Goal: Answer question/provide support: Share knowledge or assist other users

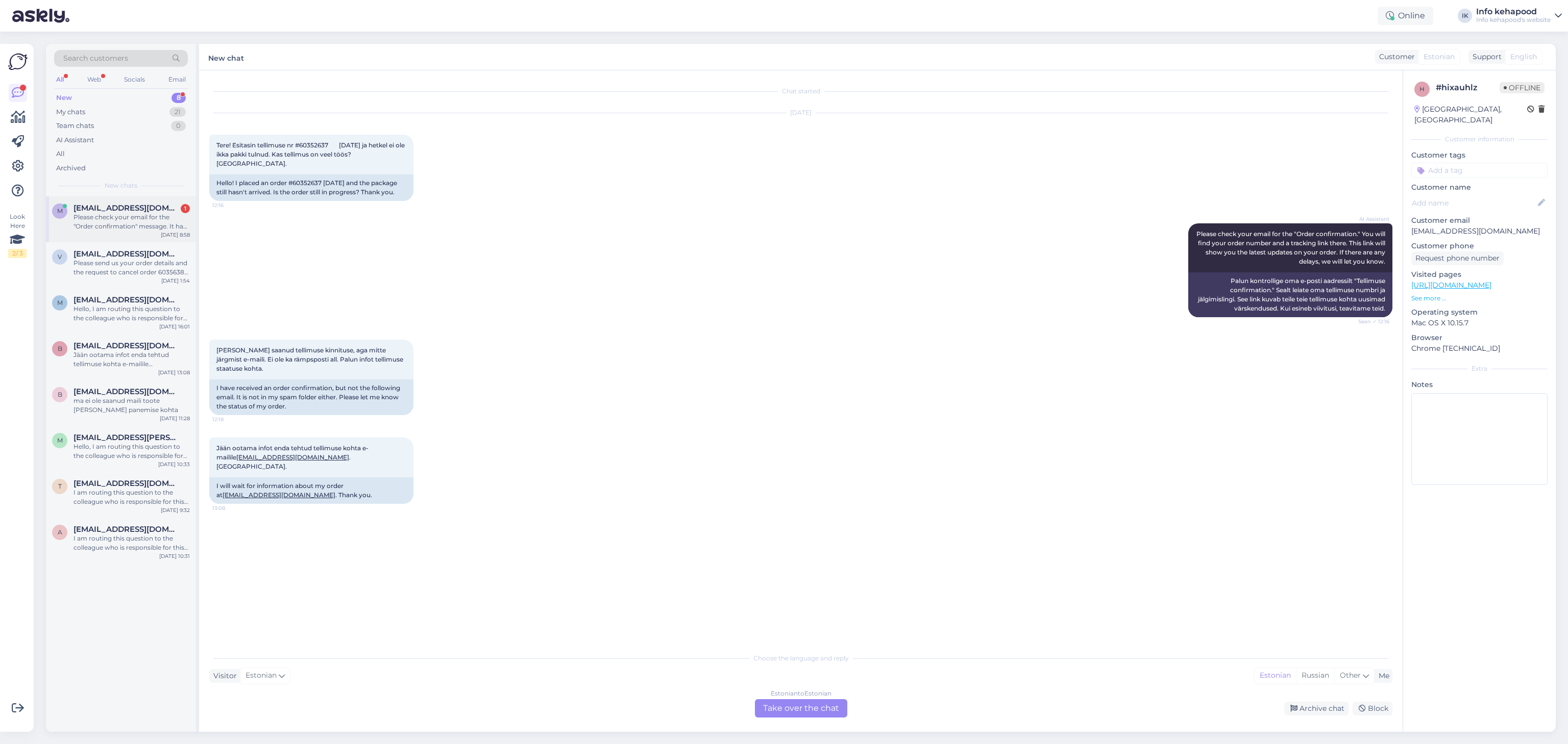
click at [86, 231] on div "Please check your email for the "Order confirmation" message. It has your order…" at bounding box center [131, 222] width 116 height 18
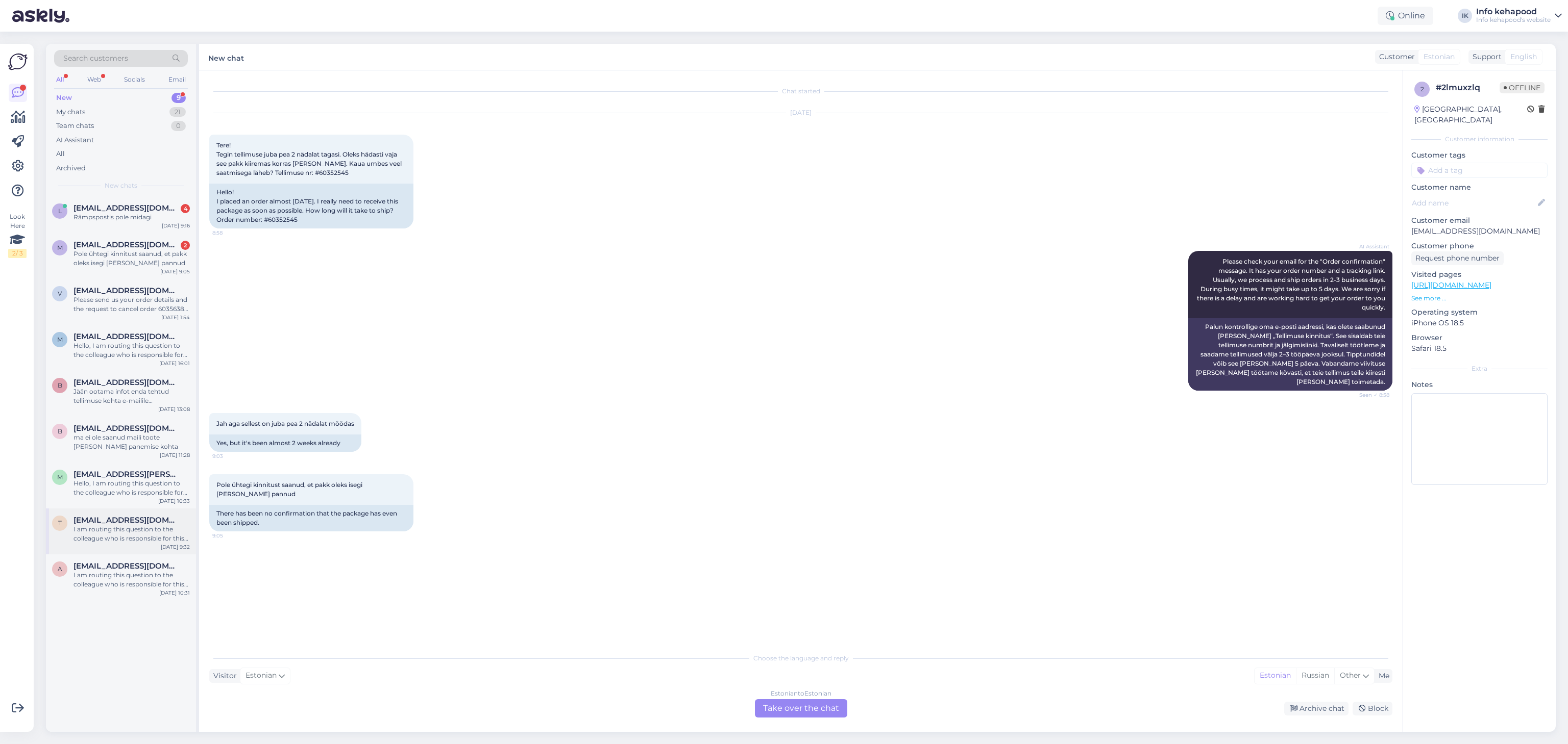
click at [153, 529] on div "I am routing this question to the colleague who is responsible for this topic. …" at bounding box center [131, 534] width 116 height 18
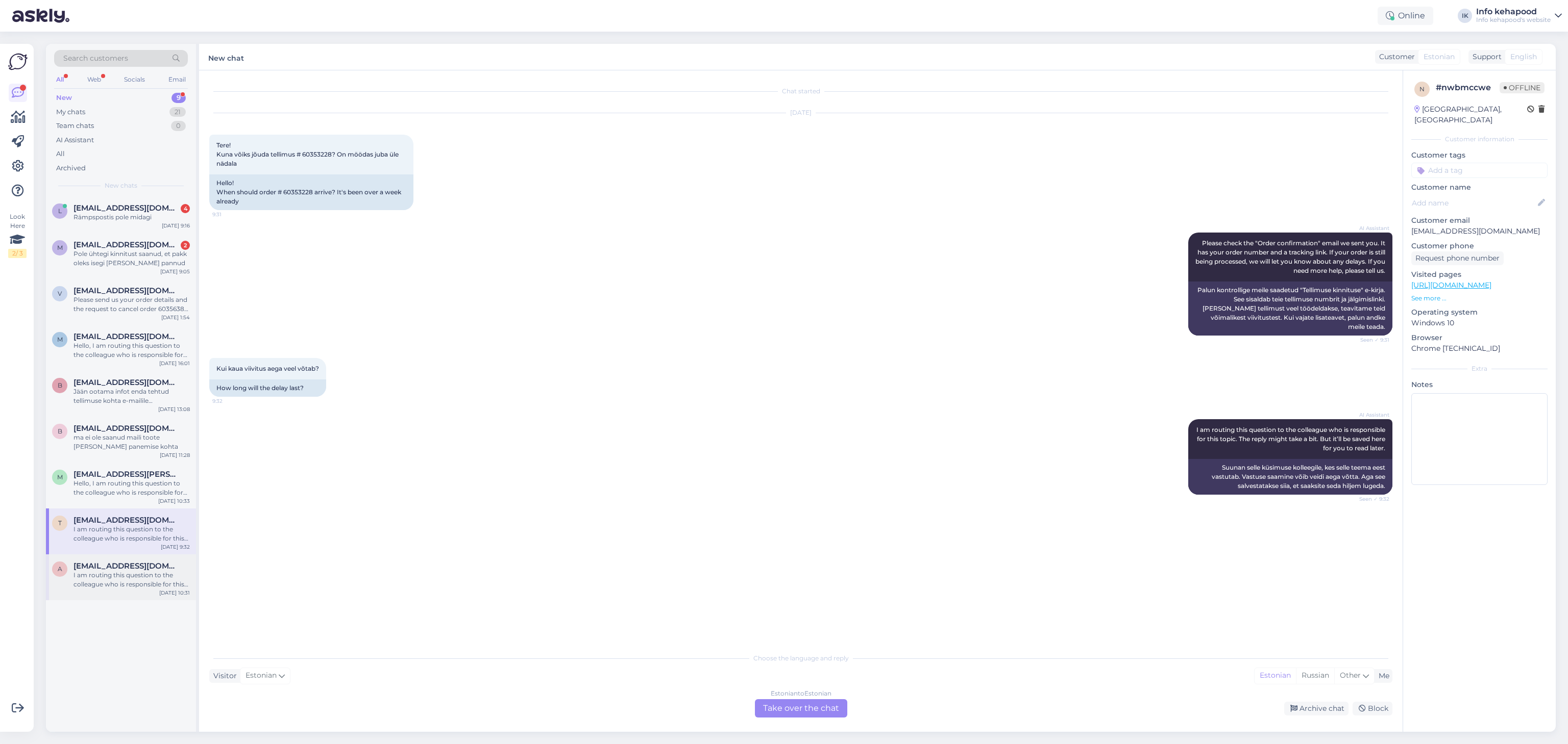
click at [164, 562] on div "[EMAIL_ADDRESS][DOMAIN_NAME]" at bounding box center [131, 566] width 116 height 9
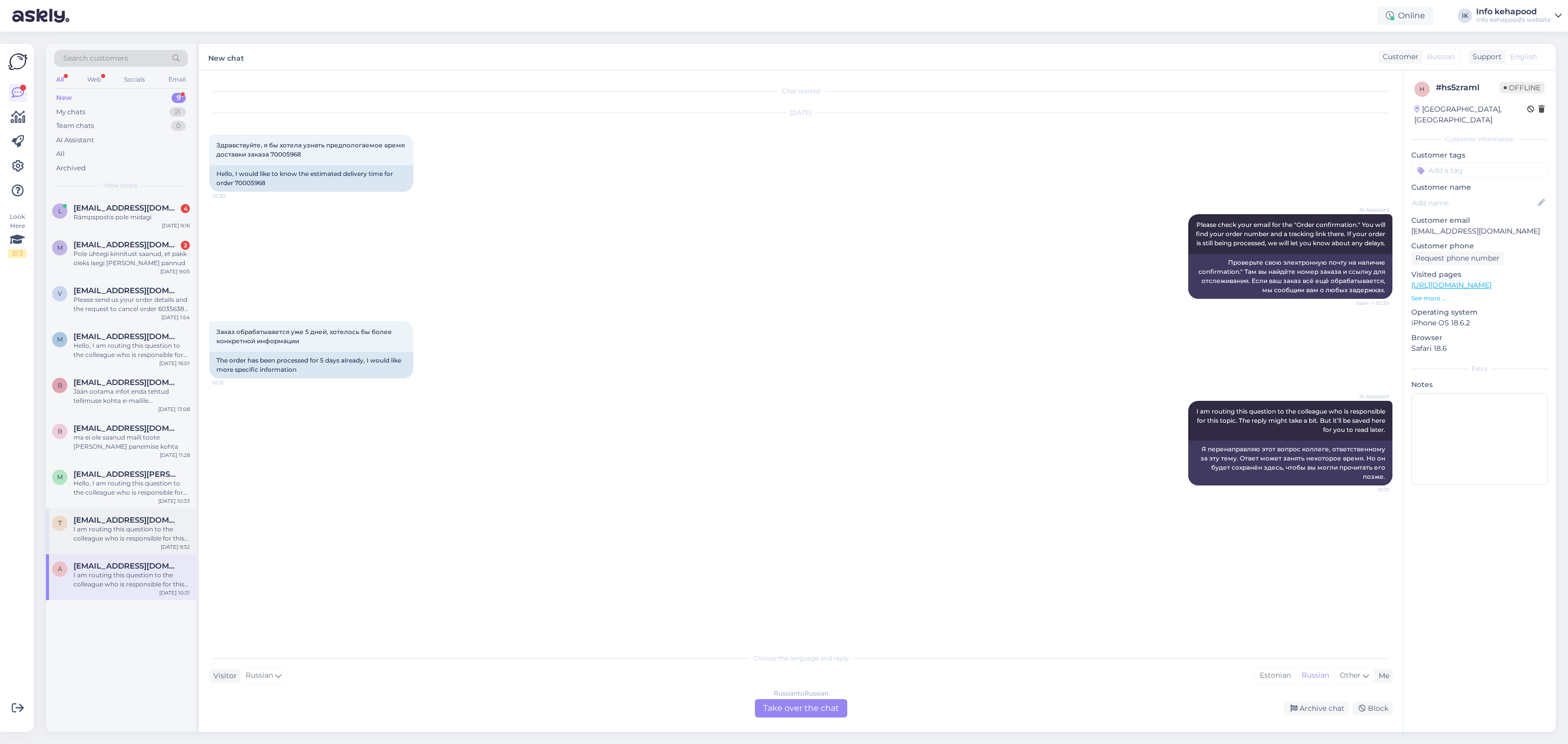
click at [121, 548] on div "t [EMAIL_ADDRESS][DOMAIN_NAME] I am routing this question to the colleague who …" at bounding box center [121, 531] width 150 height 46
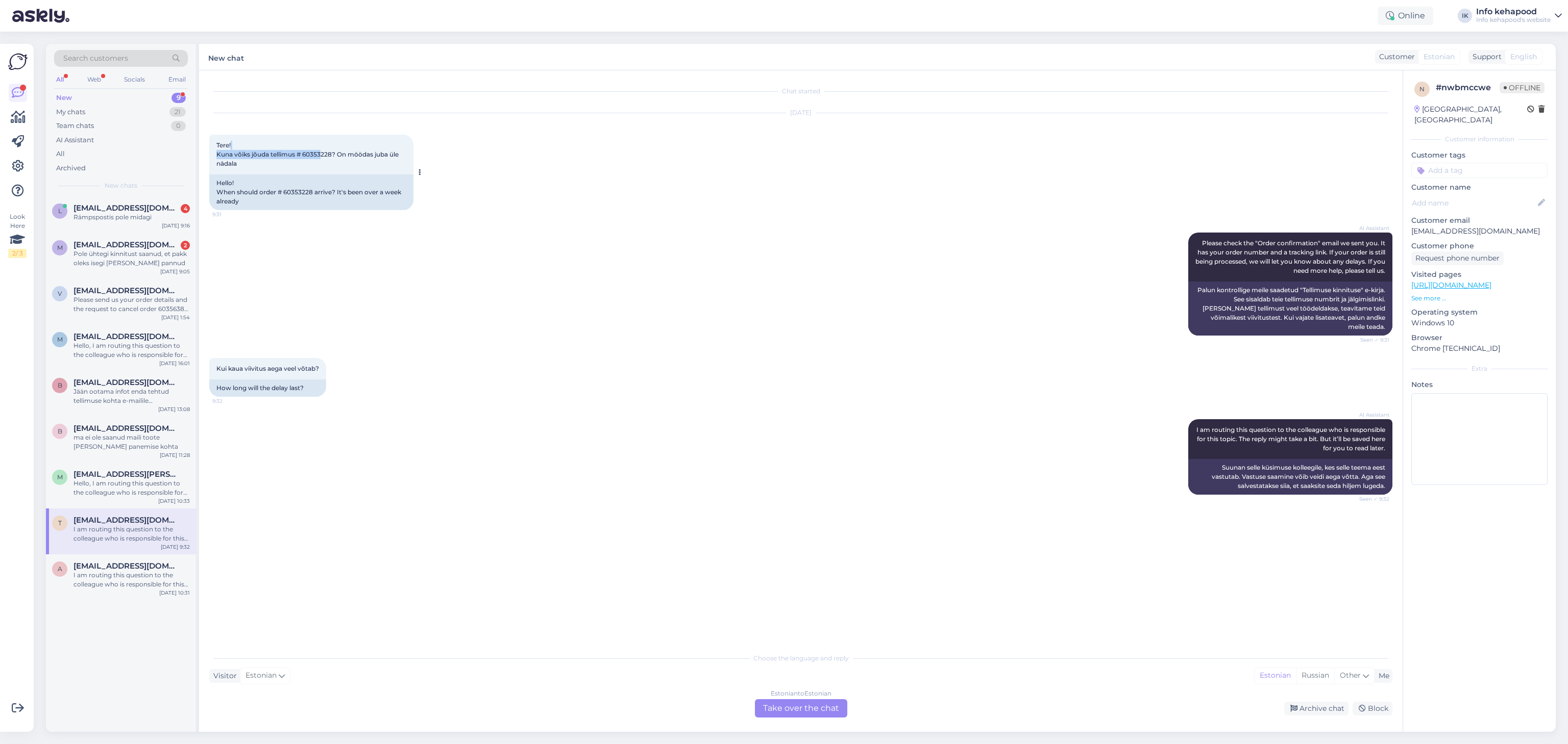
drag, startPoint x: 304, startPoint y: 148, endPoint x: 323, endPoint y: 152, distance: 19.4
click at [323, 152] on div "Tere! Kuna võiks jõuda tellimus # 60353228? On möödas juba üle nädala 9:31" at bounding box center [311, 154] width 204 height 40
click at [166, 571] on div "I am routing this question to the colleague who is responsible for this topic. …" at bounding box center [131, 580] width 116 height 18
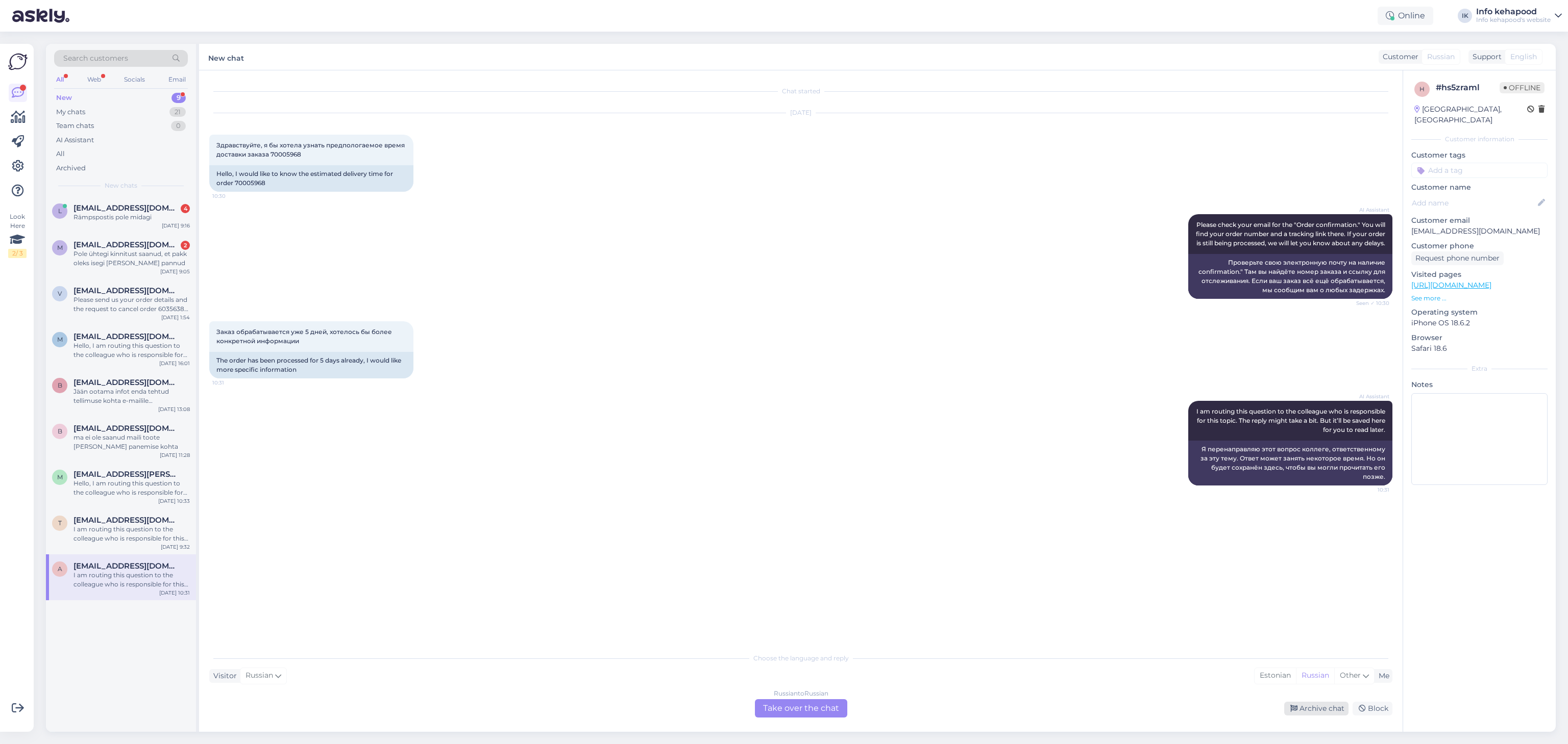
click at [1317, 714] on div "Archive chat" at bounding box center [1317, 709] width 65 height 14
click at [109, 535] on div "I am routing this question to the colleague who is responsible for this topic. …" at bounding box center [131, 534] width 116 height 18
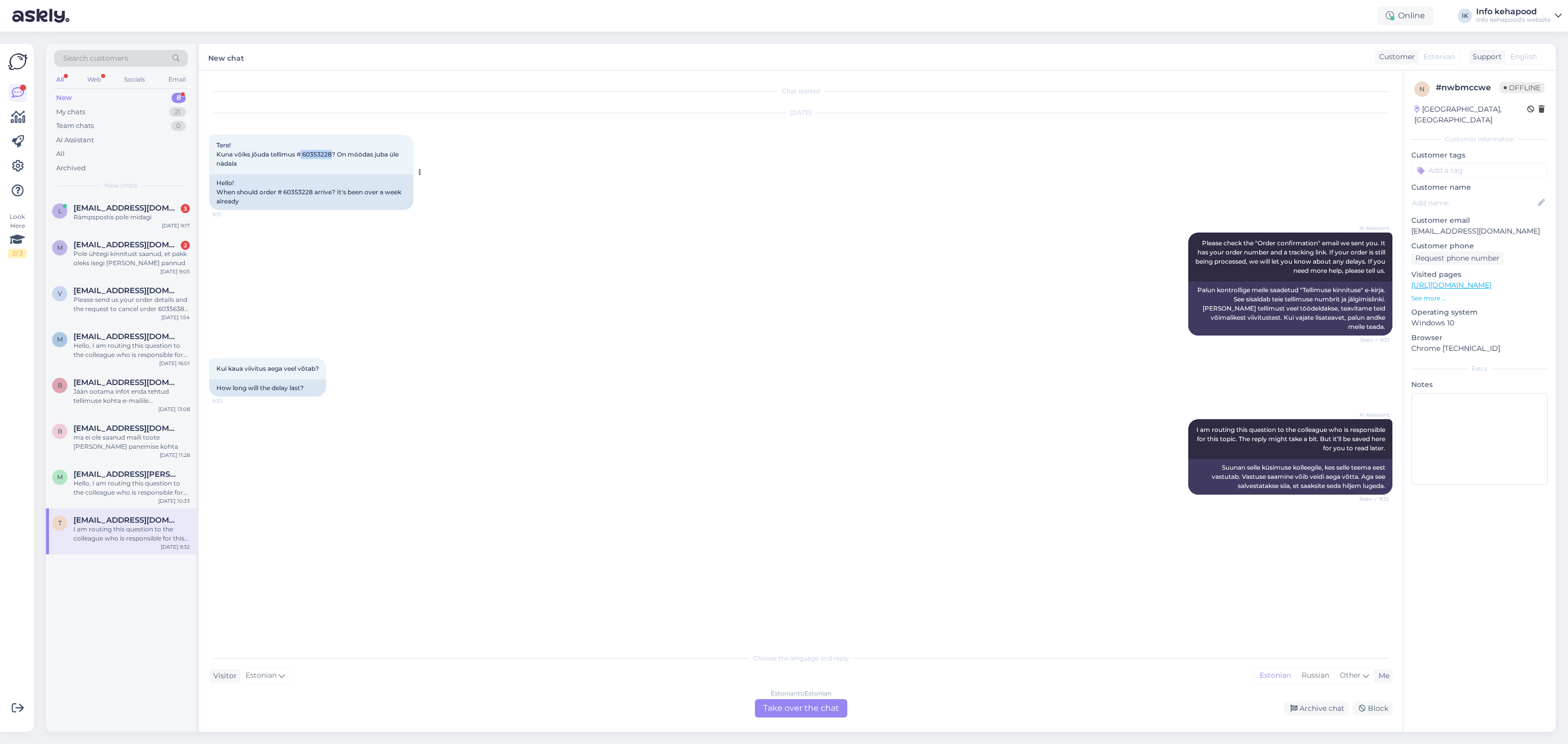
drag, startPoint x: 300, startPoint y: 154, endPoint x: 331, endPoint y: 154, distance: 31.0
click at [331, 154] on span "Tere! Kuna võiks jõuda tellimus # 60353228? On möödas juba üle nädala" at bounding box center [309, 154] width 184 height 26
copy span "60353228"
click at [180, 468] on div "m [PERSON_NAME][EMAIL_ADDRESS][DOMAIN_NAME] Hello, I am routing this question t…" at bounding box center [121, 485] width 150 height 46
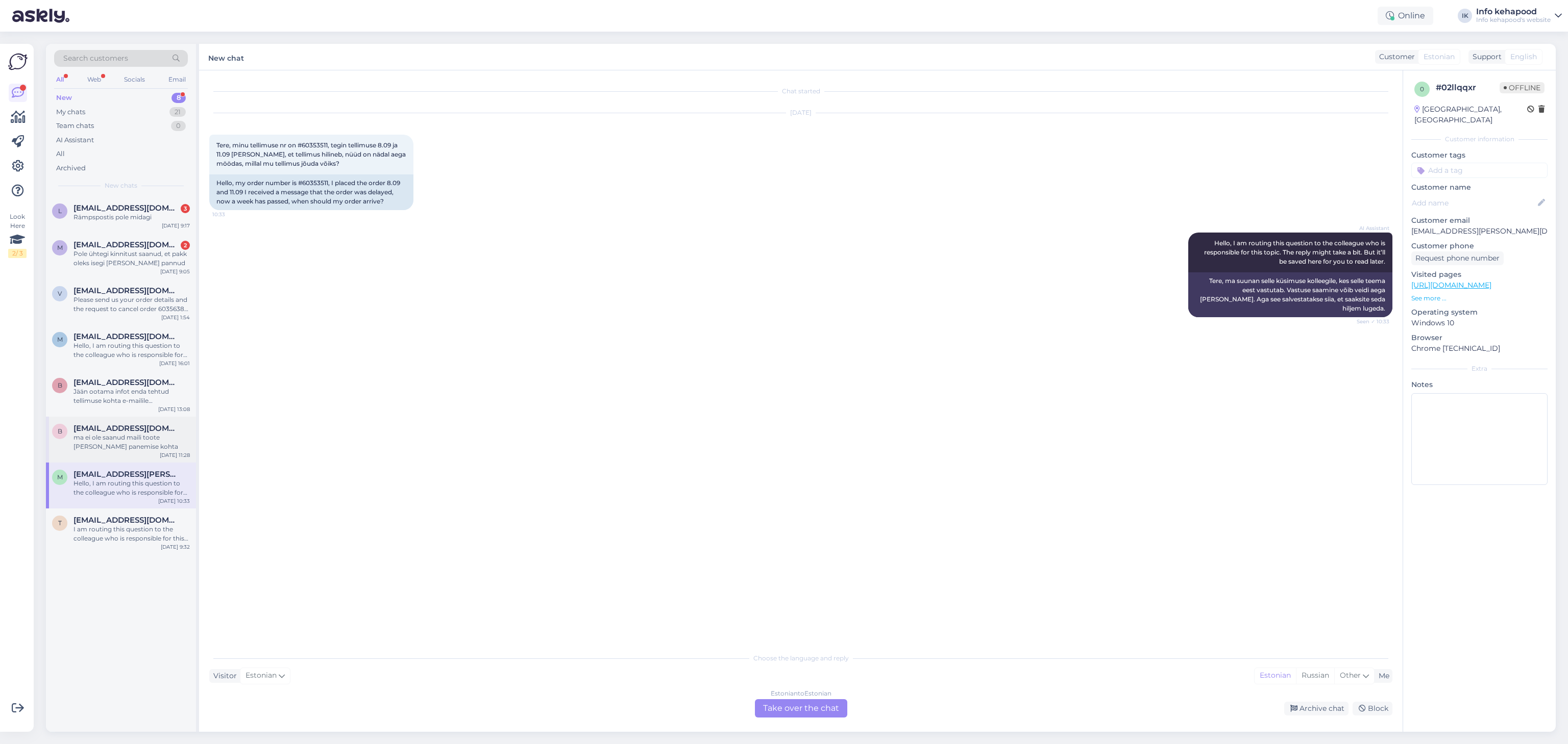
click at [128, 428] on span "[EMAIL_ADDRESS][DOMAIN_NAME]" at bounding box center [127, 428] width 106 height 9
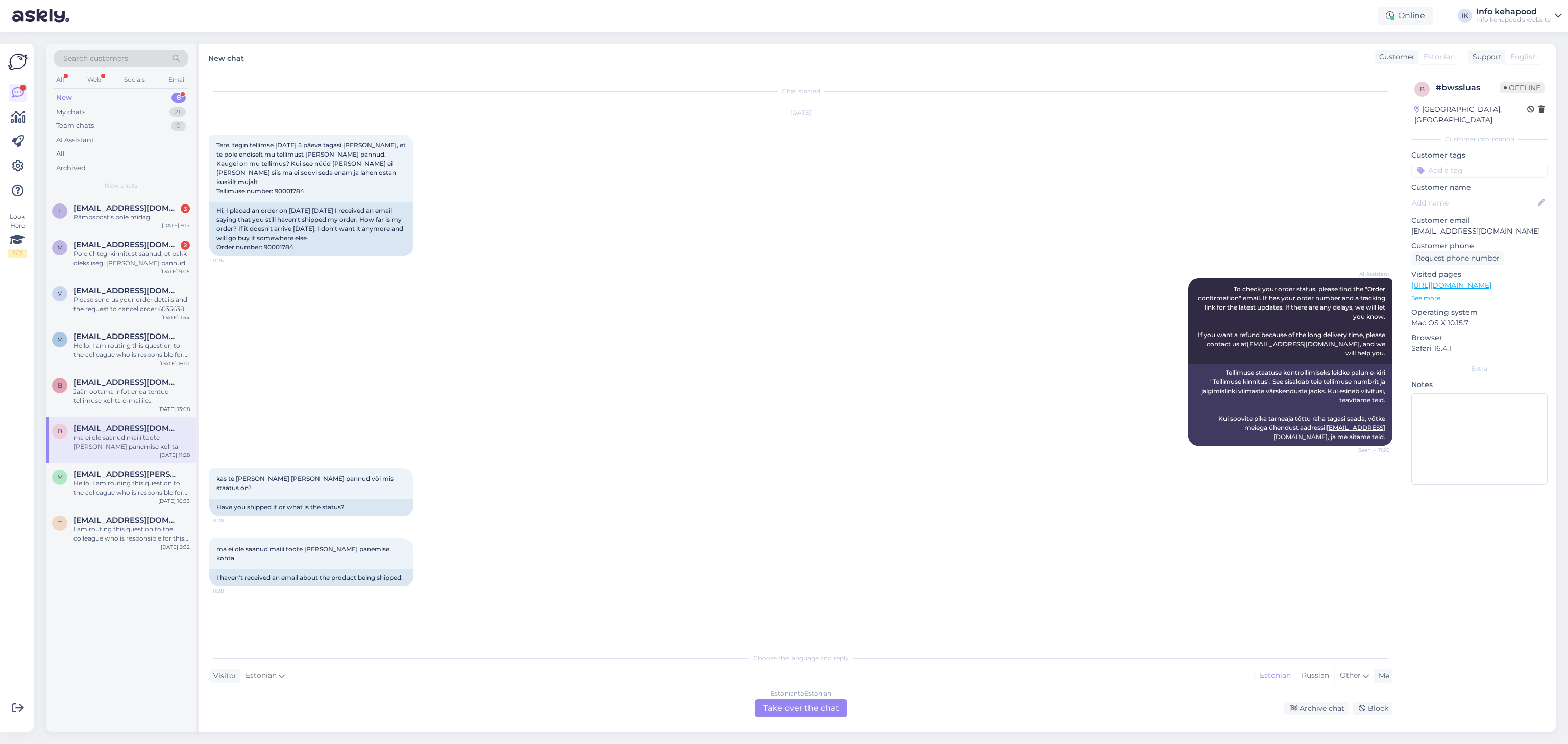
click at [807, 701] on div "Estonian to Estonian Take over the chat" at bounding box center [801, 709] width 93 height 18
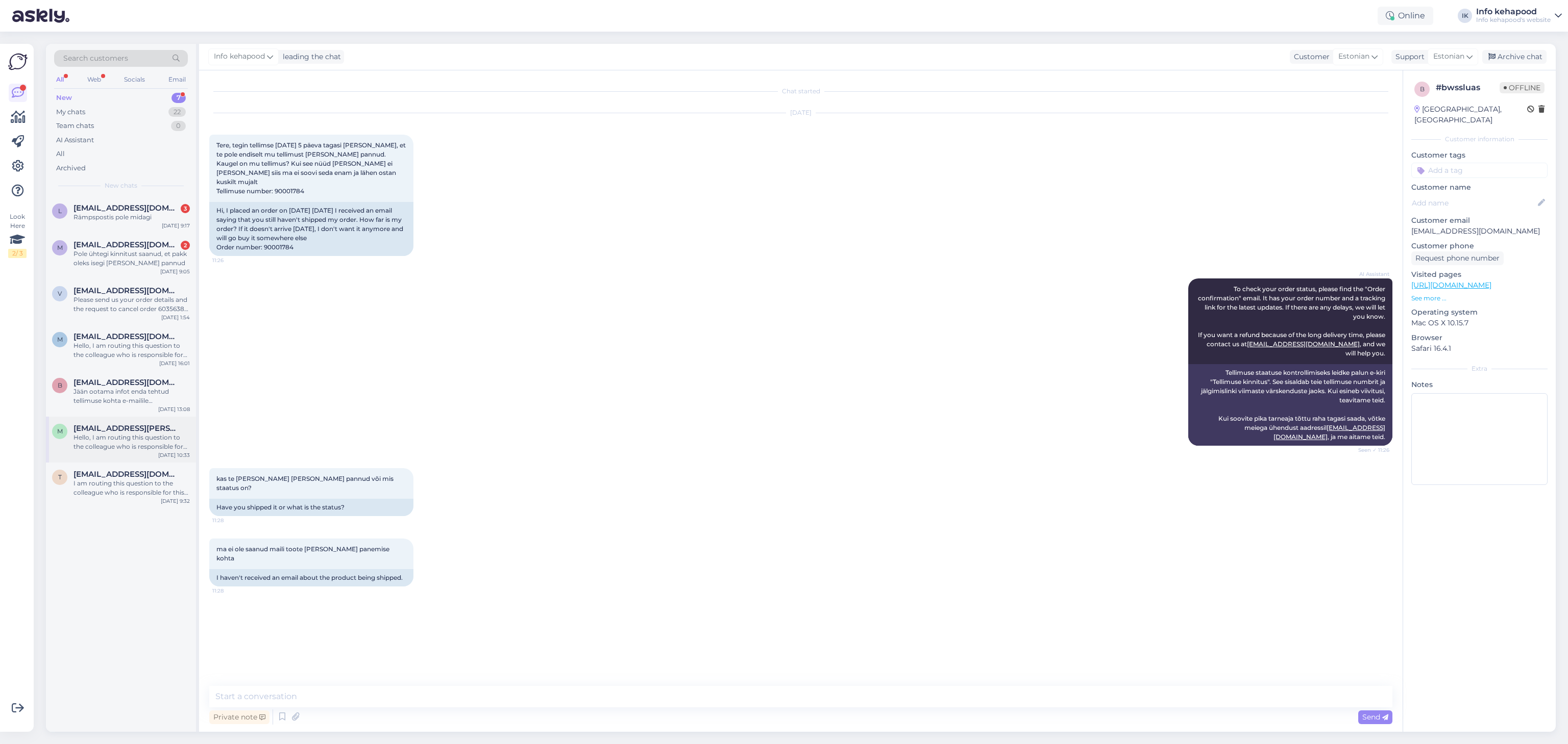
click at [123, 452] on div "m [PERSON_NAME][EMAIL_ADDRESS][DOMAIN_NAME] Hello, I am routing this question t…" at bounding box center [121, 439] width 150 height 46
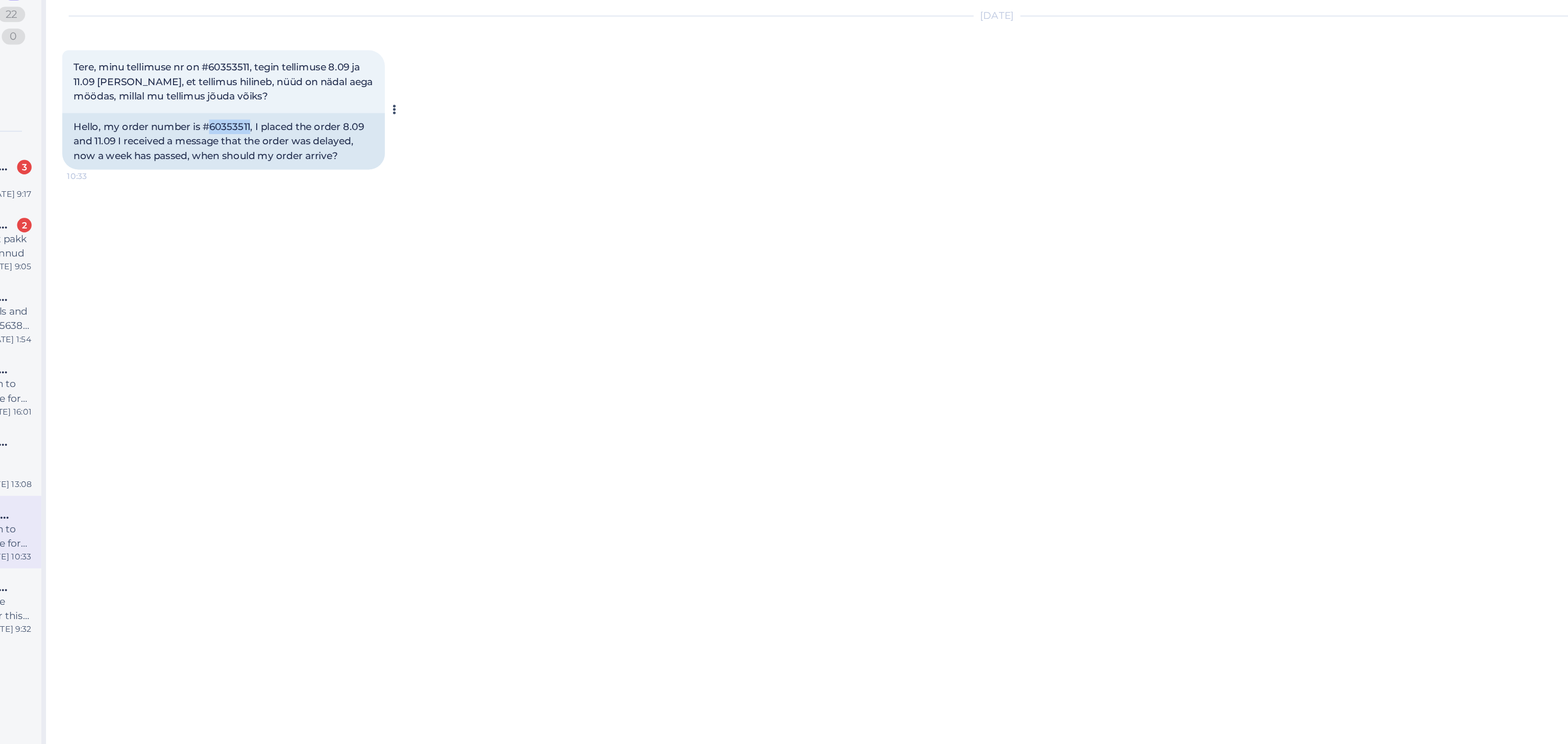
drag, startPoint x: 304, startPoint y: 183, endPoint x: 327, endPoint y: 183, distance: 23.0
click at [327, 183] on div "Hello, my order number is #60353511, I placed the order 8.09 and 11.09 I receiv…" at bounding box center [311, 192] width 204 height 36
copy div "60353511"
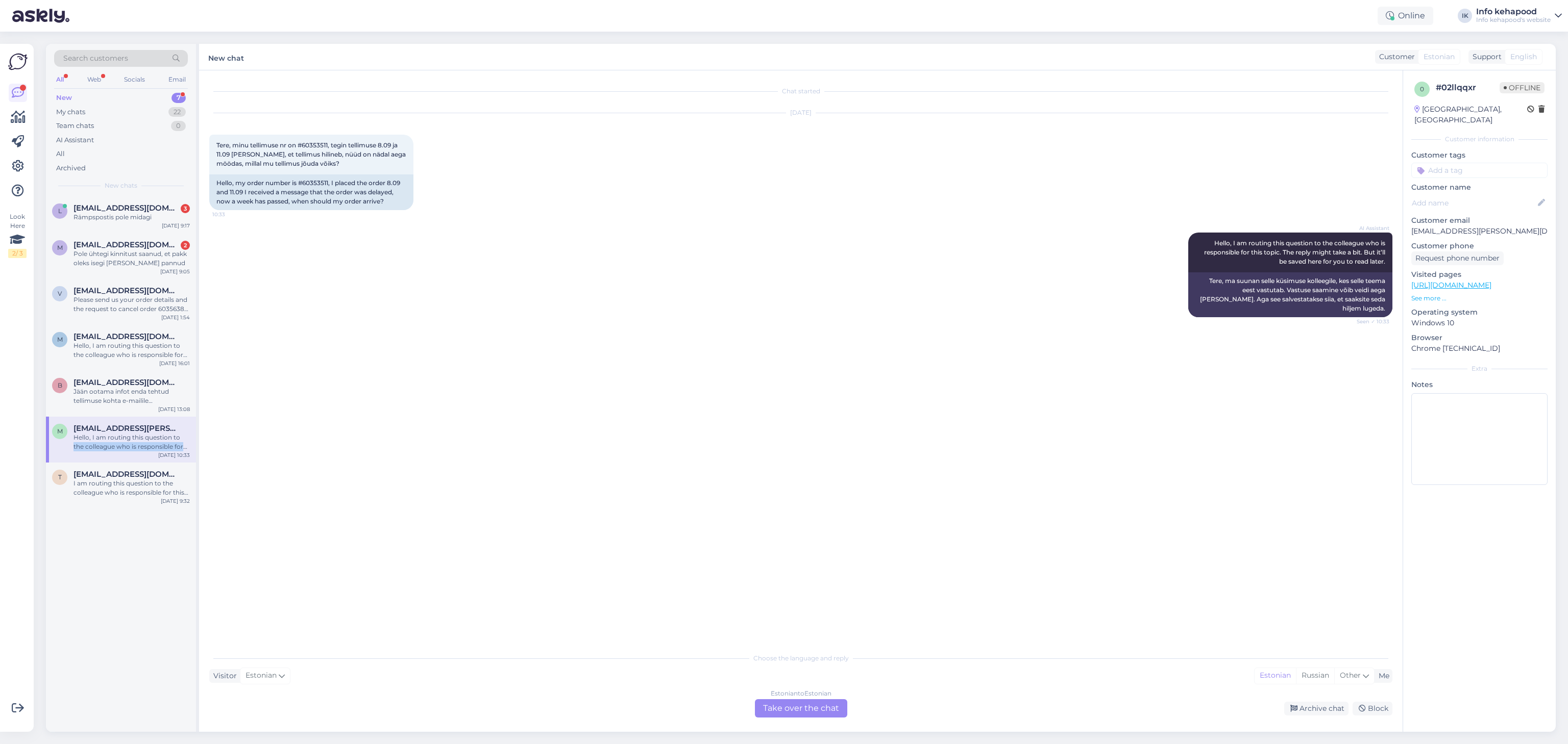
drag, startPoint x: 172, startPoint y: 438, endPoint x: 75, endPoint y: 453, distance: 98.2
click at [75, 453] on div "m [PERSON_NAME][EMAIL_ADDRESS][DOMAIN_NAME] Hello, I am routing this question t…" at bounding box center [121, 439] width 150 height 46
click at [61, 443] on div "m [PERSON_NAME][EMAIL_ADDRESS][DOMAIN_NAME] Hello, I am routing this question t…" at bounding box center [121, 437] width 138 height 27
drag, startPoint x: 61, startPoint y: 443, endPoint x: 133, endPoint y: 516, distance: 102.5
click at [133, 516] on div "l [EMAIL_ADDRESS][DOMAIN_NAME] 3 Rämpspostis pole midagi [DATE] 9:17 m [EMAIL_A…" at bounding box center [121, 464] width 150 height 535
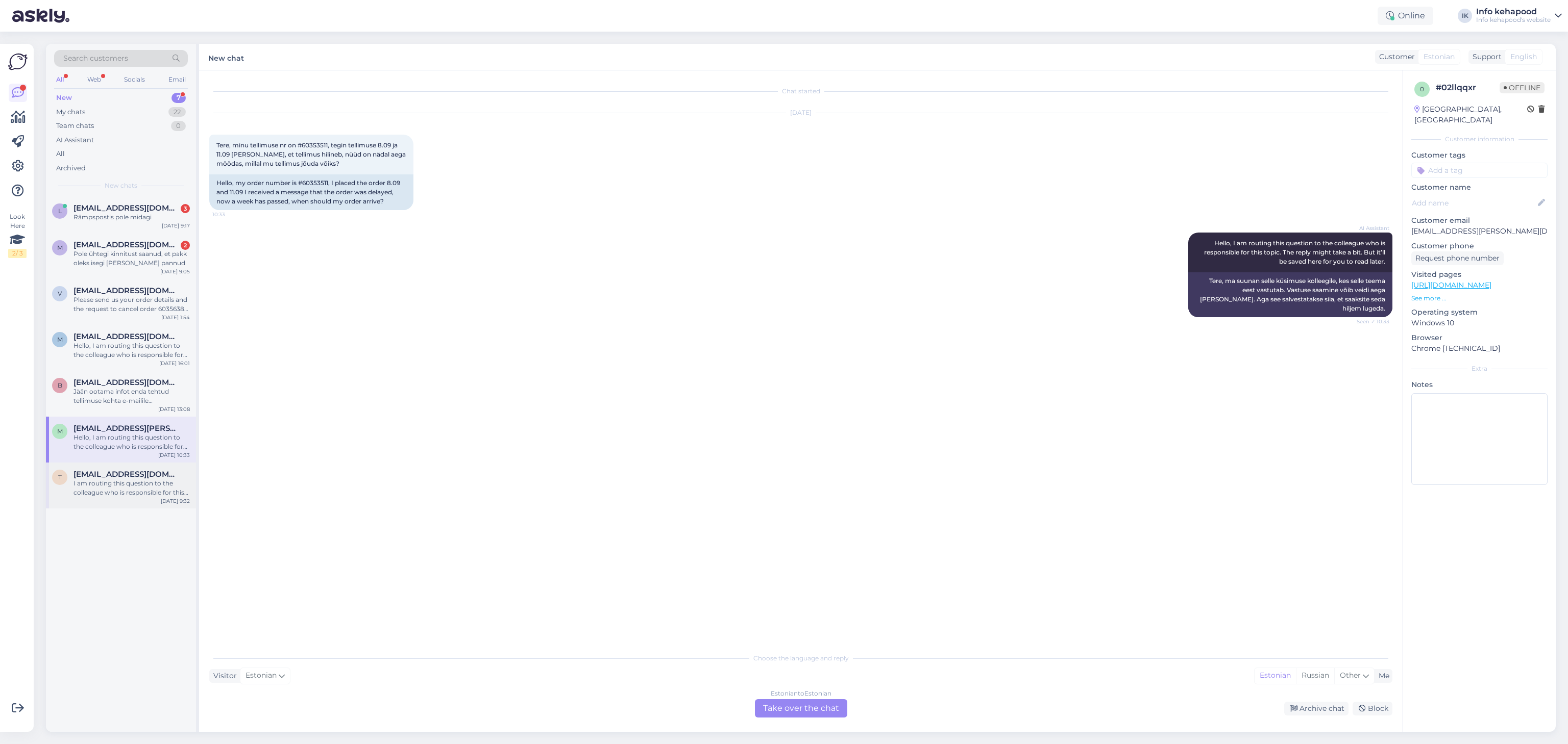
click at [131, 492] on div "I am routing this question to the colleague who is responsible for this topic. …" at bounding box center [131, 488] width 116 height 18
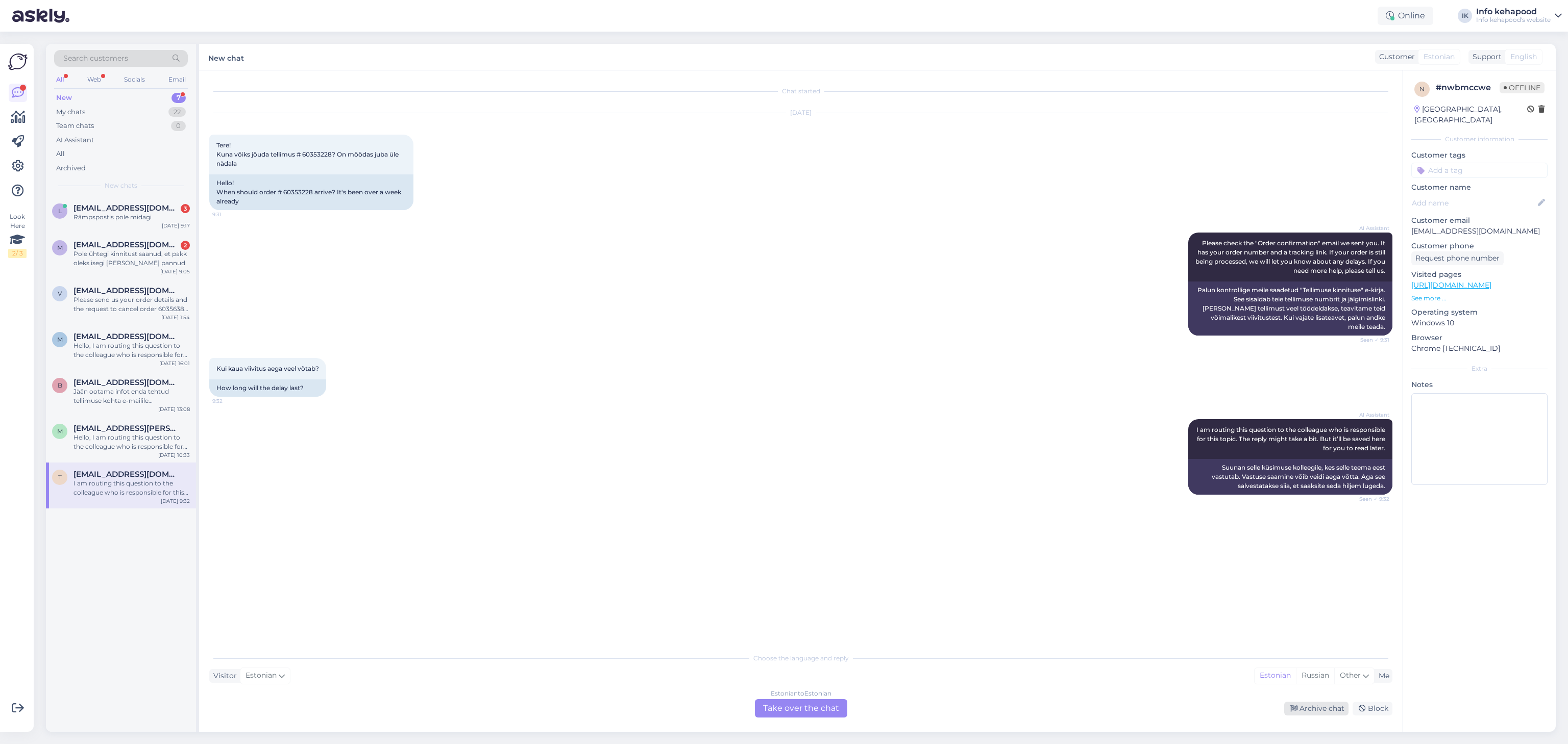
click at [1319, 709] on div "Archive chat" at bounding box center [1317, 709] width 65 height 14
click at [104, 460] on div "m [PERSON_NAME][EMAIL_ADDRESS][DOMAIN_NAME] Hello, I am routing this question t…" at bounding box center [121, 439] width 150 height 46
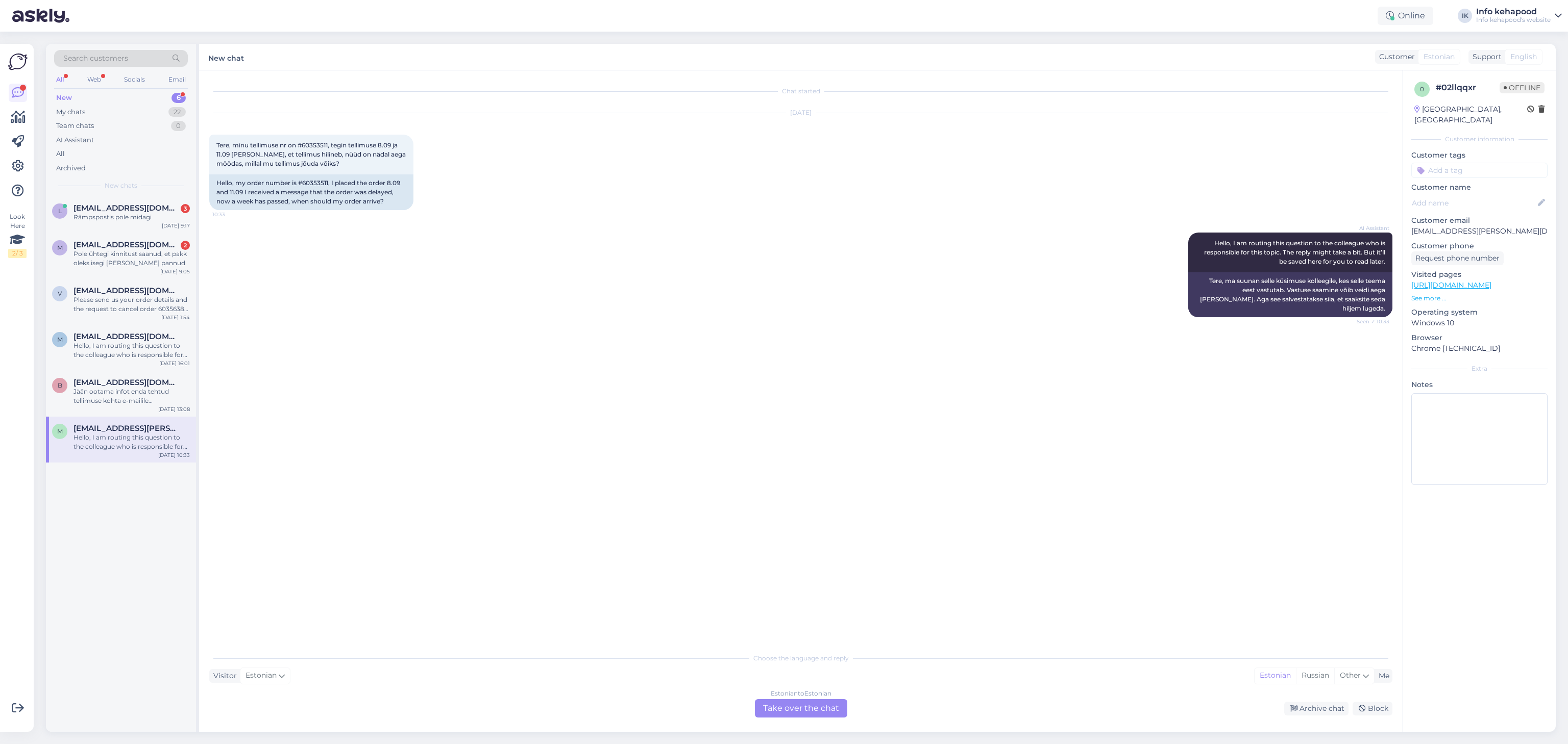
click at [1317, 715] on div "Estonian to Estonian Take over the chat Archive chat Block" at bounding box center [801, 709] width 1183 height 18
click at [582, 544] on div "Chat started [DATE] Tere, minu tellimuse nr on #60353511, tegin tellimuse 8.09 …" at bounding box center [805, 359] width 1192 height 558
click at [96, 447] on div "Hello, I am routing this question to the colleague who is responsible for this …" at bounding box center [131, 442] width 116 height 18
click at [1325, 707] on div "Archive chat" at bounding box center [1317, 709] width 65 height 14
click at [131, 395] on div "Jään ootama infot enda tehtud tellimuse kohta e-mailile [EMAIL_ADDRESS][DOMAIN_…" at bounding box center [131, 396] width 116 height 18
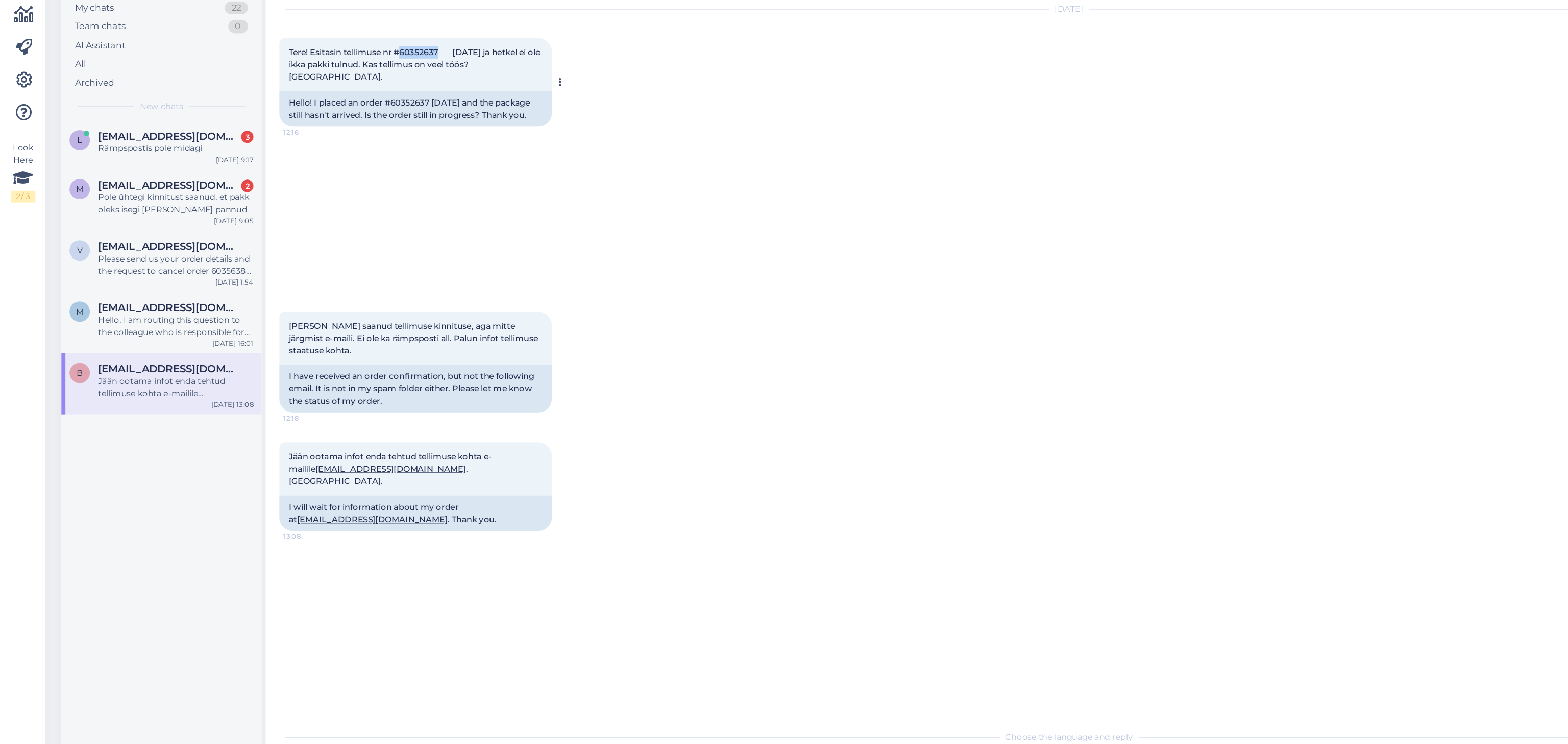
drag, startPoint x: 303, startPoint y: 144, endPoint x: 331, endPoint y: 147, distance: 28.2
click at [331, 147] on span "Tere! Esitasin tellimuse nr #60352637 [DATE] ja hetkel ei ole ikka pakki tulnud…" at bounding box center [312, 154] width 190 height 26
copy span "60352637"
drag, startPoint x: 308, startPoint y: 523, endPoint x: 322, endPoint y: 499, distance: 27.8
click at [322, 499] on div "Chat started [DATE] Tere! Esitasin tellimuse nr #60352637 [DATE] ja hetkel ei o…" at bounding box center [805, 359] width 1192 height 558
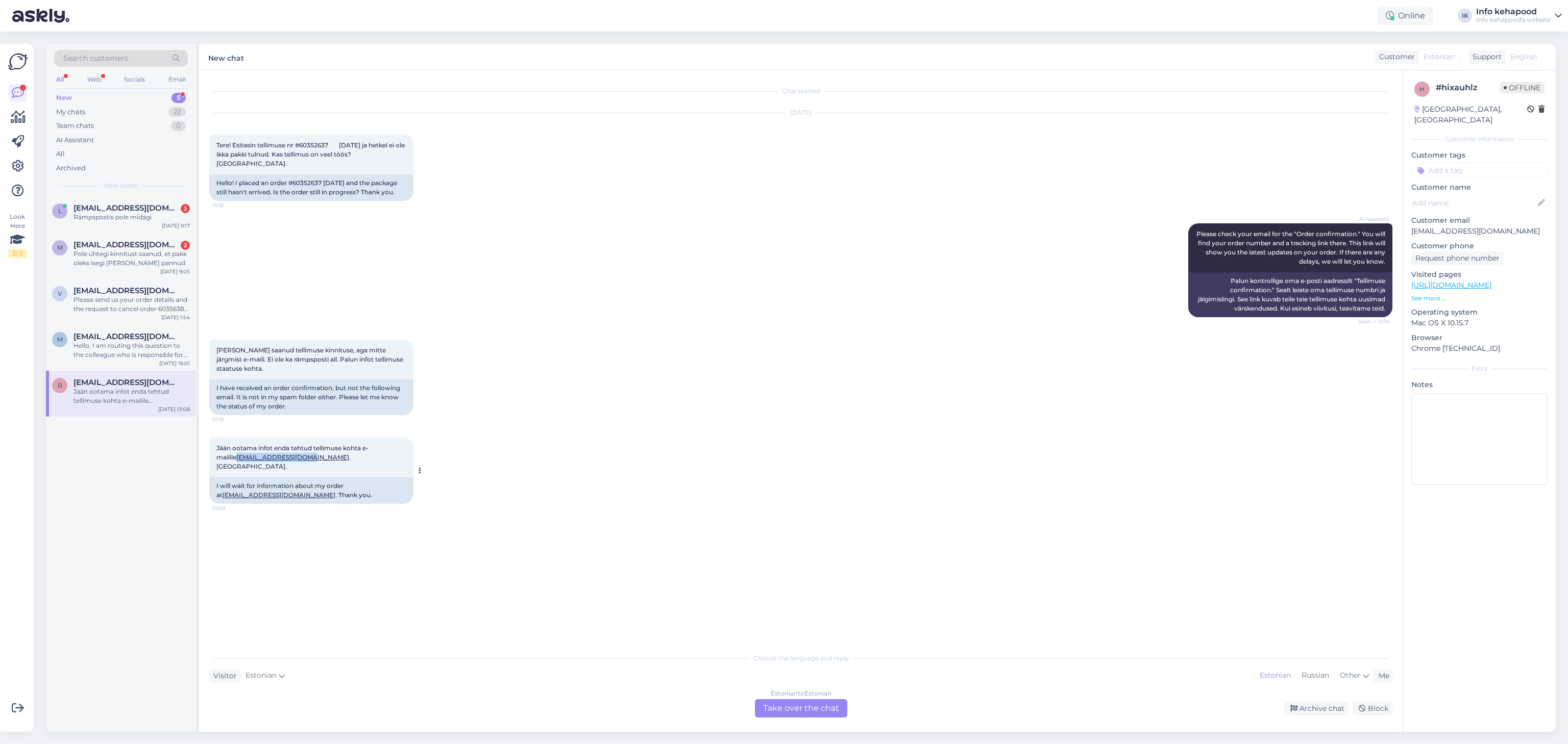
drag, startPoint x: 214, startPoint y: 454, endPoint x: 286, endPoint y: 456, distance: 72.0
click at [286, 456] on div "Jään ootama infot enda tehtud tellimuse kohta e-mailile [EMAIL_ADDRESS][DOMAIN_…" at bounding box center [311, 457] width 204 height 40
copy link "[EMAIL_ADDRESS][DOMAIN_NAME]"
click at [1319, 717] on div "Estonian to Estonian Take over the chat Archive chat Block" at bounding box center [801, 709] width 1183 height 18
click at [1315, 707] on div "Archive chat" at bounding box center [1317, 709] width 65 height 14
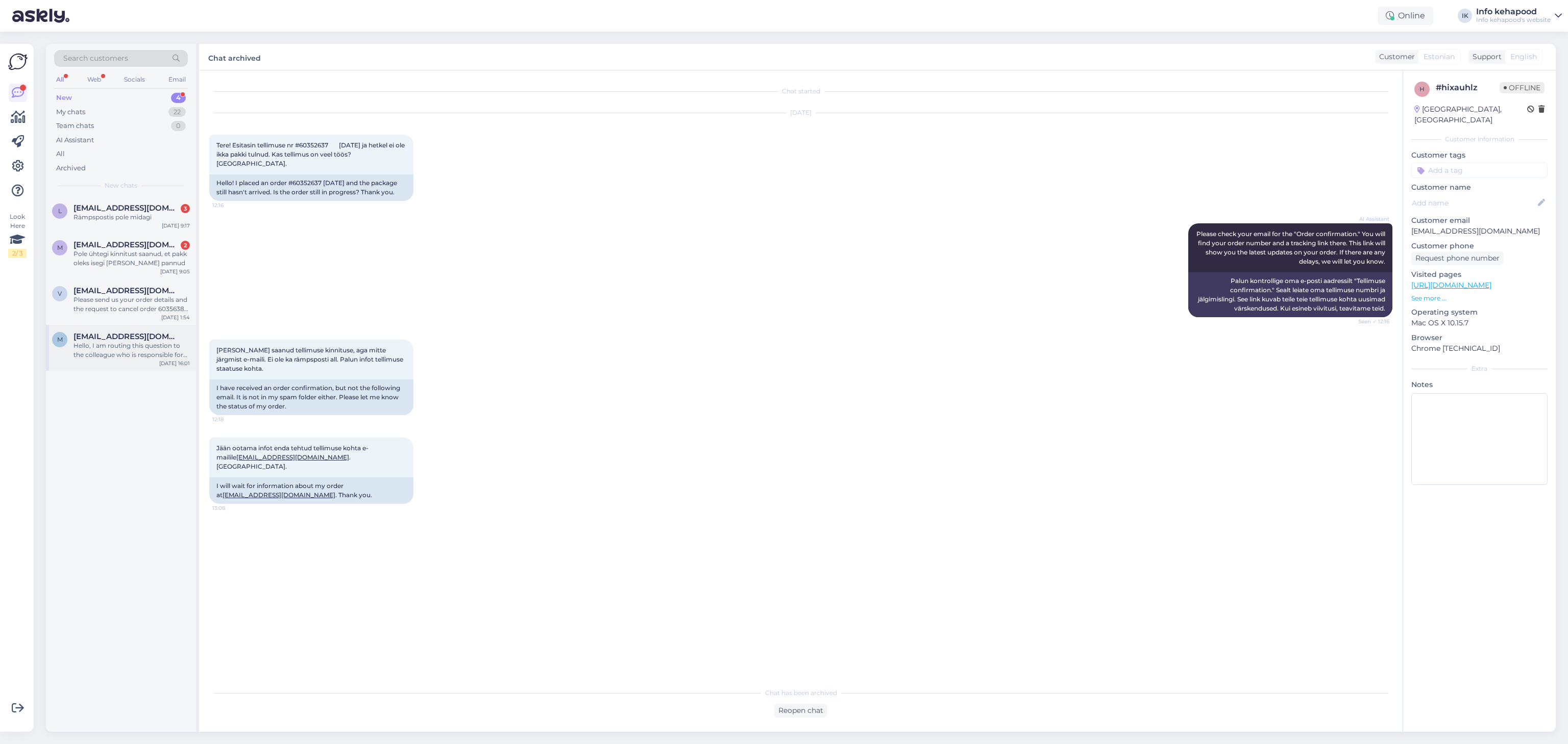
click at [141, 365] on div "m [EMAIL_ADDRESS][DOMAIN_NAME] Hello, I am routing this question to the colleag…" at bounding box center [121, 347] width 150 height 46
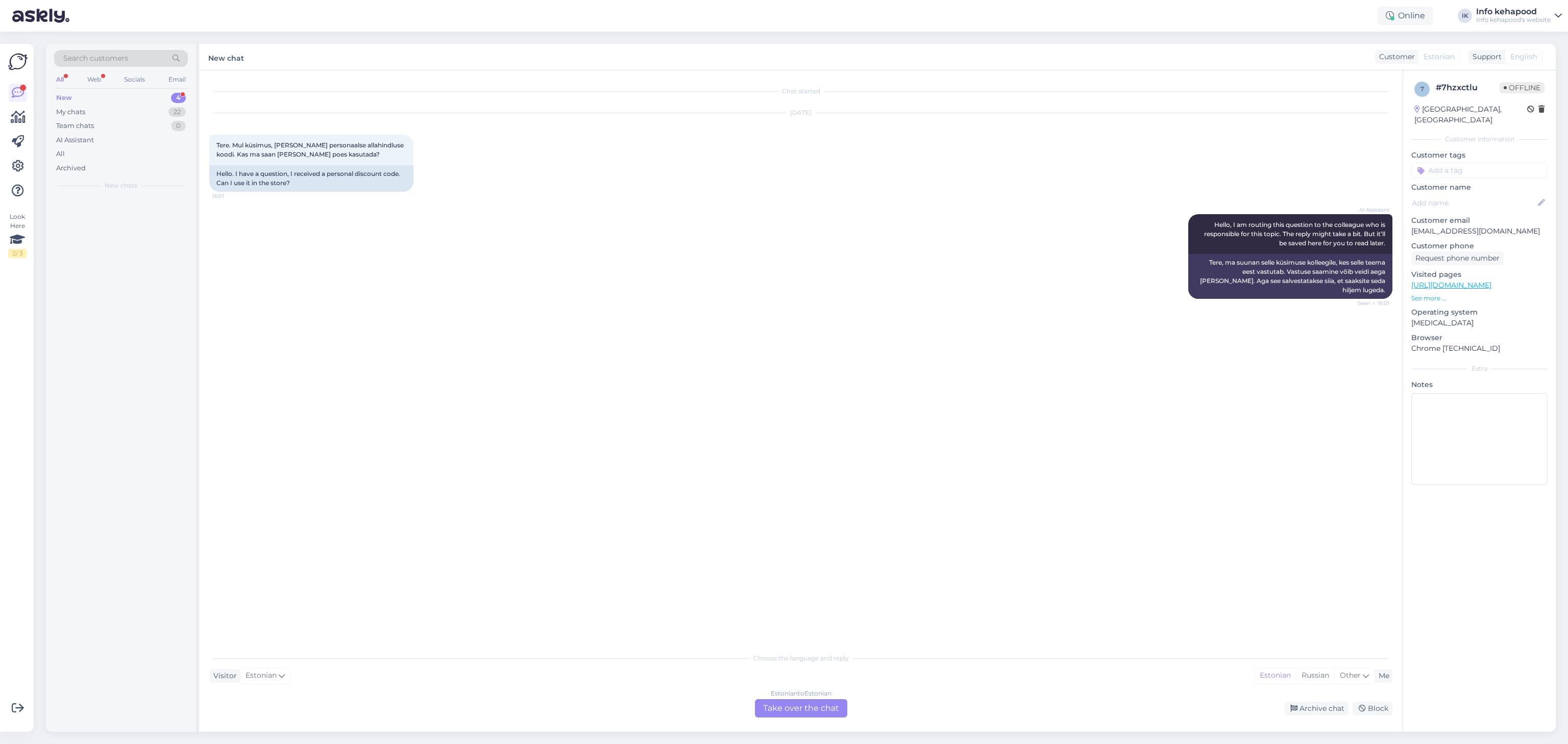
click at [782, 707] on div "Estonian to Estonian Take over the chat" at bounding box center [801, 709] width 93 height 18
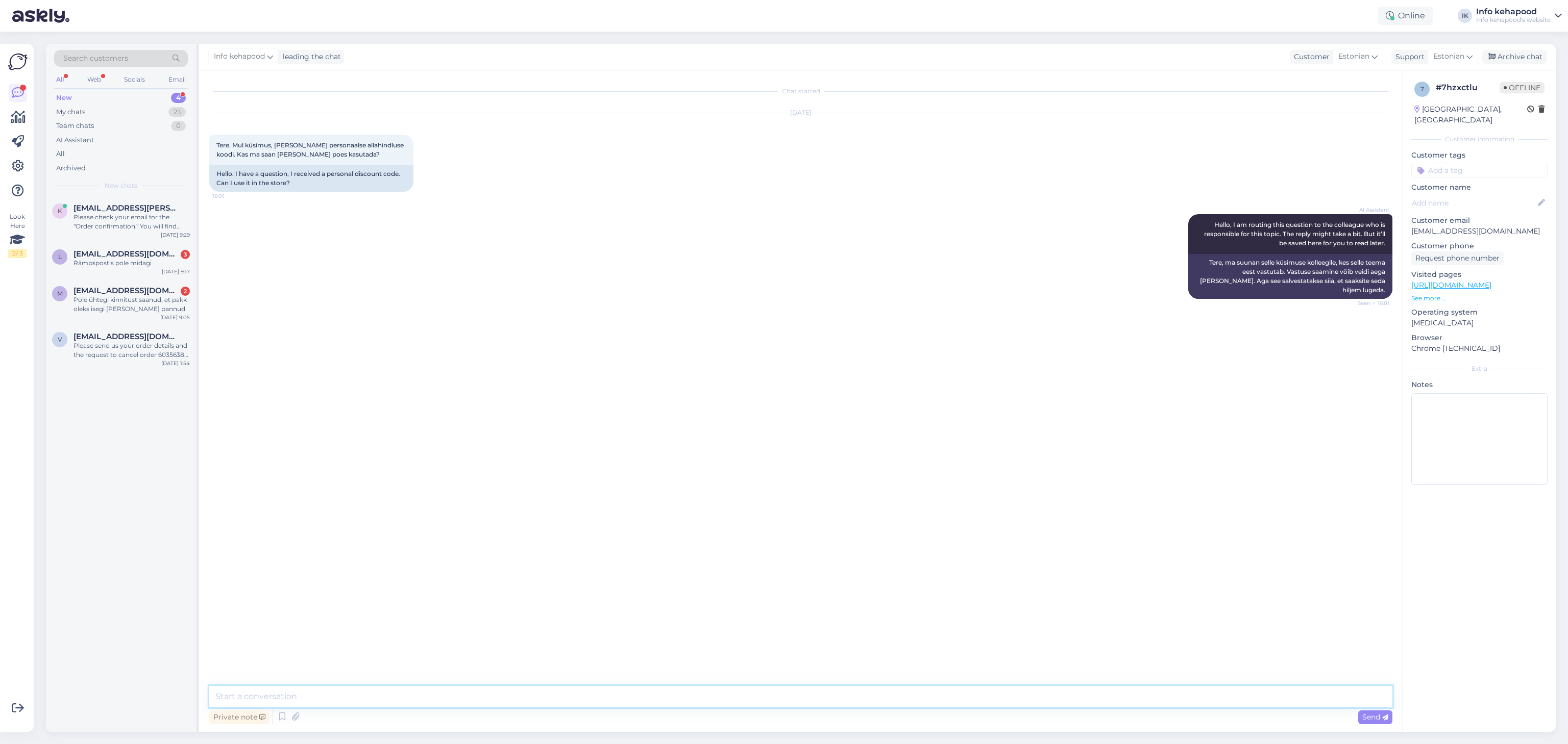
click at [735, 702] on textarea at bounding box center [801, 697] width 1183 height 21
type textarea "Tere! Ainult e-poes :)"
click at [1371, 720] on span "Send" at bounding box center [1375, 717] width 26 height 9
click at [128, 355] on div "Please send us your order details and the request to cancel order 60356383 to o…" at bounding box center [131, 350] width 116 height 18
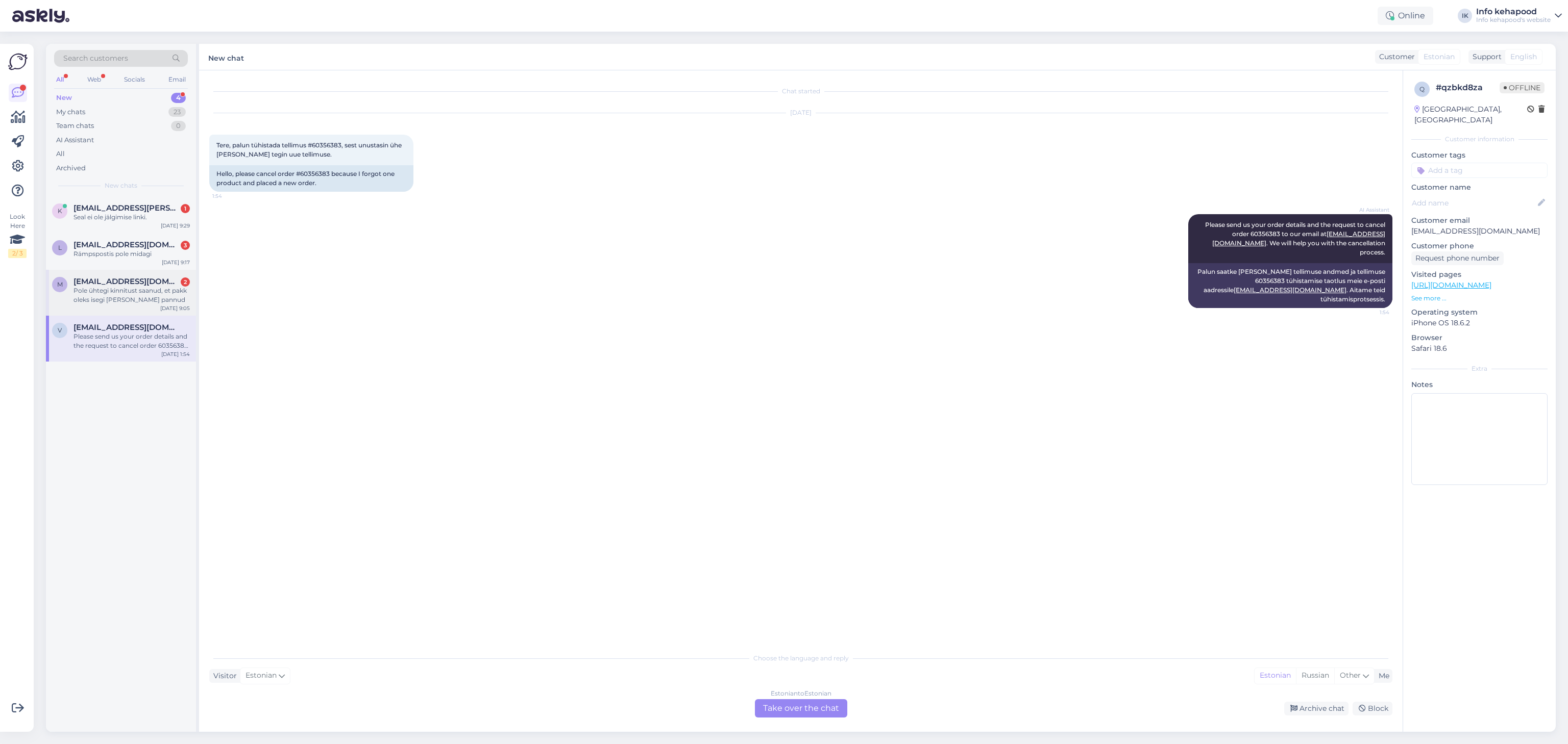
click at [149, 287] on div "Pole ühtegi kinnitust saanud, et pakk oleks isegi [PERSON_NAME] pannud" at bounding box center [131, 295] width 116 height 18
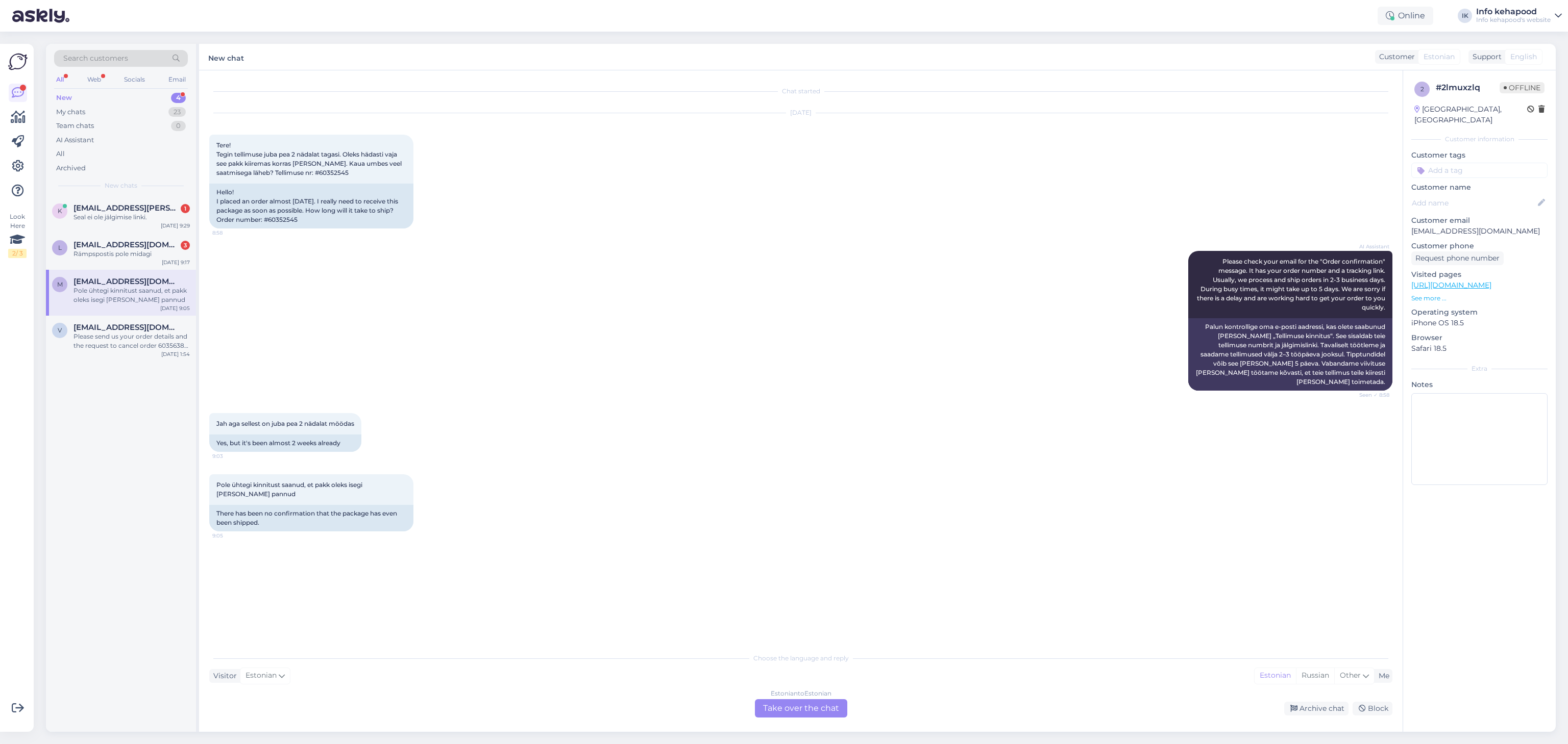
click at [112, 193] on div "Search customers All Web Socials Email New 4 My chats 23 Team chats 0 AI Assist…" at bounding box center [121, 120] width 150 height 153
click at [127, 215] on div "Seal ei ole jälgimise linki." at bounding box center [131, 217] width 116 height 9
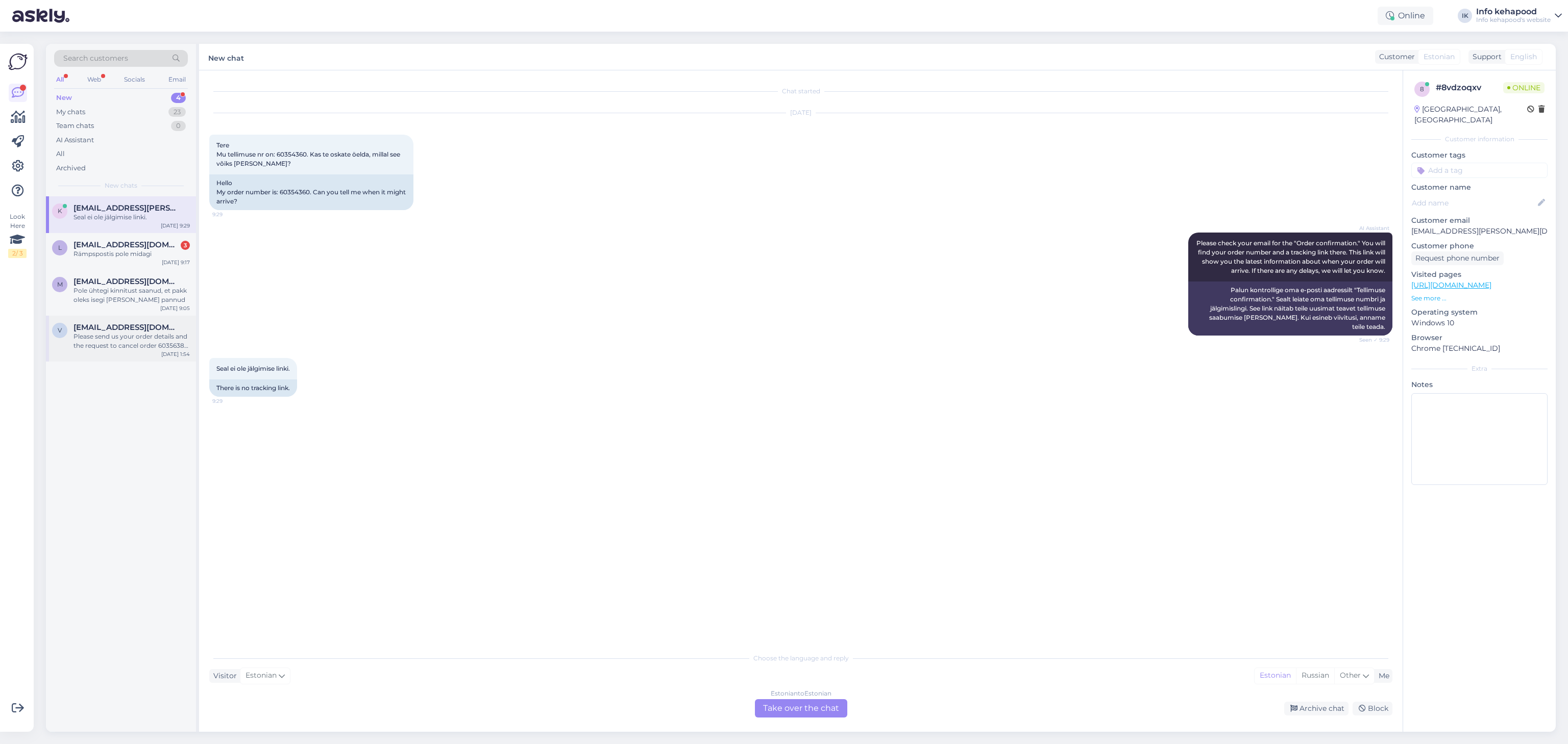
click at [93, 329] on span "[EMAIL_ADDRESS][DOMAIN_NAME]" at bounding box center [127, 327] width 106 height 9
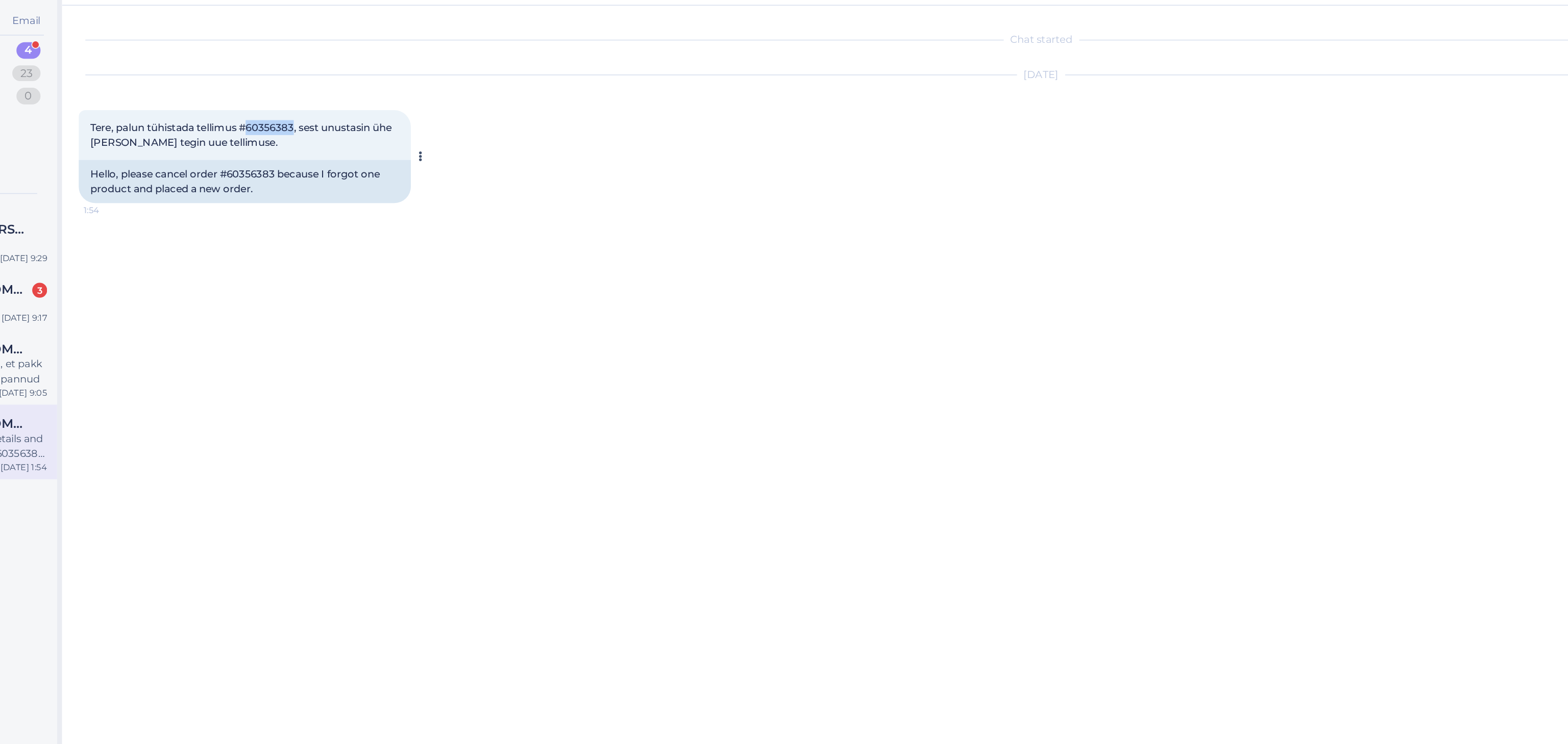
copy span "60356383"
drag, startPoint x: 315, startPoint y: 144, endPoint x: 343, endPoint y: 145, distance: 28.0
click at [343, 145] on span "Tere, palun tühistada tellimus #60356383, sest unustasin ühe [PERSON_NAME] tegi…" at bounding box center [310, 150] width 187 height 17
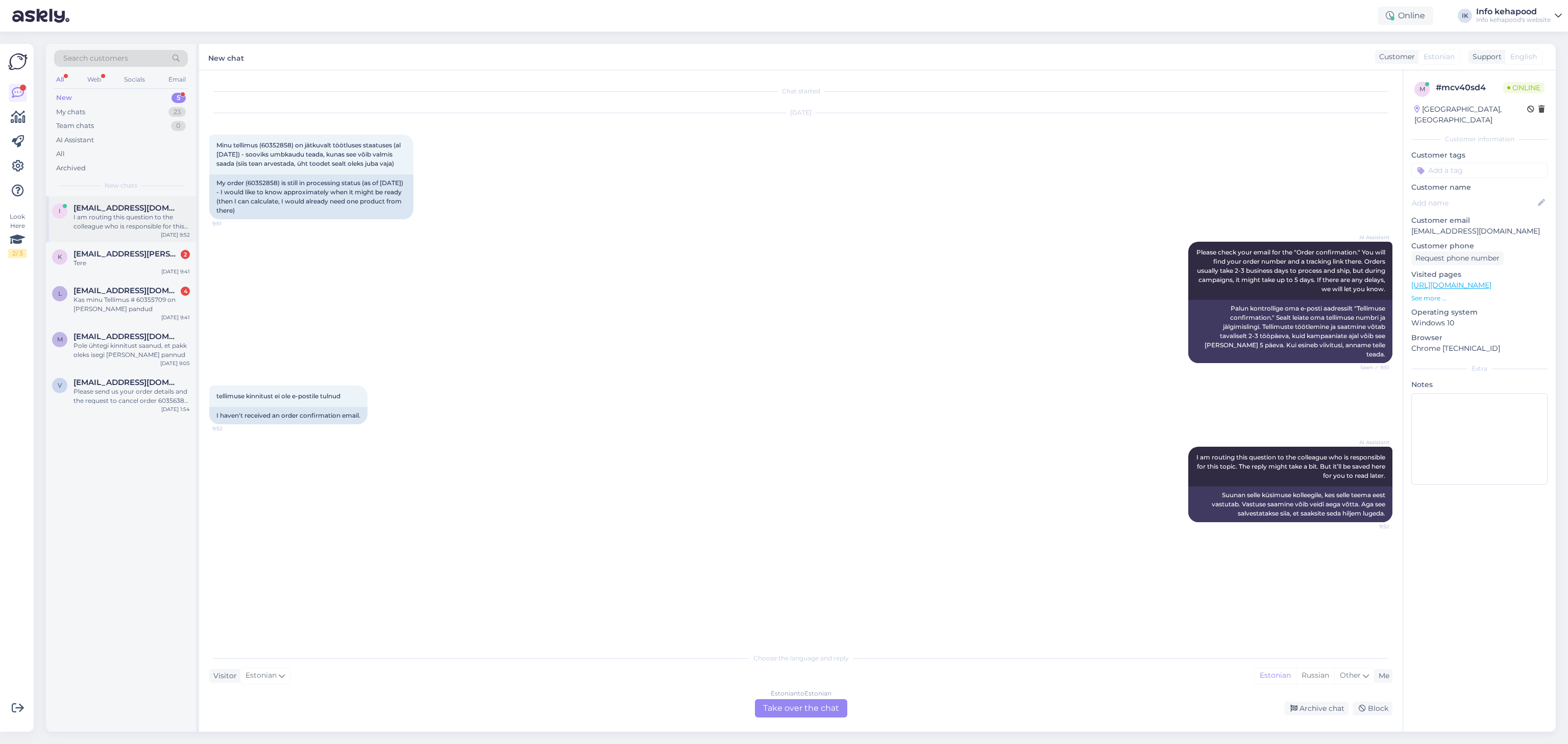
click at [131, 234] on div "i [EMAIL_ADDRESS][DOMAIN_NAME] I am routing this question to the colleague who …" at bounding box center [121, 219] width 150 height 46
click at [114, 380] on span "[EMAIL_ADDRESS][DOMAIN_NAME]" at bounding box center [127, 382] width 106 height 9
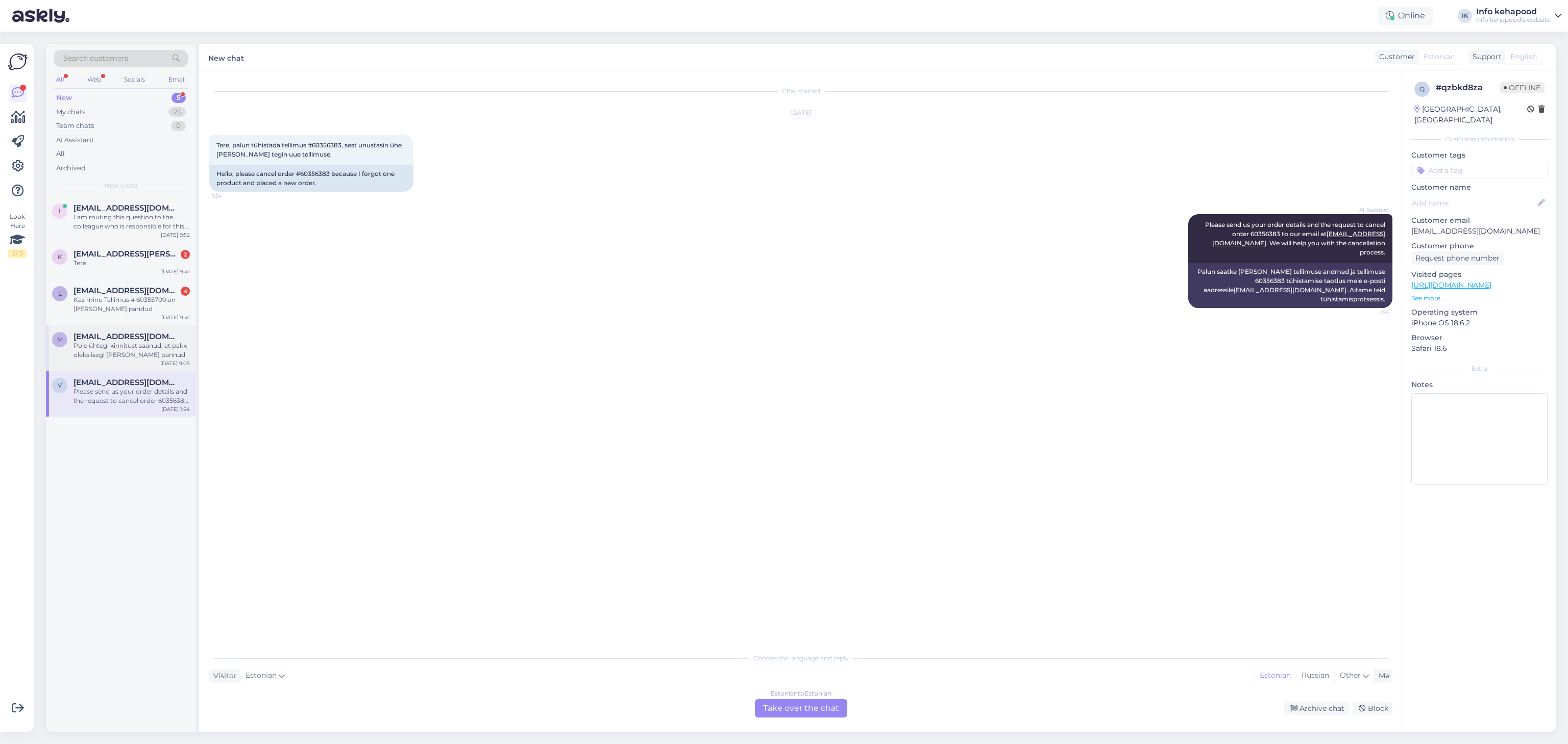
click at [93, 358] on div "Pole ühtegi kinnitust saanud, et pakk oleks isegi [PERSON_NAME] pannud" at bounding box center [131, 350] width 116 height 18
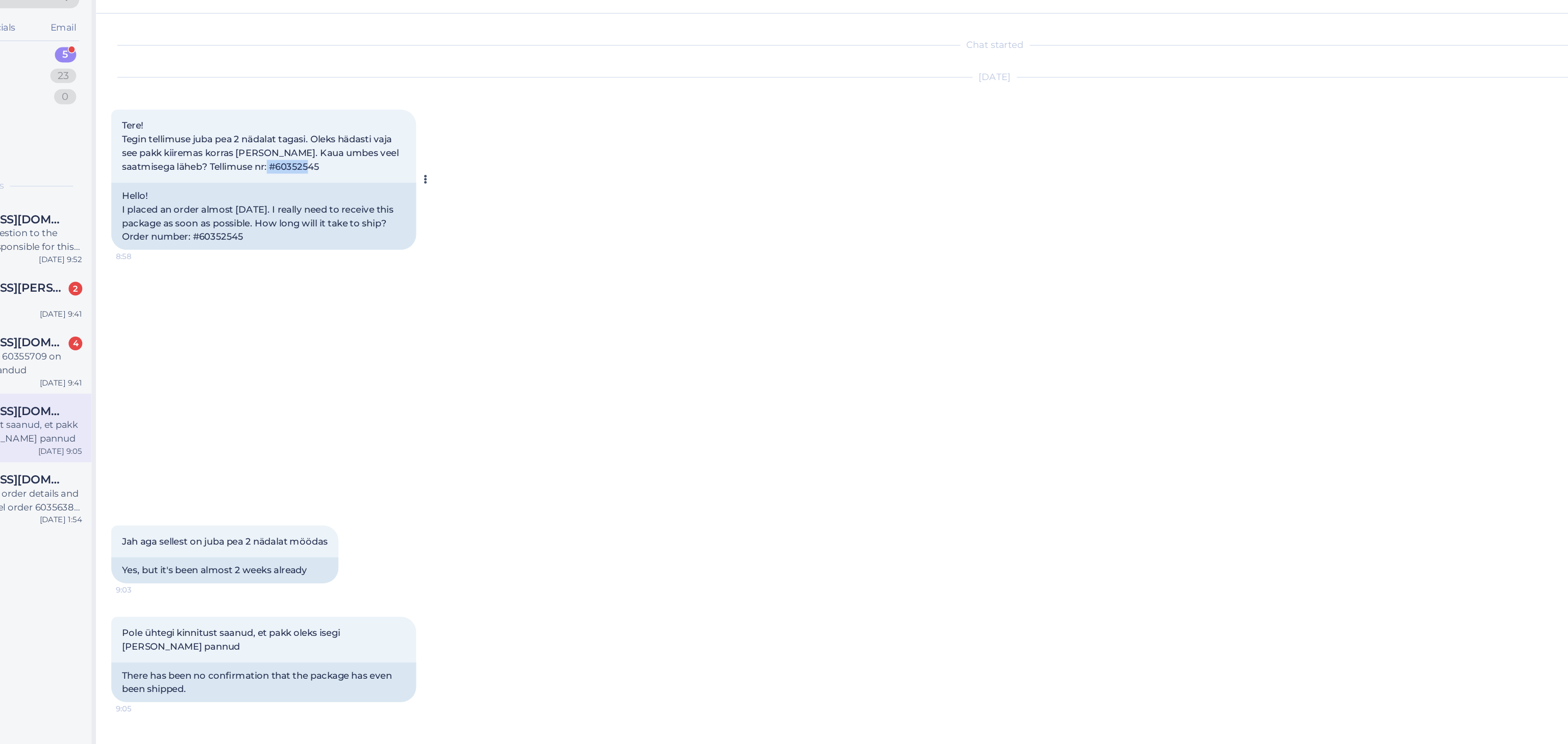
drag, startPoint x: 320, startPoint y: 172, endPoint x: 359, endPoint y: 175, distance: 39.1
click at [359, 175] on div "Tere! Tegin tellimuse juba pea 2 nädalat tagasi. Oleks hädasti vaja see pakk ki…" at bounding box center [311, 159] width 204 height 49
copy span "60352545"
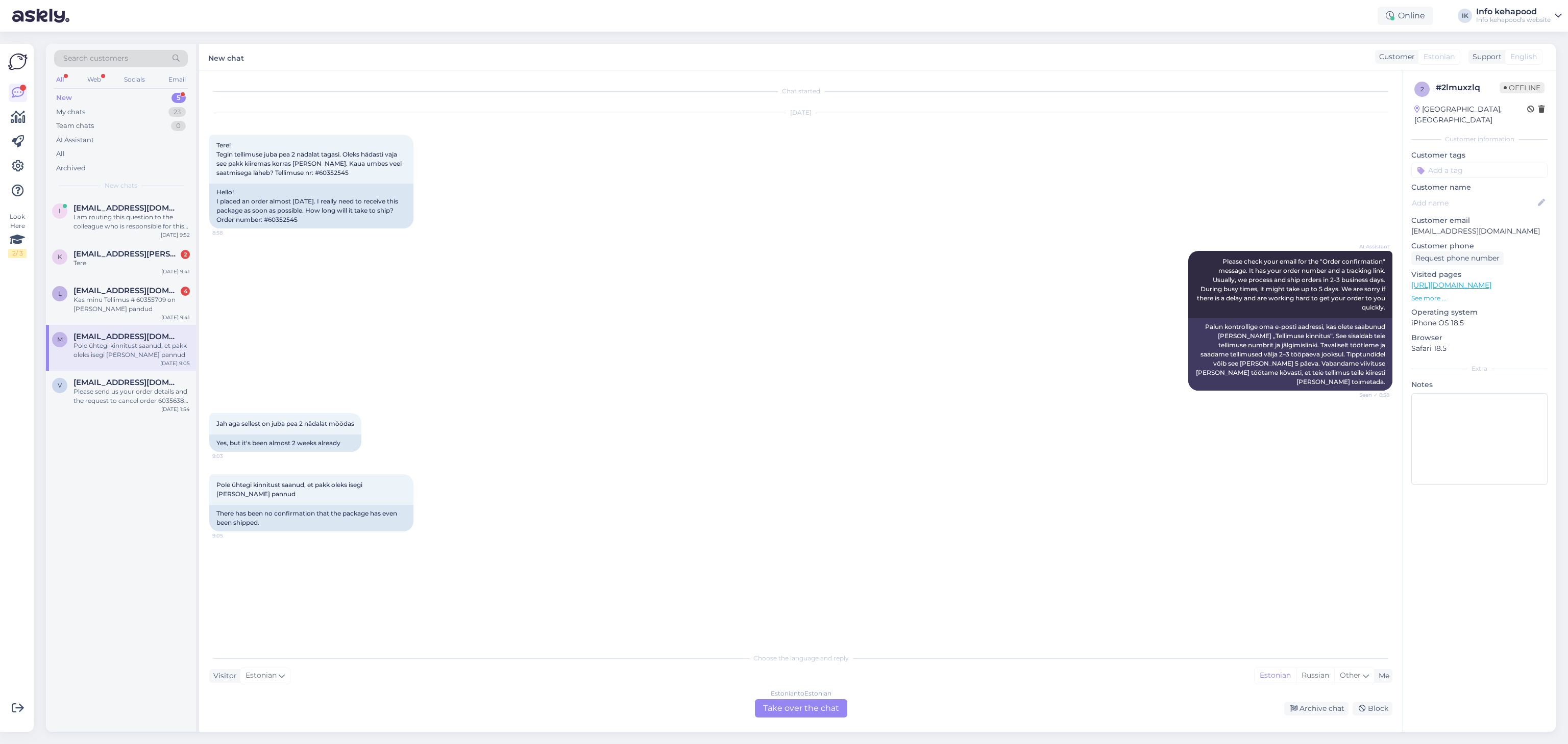
click at [817, 703] on div "Estonian to Estonian Take over the chat" at bounding box center [801, 709] width 93 height 18
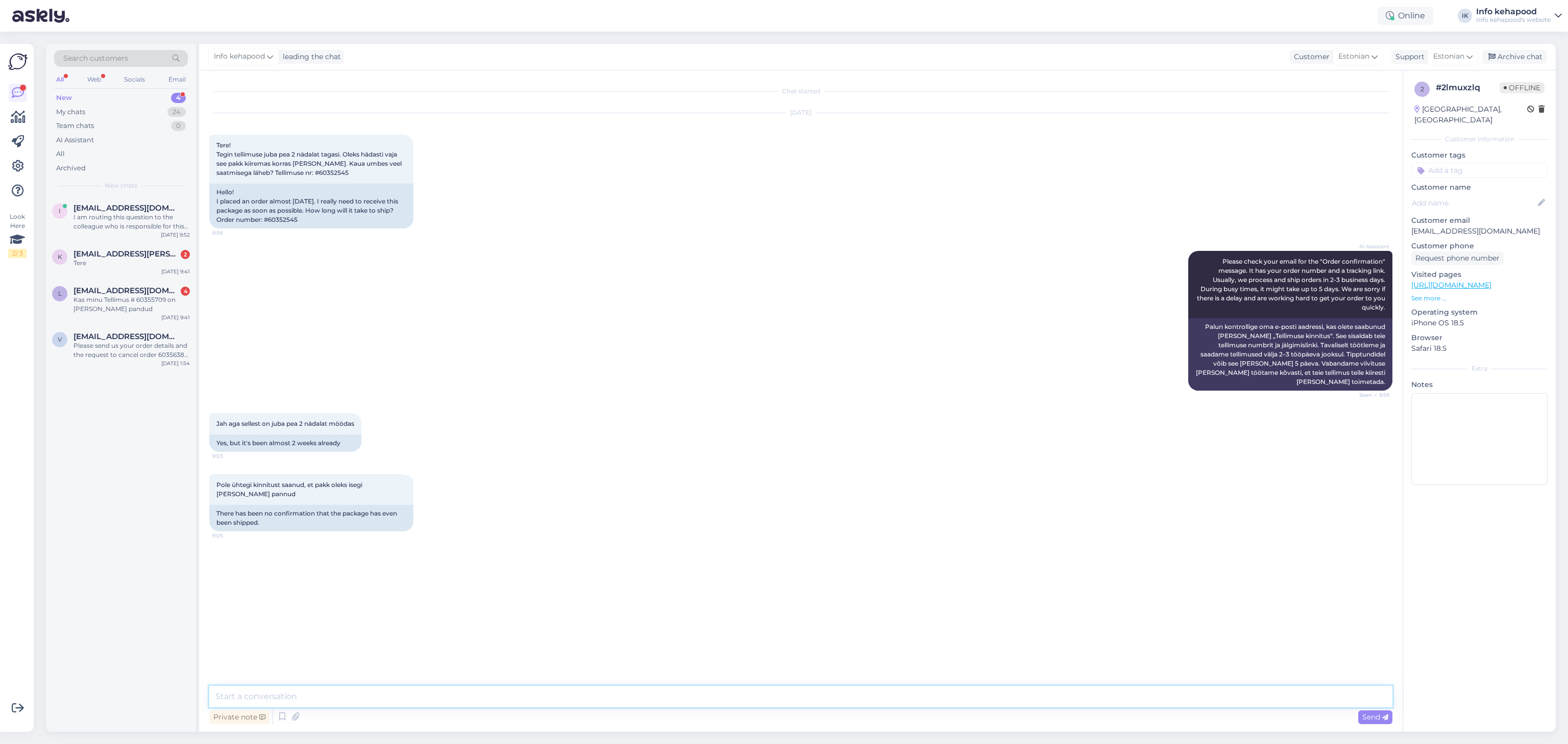
click at [769, 703] on textarea at bounding box center [801, 697] width 1183 height 21
paste textarea "Meil on natuke kurbi uudiseid – kahjuks on väga suur tõenäosus, et Placent Acti…"
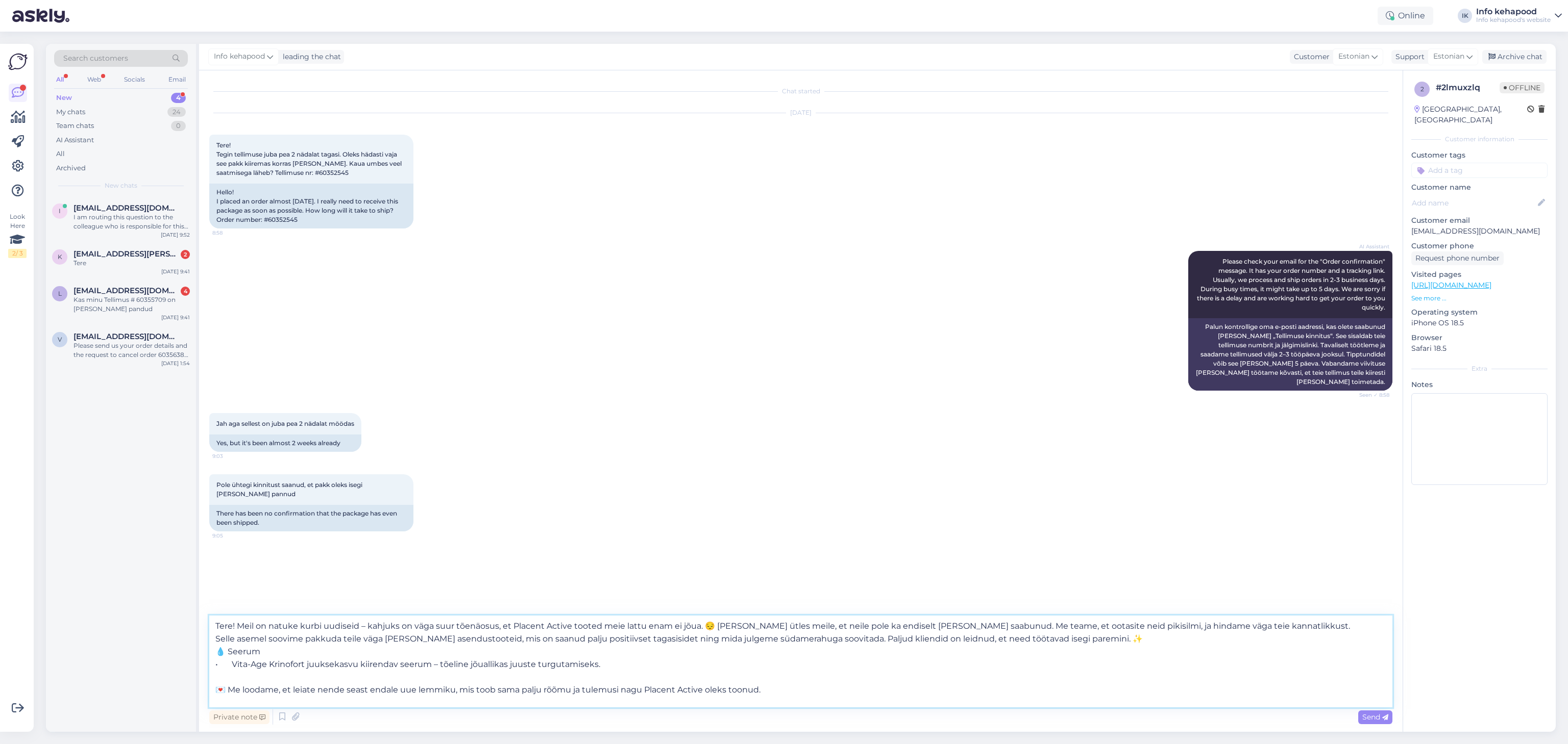
type textarea "Tere! Meil on natuke kurbi uudiseid – kahjuks on väga suur tõenäosus, et Placen…"
click at [833, 697] on textarea "Tere! Meil on natuke kurbi uudiseid – kahjuks on väga suur tõenäosus, et Placen…" at bounding box center [801, 661] width 1183 height 92
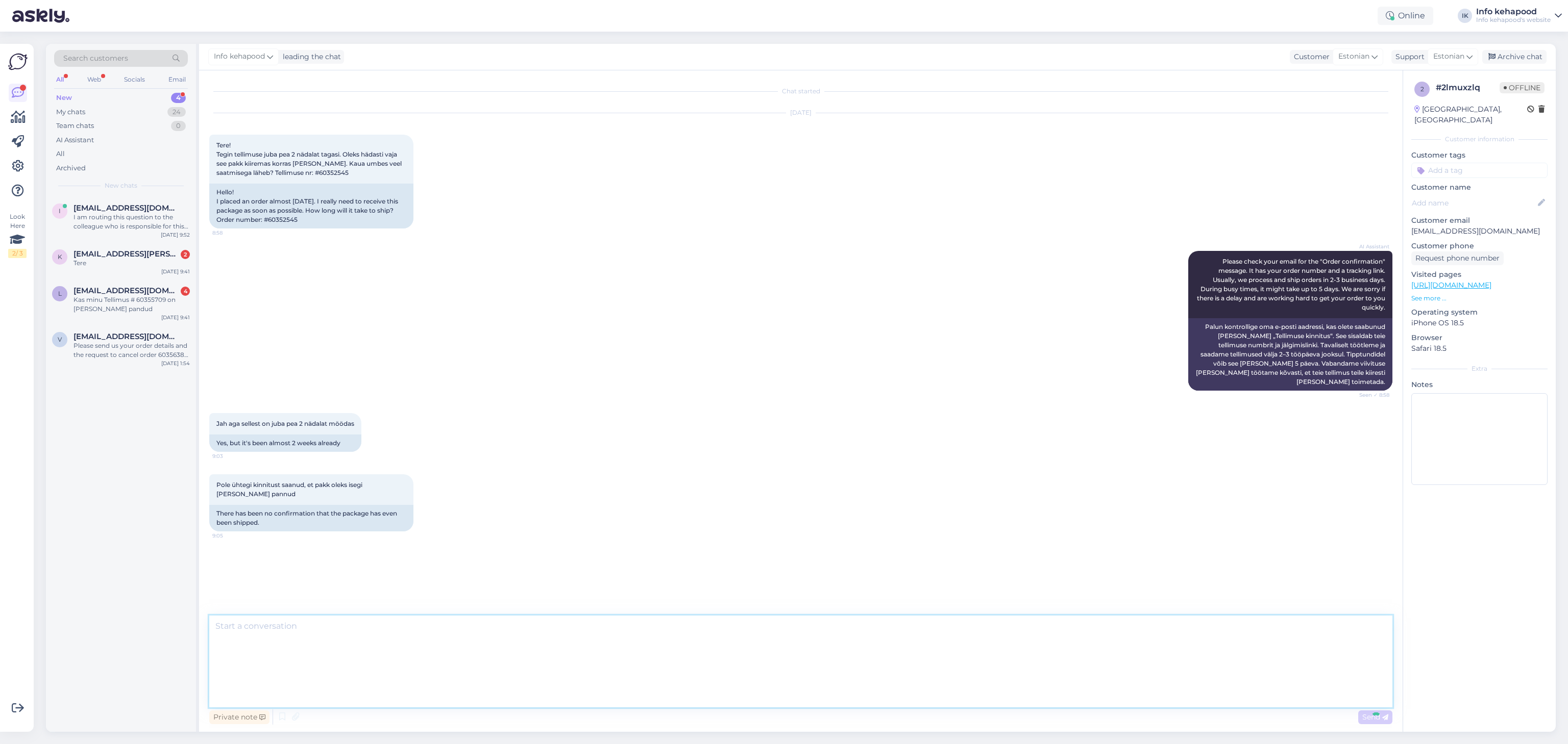
scroll to position [75, 0]
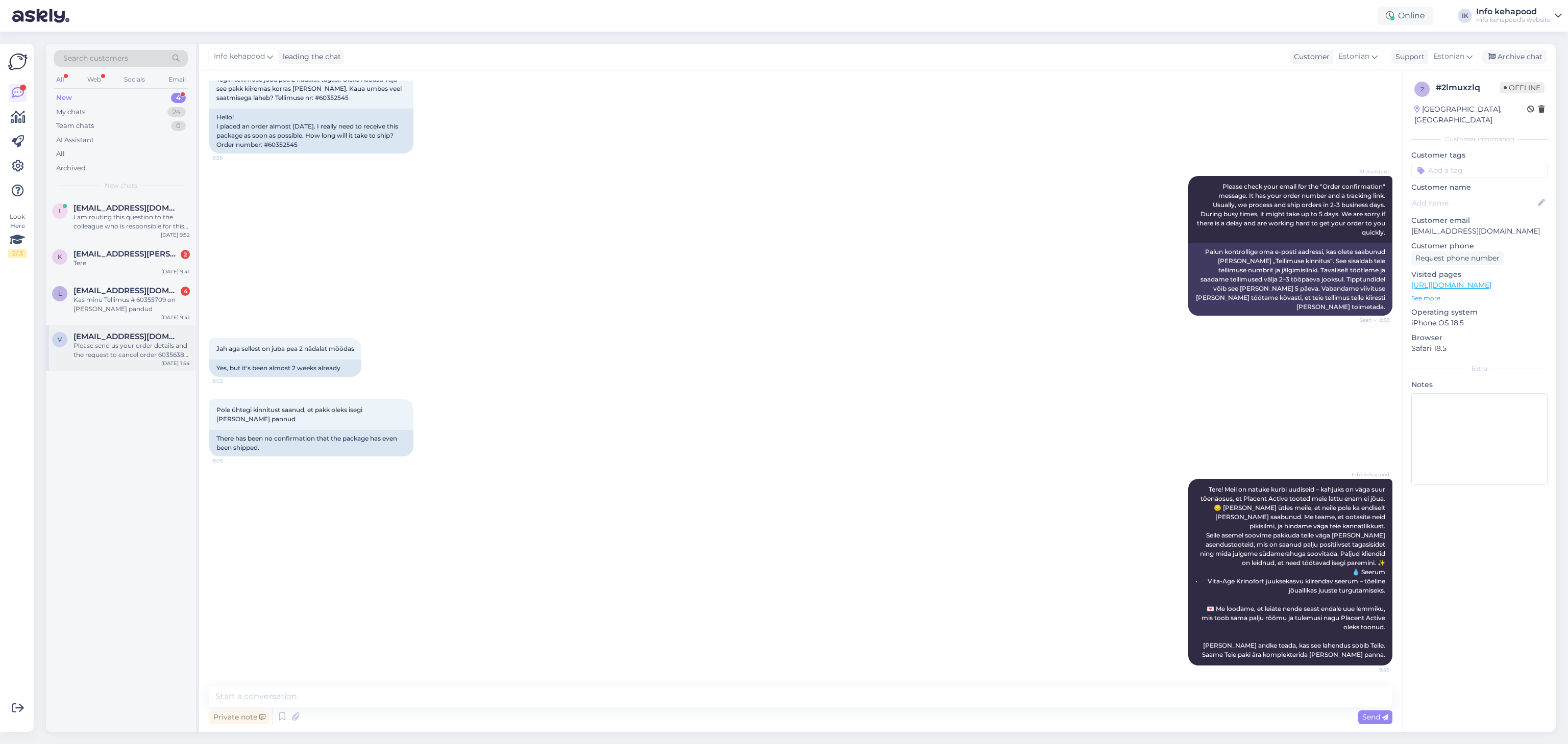
click at [144, 358] on div "Please send us your order details and the request to cancel order 60356383 to o…" at bounding box center [131, 350] width 116 height 18
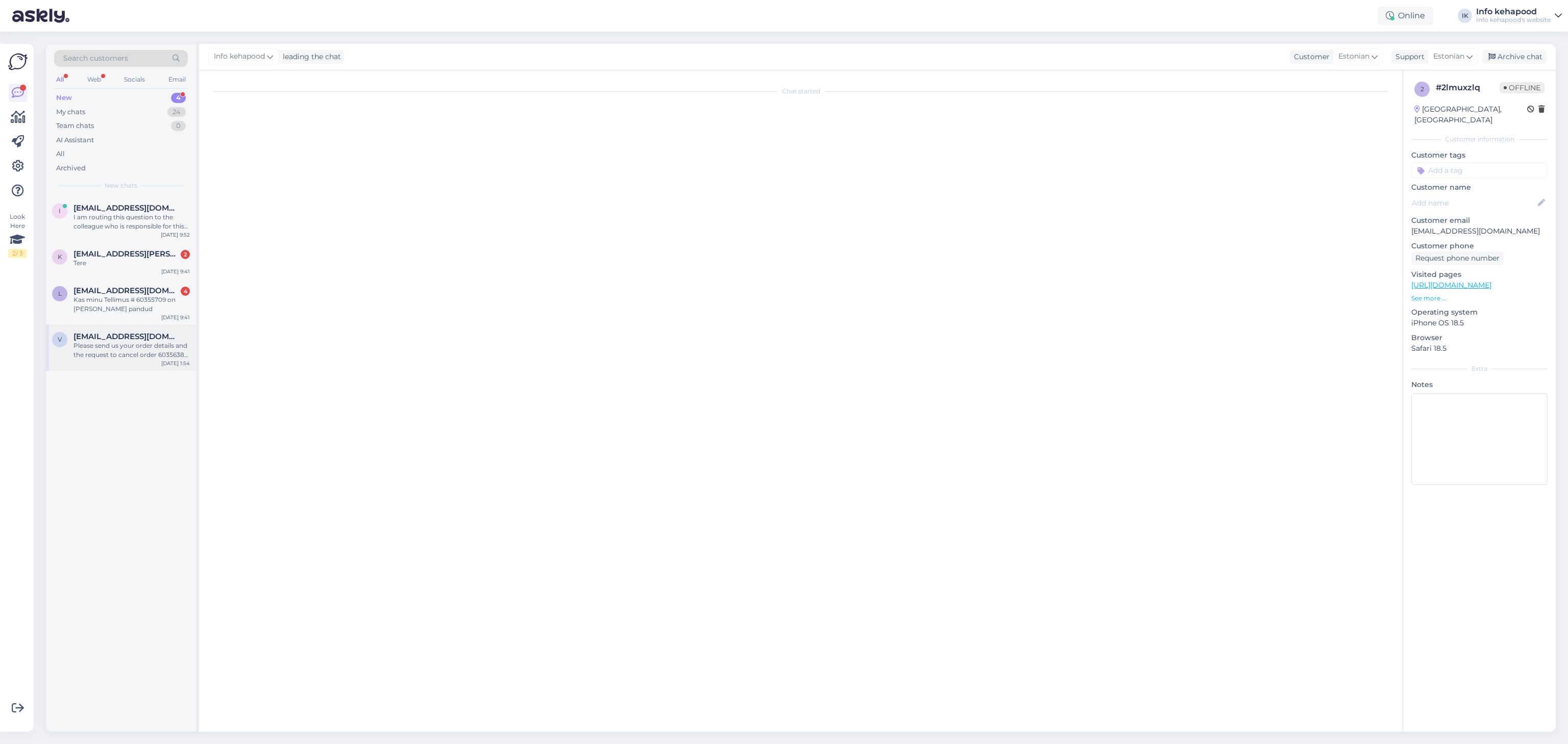
scroll to position [0, 0]
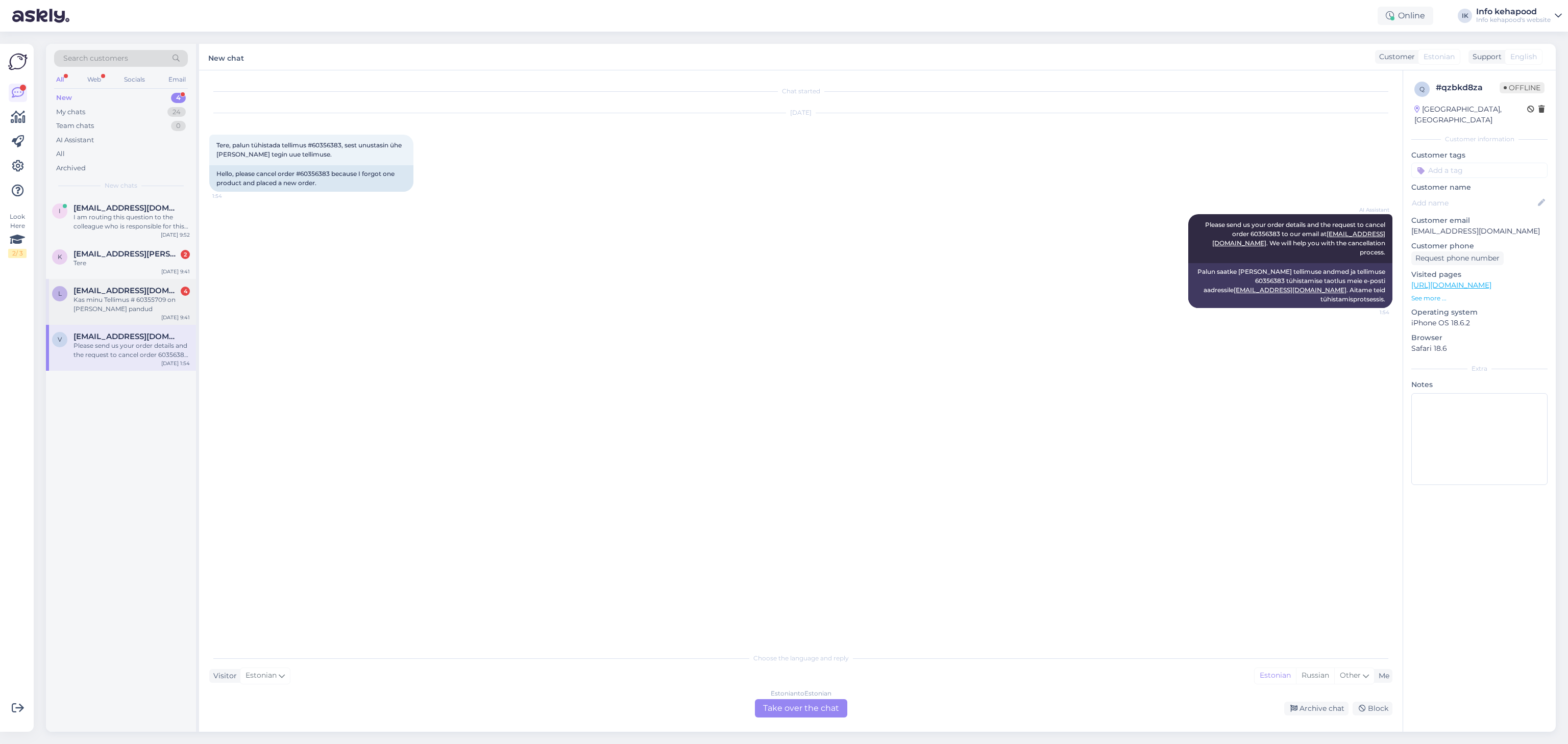
click at [111, 296] on div "Kas minu Tellimus # 60355709 on [PERSON_NAME] pandud" at bounding box center [131, 305] width 116 height 18
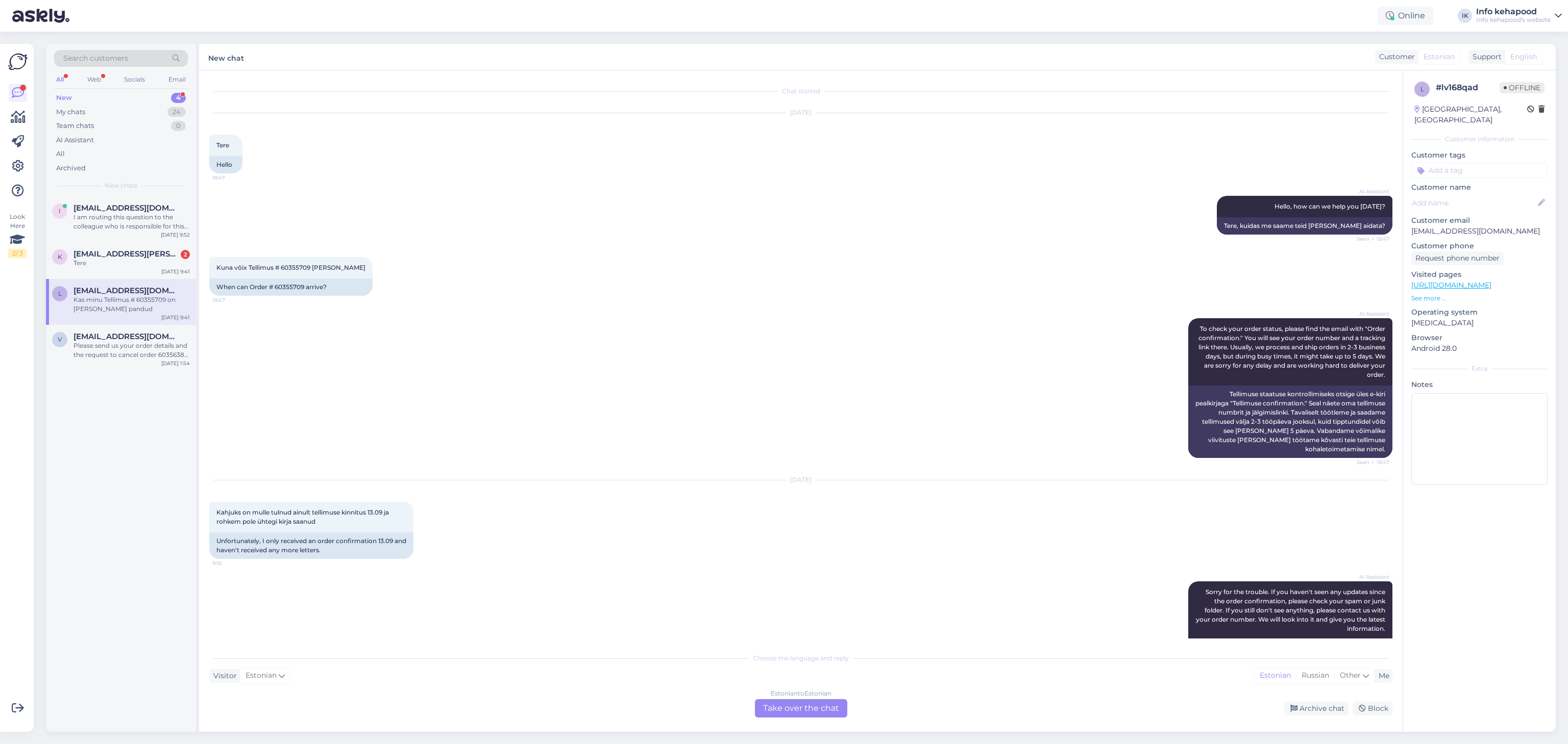
scroll to position [311, 0]
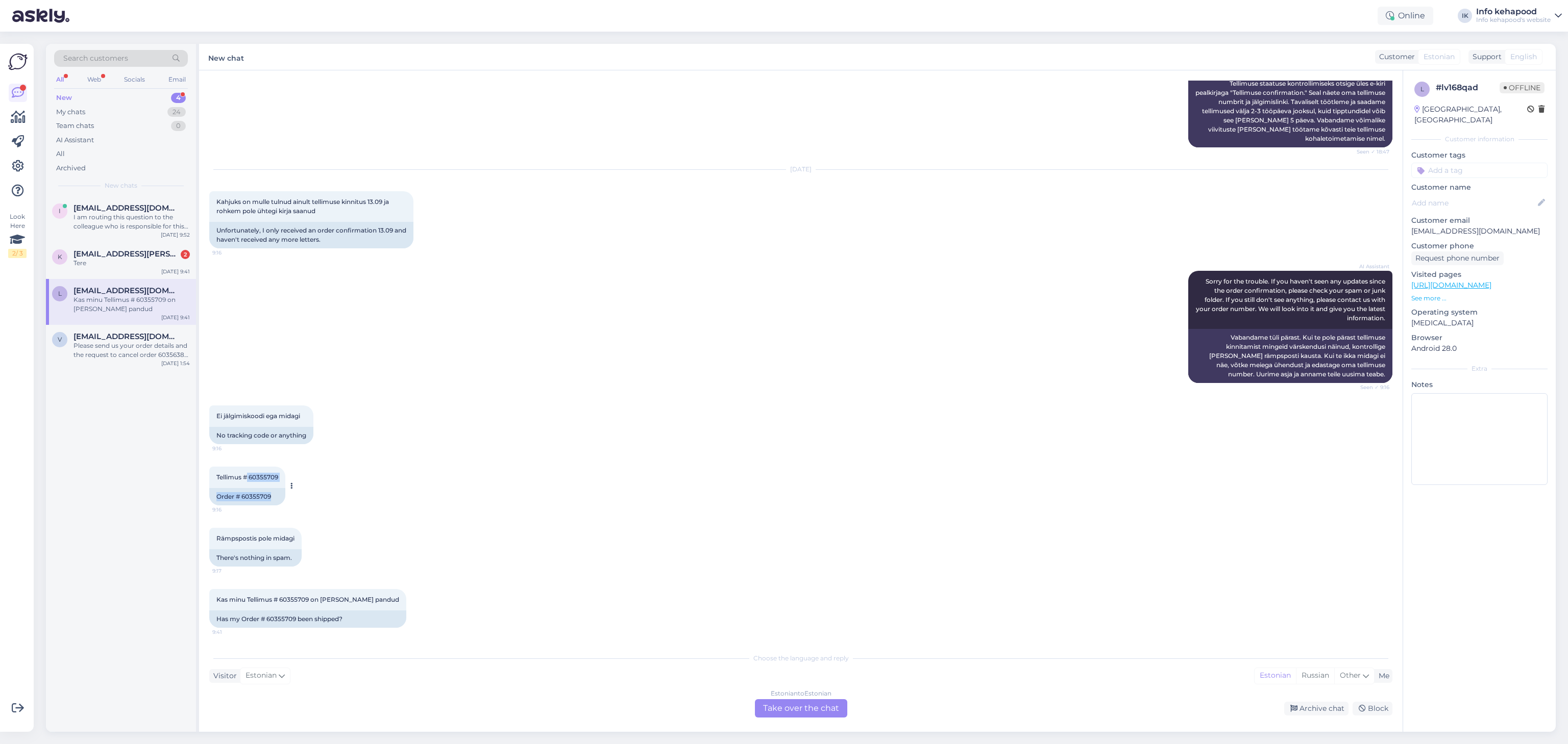
drag, startPoint x: 247, startPoint y: 475, endPoint x: 286, endPoint y: 475, distance: 39.0
click at [285, 475] on div "Tellimus # 60355709 9:16 Order # 60355709" at bounding box center [247, 486] width 76 height 39
click at [286, 475] on div at bounding box center [290, 486] width 9 height 39
click at [252, 478] on span "Tellimus # 60355709" at bounding box center [247, 477] width 61 height 8
drag, startPoint x: 250, startPoint y: 478, endPoint x: 279, endPoint y: 478, distance: 29.0
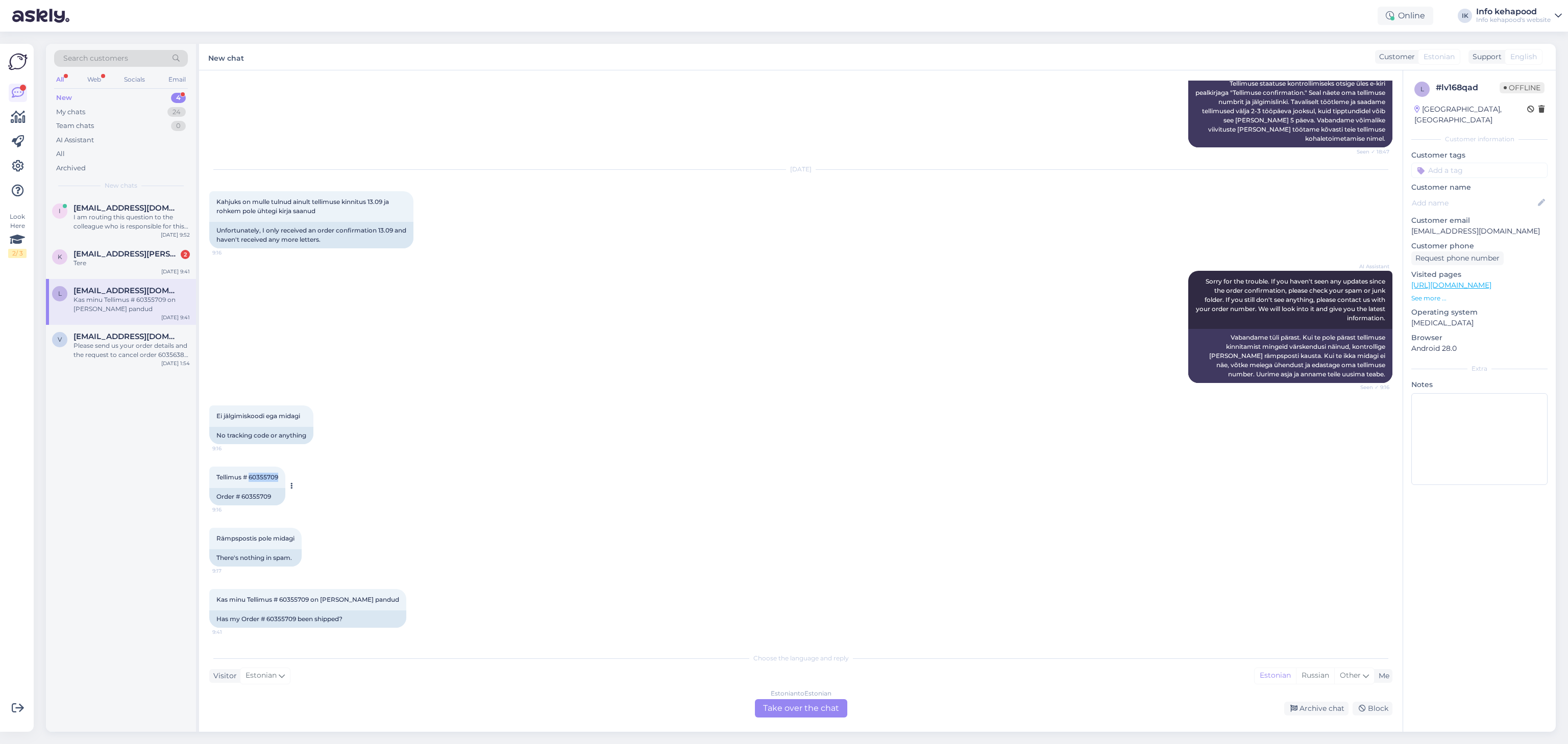
click at [278, 478] on span "Tellimus # 60355709" at bounding box center [247, 477] width 61 height 8
copy span "60355709"
click at [135, 352] on div "Please send us your order details and the request to cancel order 60356383 to o…" at bounding box center [131, 350] width 116 height 18
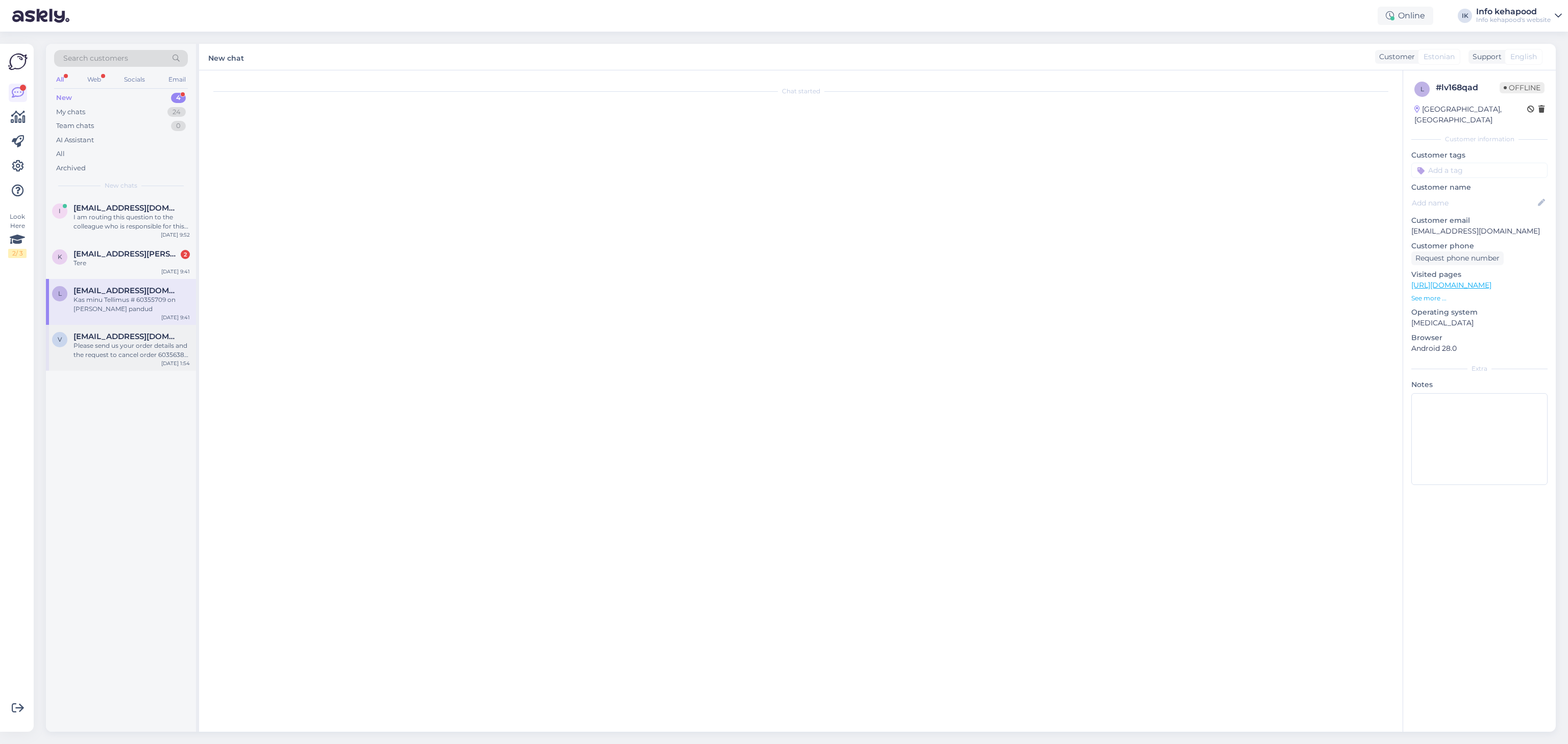
scroll to position [0, 0]
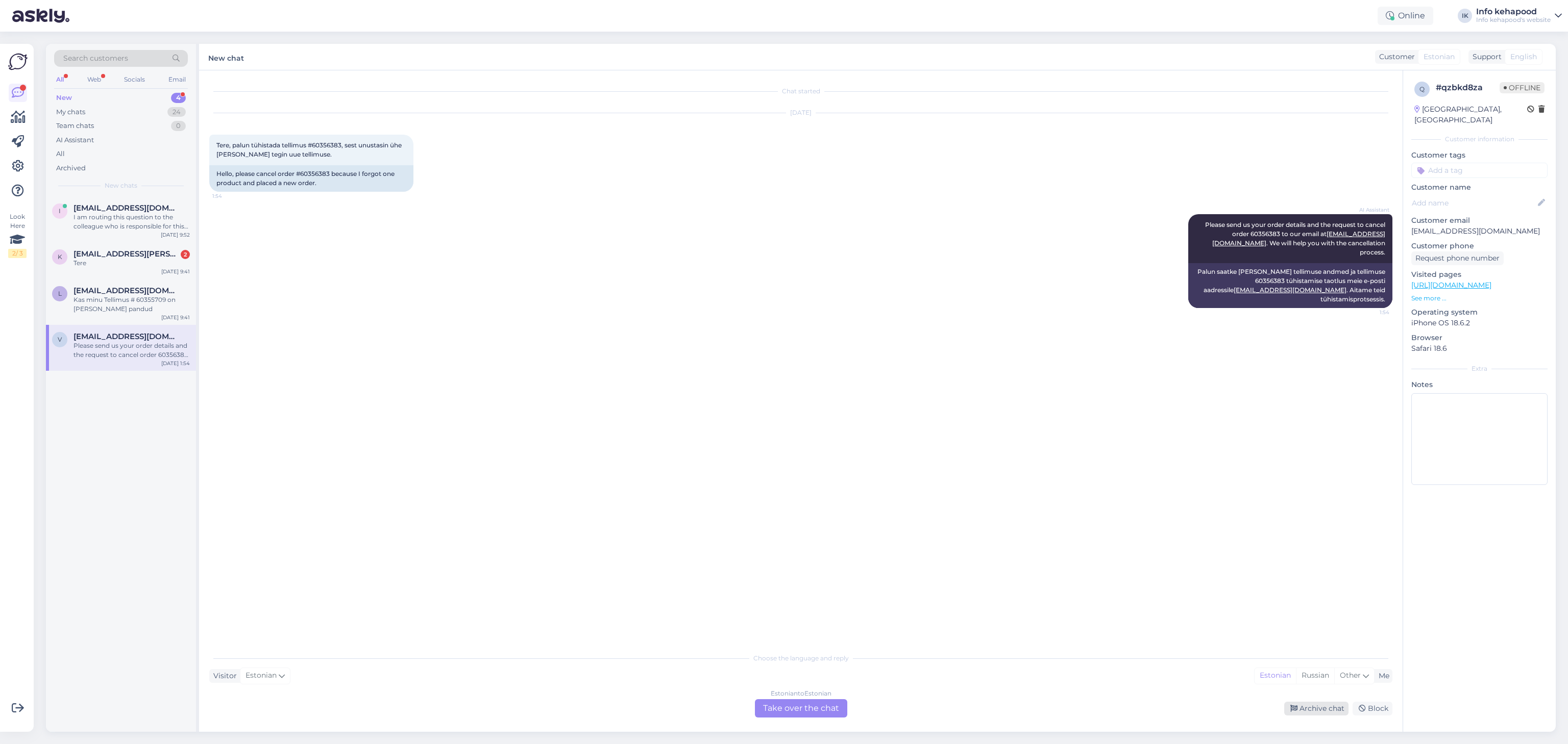
click at [1332, 713] on div "Archive chat" at bounding box center [1317, 709] width 65 height 14
click at [92, 314] on div "Kas minu Tellimus # 60355709 on [PERSON_NAME] pandud" at bounding box center [131, 305] width 116 height 18
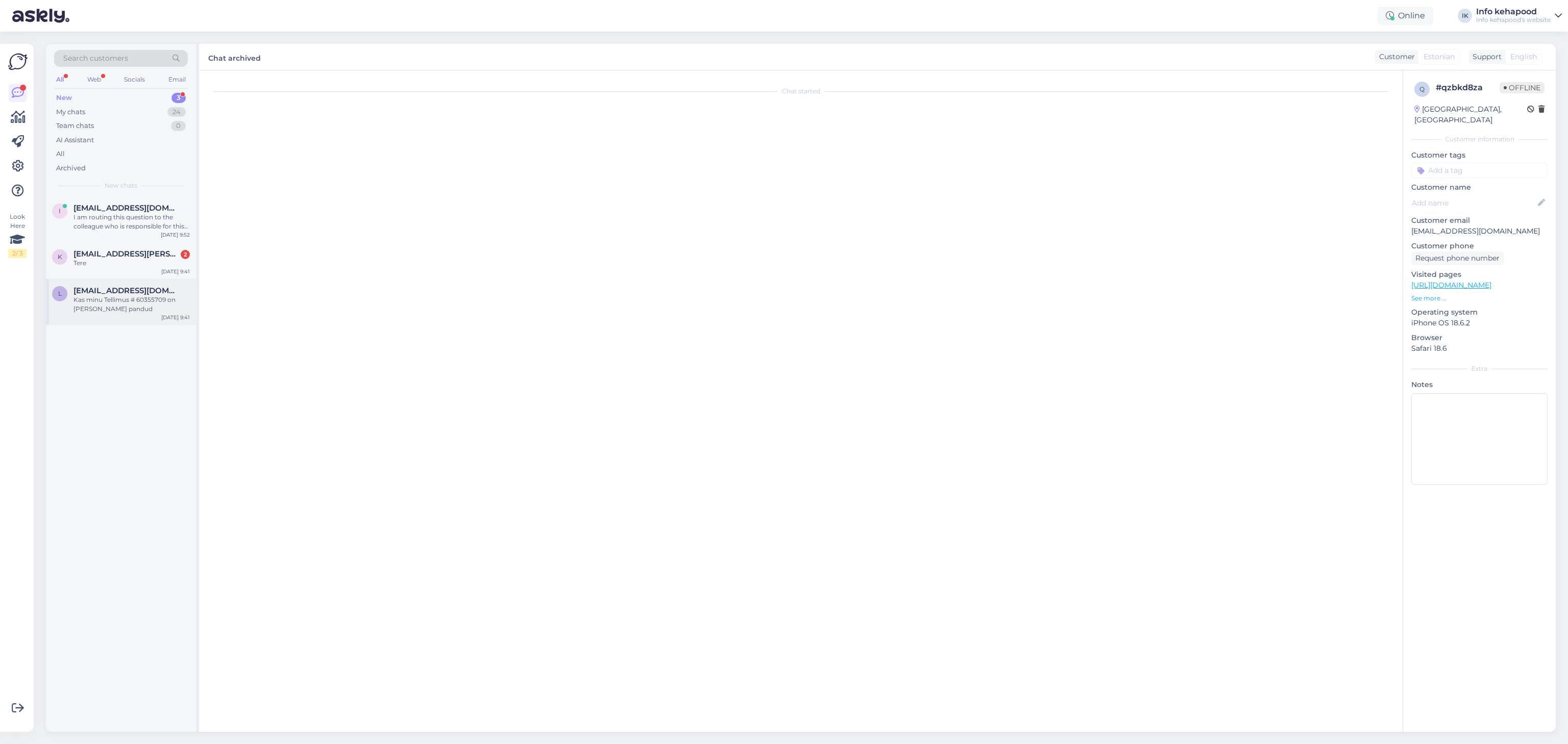
scroll to position [311, 0]
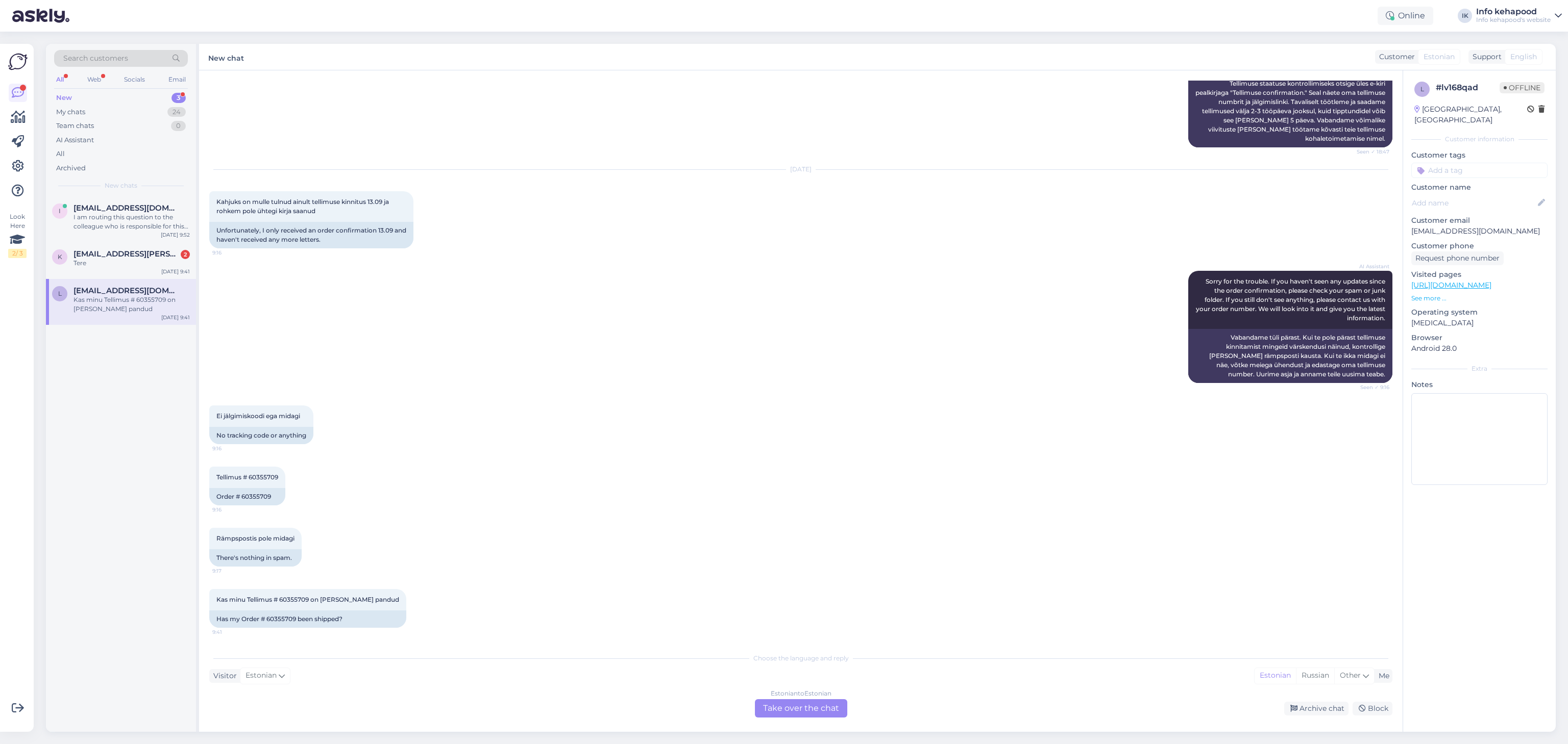
drag, startPoint x: 511, startPoint y: 442, endPoint x: 847, endPoint y: 565, distance: 357.8
click at [847, 565] on div "Rämpspostis pole midagi 9:17 There's nothing in spam." at bounding box center [801, 547] width 1183 height 61
click at [112, 120] on div "Team chats 0" at bounding box center [121, 125] width 134 height 14
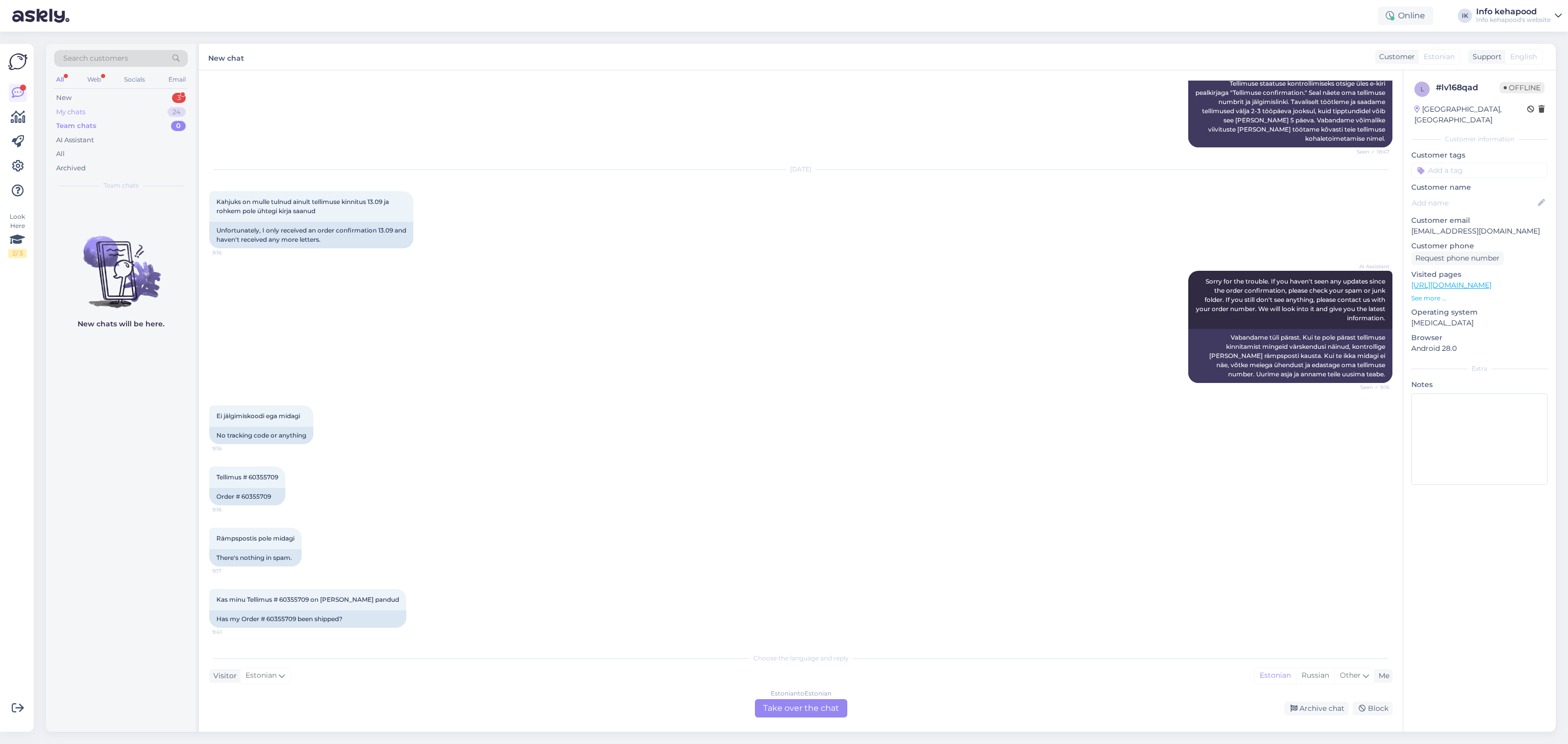
click at [111, 110] on div "My chats 24" at bounding box center [121, 112] width 134 height 14
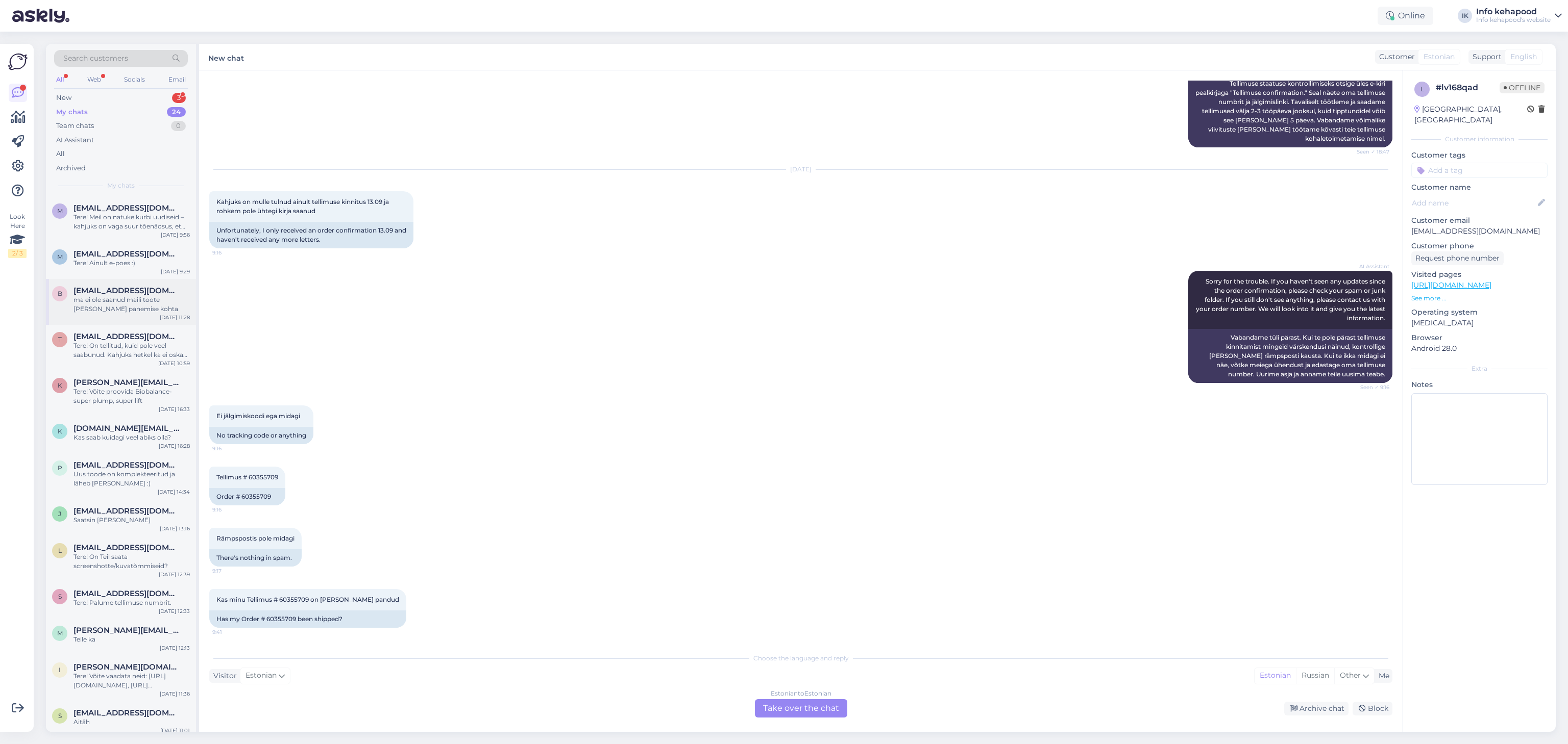
click at [139, 304] on div "ma ei ole saanud maili toote [PERSON_NAME] panemise kohta" at bounding box center [131, 305] width 116 height 18
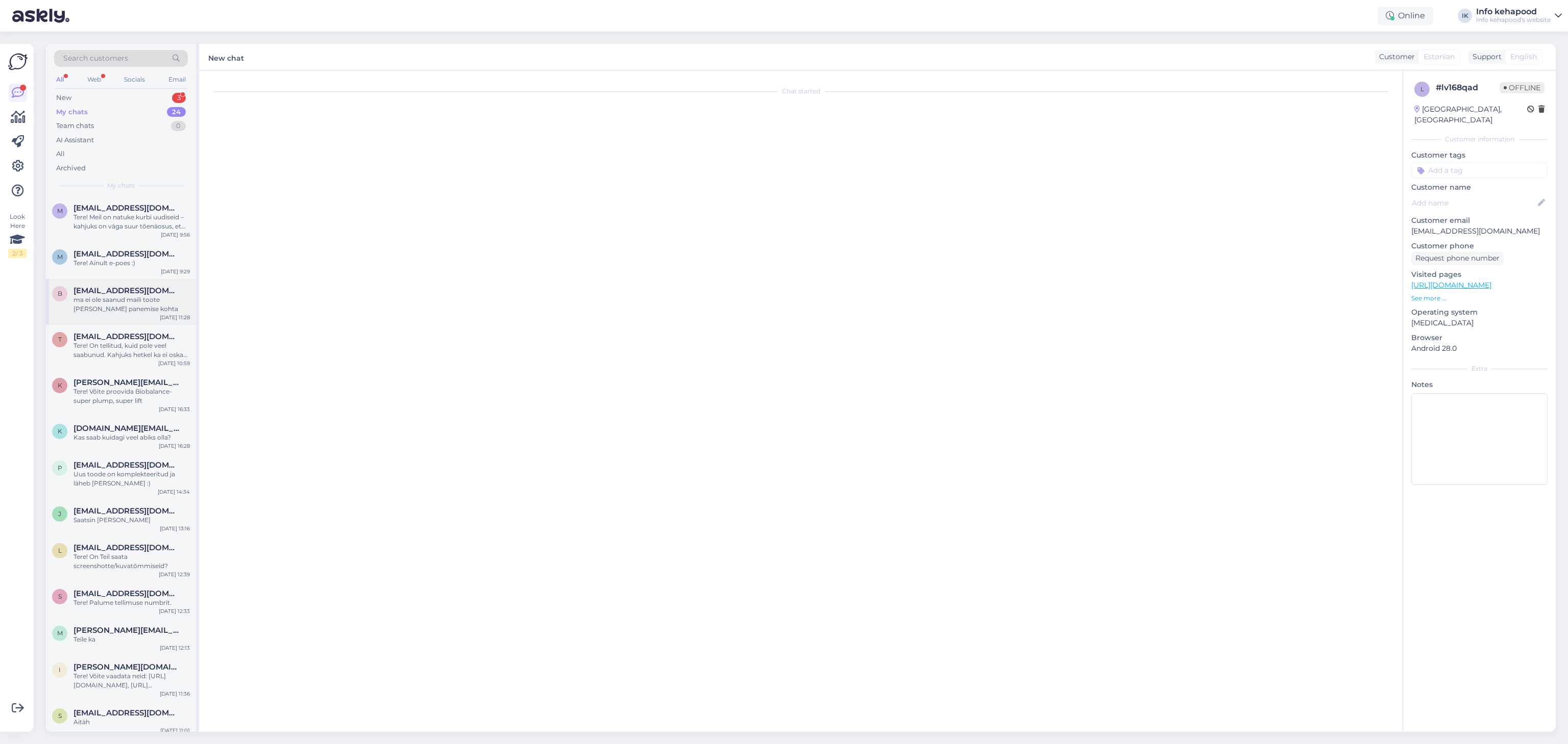
scroll to position [0, 0]
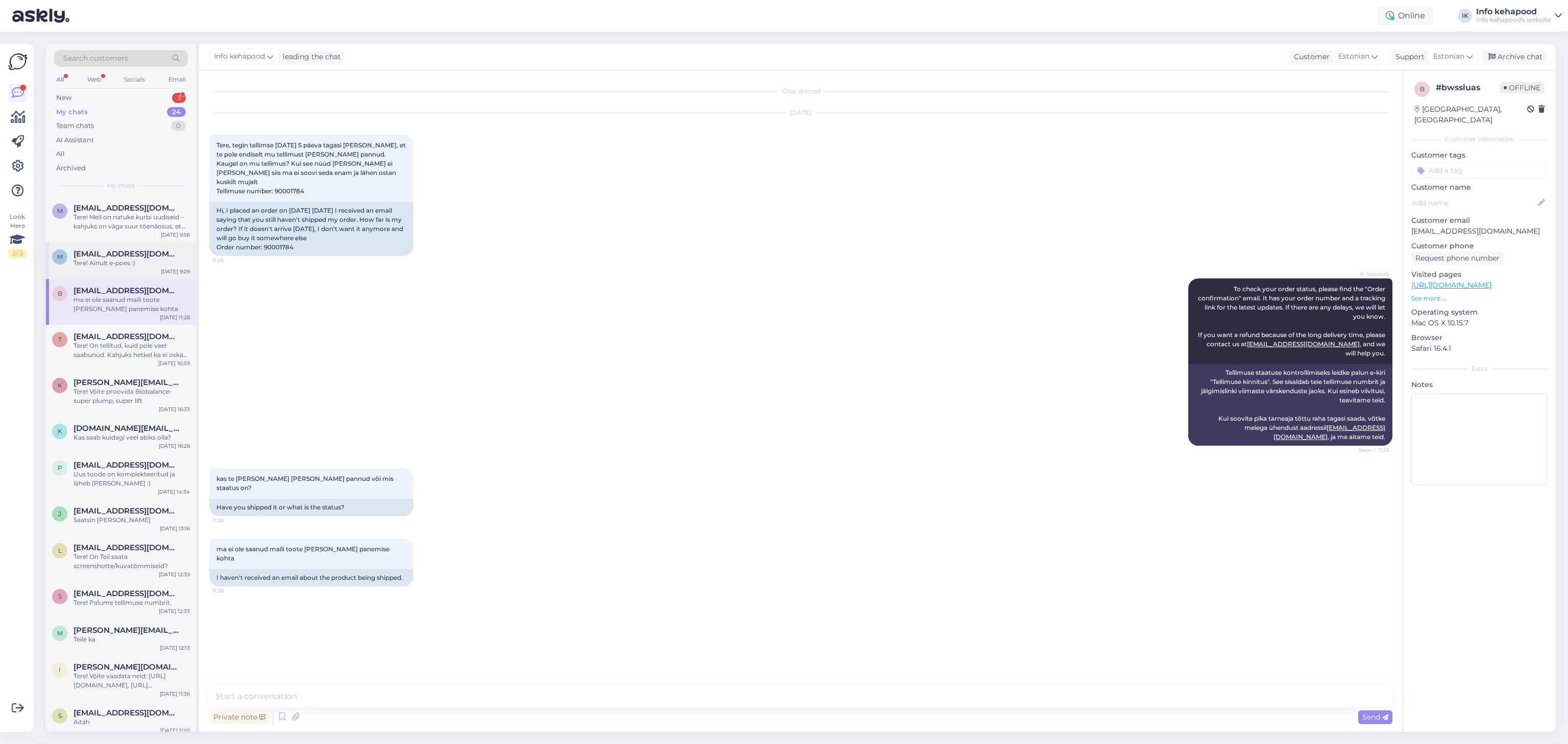
click at [120, 254] on span "[EMAIL_ADDRESS][DOMAIN_NAME]" at bounding box center [127, 254] width 106 height 9
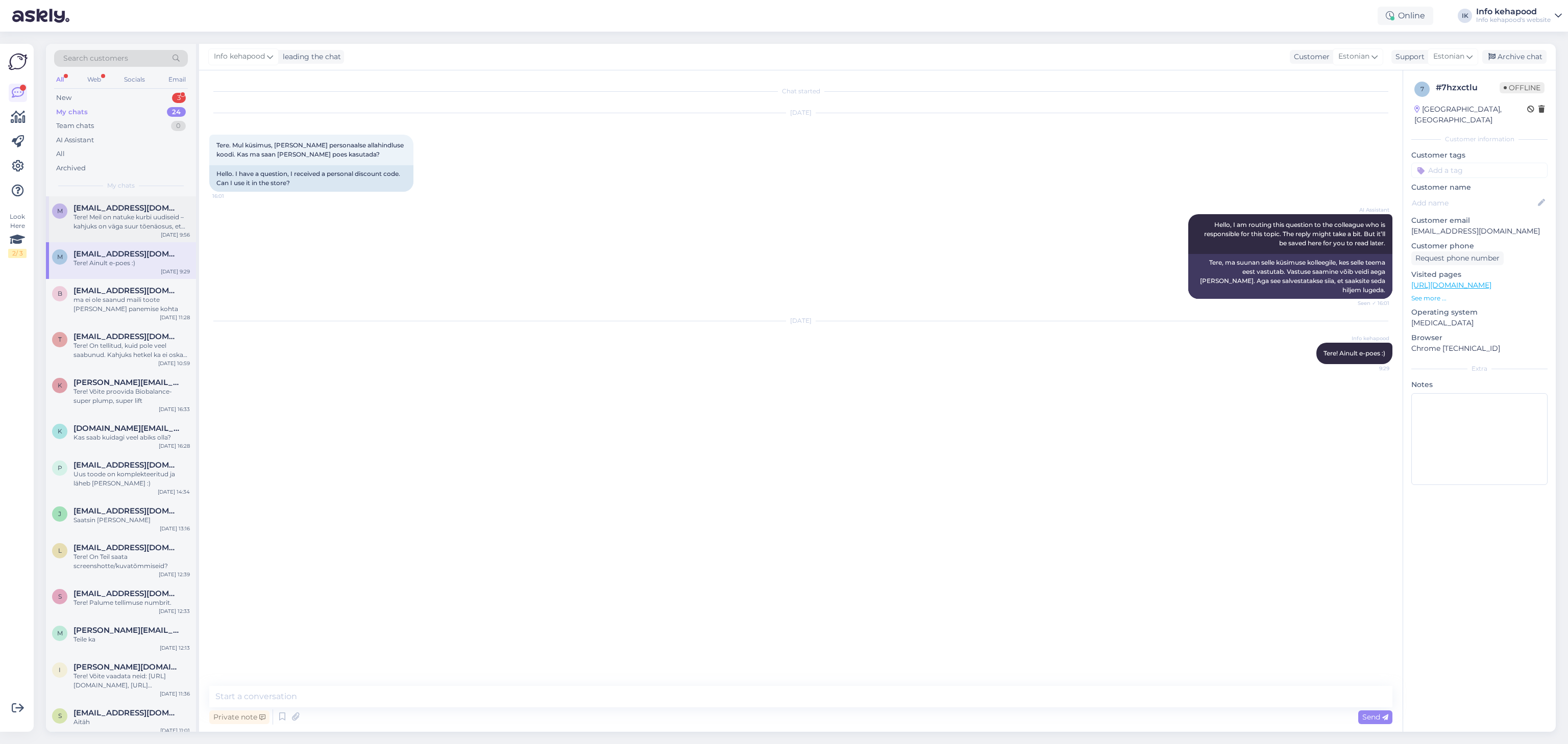
click at [124, 221] on div "Tere! Meil on natuke kurbi uudiseid – kahjuks on väga suur tõenäosus, et Placen…" at bounding box center [131, 222] width 116 height 18
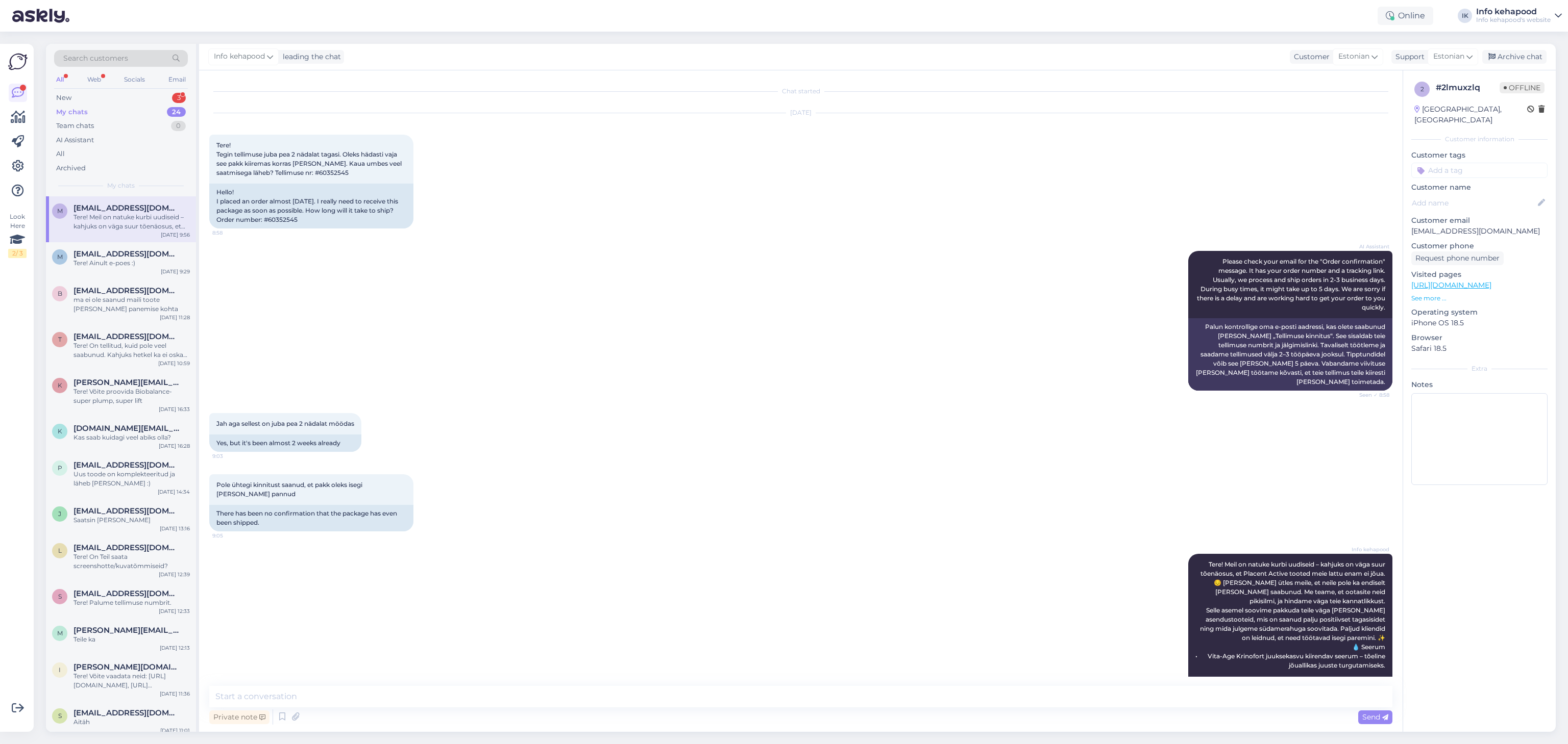
scroll to position [75, 0]
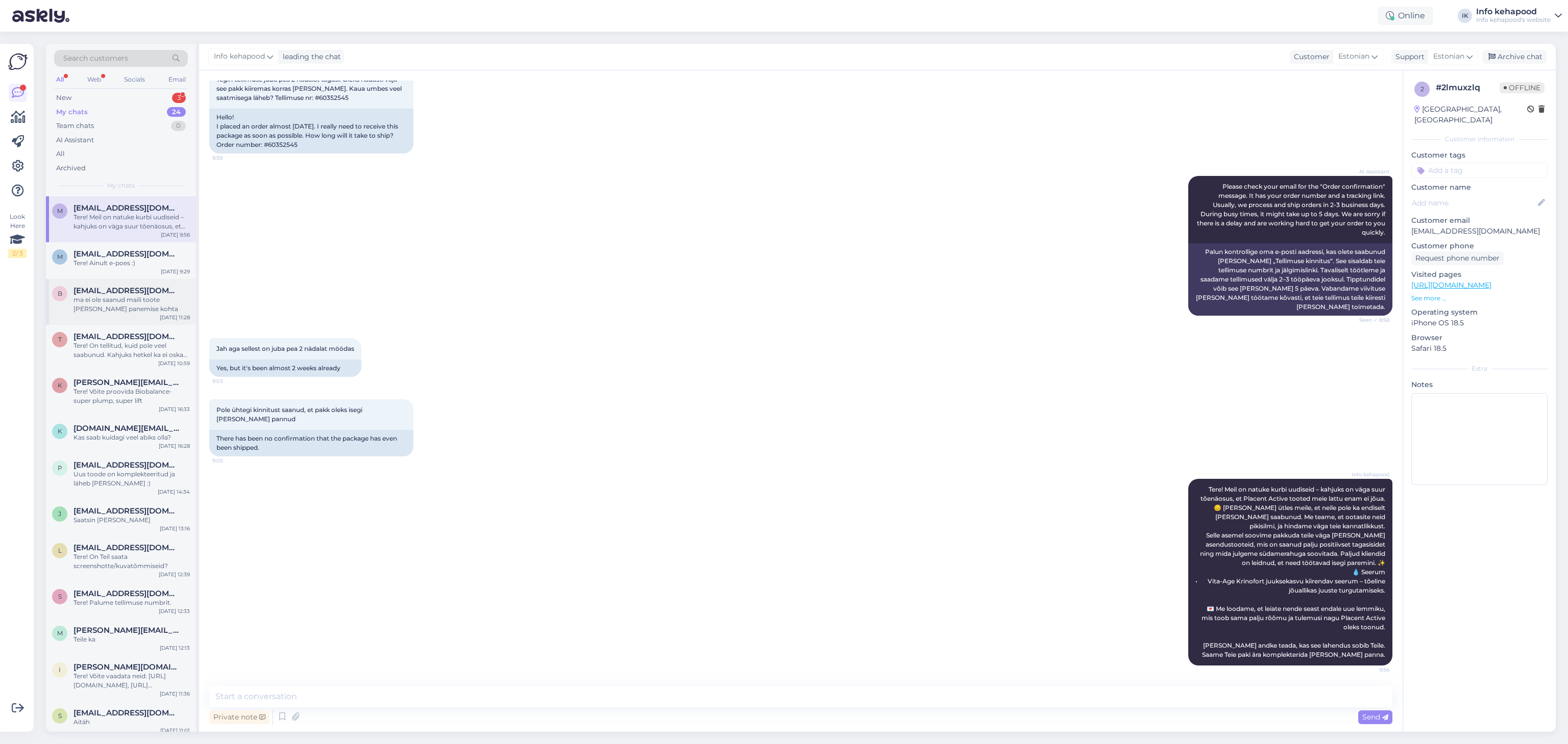
click at [163, 313] on div "ma ei ole saanud maili toote [PERSON_NAME] panemise kohta" at bounding box center [131, 305] width 116 height 18
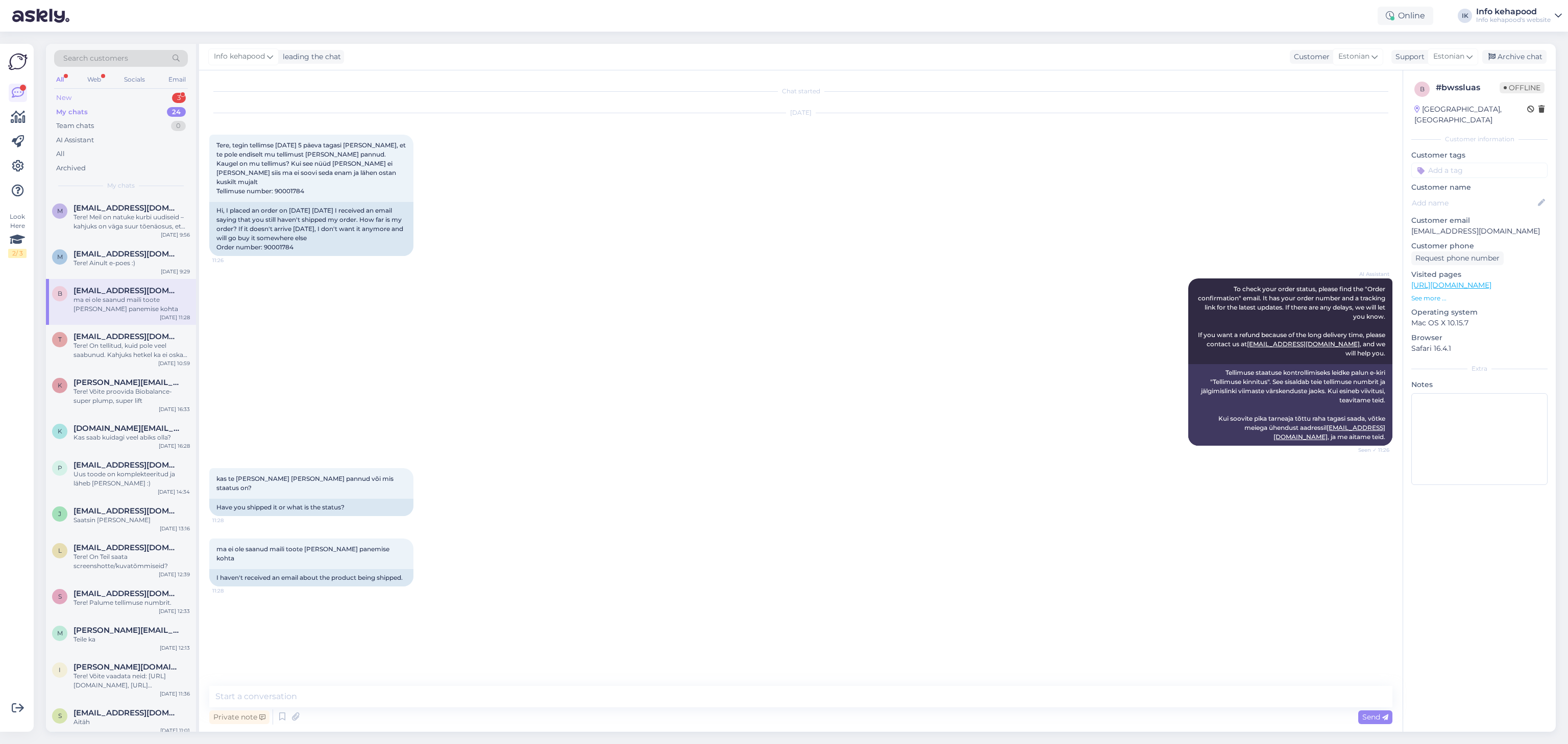
click at [103, 98] on div "New 3" at bounding box center [121, 97] width 134 height 14
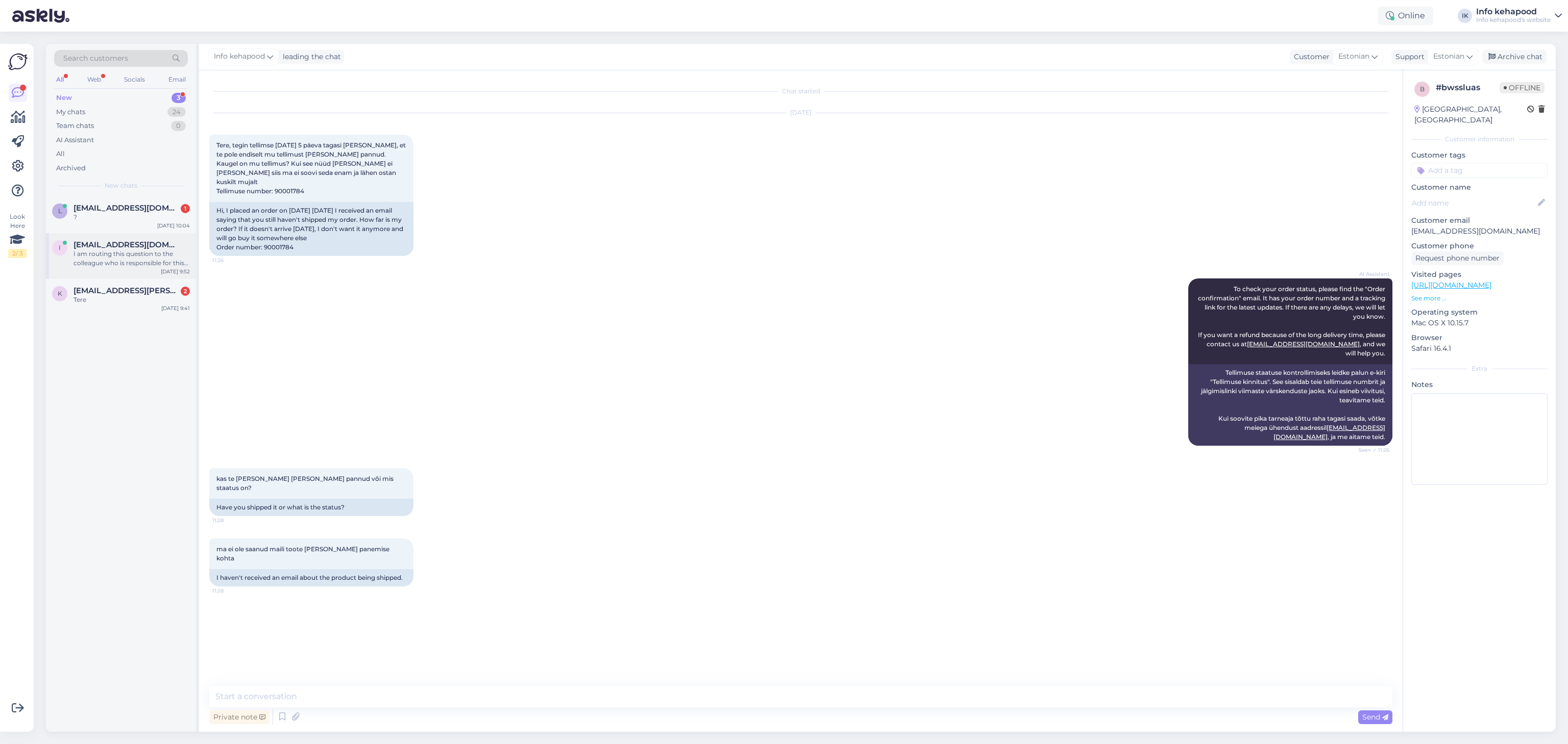
click at [130, 243] on span "[EMAIL_ADDRESS][DOMAIN_NAME]" at bounding box center [127, 245] width 106 height 9
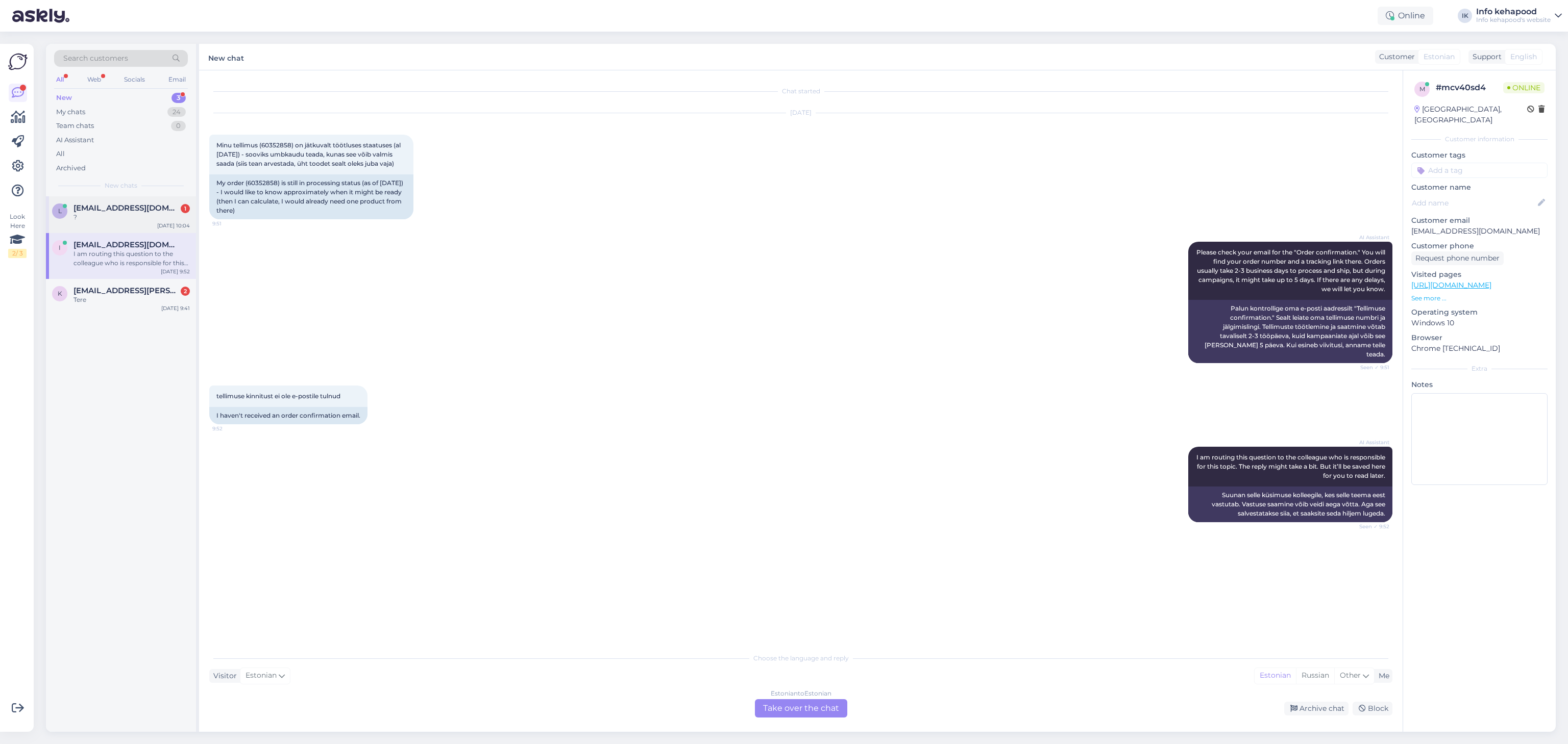
click at [135, 203] on div "l [EMAIL_ADDRESS][DOMAIN_NAME] 1 ? [DATE] 10:04" at bounding box center [121, 215] width 150 height 37
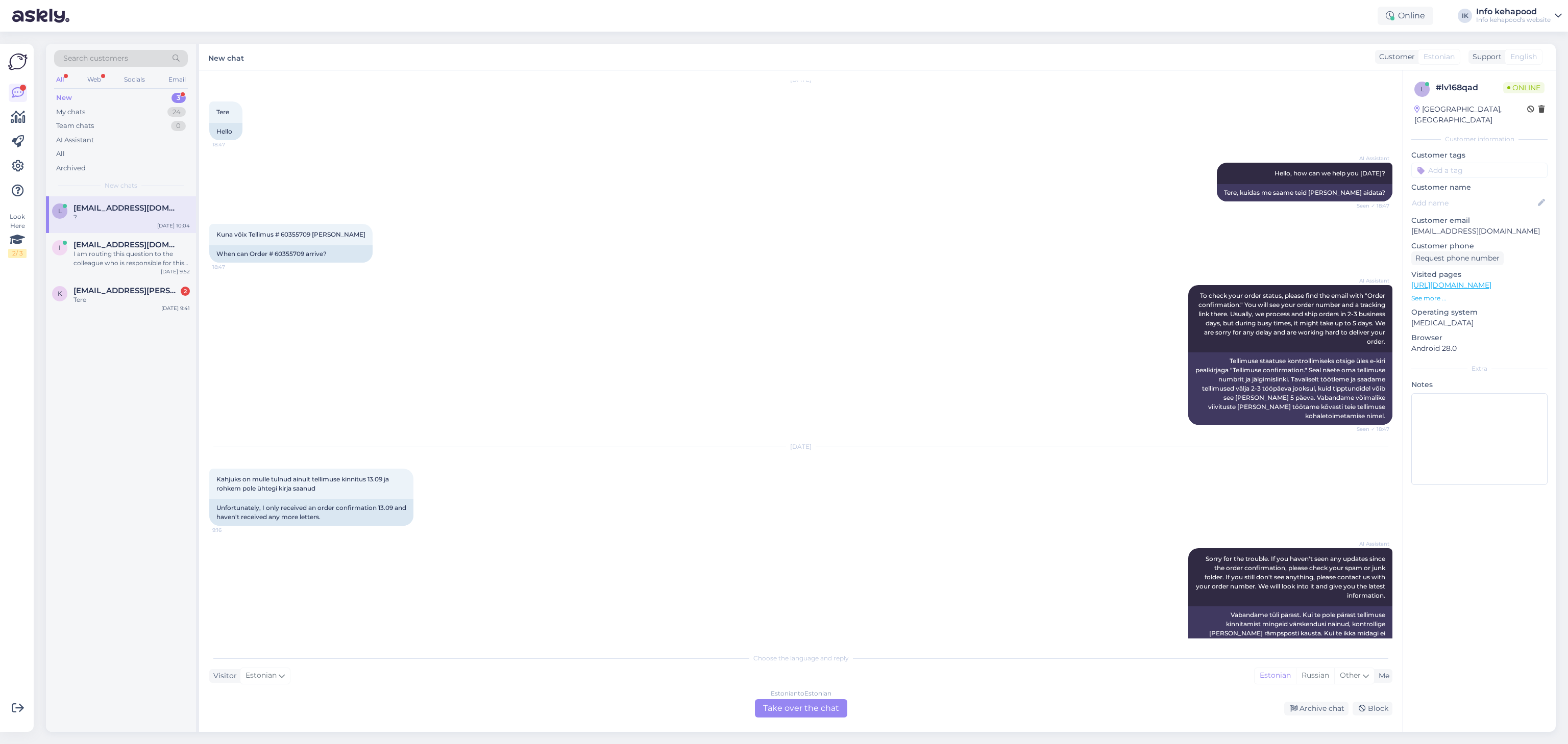
scroll to position [37, 0]
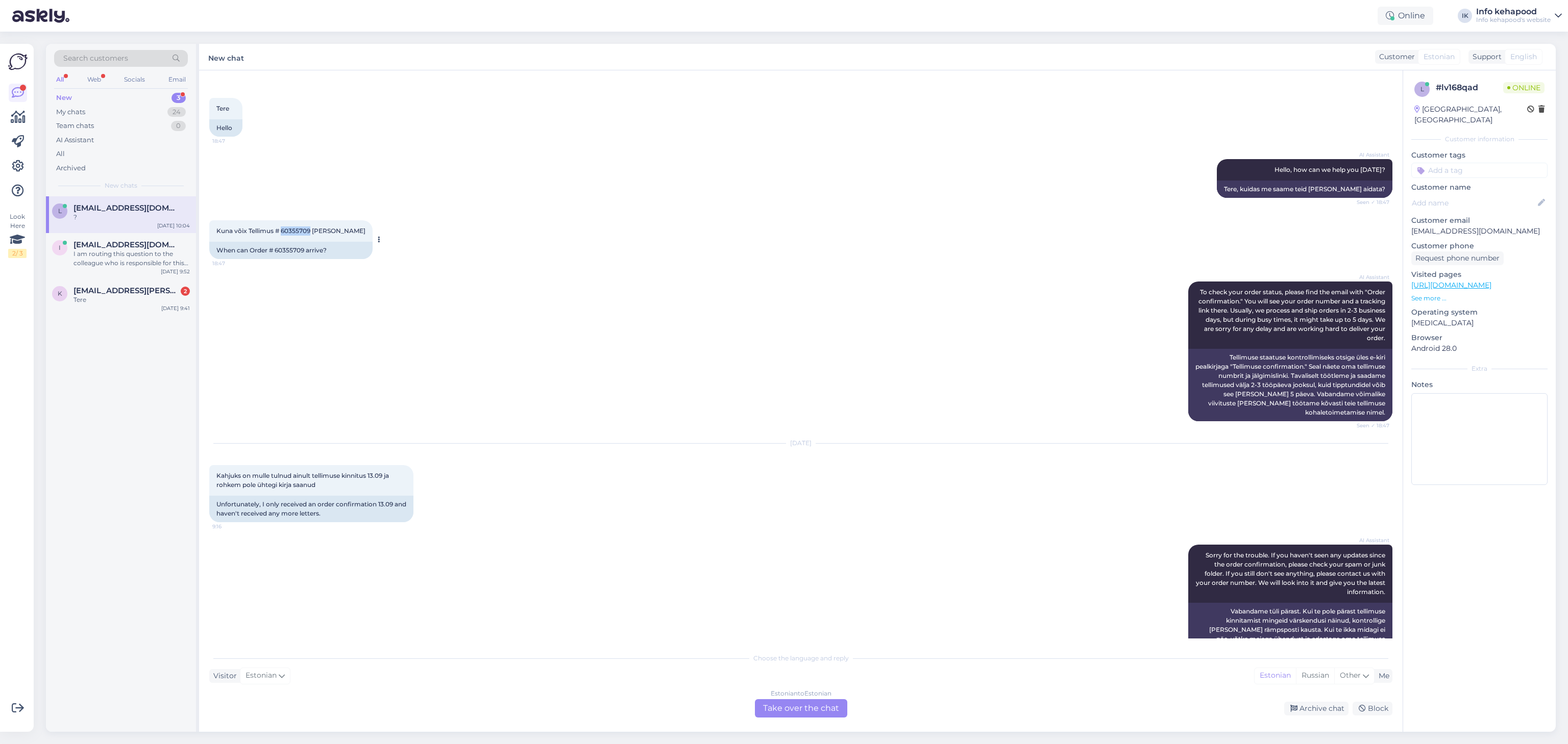
drag, startPoint x: 282, startPoint y: 234, endPoint x: 311, endPoint y: 231, distance: 29.2
click at [311, 231] on span "Kuna võix Tellimus # 60355709 [PERSON_NAME]" at bounding box center [291, 231] width 149 height 8
copy span "60355709"
click at [164, 229] on div "[DATE] 10:05" at bounding box center [173, 226] width 32 height 8
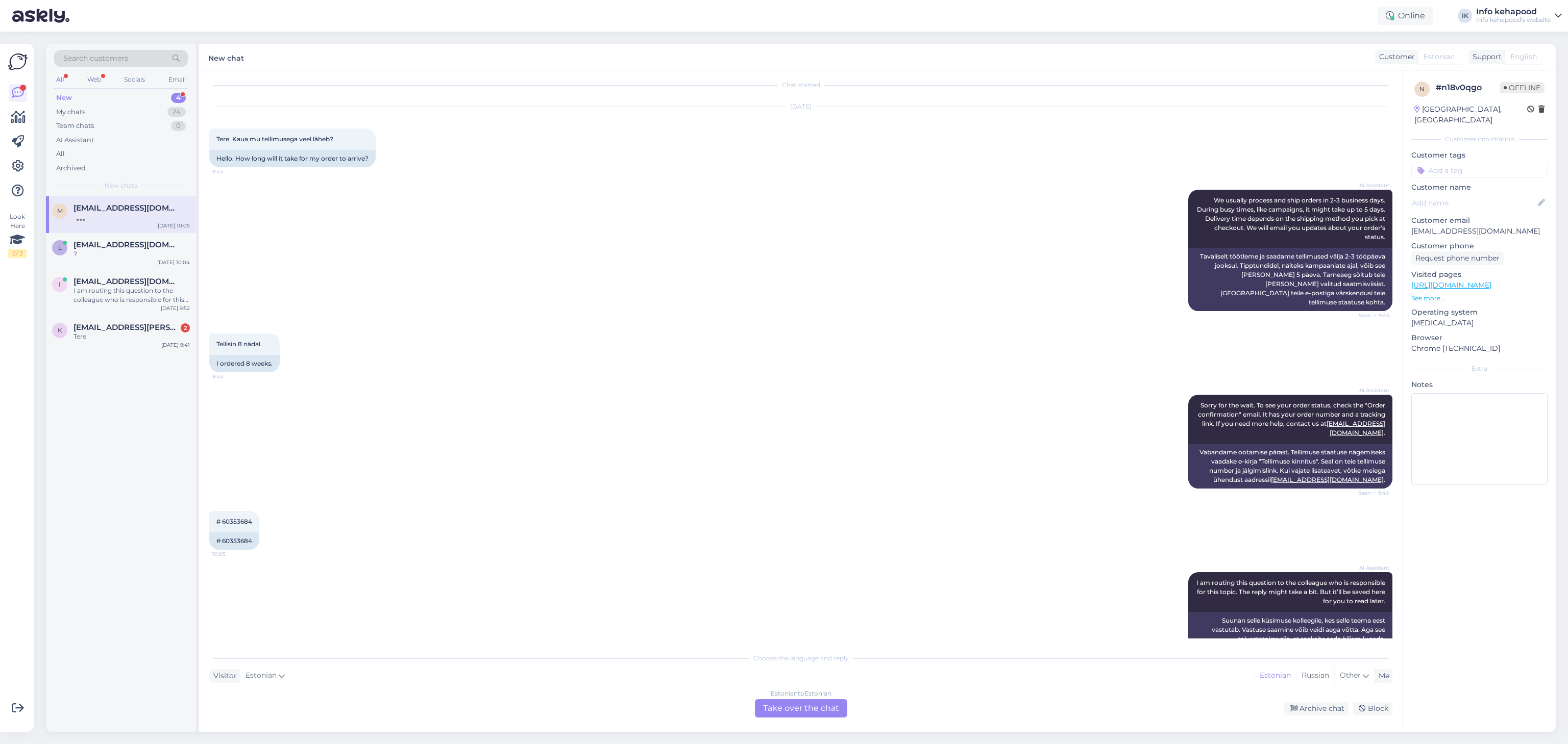
scroll to position [11, 0]
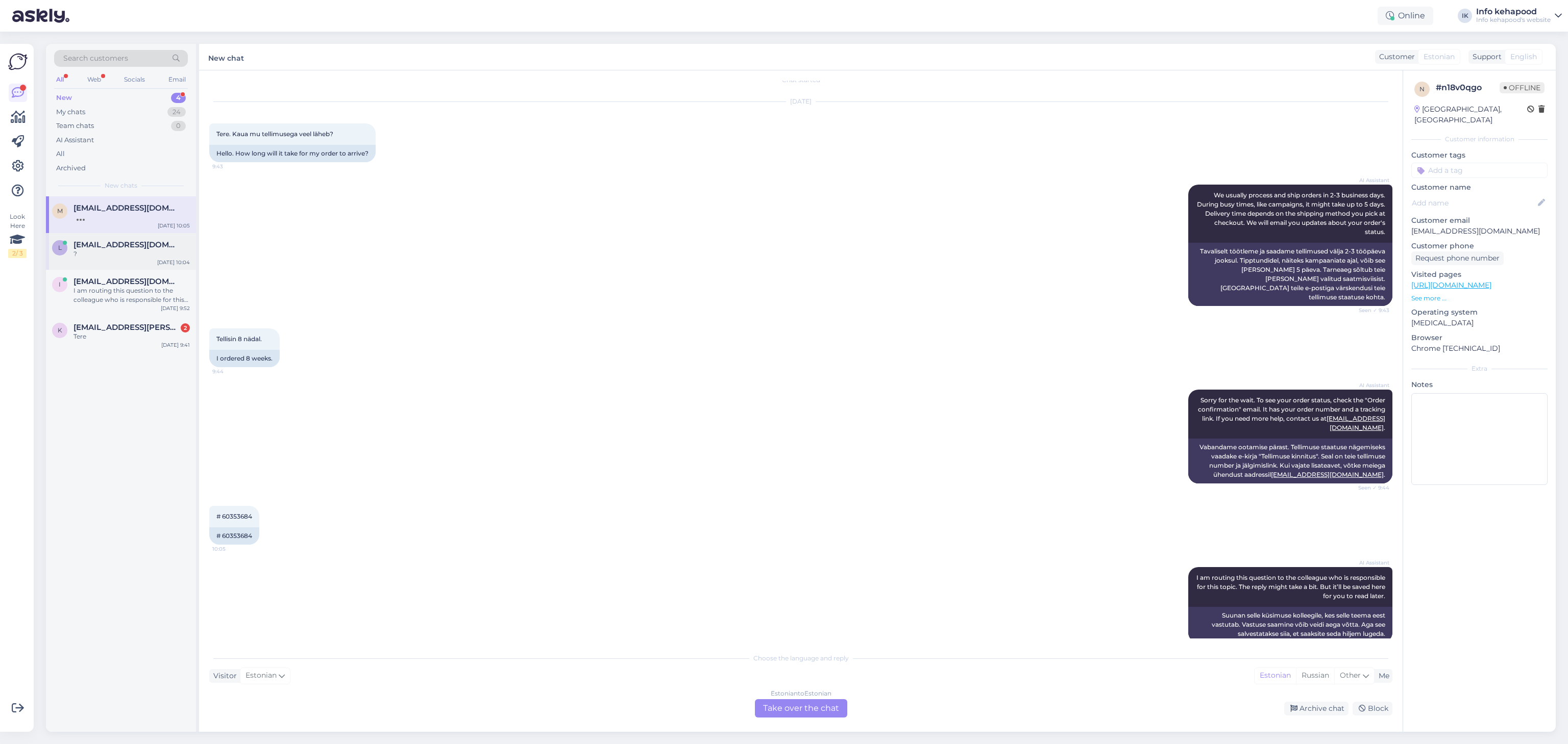
click at [157, 260] on div "l [EMAIL_ADDRESS][DOMAIN_NAME] ? [DATE] 10:04" at bounding box center [121, 251] width 150 height 37
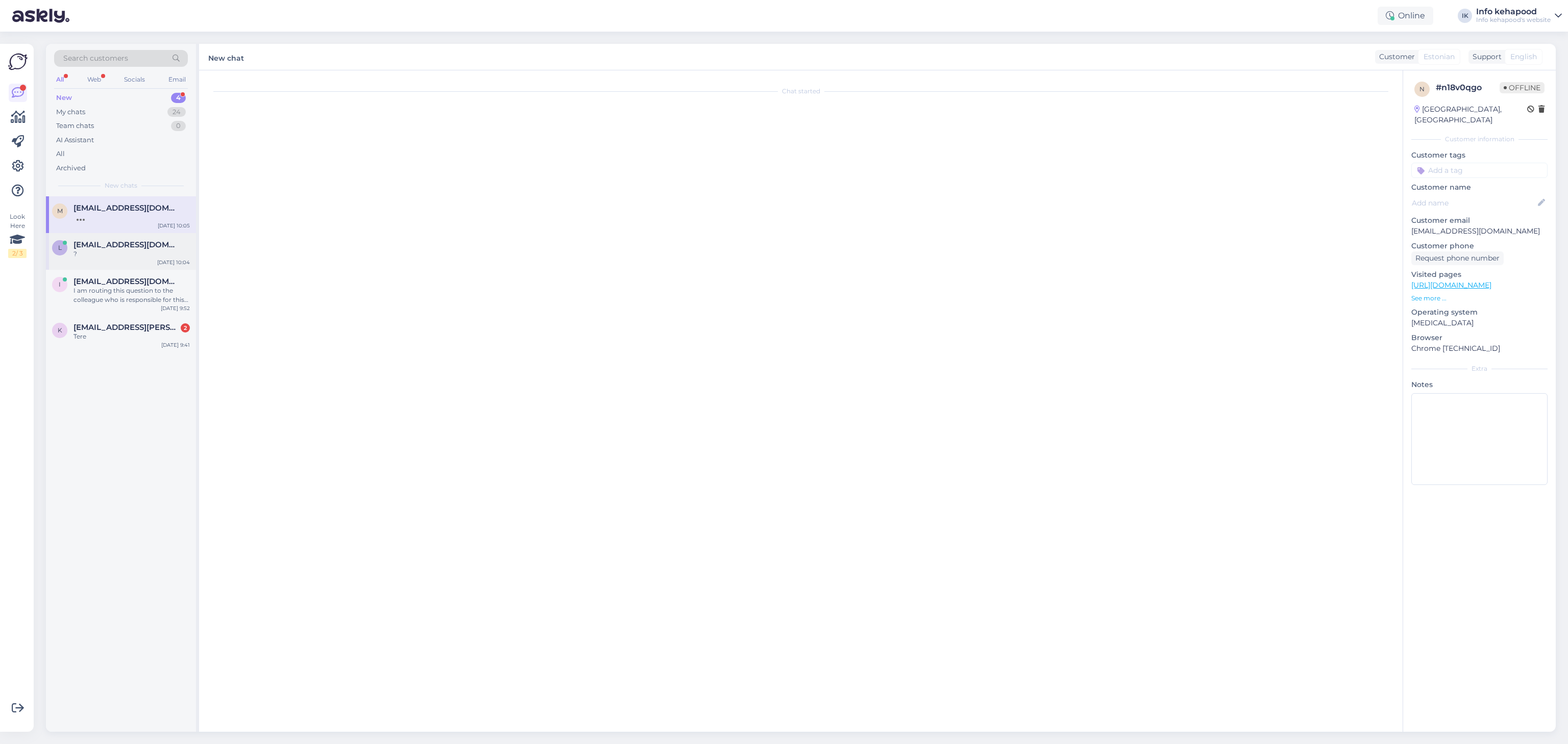
scroll to position [372, 0]
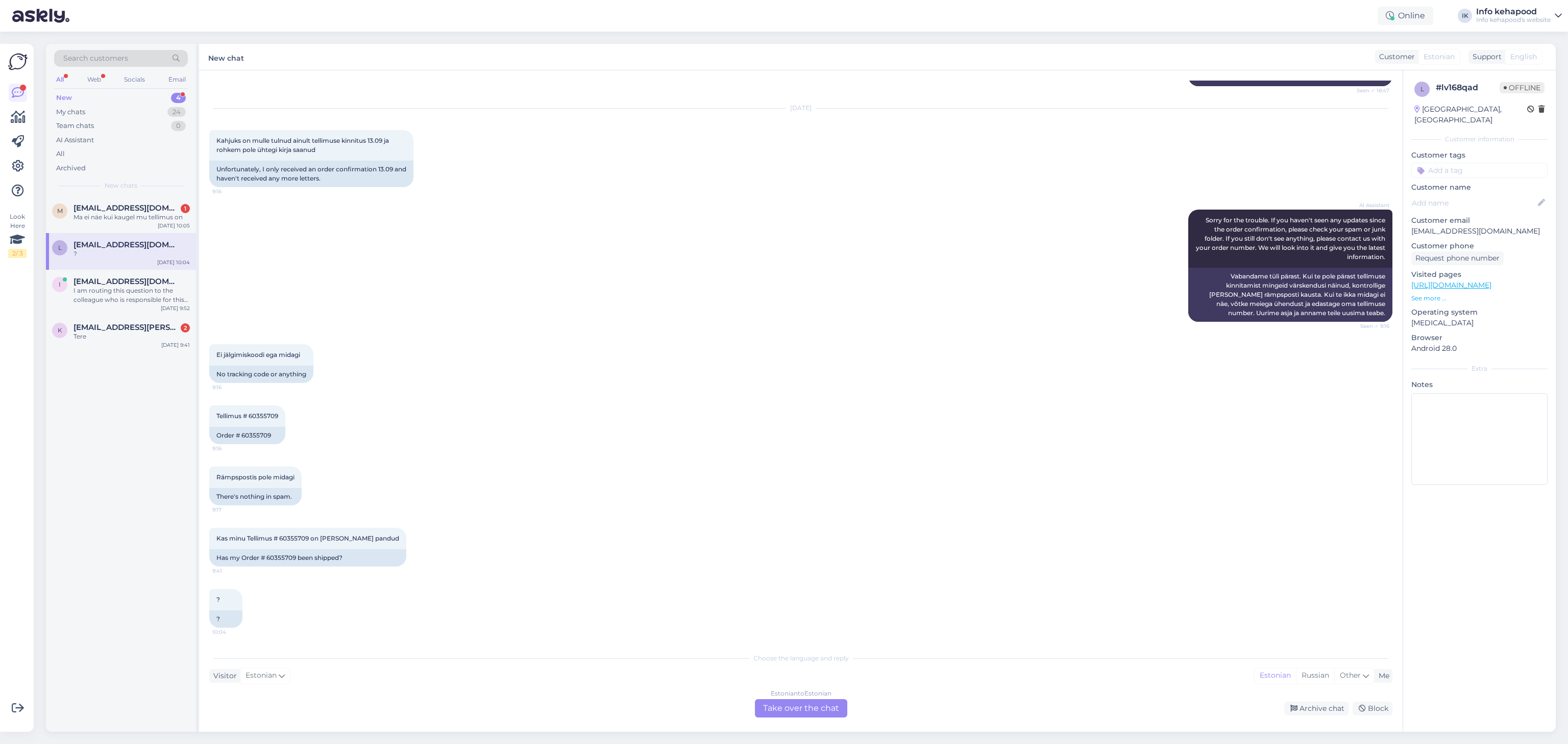
click at [805, 707] on div "Estonian to Estonian Take over the chat" at bounding box center [801, 709] width 93 height 18
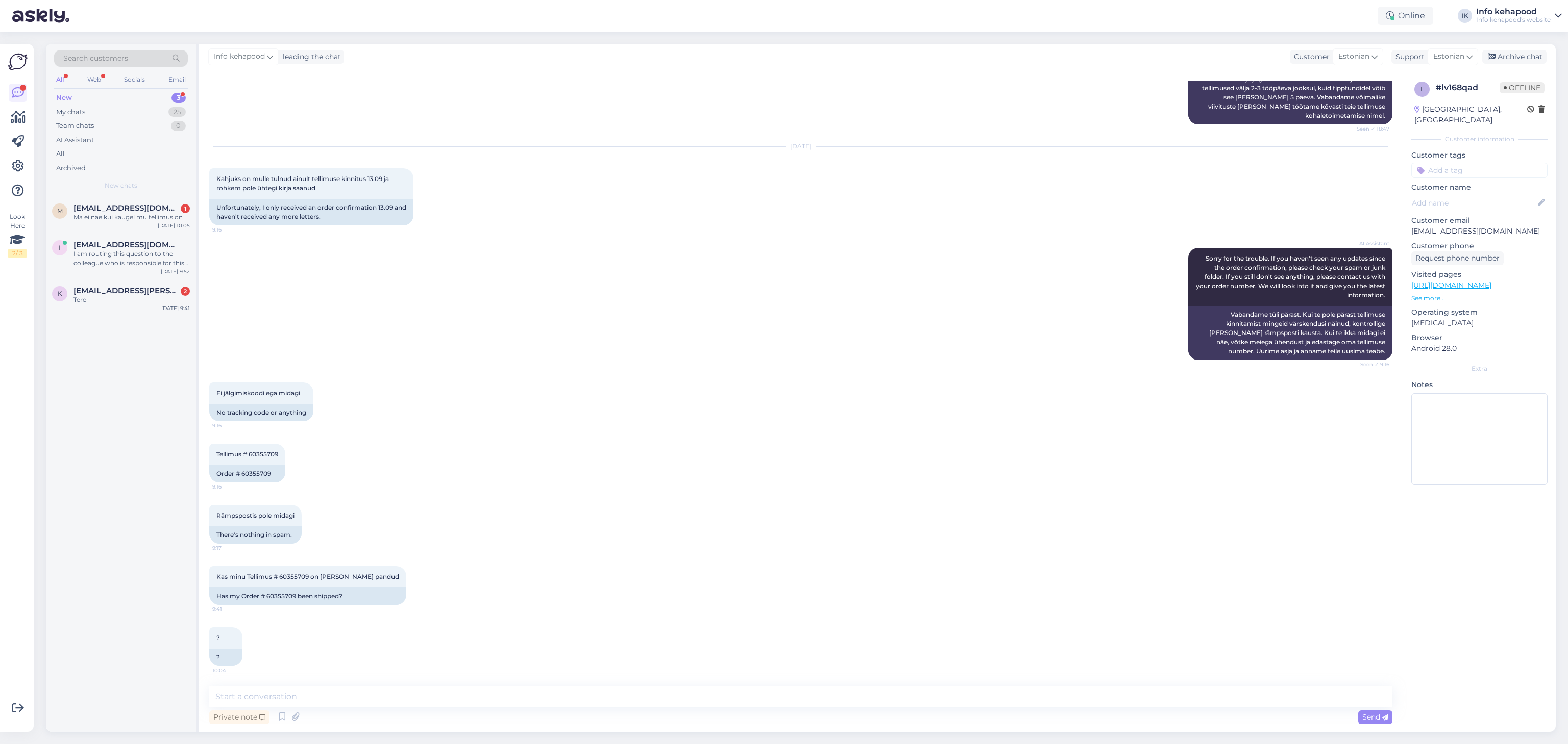
click at [583, 709] on div "Private note Send" at bounding box center [801, 717] width 1183 height 19
click at [561, 701] on textarea at bounding box center [801, 697] width 1183 height 21
type textarea "V"
paste textarea "Tere, [PERSON_NAME]! Täname Teid tellimuse 60355709 eest. Kahjuks on üks [PERSO…"
type textarea "Tere, [PERSON_NAME]! Täname Teid tellimuse 60355709 eest. Kahjuks on üks [PERSO…"
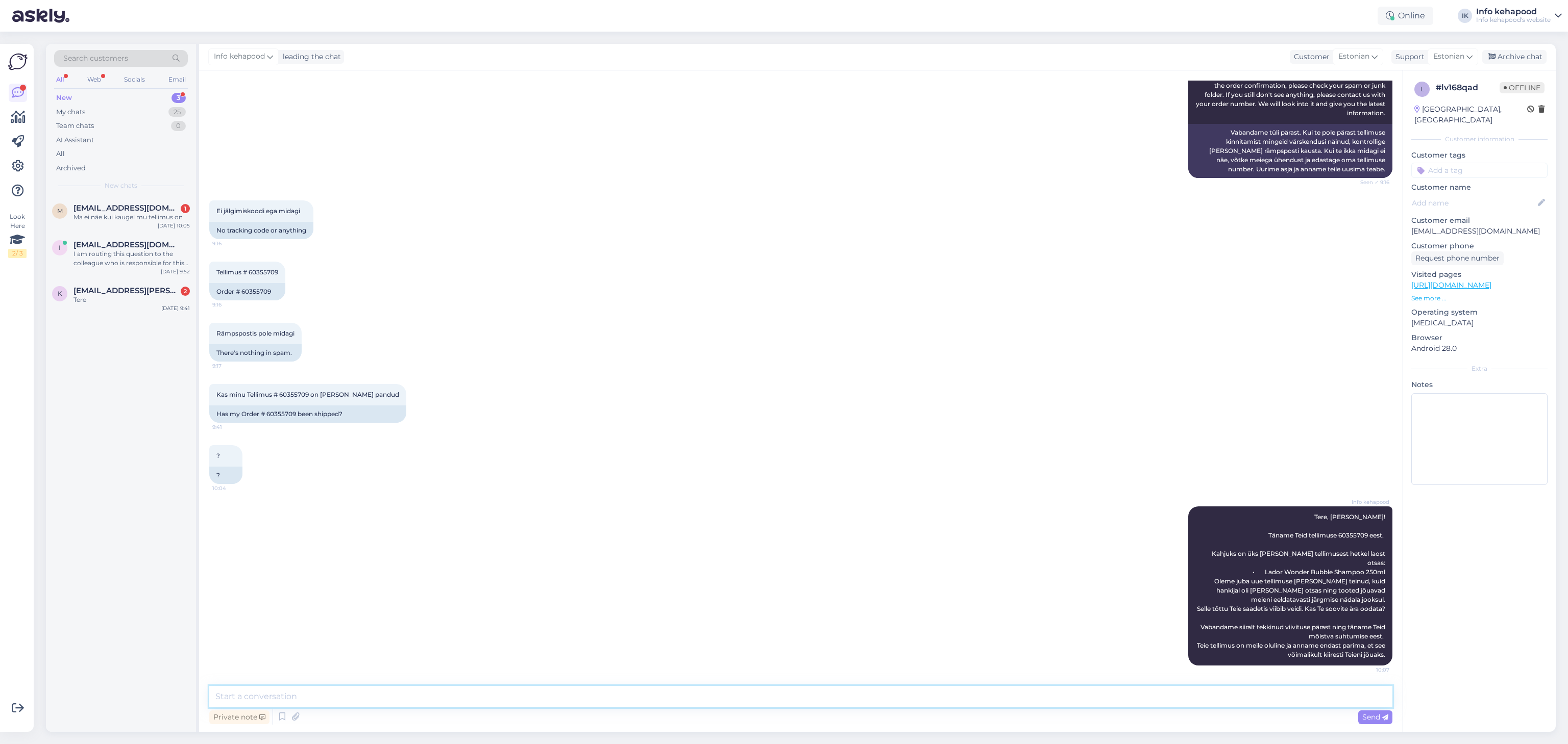
scroll to position [0, 0]
click at [100, 309] on div "k [EMAIL_ADDRESS][PERSON_NAME][DOMAIN_NAME] 2 Tere [DATE] 9:41" at bounding box center [121, 297] width 150 height 37
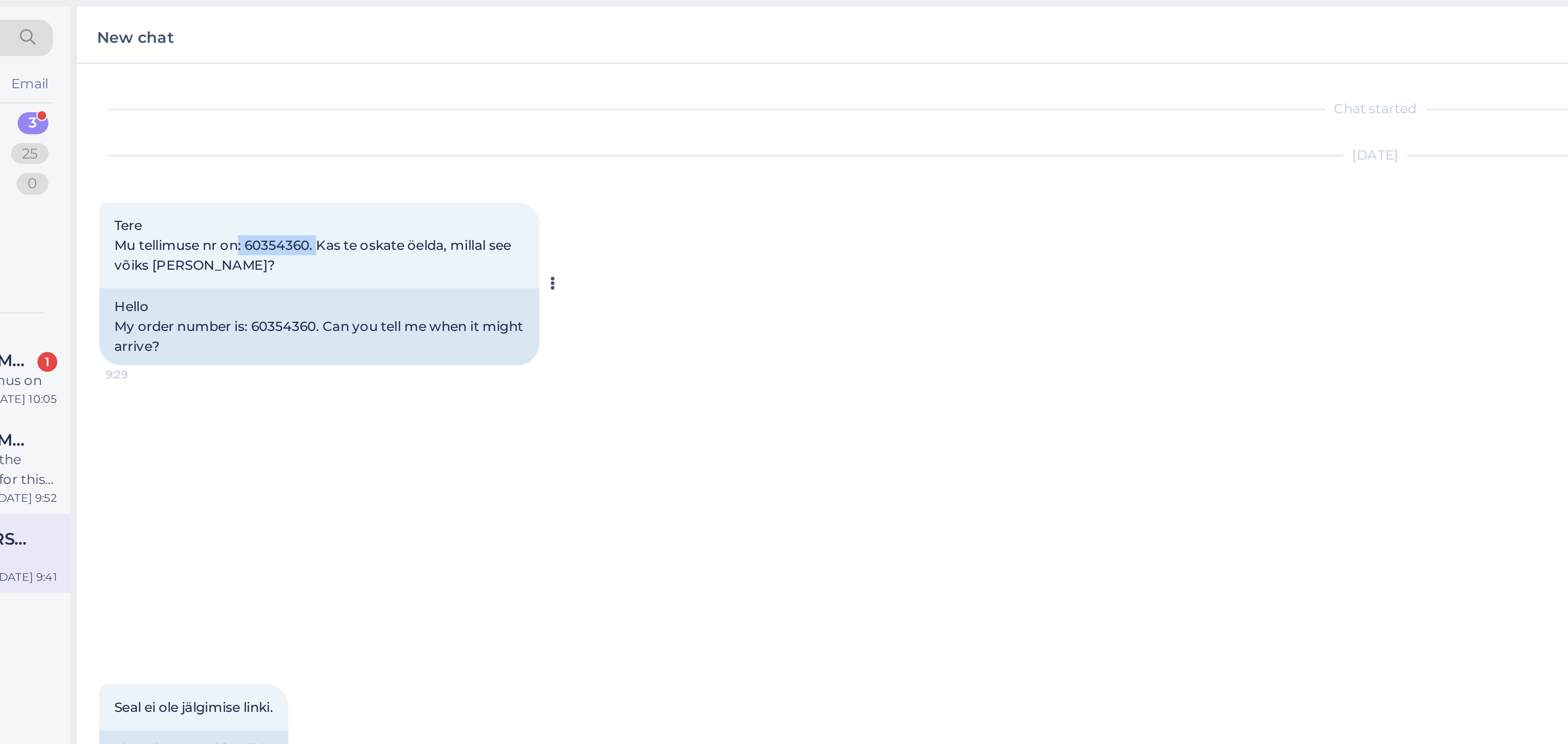
drag, startPoint x: 275, startPoint y: 154, endPoint x: 311, endPoint y: 156, distance: 36.1
click at [311, 156] on span "Tere Mu tellimuse nr on: 60354360. Kas te oskate öelda, millal see võiks [PERSO…" at bounding box center [309, 154] width 185 height 26
click at [293, 156] on span "Tere Mu tellimuse nr on: 60354360. Kas te oskate öelda, millal see võiks [PERSO…" at bounding box center [309, 154] width 185 height 26
copy span "6035436"
drag, startPoint x: 279, startPoint y: 155, endPoint x: 305, endPoint y: 155, distance: 26.0
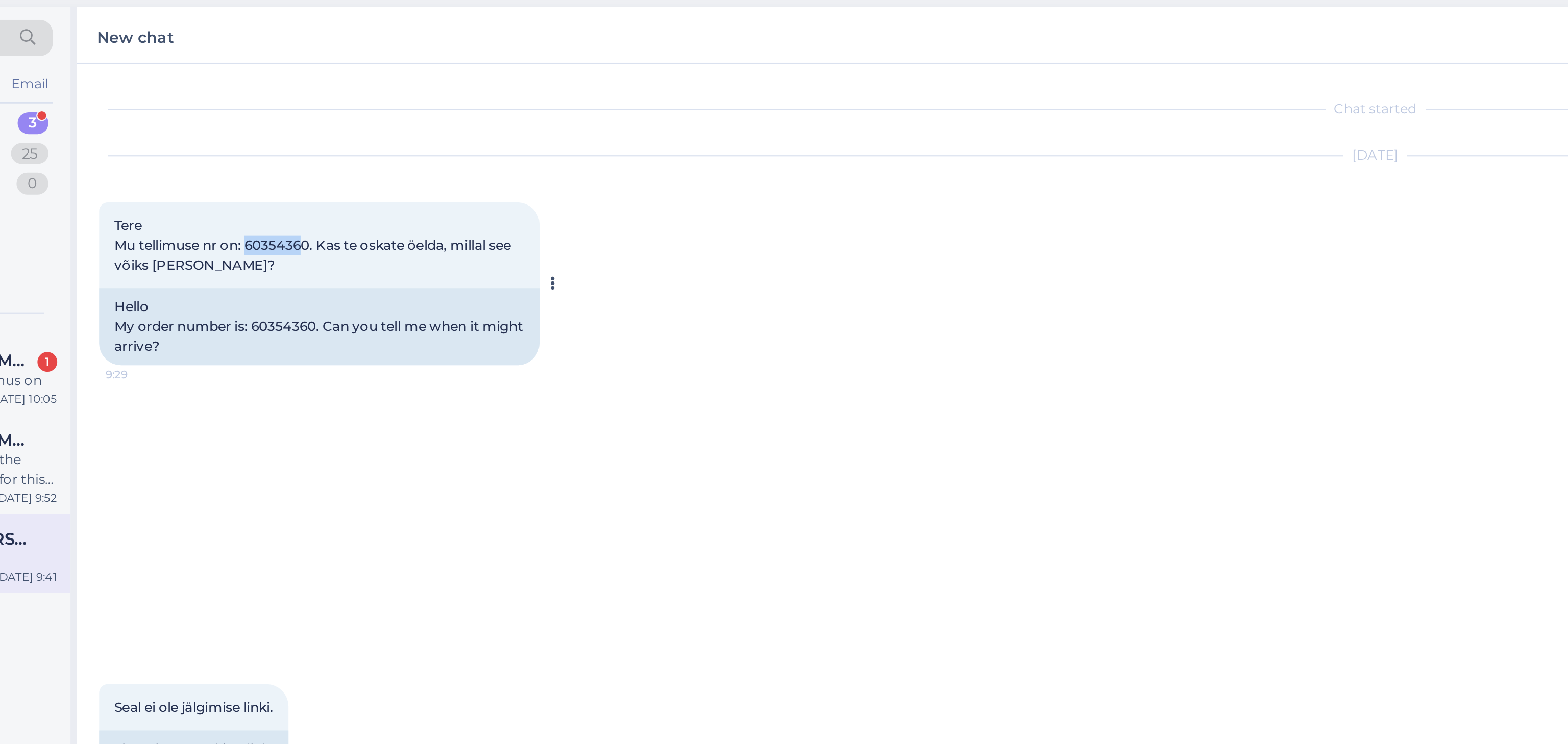
click at [305, 155] on span "Tere Mu tellimuse nr on: 60354360. Kas te oskate öelda, millal see võiks [PERSO…" at bounding box center [309, 154] width 185 height 26
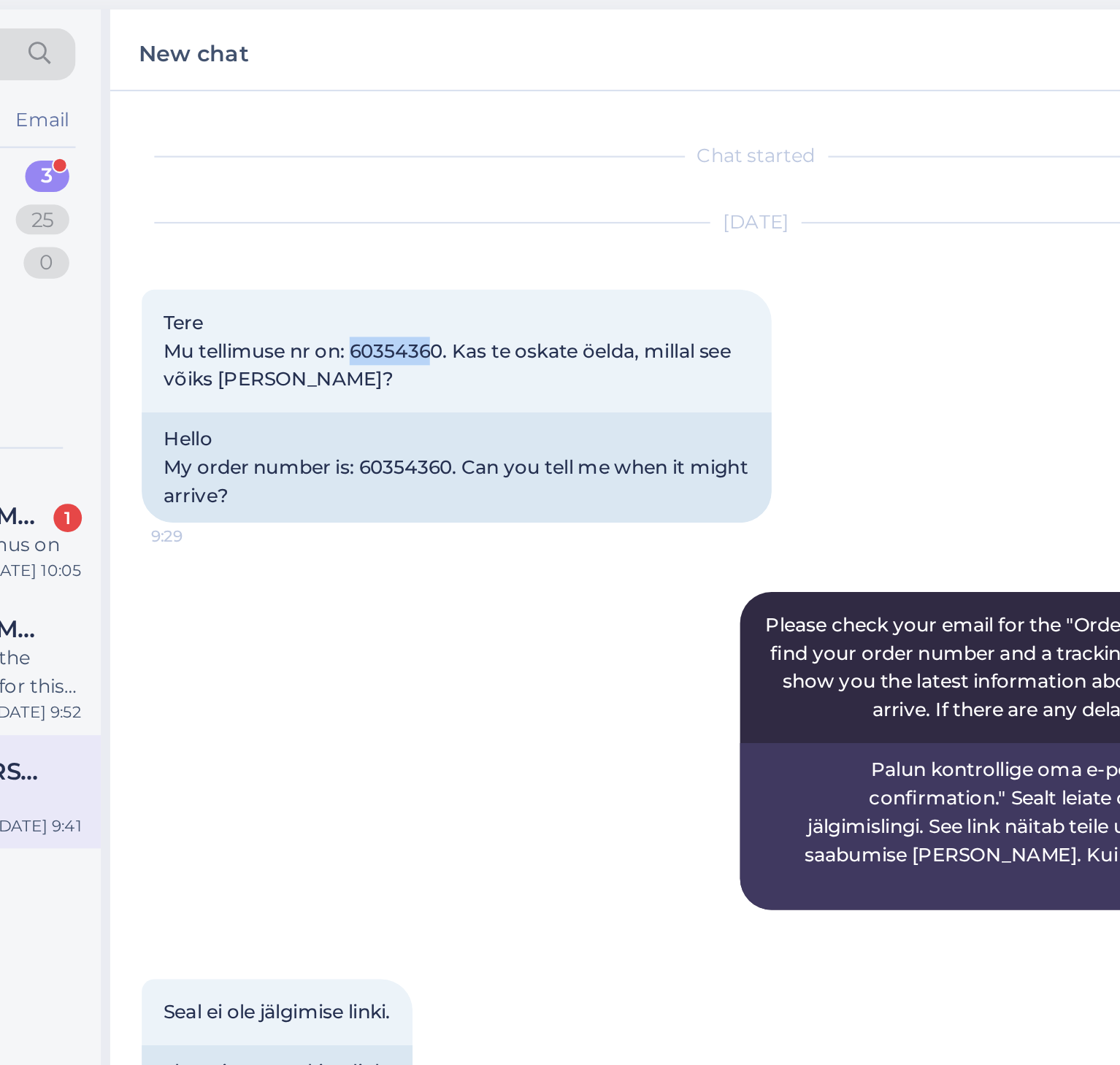
click at [473, 367] on div "AI Assistant Please check your email for the "Order confirmation." You will fin…" at bounding box center [584, 407] width 570 height 179
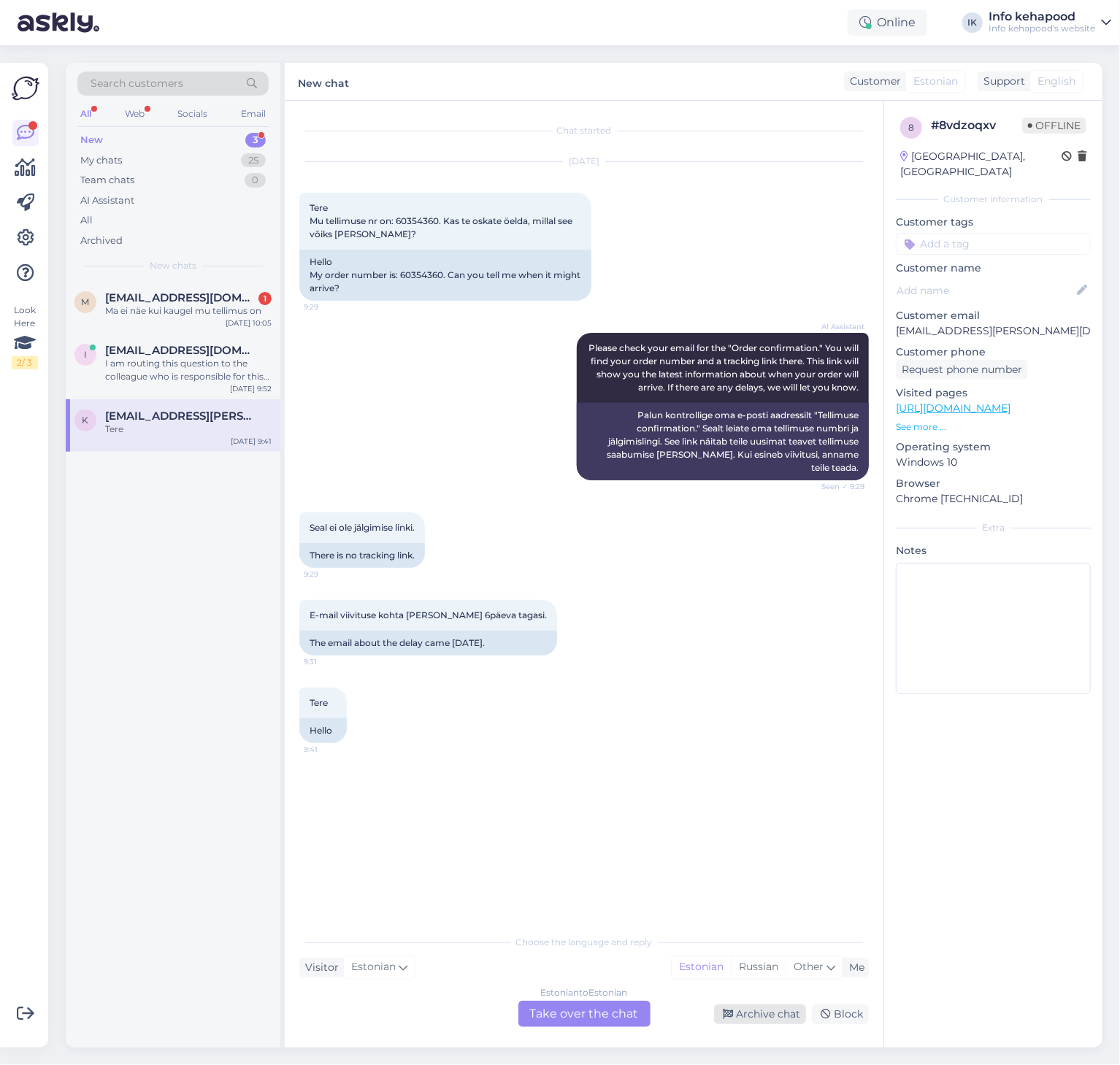
click at [759, 1018] on div "Archive chat" at bounding box center [760, 1014] width 92 height 20
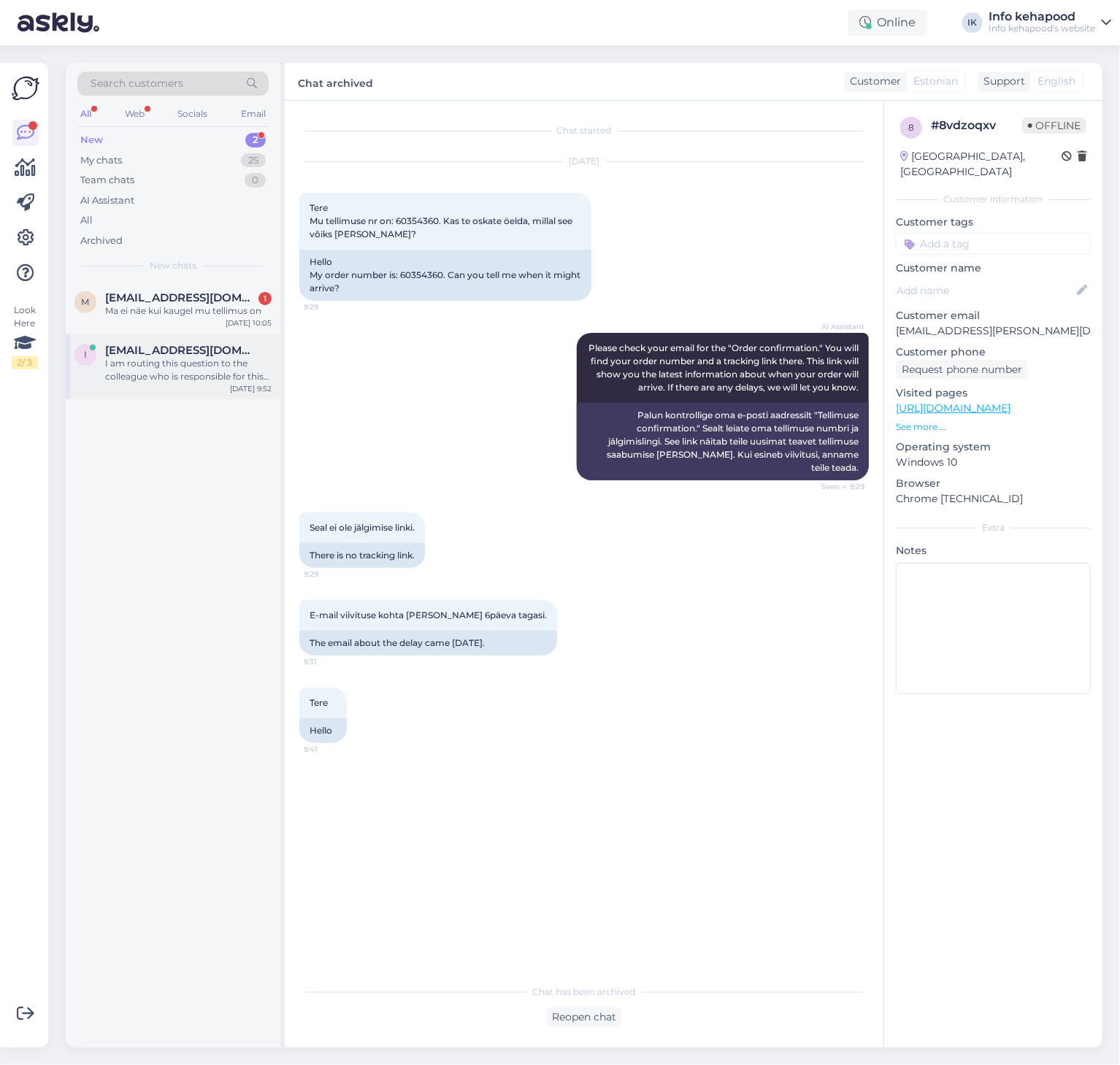
click at [192, 373] on div "I am routing this question to the colleague who is responsible for this topic. …" at bounding box center [188, 370] width 166 height 26
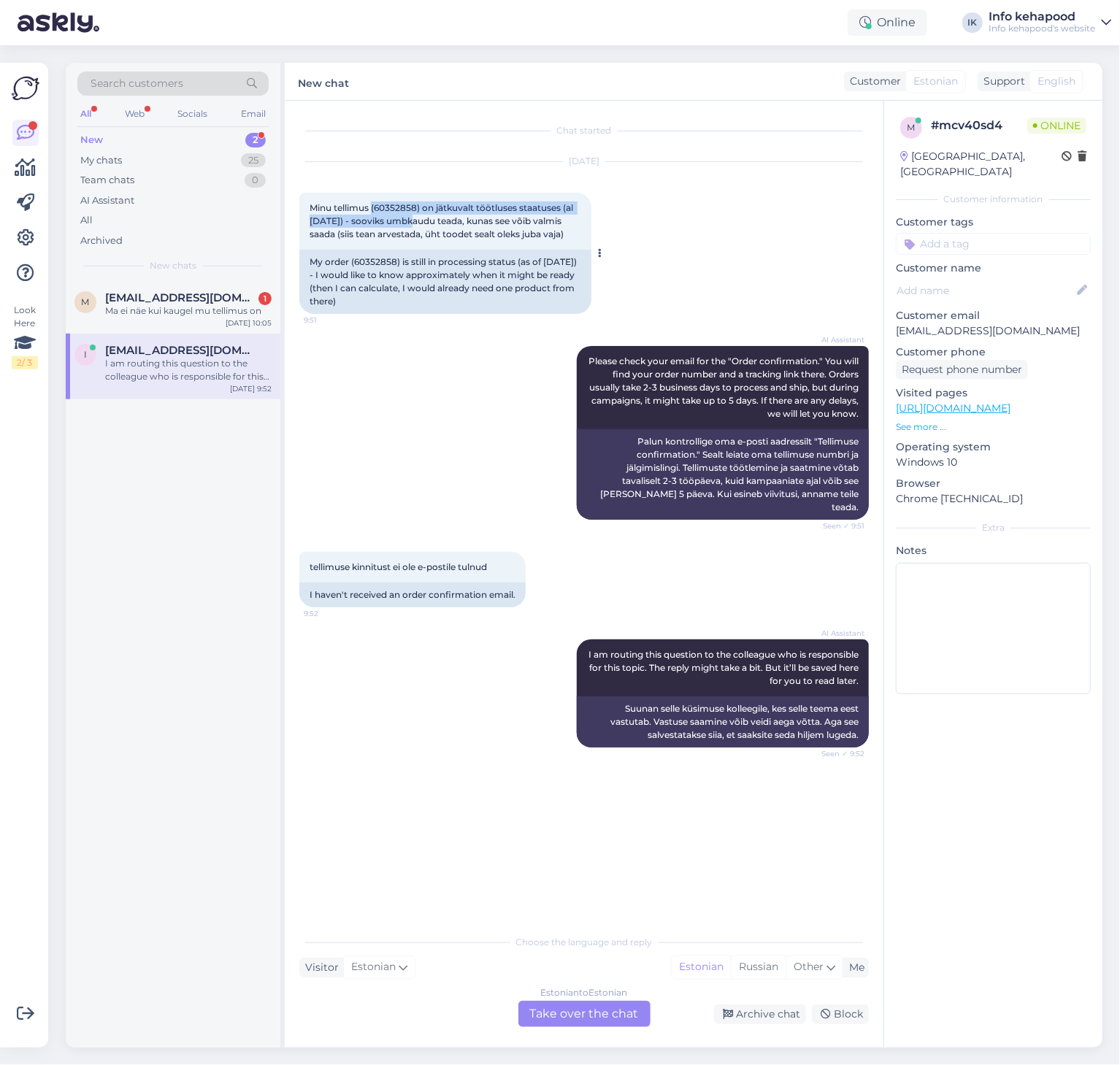
copy span "(60352858) on jätkuvalt töötluses staatuses (al [DATE]) - sooviks umbk"
drag, startPoint x: 373, startPoint y: 208, endPoint x: 408, endPoint y: 216, distance: 35.9
click at [408, 216] on span "Minu tellimus (60352858) on jätkuvalt töötluses staatuses (al [DATE]) - sooviks…" at bounding box center [442, 220] width 266 height 37
drag, startPoint x: 377, startPoint y: 209, endPoint x: 419, endPoint y: 226, distance: 45.3
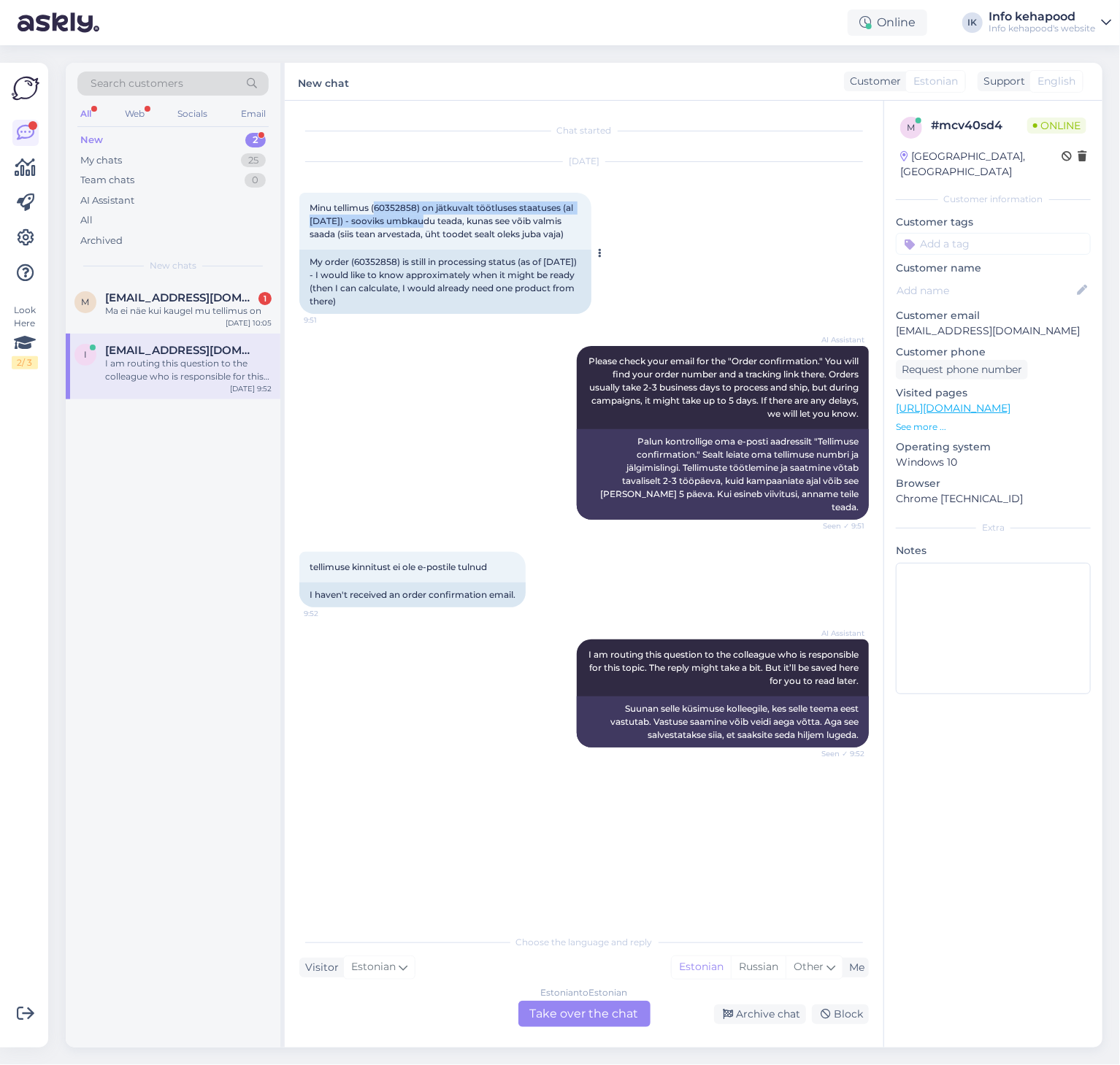
click at [419, 226] on span "Minu tellimus (60352858) on jätkuvalt töötluses staatuses (al [DATE]) - sooviks…" at bounding box center [442, 220] width 266 height 37
click at [409, 284] on div "My order (60352858) is still in processing status (as of [DATE]) - I would like…" at bounding box center [445, 282] width 292 height 64
drag, startPoint x: 374, startPoint y: 203, endPoint x: 411, endPoint y: 211, distance: 37.9
click at [411, 211] on span "Minu tellimus (60352858) on jätkuvalt töötluses staatuses (al [DATE]) - sooviks…" at bounding box center [442, 220] width 266 height 37
click at [602, 1019] on div "Estonian to Estonian Take over the chat" at bounding box center [584, 1014] width 132 height 26
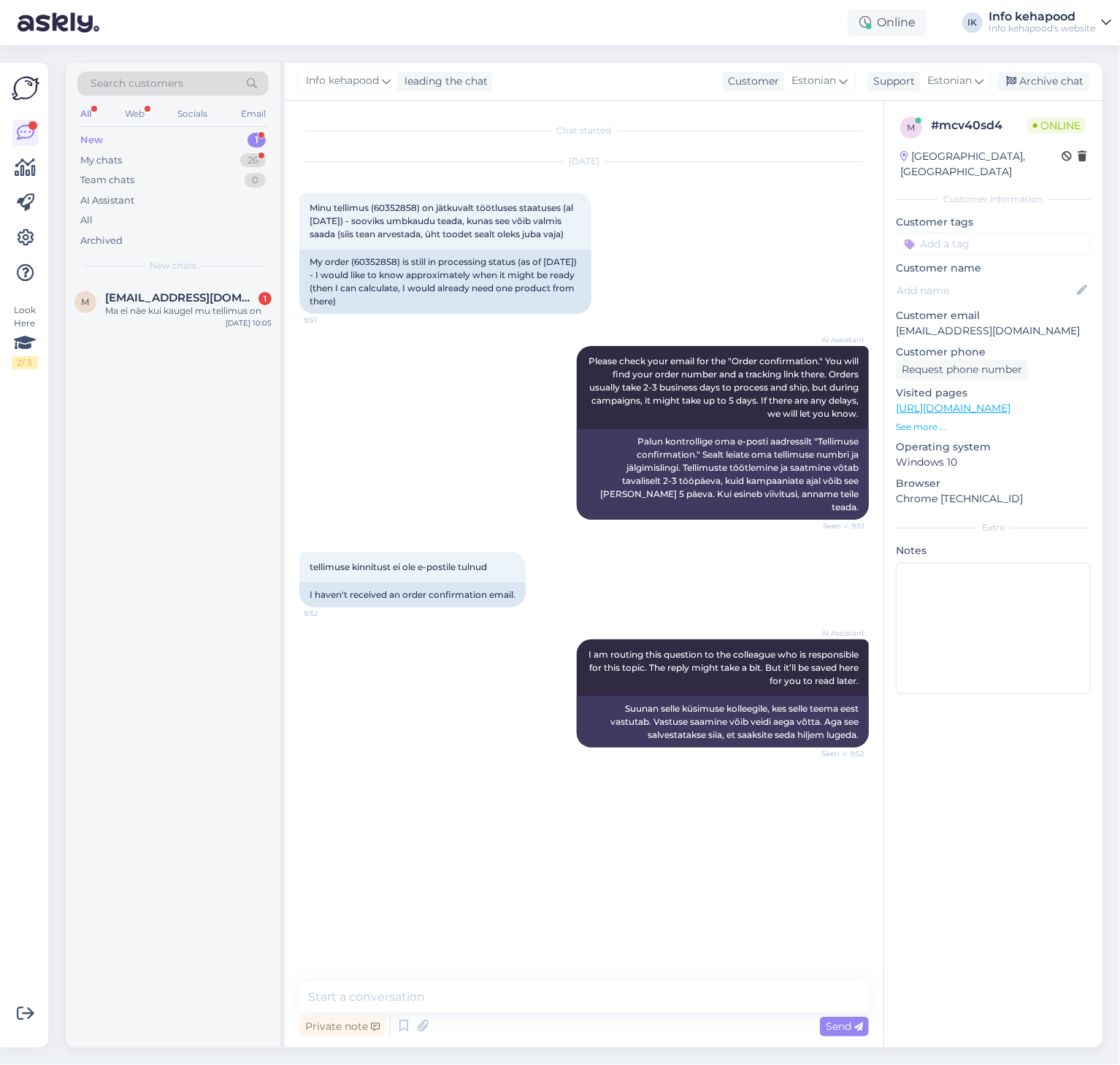
click at [584, 1013] on div "Private note Send" at bounding box center [584, 1027] width 570 height 28
click at [571, 1001] on textarea at bounding box center [584, 997] width 570 height 30
paste textarea "Meil on natuke kurbi uudiseid – kahjuks on väga suur tõenäosus, et Placent Acti…"
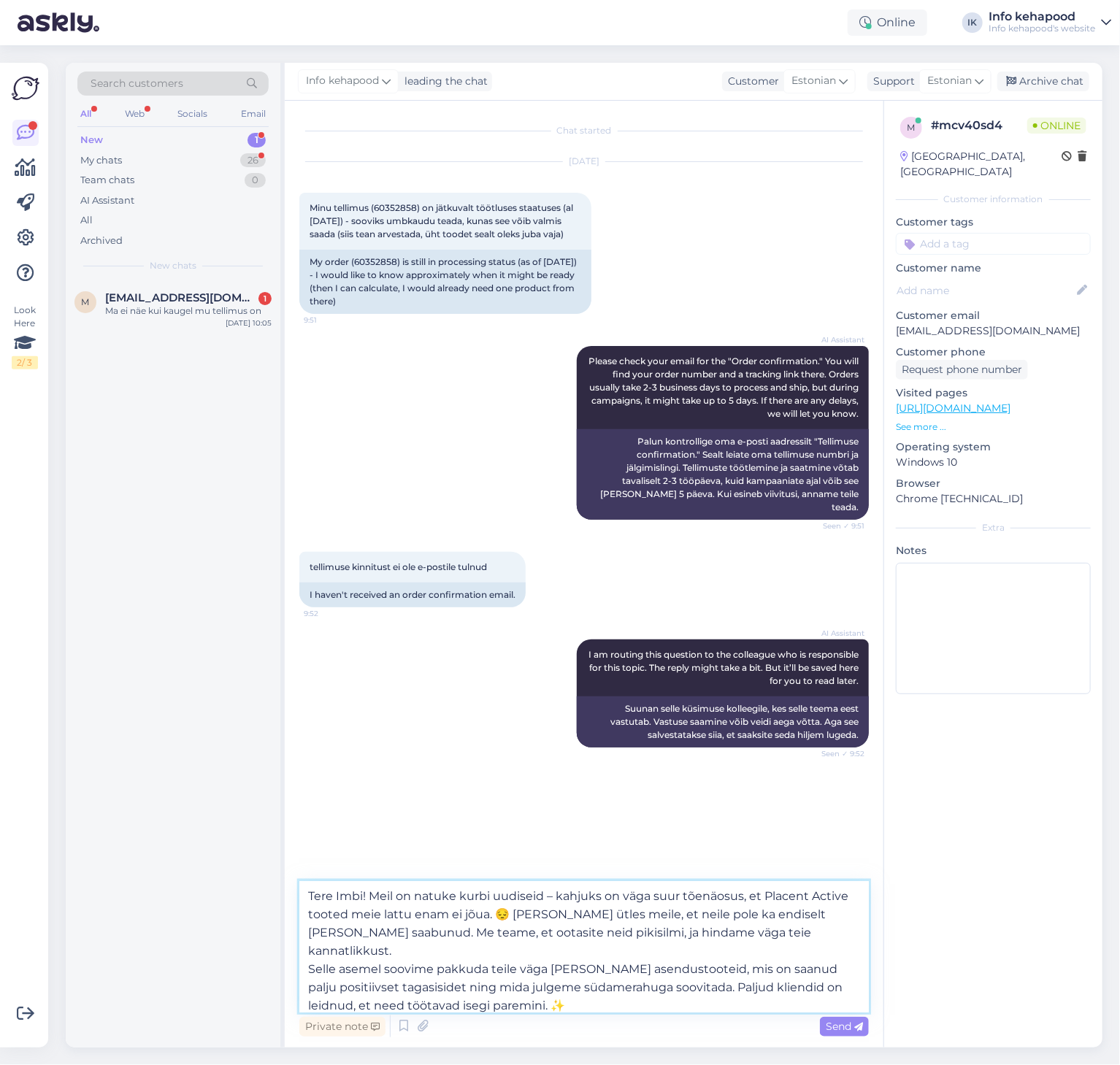
click at [367, 893] on textarea "Tere Imbi! Meil on natuke kurbi uudiseid – kahjuks on väga suur tõenäosus, et P…" at bounding box center [584, 947] width 570 height 131
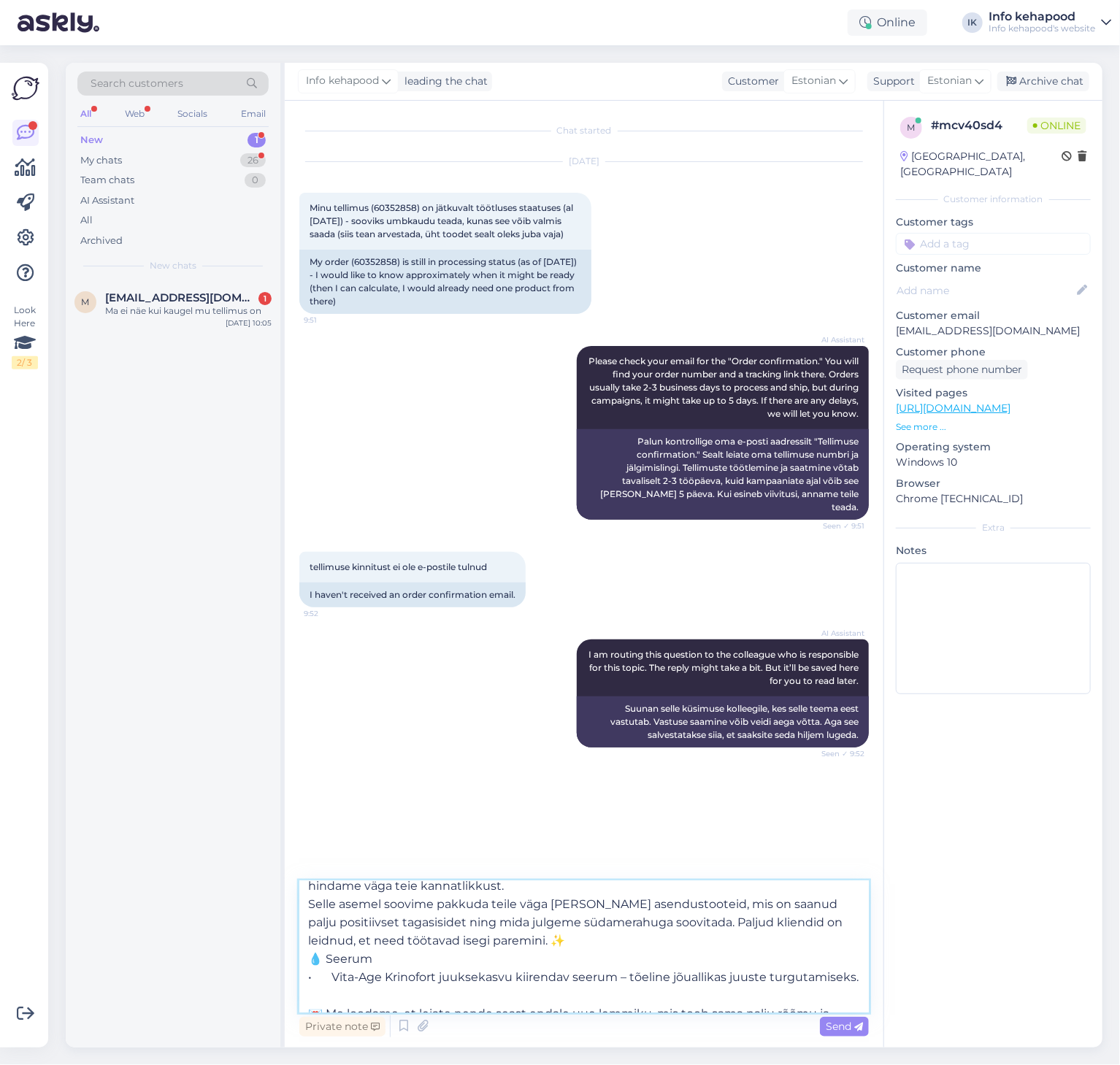
scroll to position [64, 0]
click at [568, 909] on textarea "Tere Imbi! Aitäh tellimuse eest! Meil on natuke kurbi uudiseid – kahjuks on väg…" at bounding box center [584, 947] width 570 height 131
click at [575, 900] on textarea "Tere Imbi! Aitäh tellimuse eest! Meil on natuke kurbi uudiseid – kahjuks on väg…" at bounding box center [584, 947] width 570 height 131
click at [674, 909] on textarea "Tere Imbi! Aitäh tellimuse eest! Meil on natuke kurbi uudiseid – kahjuks on väg…" at bounding box center [584, 947] width 570 height 131
click at [543, 943] on textarea "Tere Imbi! Aitäh tellimuse eest! Meil on natuke kurbi uudiseid – kahjuks on väg…" at bounding box center [584, 947] width 570 height 131
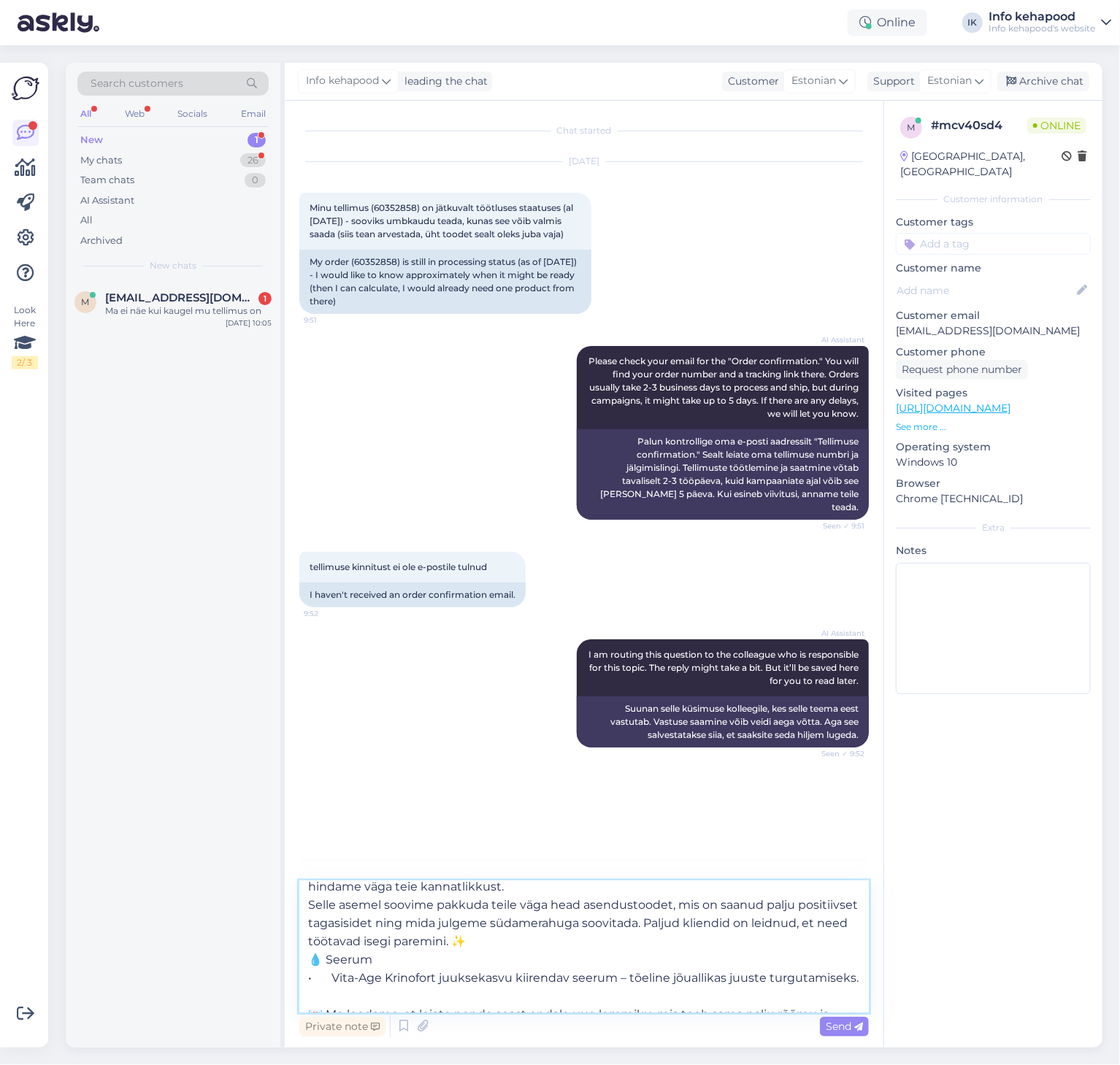
click at [460, 940] on textarea "Tere Imbi! Aitäh tellimuse eest! Meil on natuke kurbi uudiseid – kahjuks on väg…" at bounding box center [584, 947] width 570 height 131
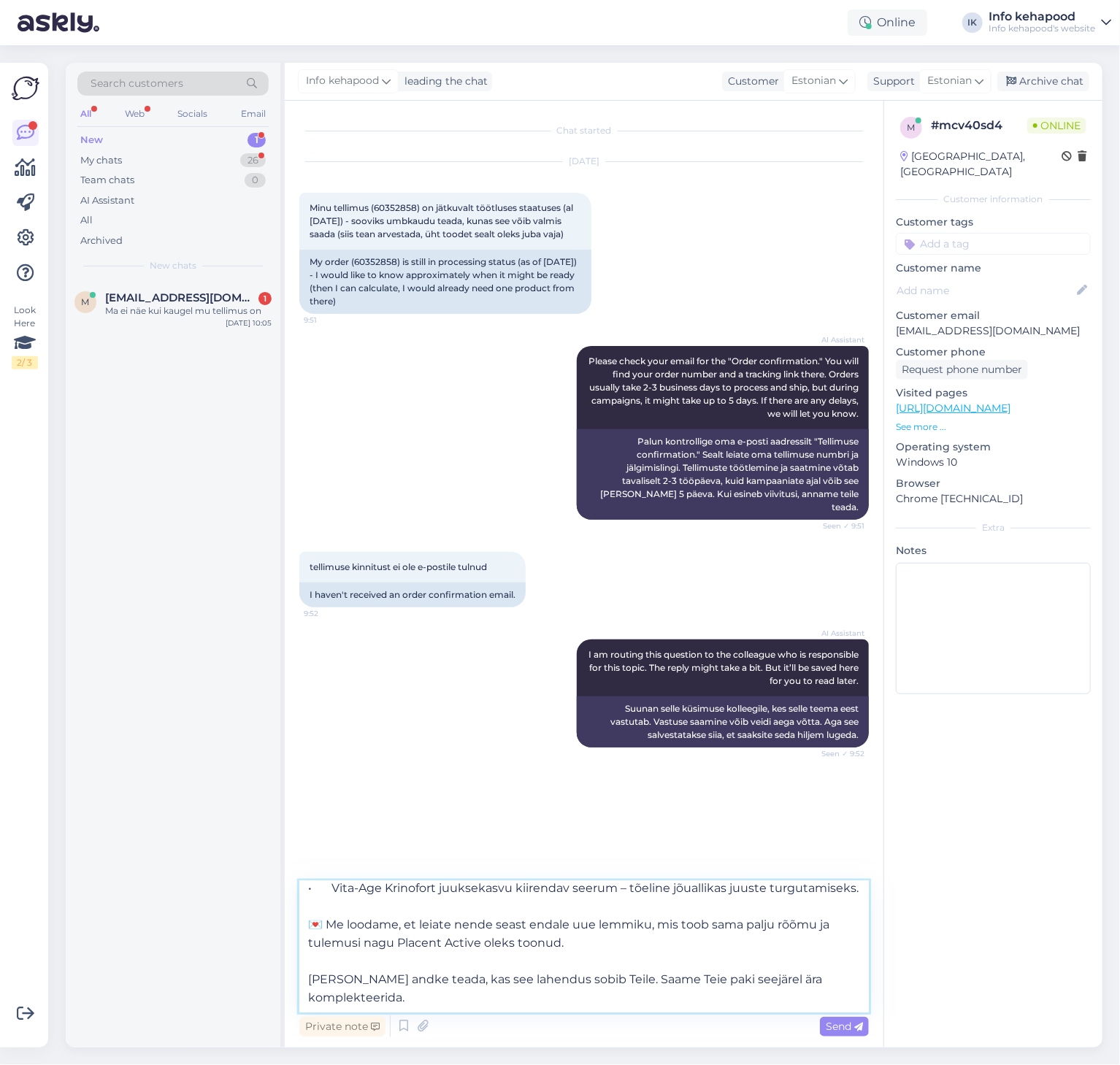
scroll to position [172, 0]
drag, startPoint x: 324, startPoint y: 925, endPoint x: 401, endPoint y: 927, distance: 77.0
click at [401, 927] on textarea "Tere Imbi! Aitäh tellimuse eest! Meil on natuke kurbi uudiseid – kahjuks on väg…" at bounding box center [584, 947] width 570 height 131
type textarea "Tere Imbi! Aitäh tellimuse eest! Meil on natuke kurbi uudiseid – kahjuks on väg…"
type input "L"
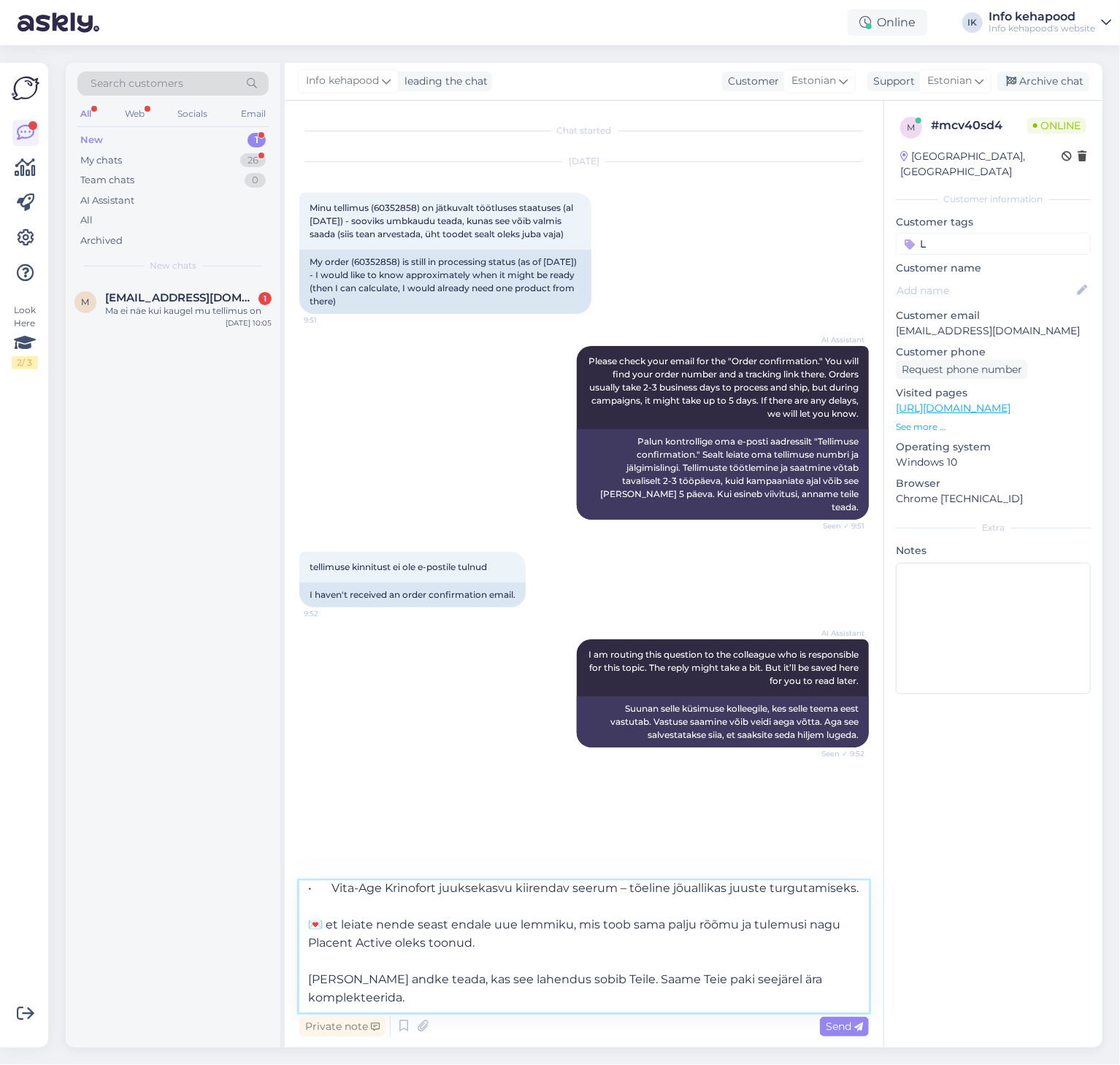
drag, startPoint x: 318, startPoint y: 921, endPoint x: 367, endPoint y: 930, distance: 49.8
click at [367, 930] on textarea "Tere Imbi! Aitäh tellimuse eest! Meil on natuke kurbi uudiseid – kahjuks on väg…" at bounding box center [584, 947] width 570 height 131
drag, startPoint x: 447, startPoint y: 927, endPoint x: 328, endPoint y: 931, distance: 119.1
click at [328, 931] on textarea "Tere Imbi! Aitäh tellimuse eest! Meil on natuke kurbi uudiseid – kahjuks on väg…" at bounding box center [584, 947] width 570 height 131
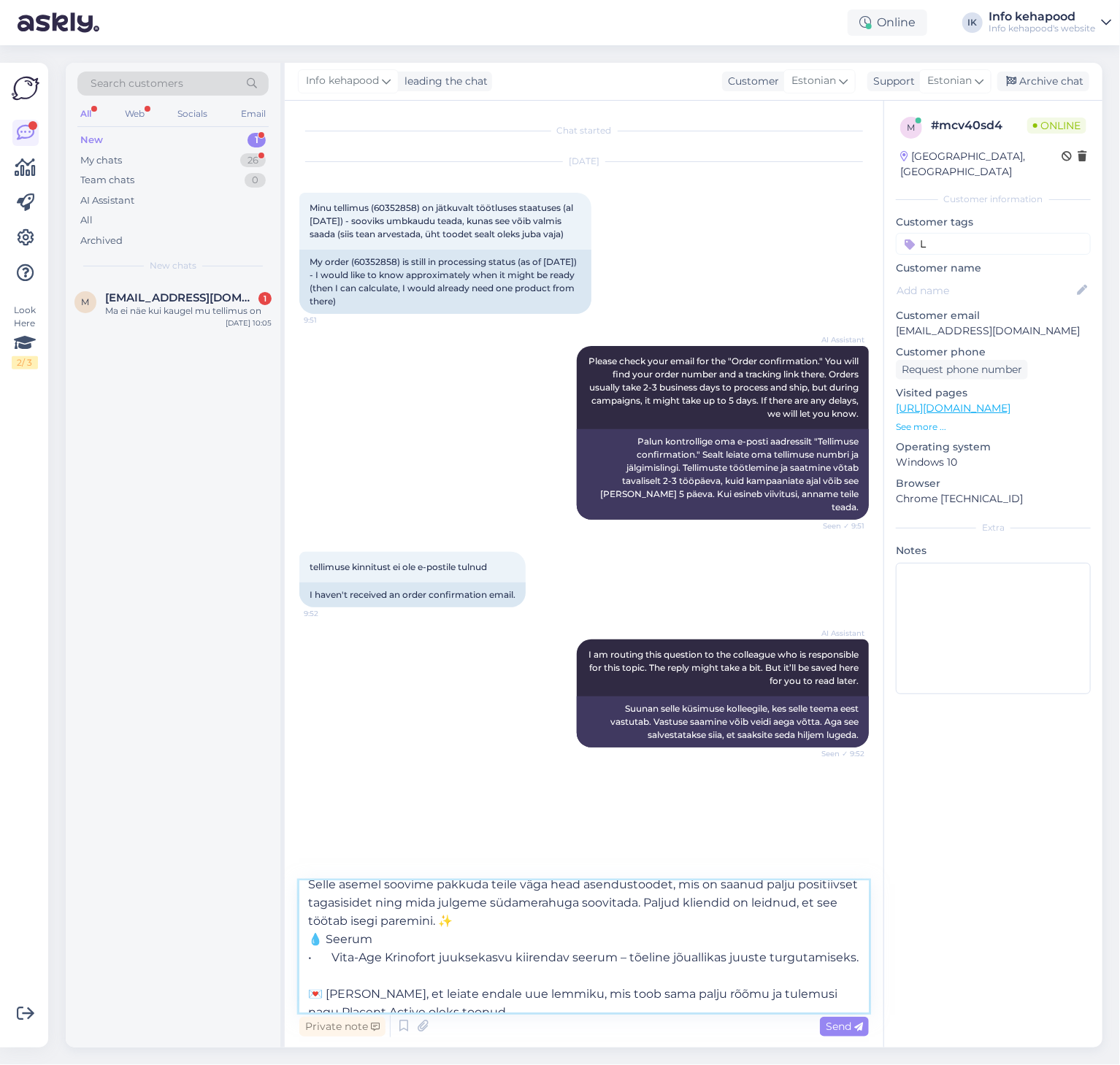
scroll to position [83, 0]
type textarea "Tere Imbi! Aitäh tellimuse eest! Meil on natuke kurbi uudiseid – kahjuks on väg…"
click at [847, 1028] on span "Send" at bounding box center [844, 1026] width 37 height 13
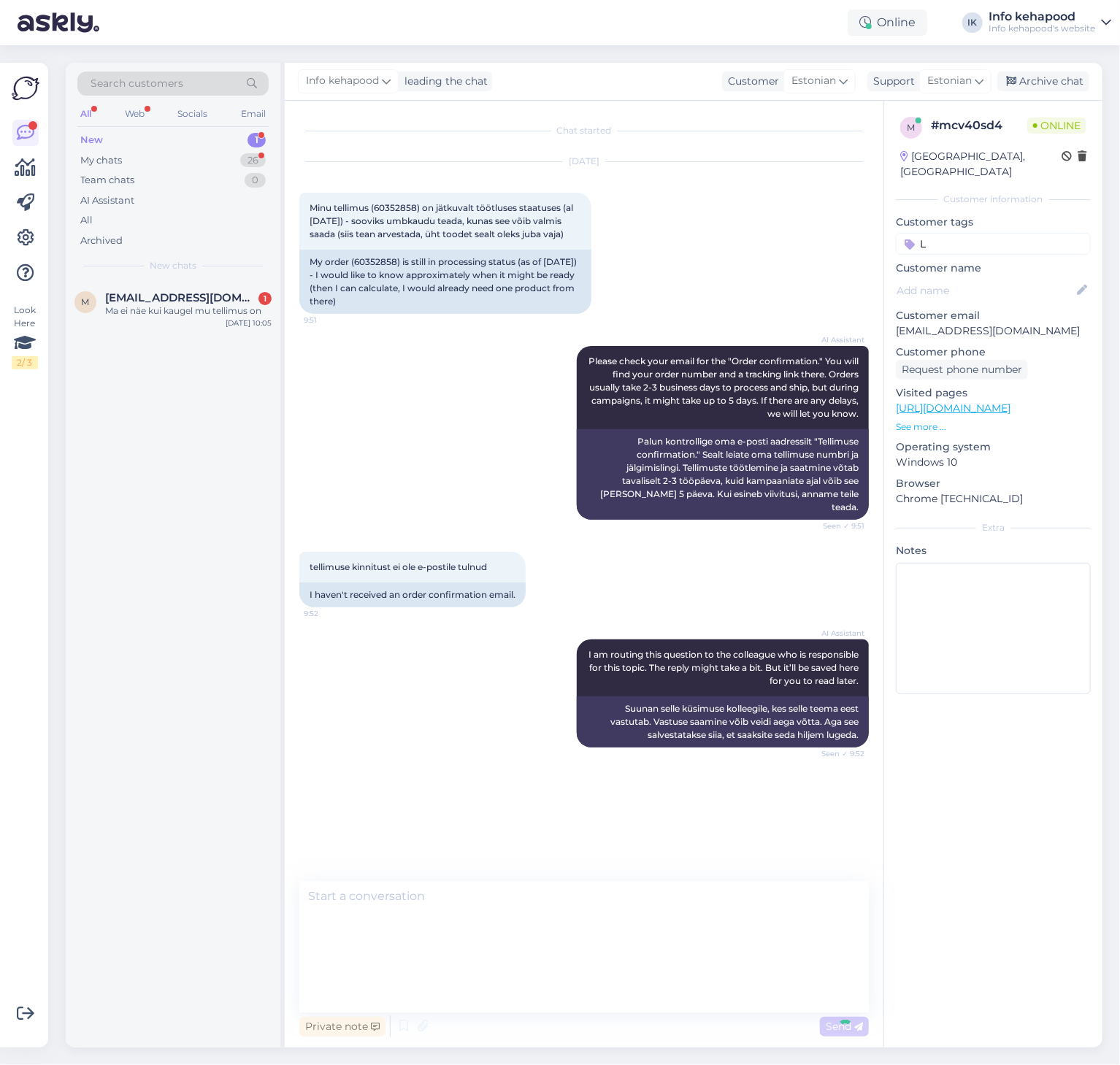
scroll to position [0, 0]
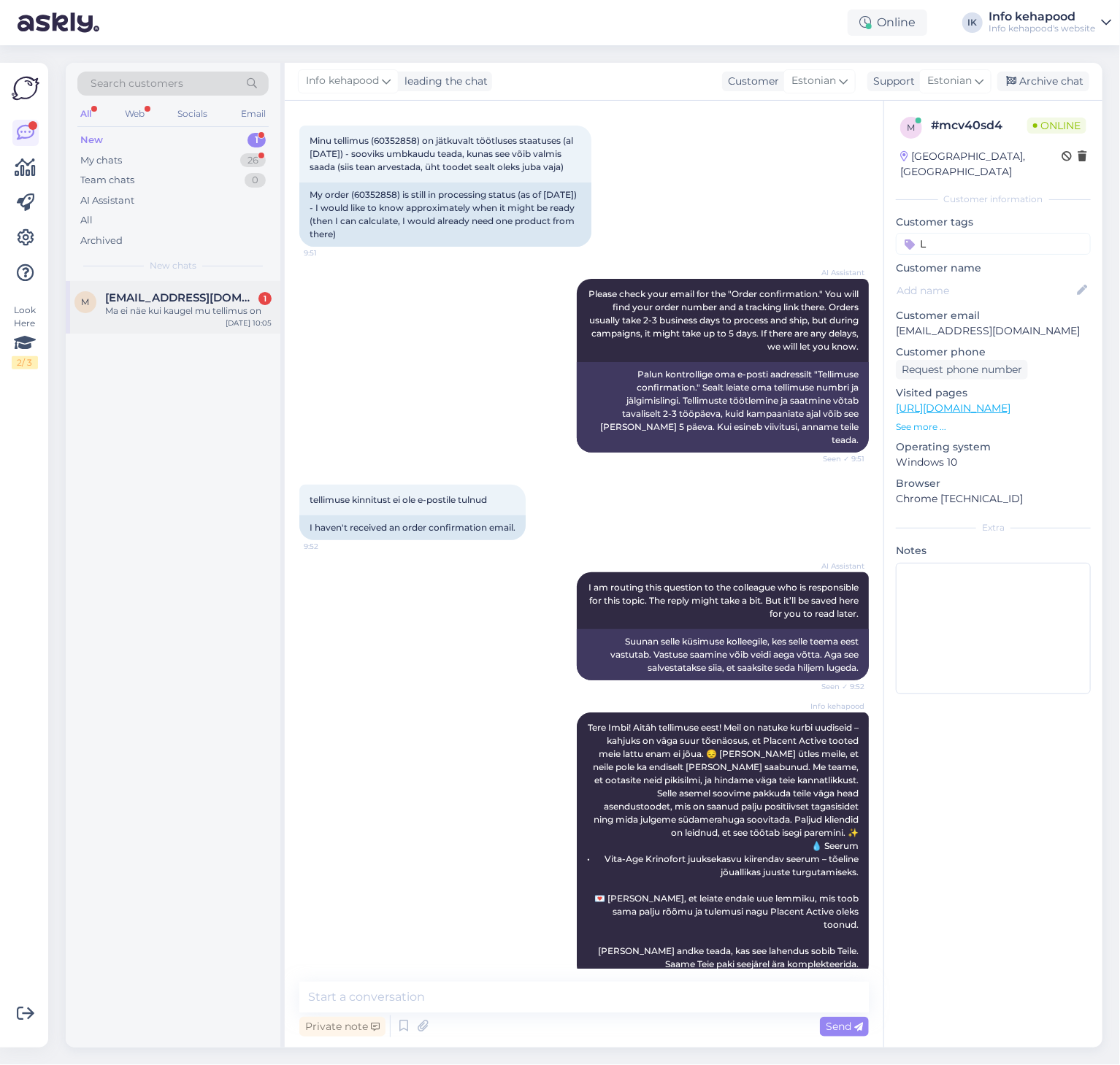
click at [195, 335] on div "m [EMAIL_ADDRESS][DOMAIN_NAME] 1 Ma ei näe kui kaugel mu tellimus on [DATE] 10:…" at bounding box center [172, 664] width 215 height 766
click at [155, 315] on div "Ma ei näe kui kaugel mu tellimus on" at bounding box center [188, 311] width 166 height 13
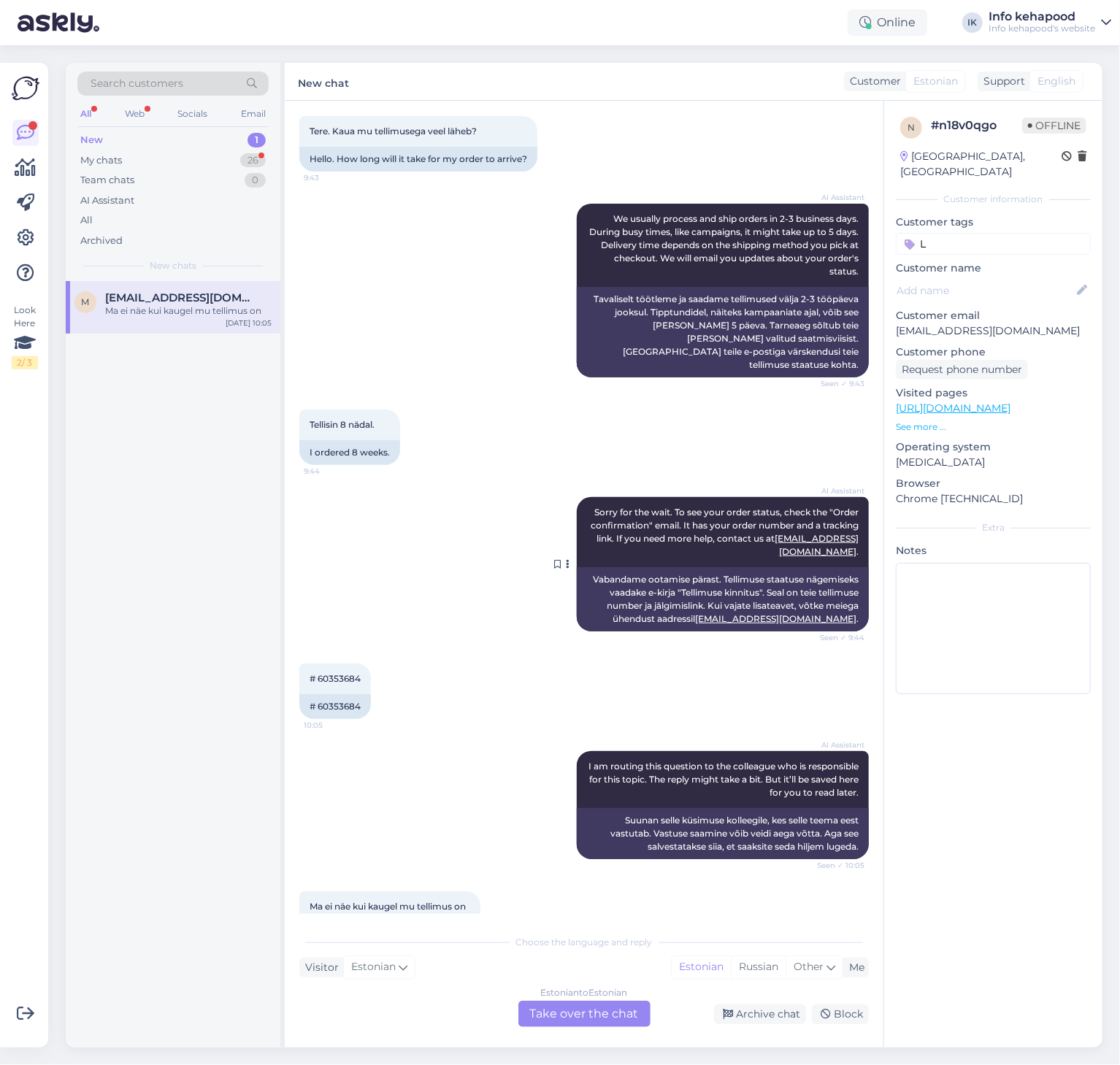
scroll to position [84, 0]
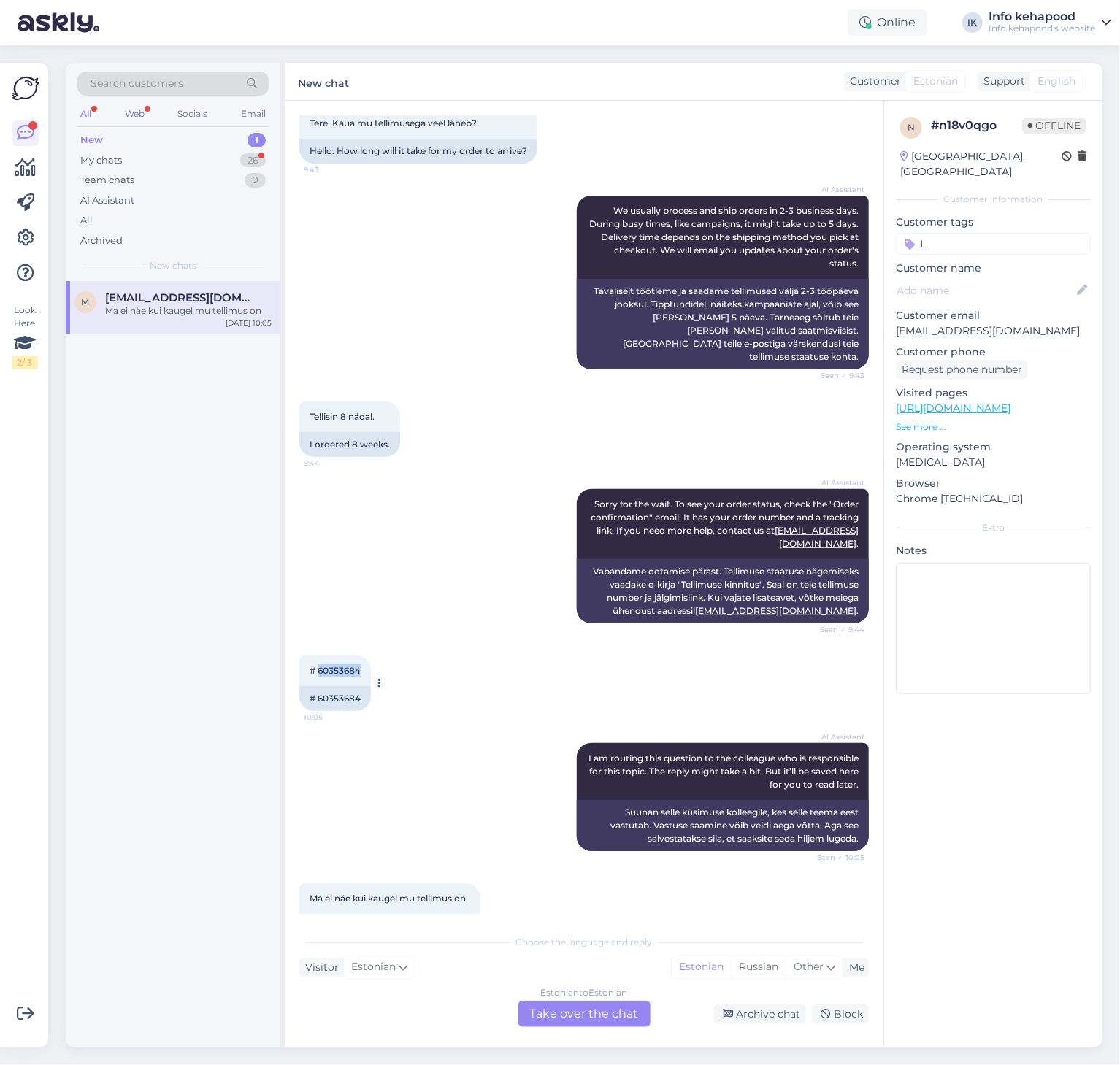
drag, startPoint x: 318, startPoint y: 658, endPoint x: 365, endPoint y: 664, distance: 47.4
click at [365, 664] on div "# 60353684 10:05" at bounding box center [335, 671] width 71 height 30
click at [149, 162] on div "My chats 26" at bounding box center [173, 160] width 192 height 20
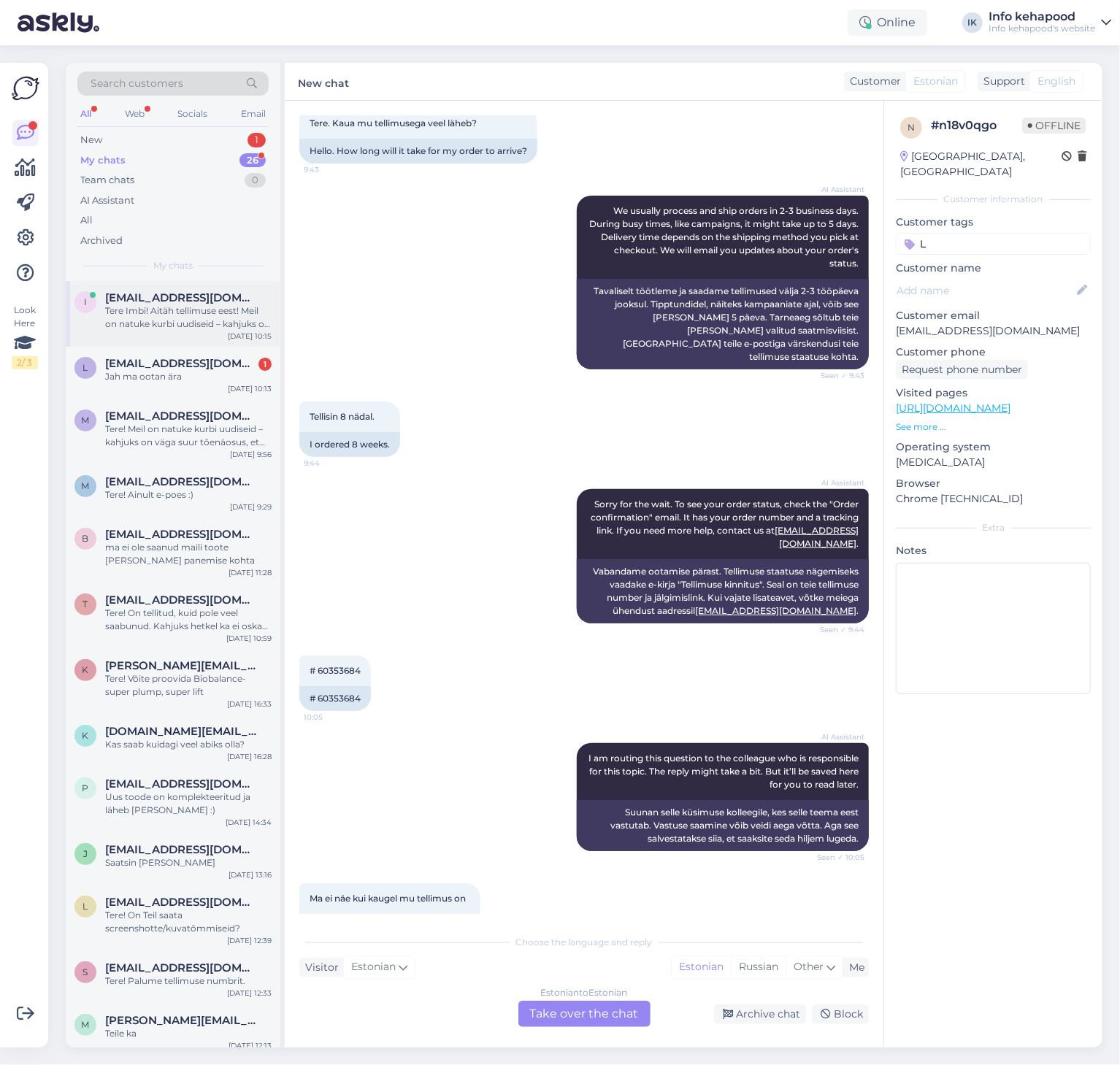
click at [182, 320] on div "Tere Imbi! Aitäh tellimuse eest! Meil on natuke kurbi uudiseid – kahjuks on väg…" at bounding box center [188, 318] width 166 height 26
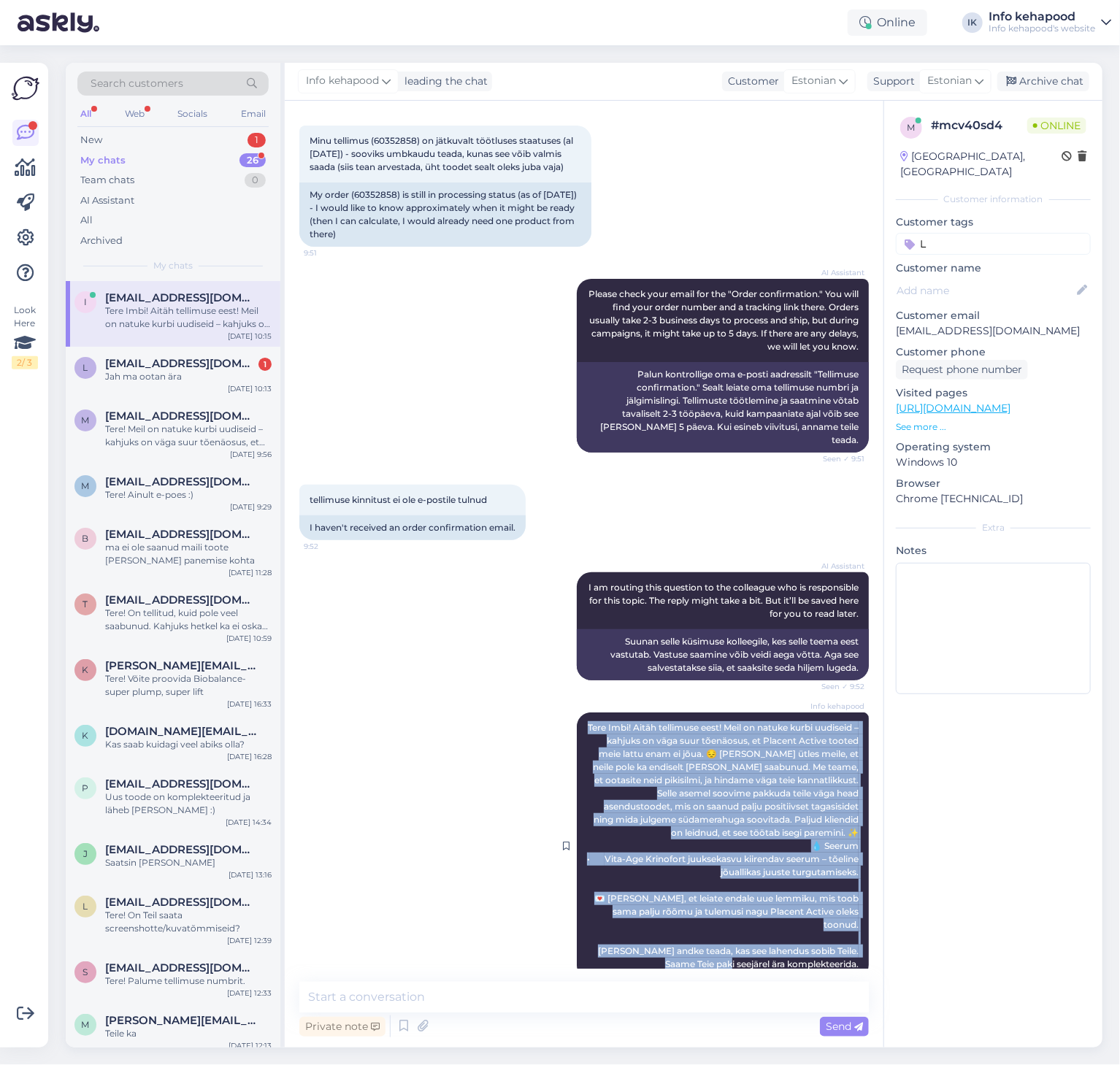
drag, startPoint x: 608, startPoint y: 715, endPoint x: 844, endPoint y: 945, distance: 329.5
click at [844, 945] on div "Info kehapood Tere Imbi! Aitäh tellimuse eest! Meil on natuke kurbi uudiseid – …" at bounding box center [722, 846] width 292 height 267
click at [155, 144] on div "New 1" at bounding box center [173, 139] width 192 height 20
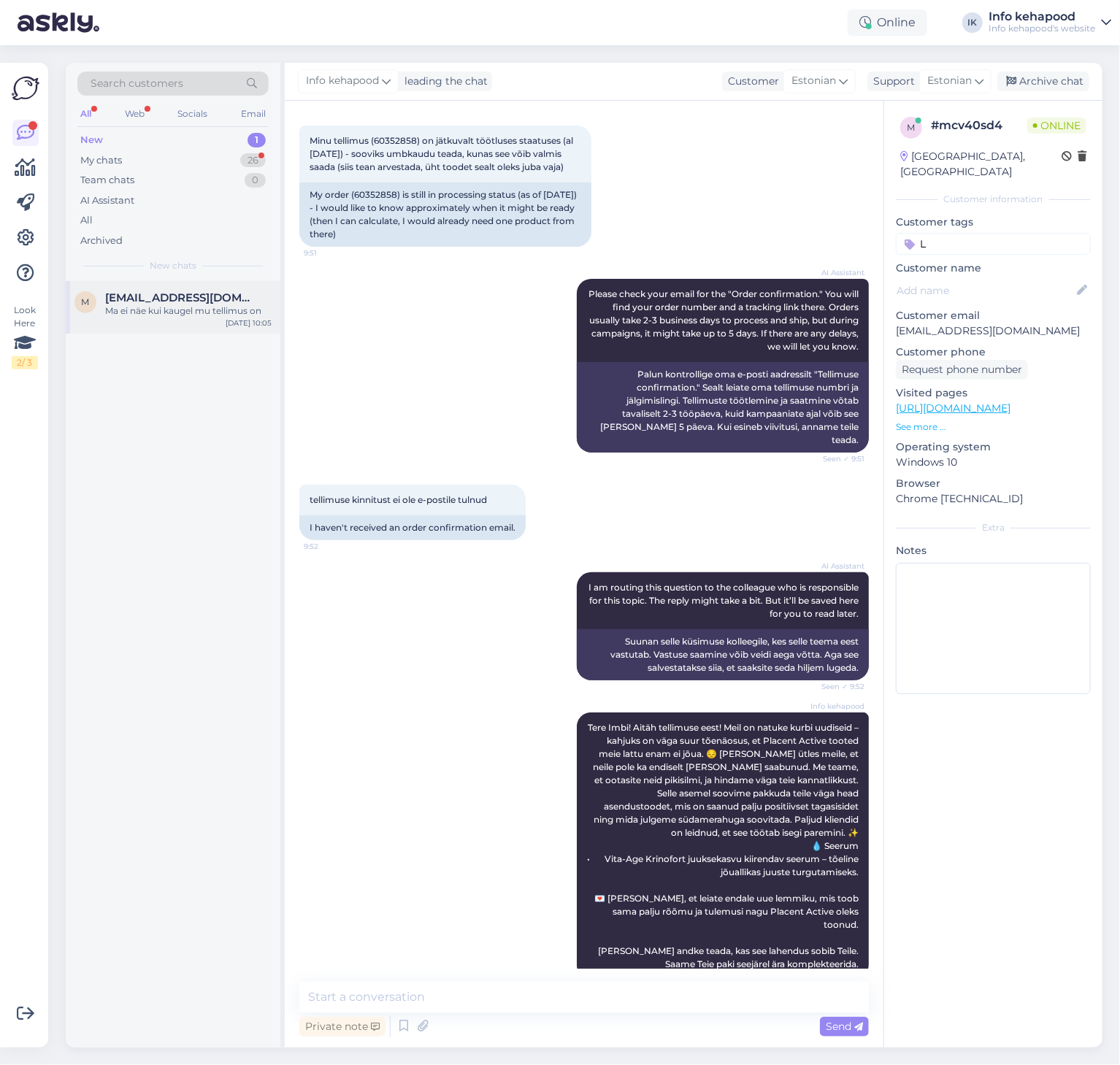
click at [149, 310] on div "Ma ei näe kui kaugel mu tellimus on" at bounding box center [188, 311] width 166 height 13
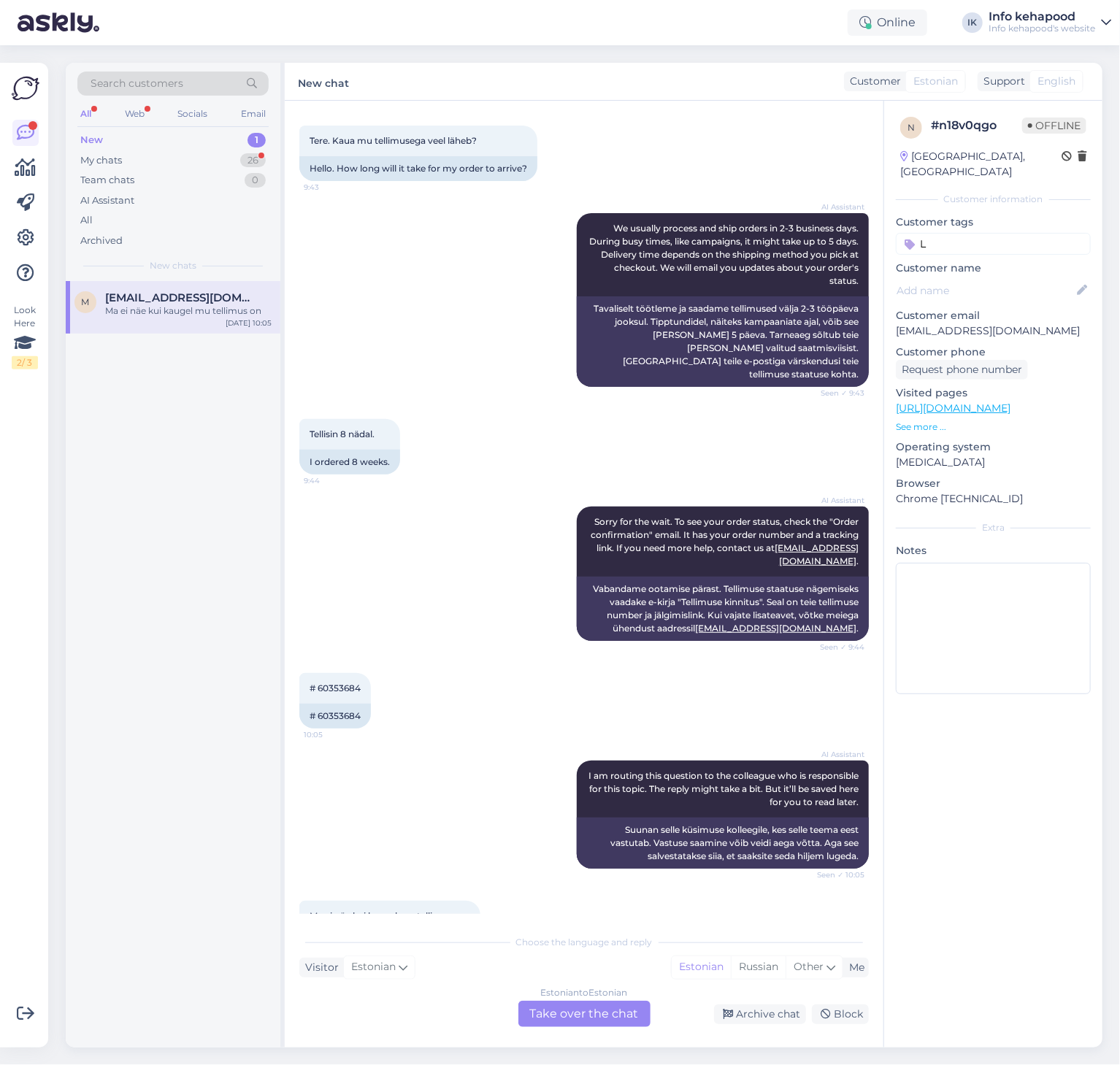
scroll to position [111, 0]
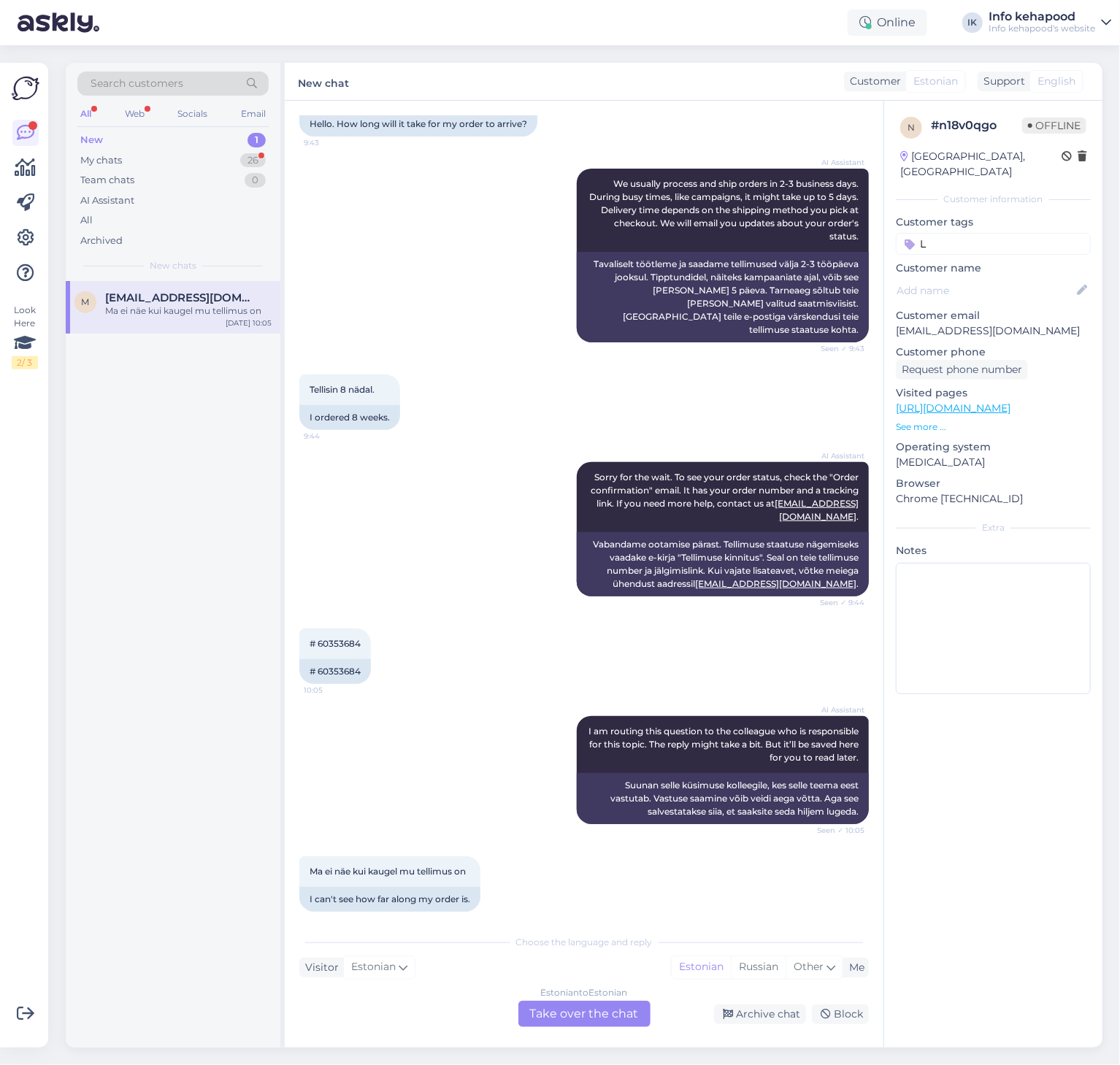
click at [563, 1027] on div "Estonian to Estonian Take over the chat" at bounding box center [584, 1014] width 132 height 26
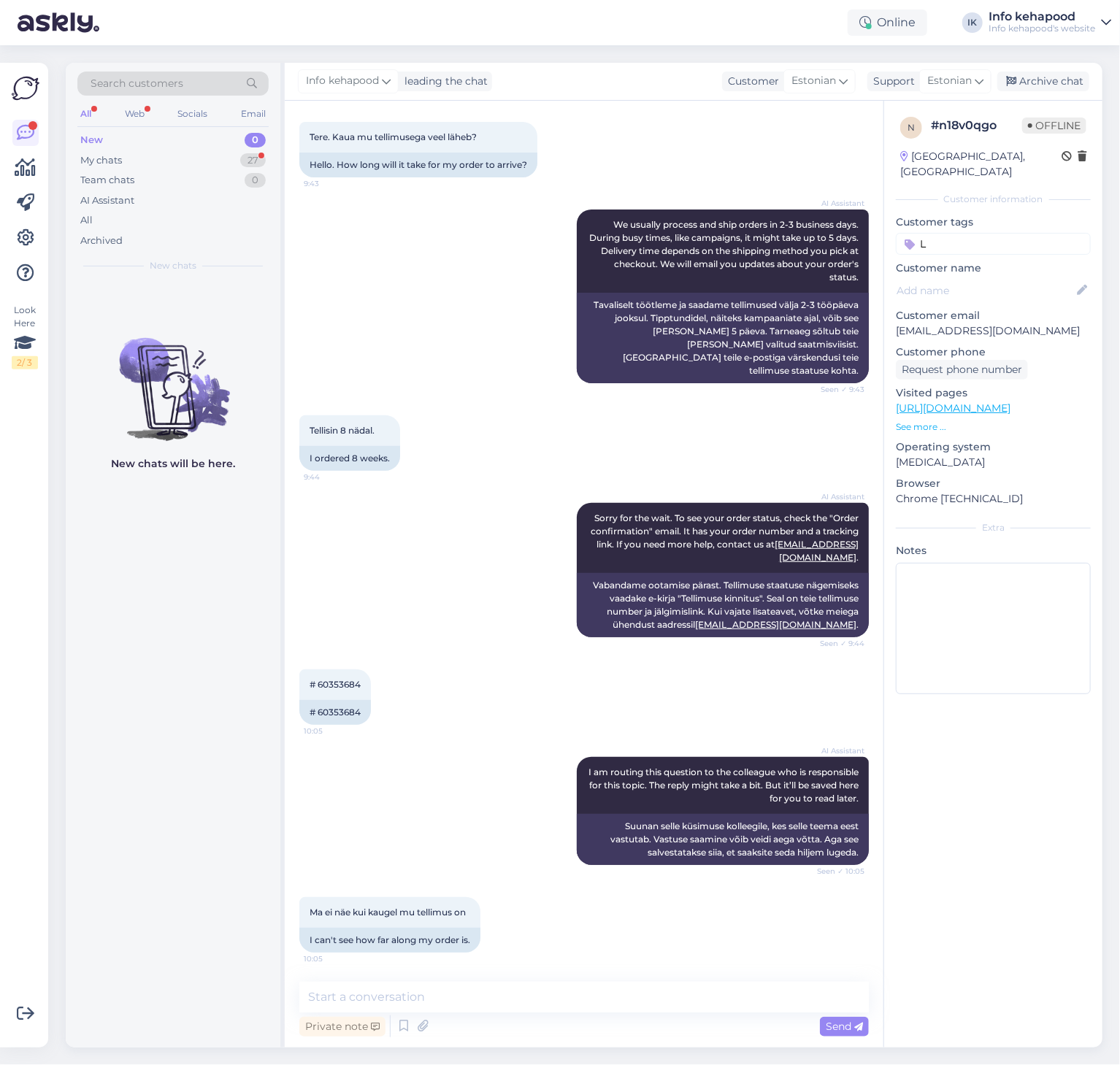
scroll to position [57, 0]
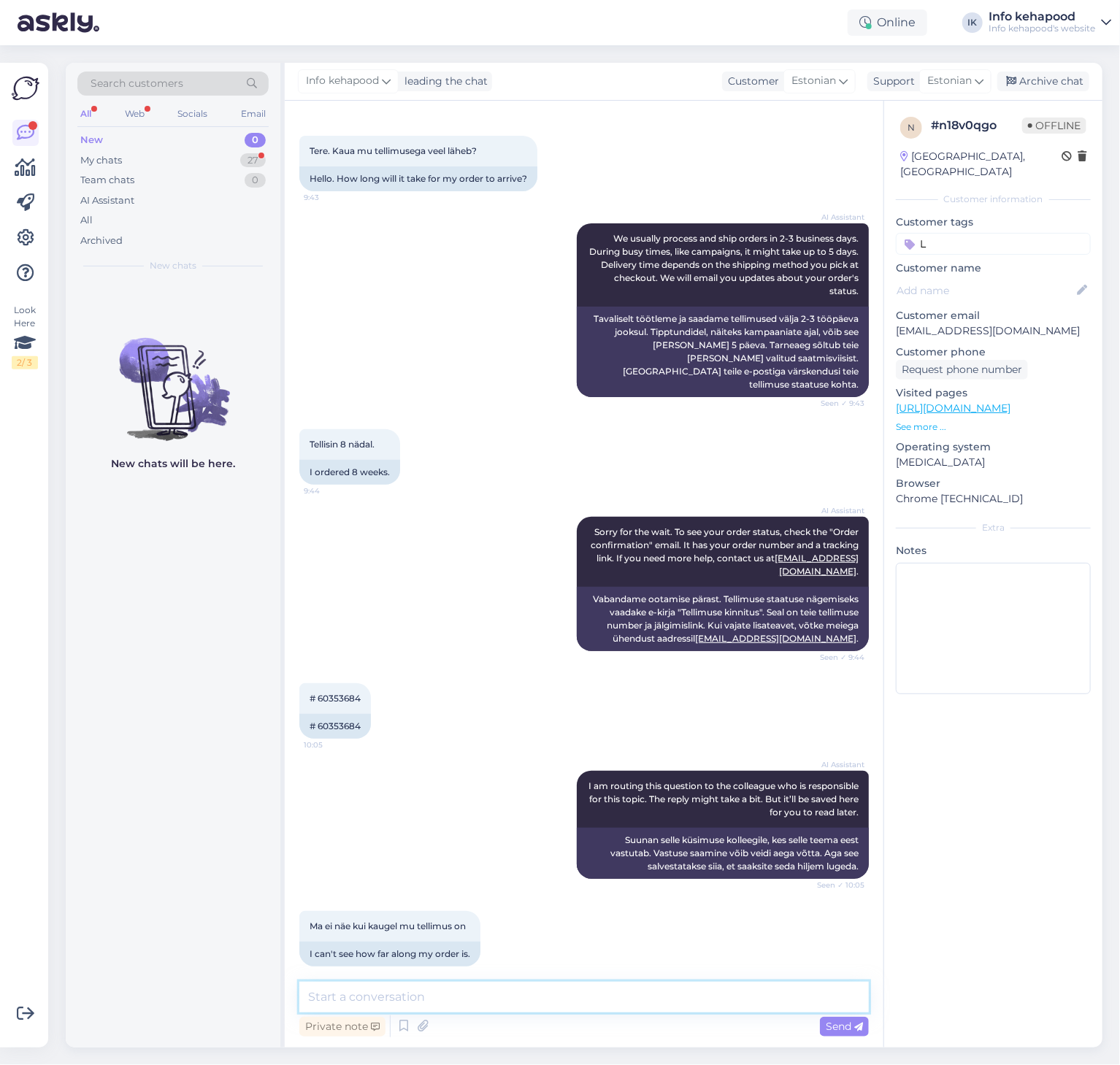
click at [523, 997] on textarea at bounding box center [584, 997] width 570 height 30
paste textarea "Tere Imbi! Aitäh tellimuse eest! Meil on natuke kurbi uudiseid – kahjuks on väg…"
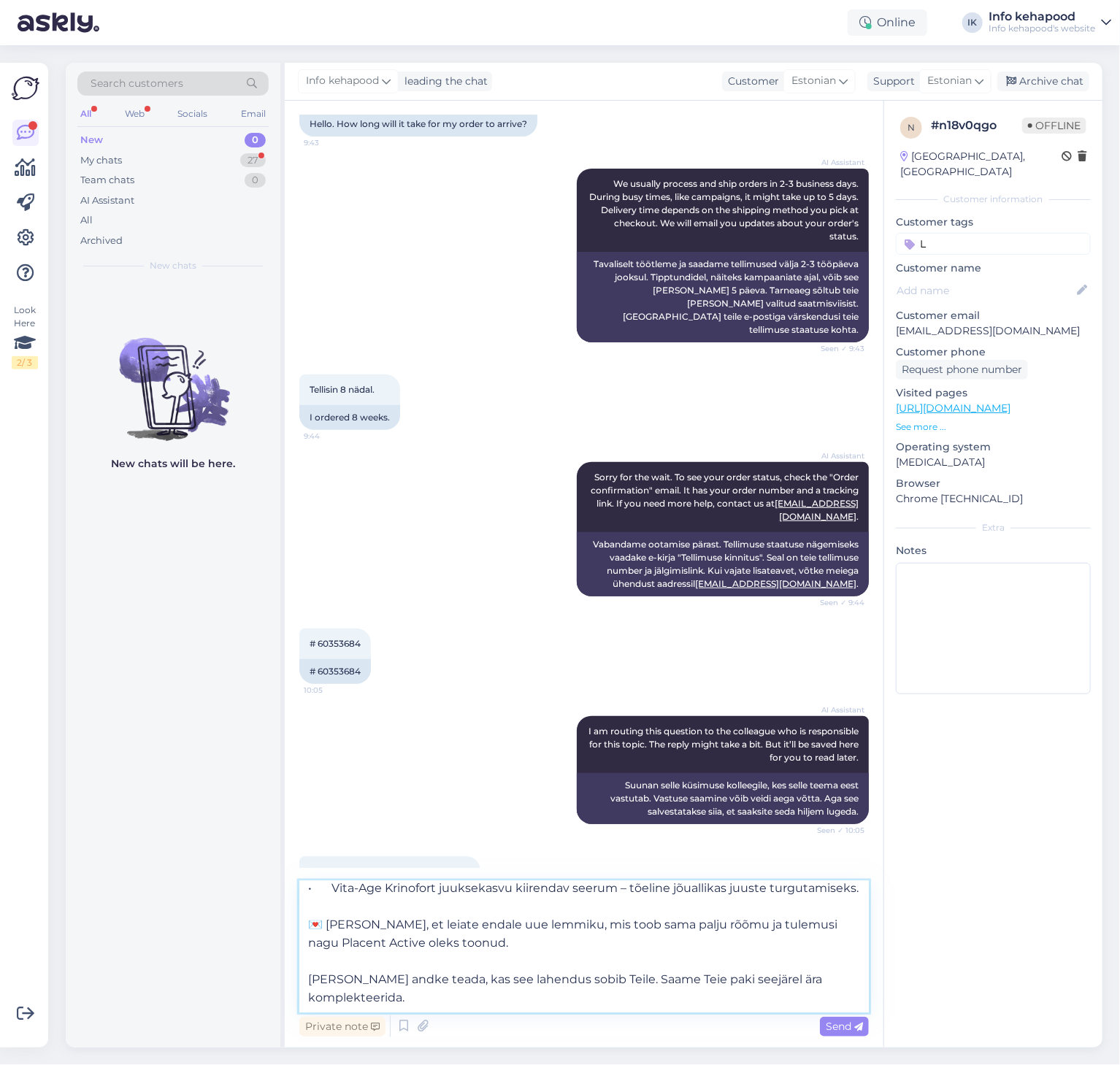
scroll to position [0, 0]
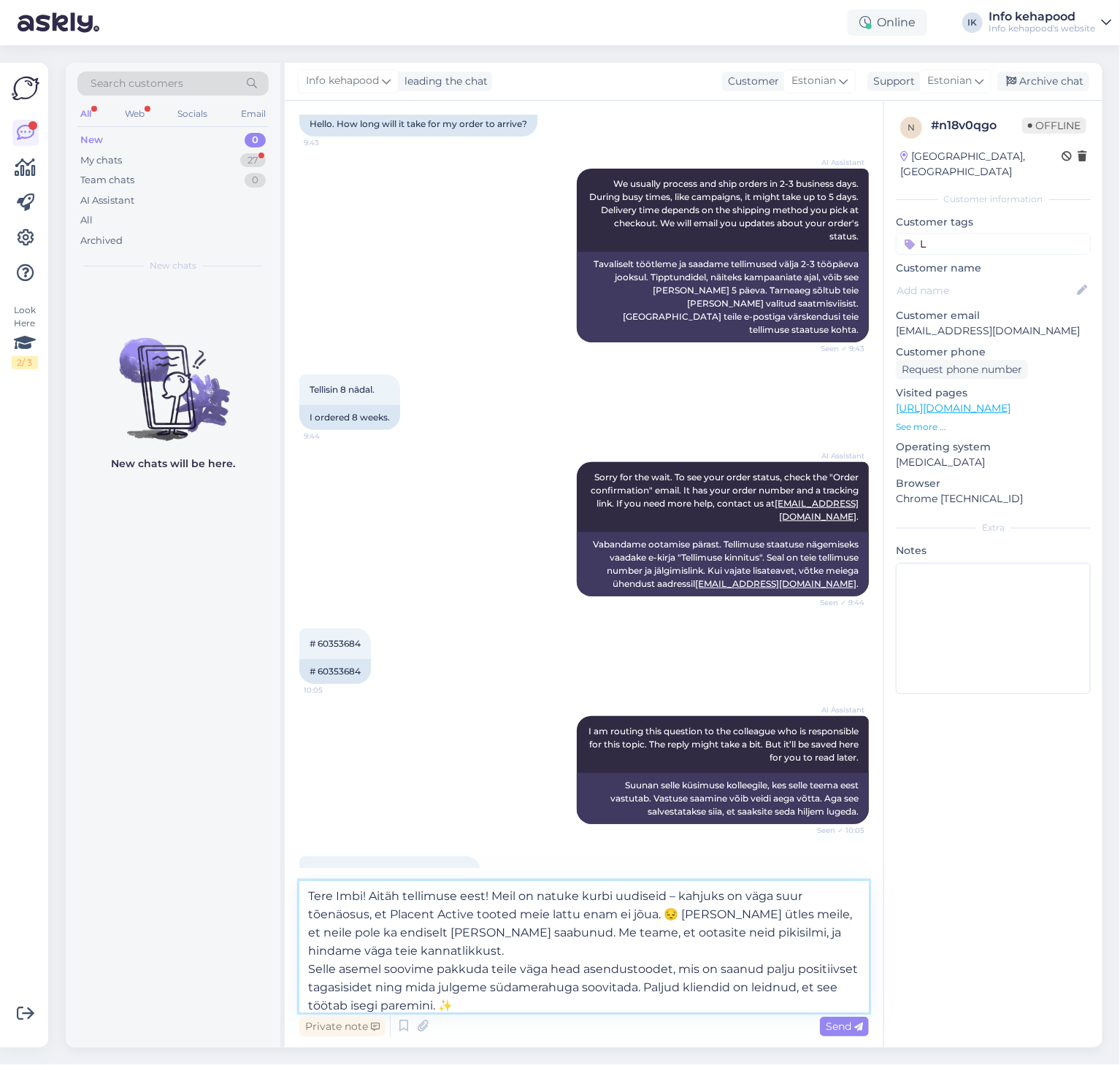
click at [357, 898] on textarea "Tere Imbi! Aitäh tellimuse eest! Meil on natuke kurbi uudiseid – kahjuks on väg…" at bounding box center [584, 947] width 570 height 131
type textarea "Tere [PERSON_NAME]! Aitäh tellimuse eest! Meil on natuke kurbi uudiseid – kahju…"
click at [857, 1029] on icon at bounding box center [859, 1028] width 9 height 9
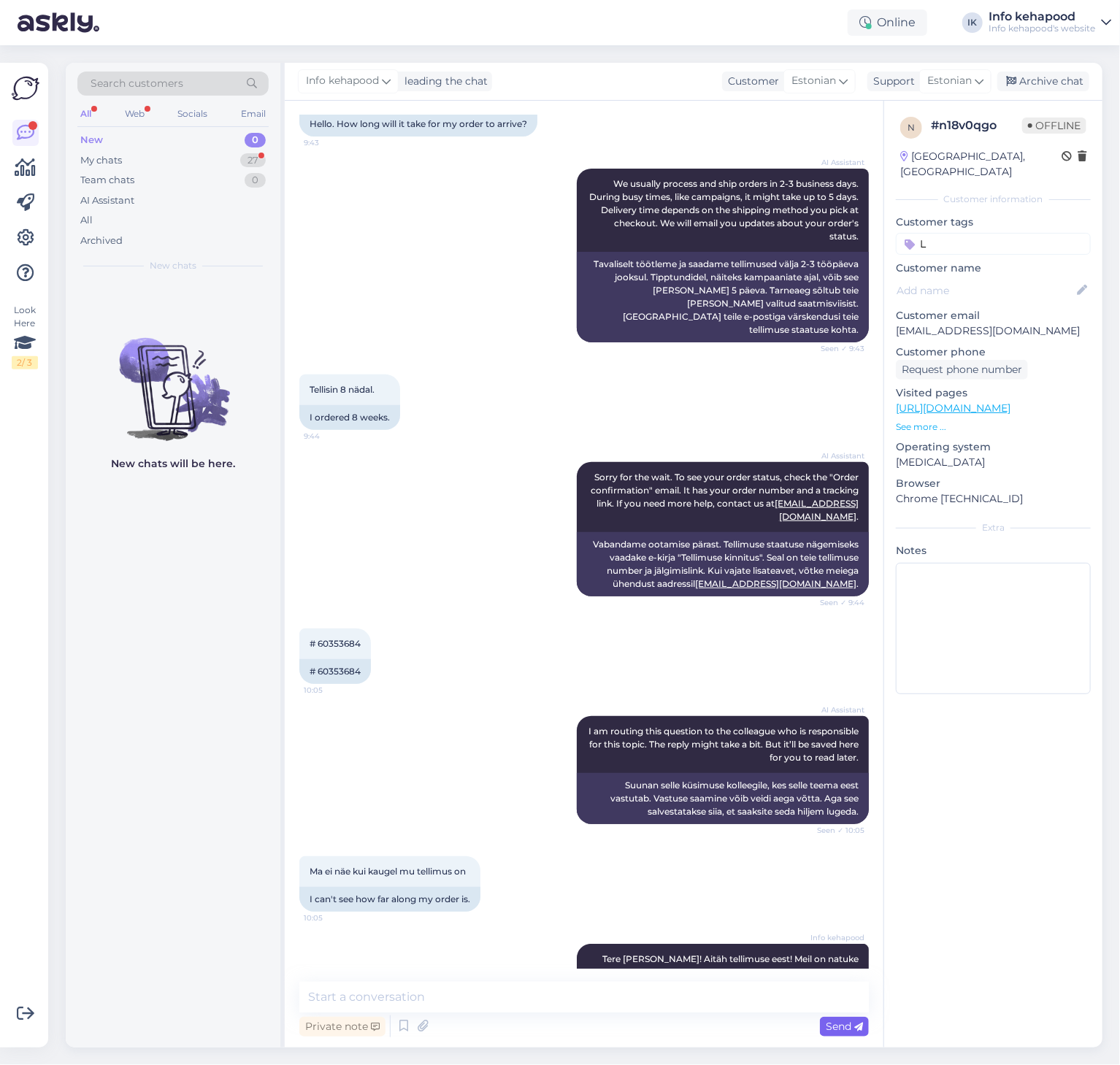
scroll to position [343, 0]
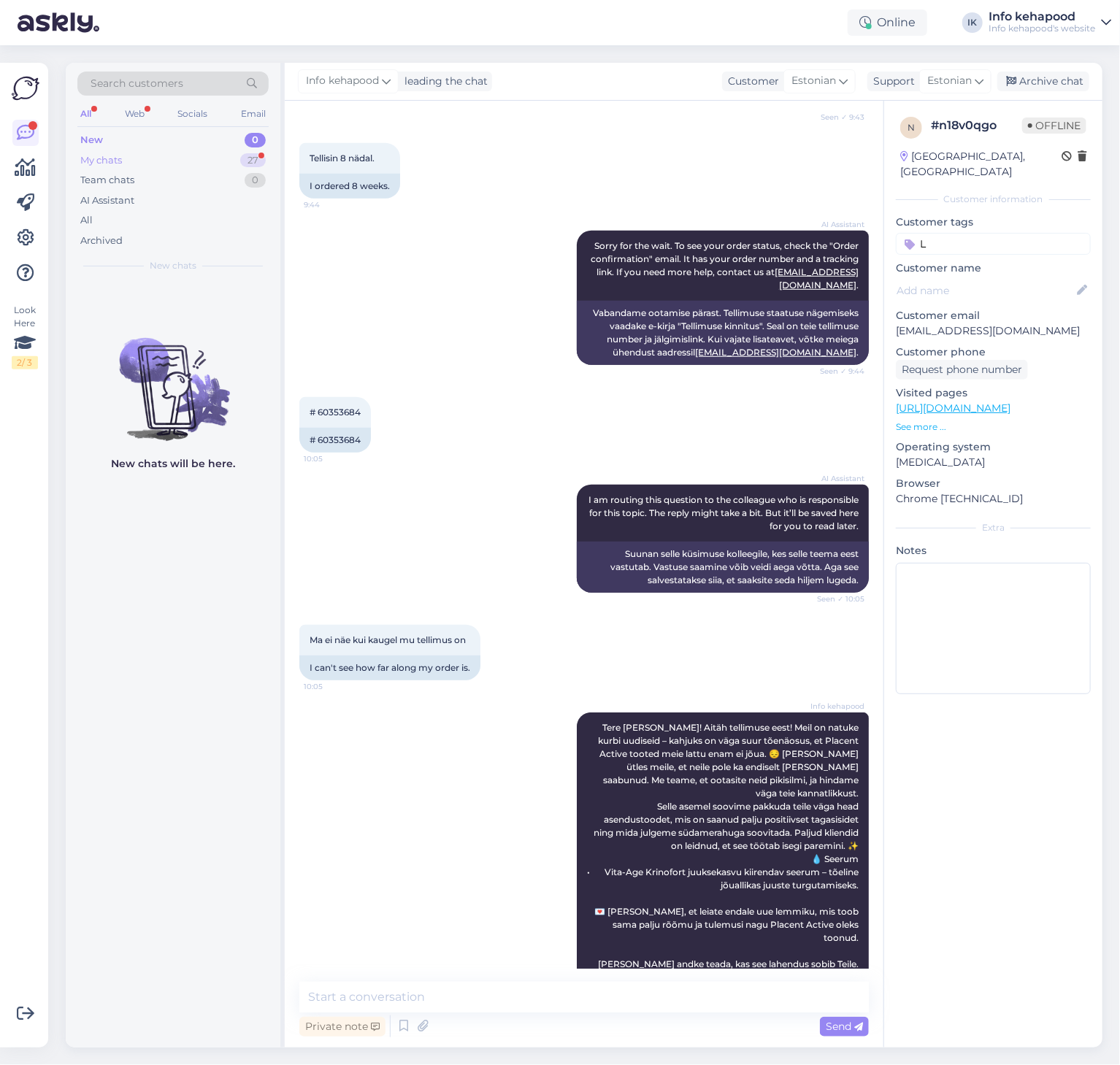
click at [172, 164] on div "My chats 27" at bounding box center [173, 160] width 192 height 20
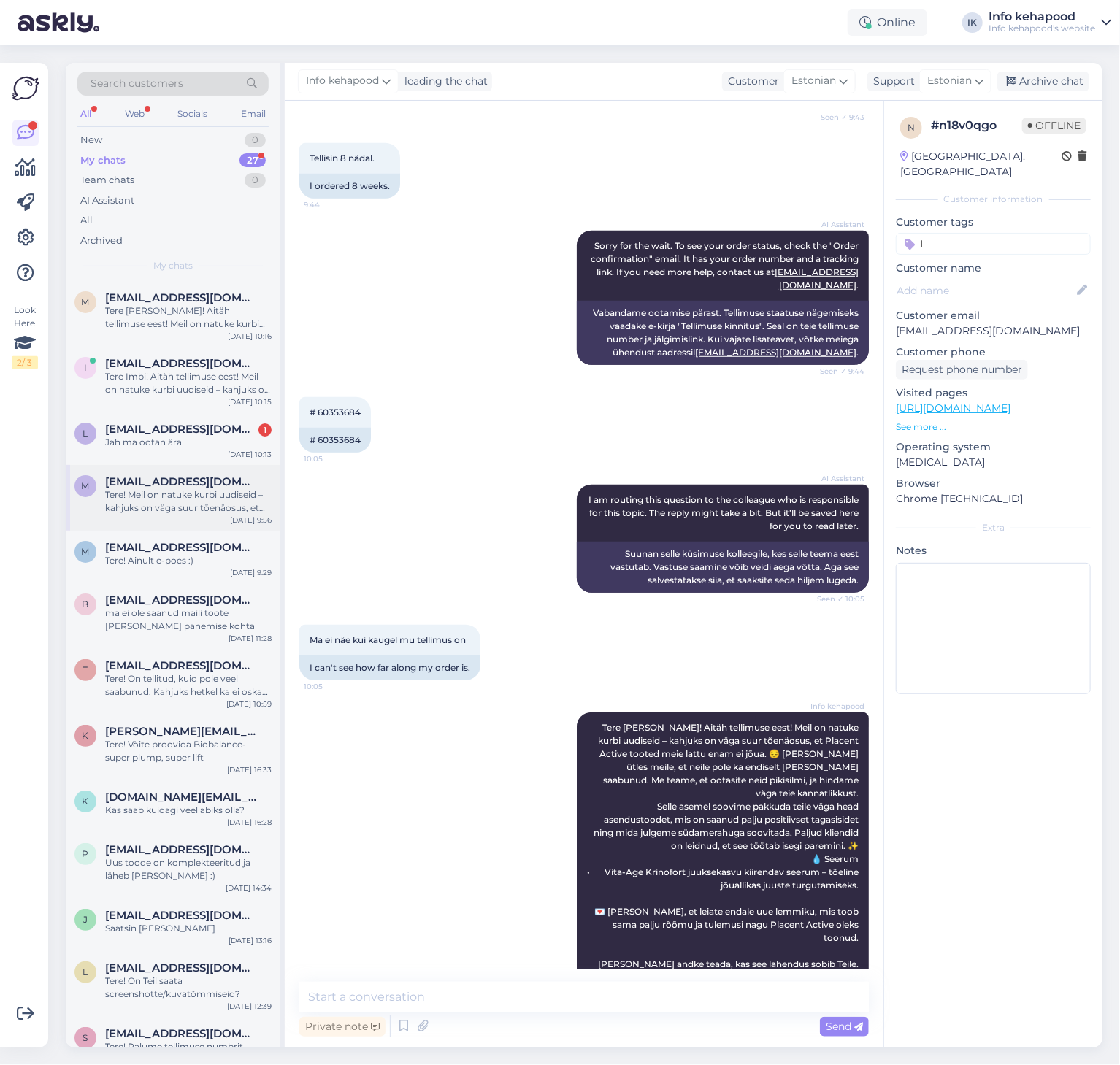
click at [199, 524] on div "m [EMAIL_ADDRESS][DOMAIN_NAME] Tere! Meil on natuke kurbi uudiseid – kahjuks on…" at bounding box center [172, 497] width 215 height 65
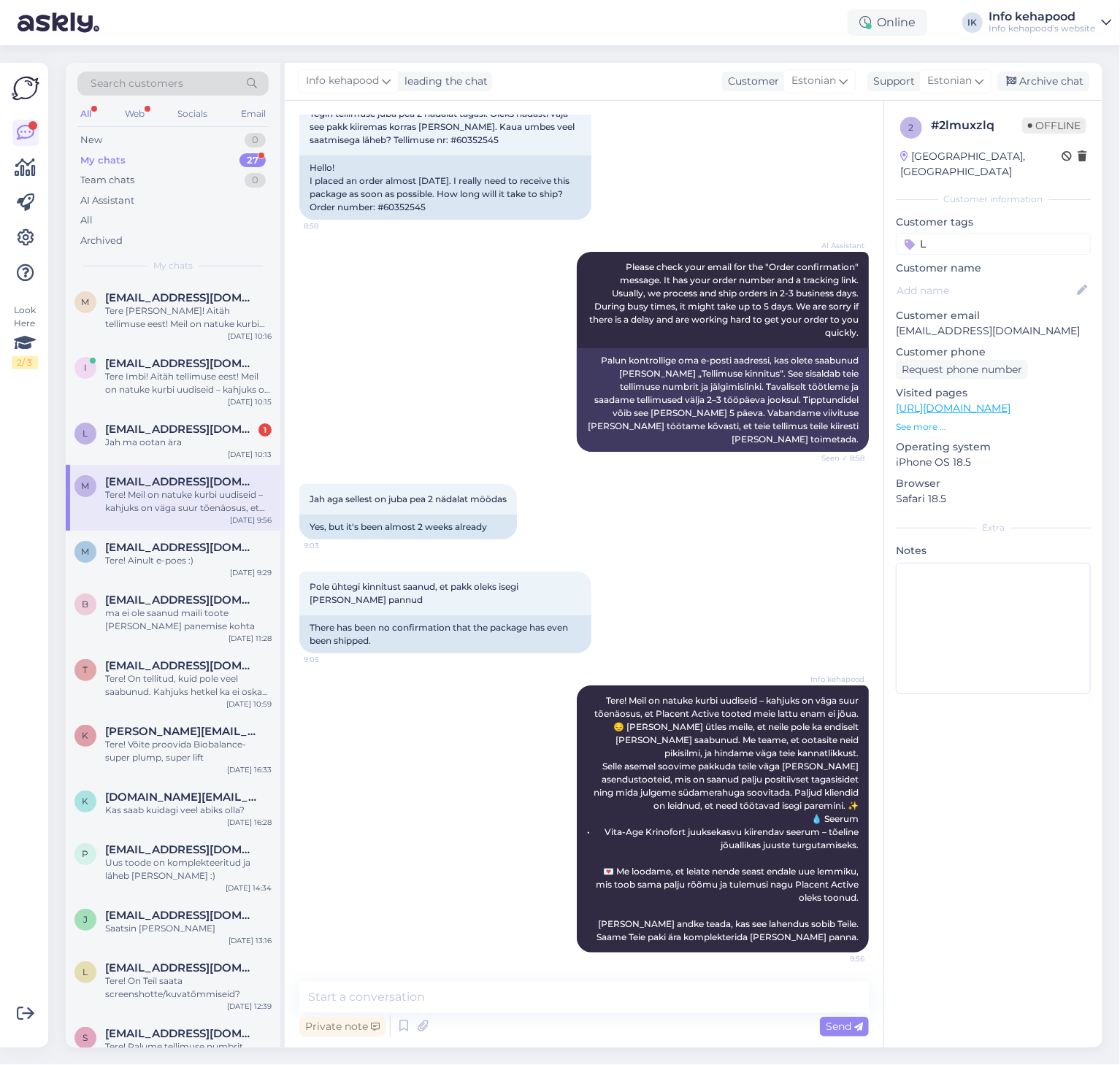
scroll to position [107, 0]
click at [176, 419] on div "l [EMAIL_ADDRESS][DOMAIN_NAME] 1 Jah ma ootan ära [DATE] 10:13" at bounding box center [172, 439] width 215 height 52
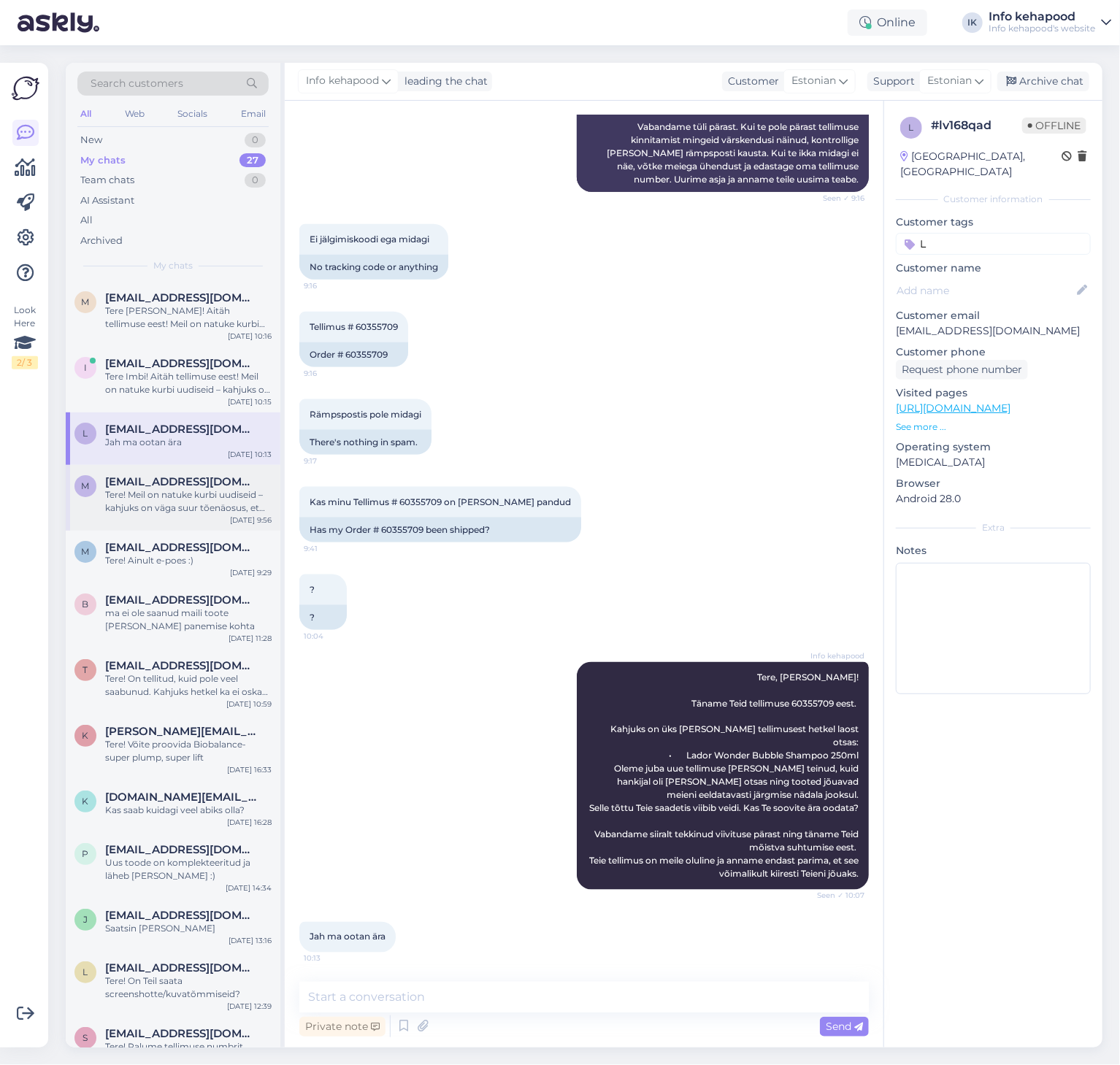
click at [170, 506] on div "Tere! Meil on natuke kurbi uudiseid – kahjuks on väga suur tõenäosus, et Placen…" at bounding box center [188, 502] width 166 height 26
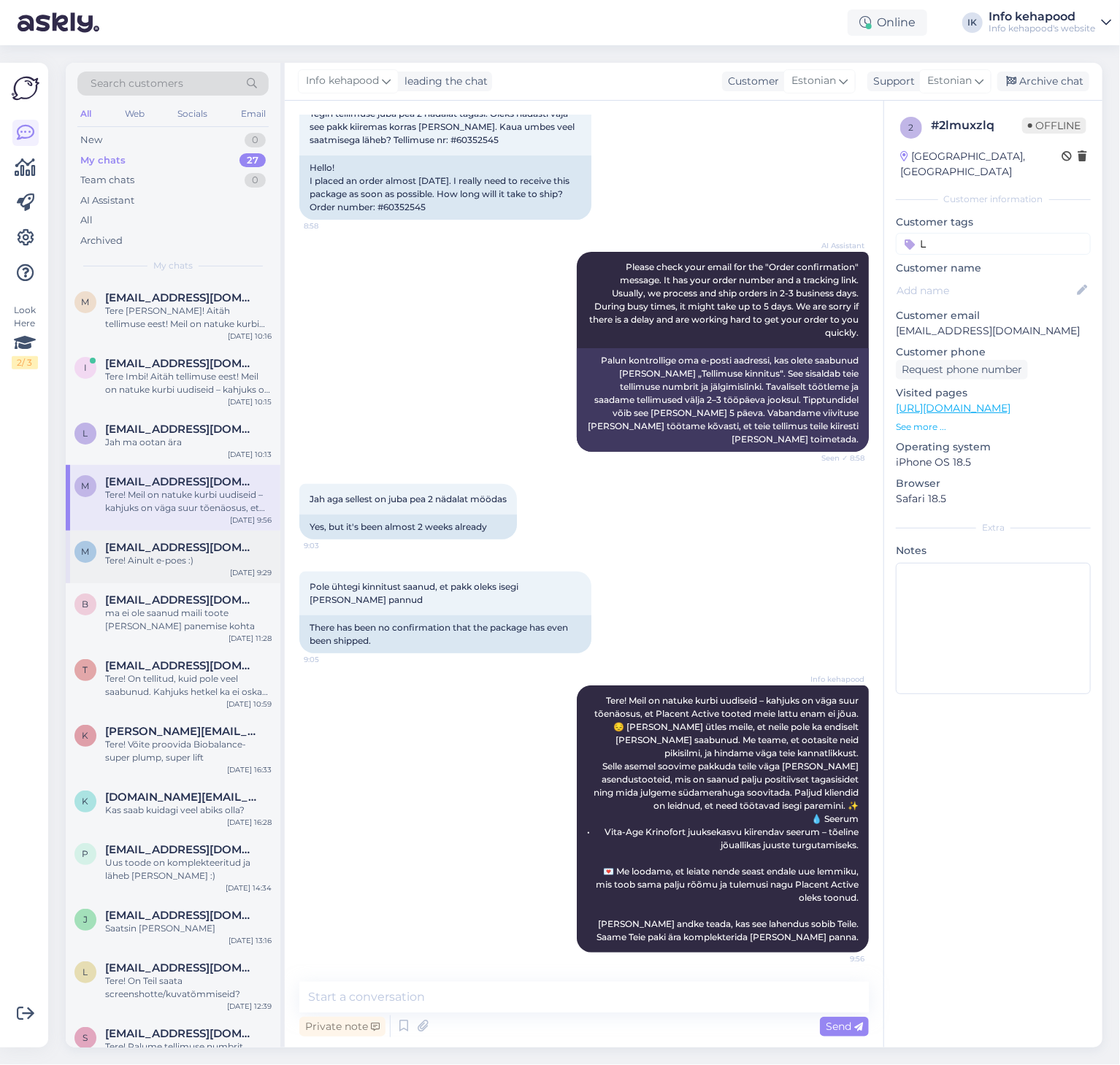
click at [170, 547] on span "[EMAIL_ADDRESS][DOMAIN_NAME]" at bounding box center [181, 547] width 152 height 13
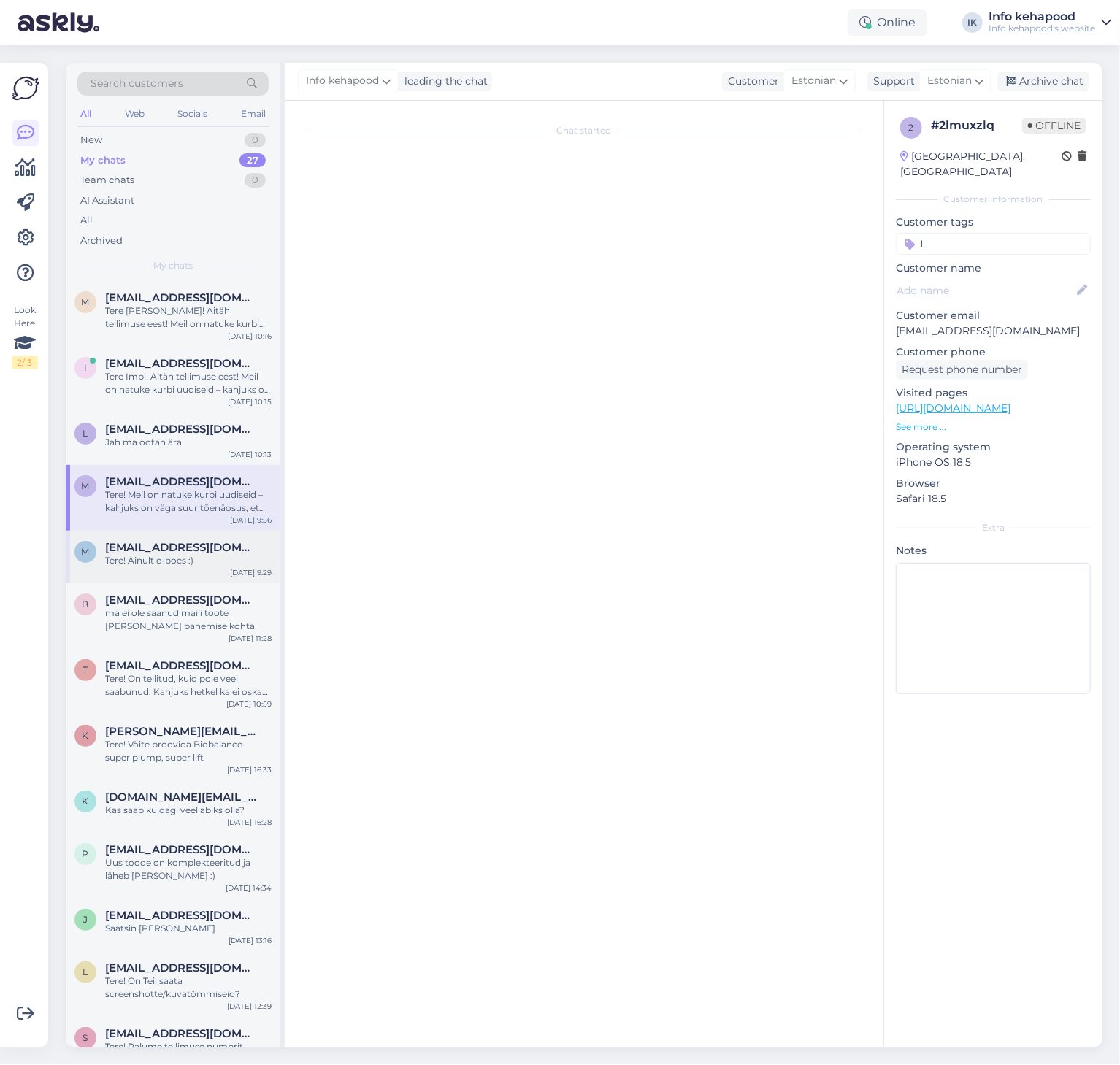
scroll to position [0, 0]
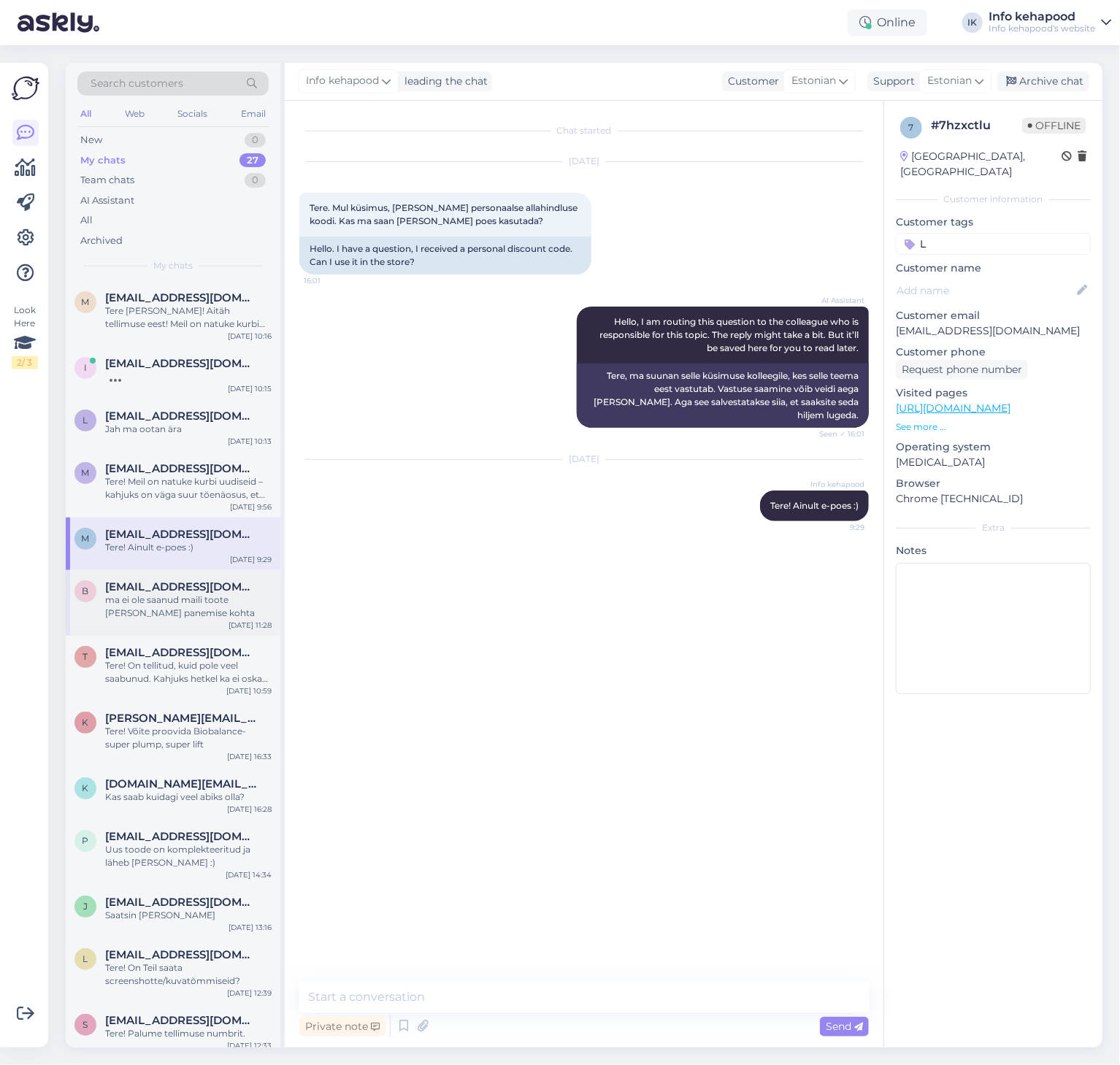
click at [160, 617] on div "ma ei ole saanud maili toote [PERSON_NAME] panemise kohta" at bounding box center [188, 607] width 166 height 26
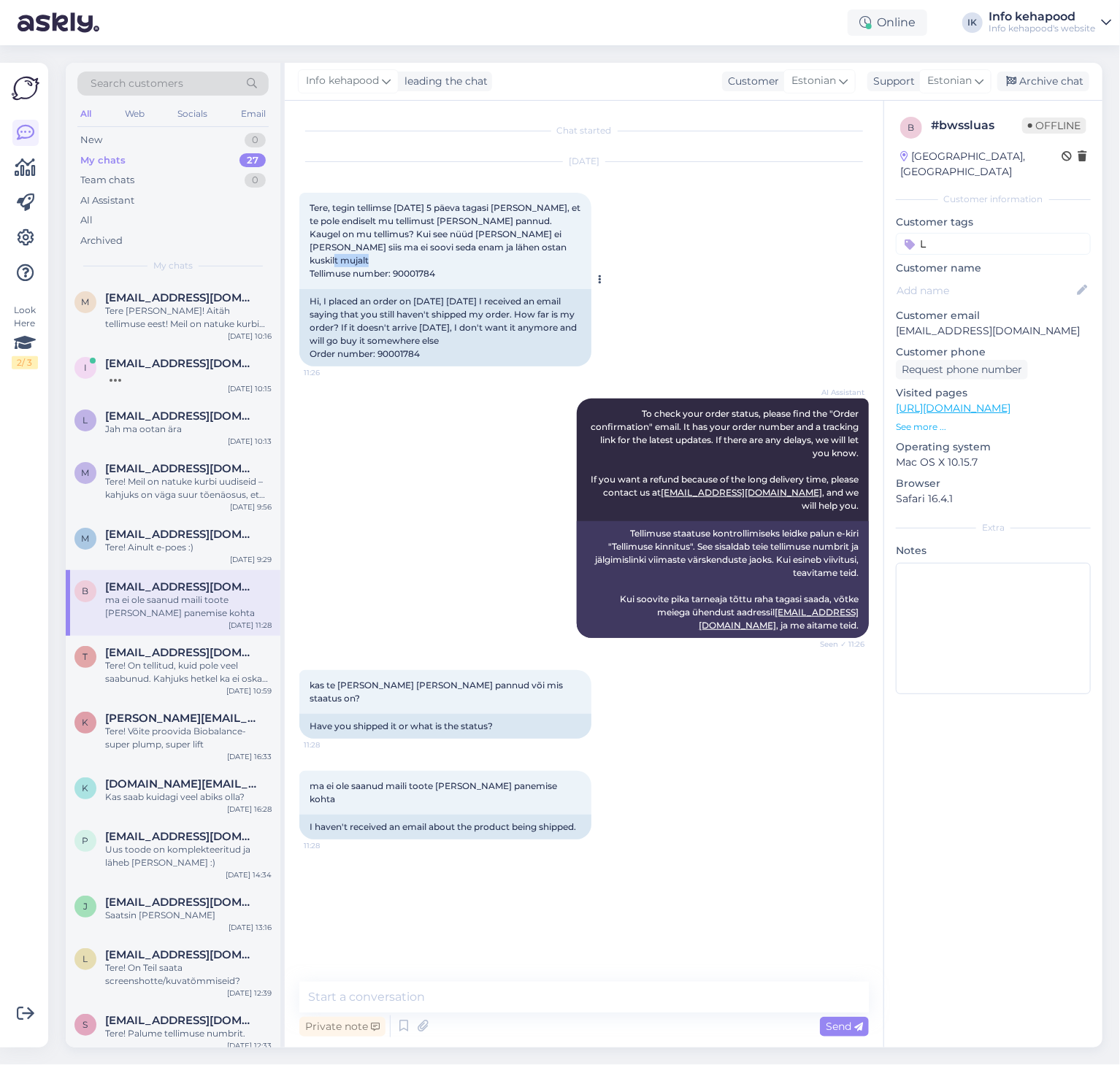
drag, startPoint x: 395, startPoint y: 260, endPoint x: 442, endPoint y: 265, distance: 47.3
click at [442, 265] on div "Tere, tegin tellimse [DATE] 5 päeva tagasi [PERSON_NAME], et te pole endiselt m…" at bounding box center [445, 240] width 292 height 97
click at [528, 1007] on textarea at bounding box center [584, 997] width 570 height 30
paste textarea "Lore ip dolors ametc adipisci – elitsed do eius temp incididun, ut Laboree Dolo…"
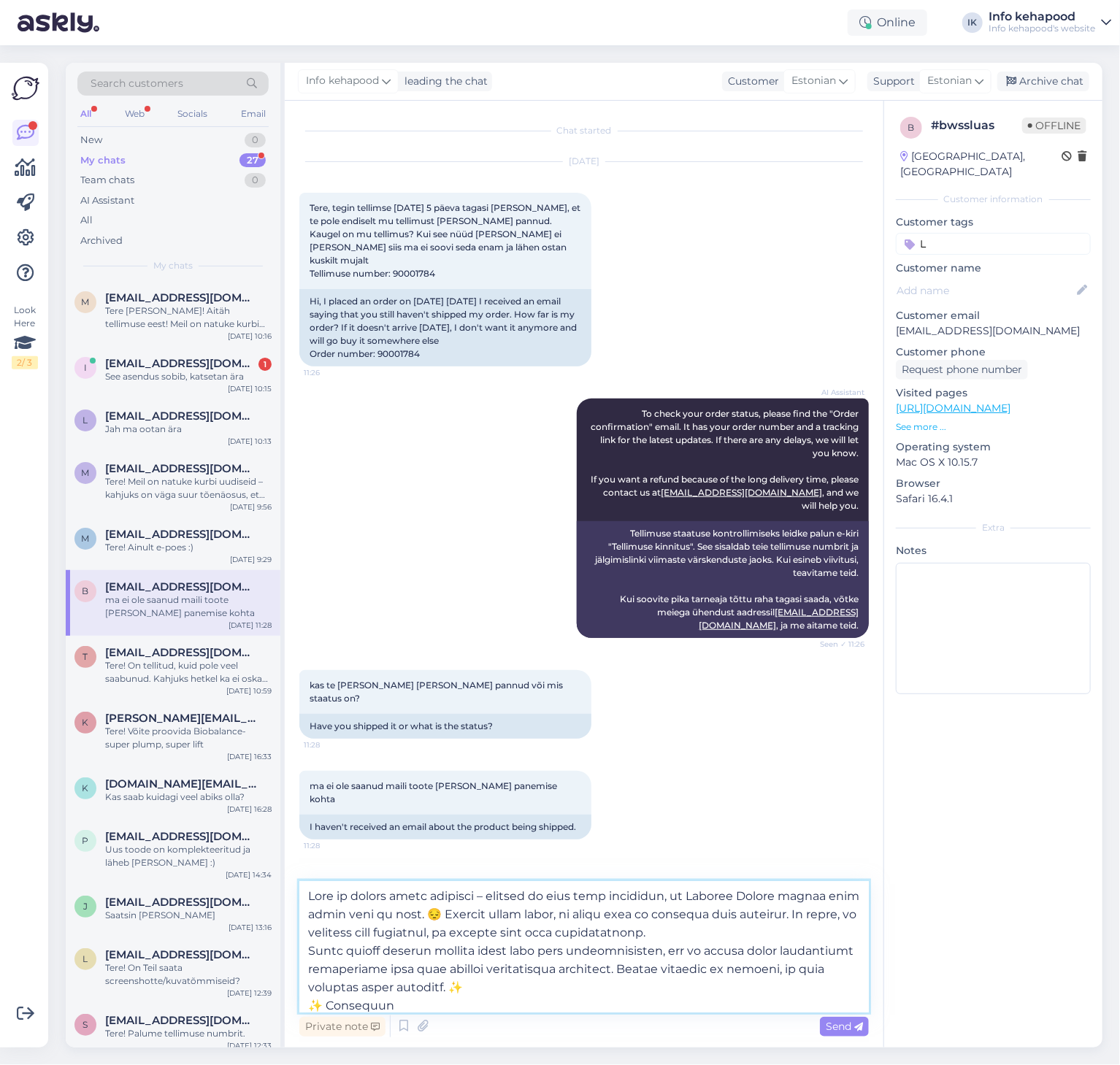
click at [308, 895] on textarea at bounding box center [584, 947] width 570 height 131
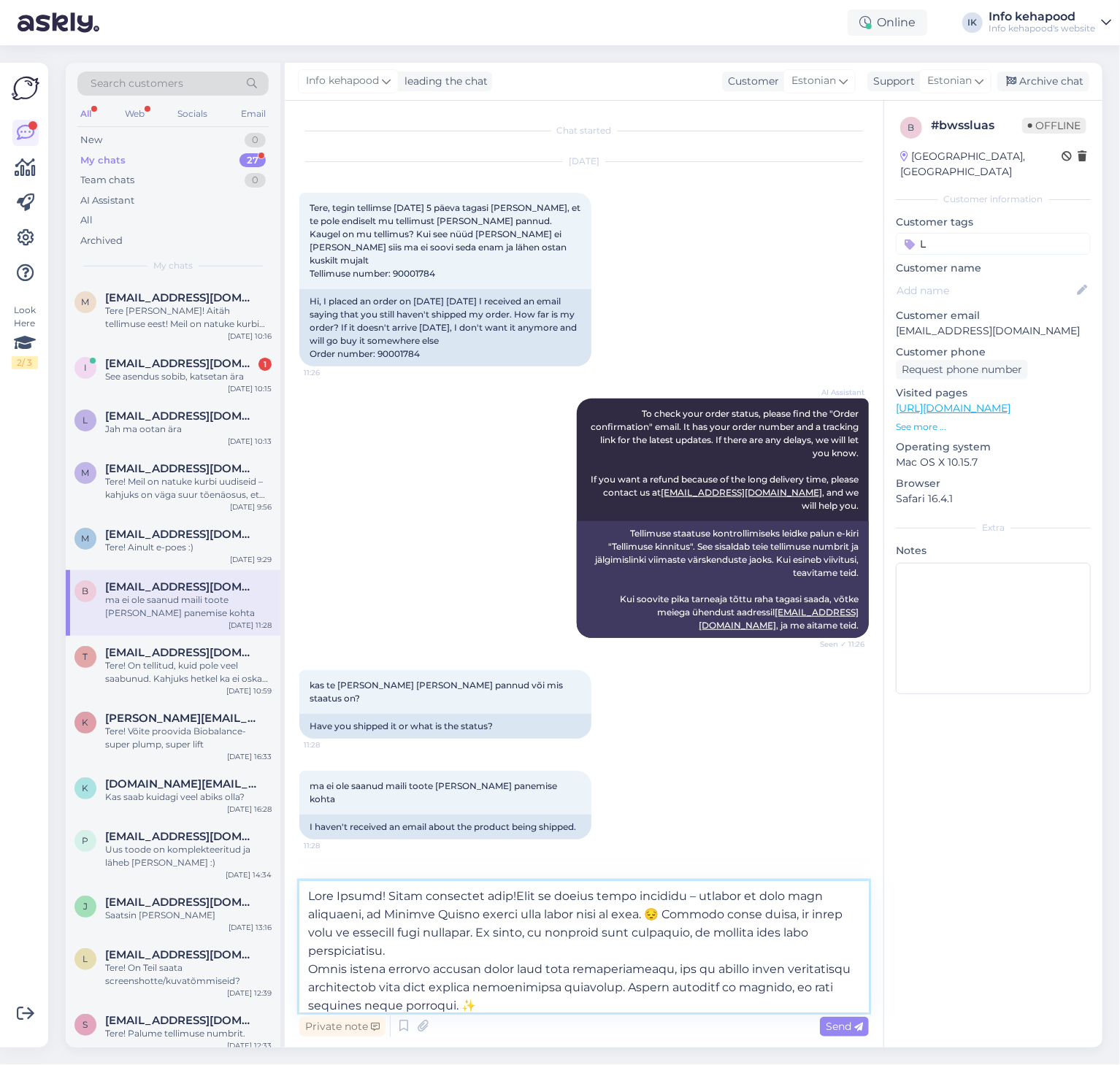
type textarea "Lore Ipsumd! Sitam consectet adip! Elit se doeius tempo incididu – utlabor et d…"
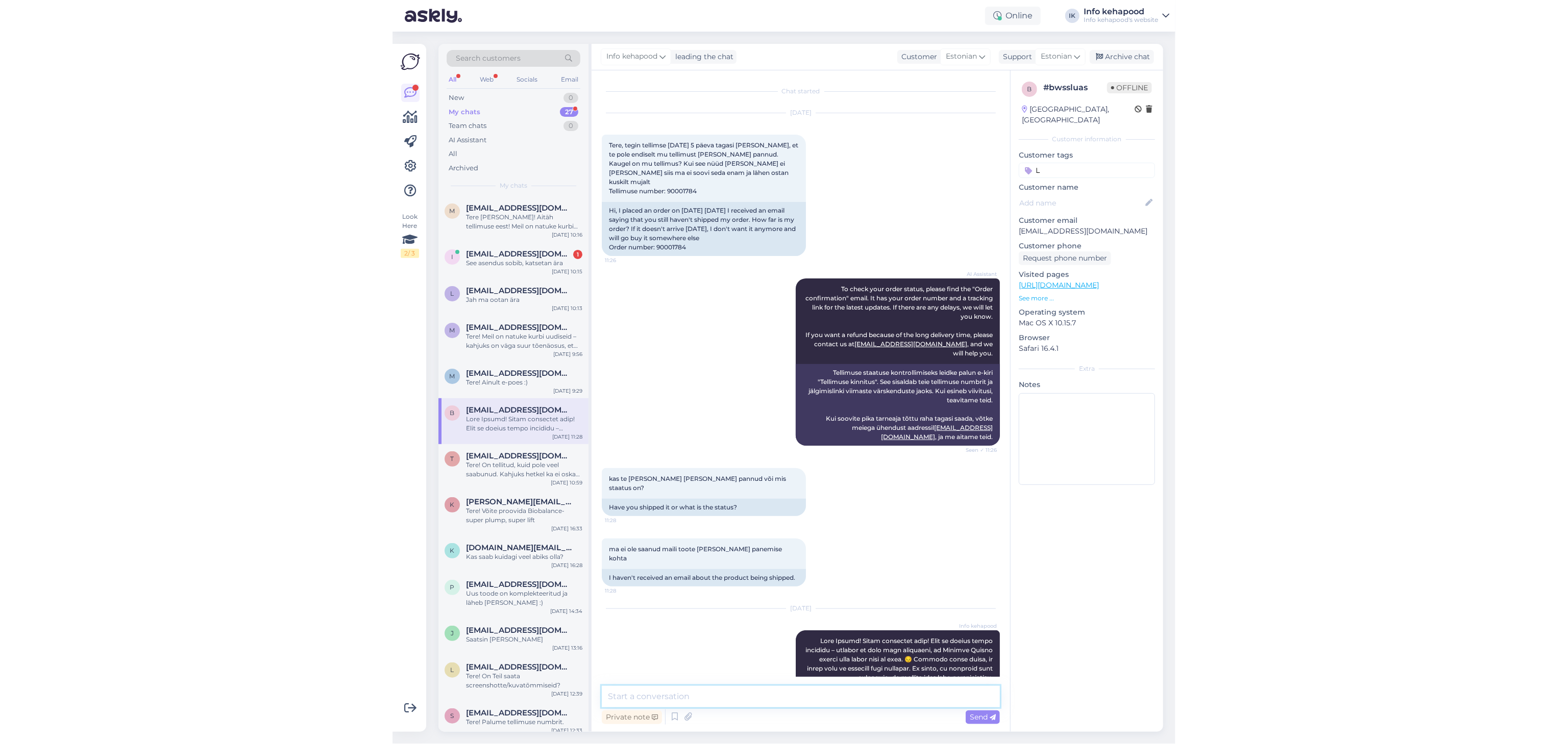
scroll to position [243, 0]
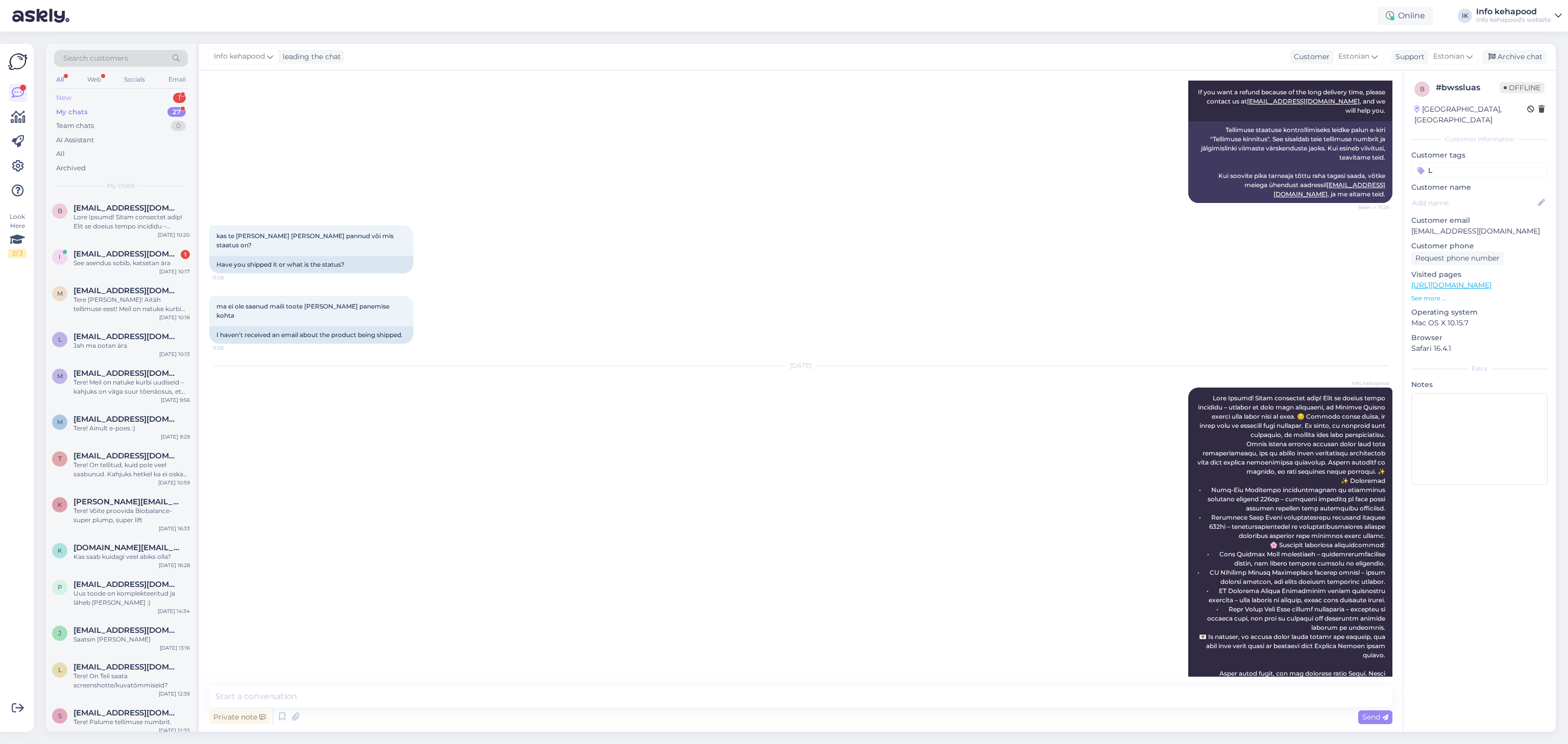
click at [112, 97] on div "New 1" at bounding box center [121, 97] width 134 height 14
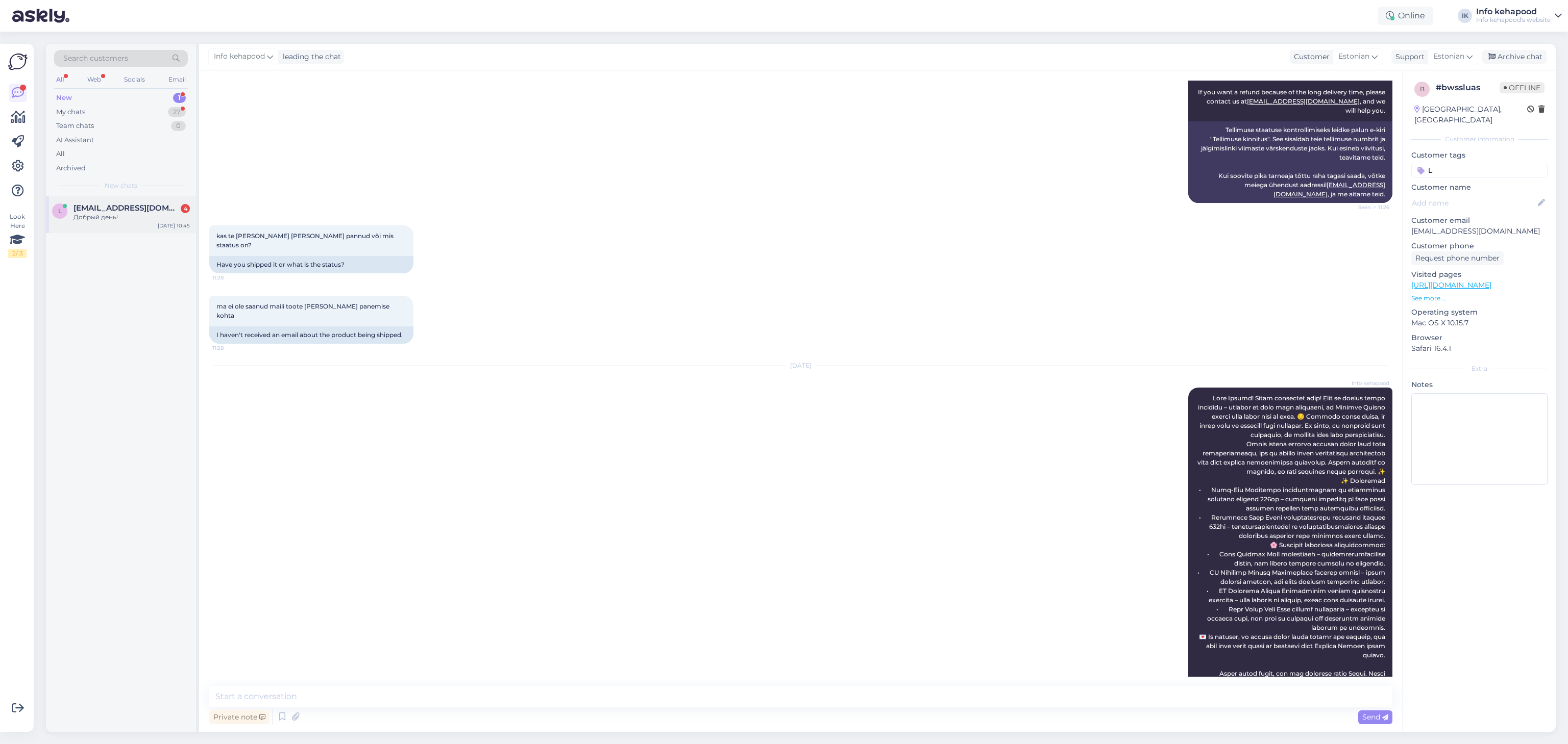
click at [125, 226] on div "l [EMAIL_ADDRESS][DOMAIN_NAME] 4 Добрый день! [DATE] 10:45" at bounding box center [121, 215] width 150 height 37
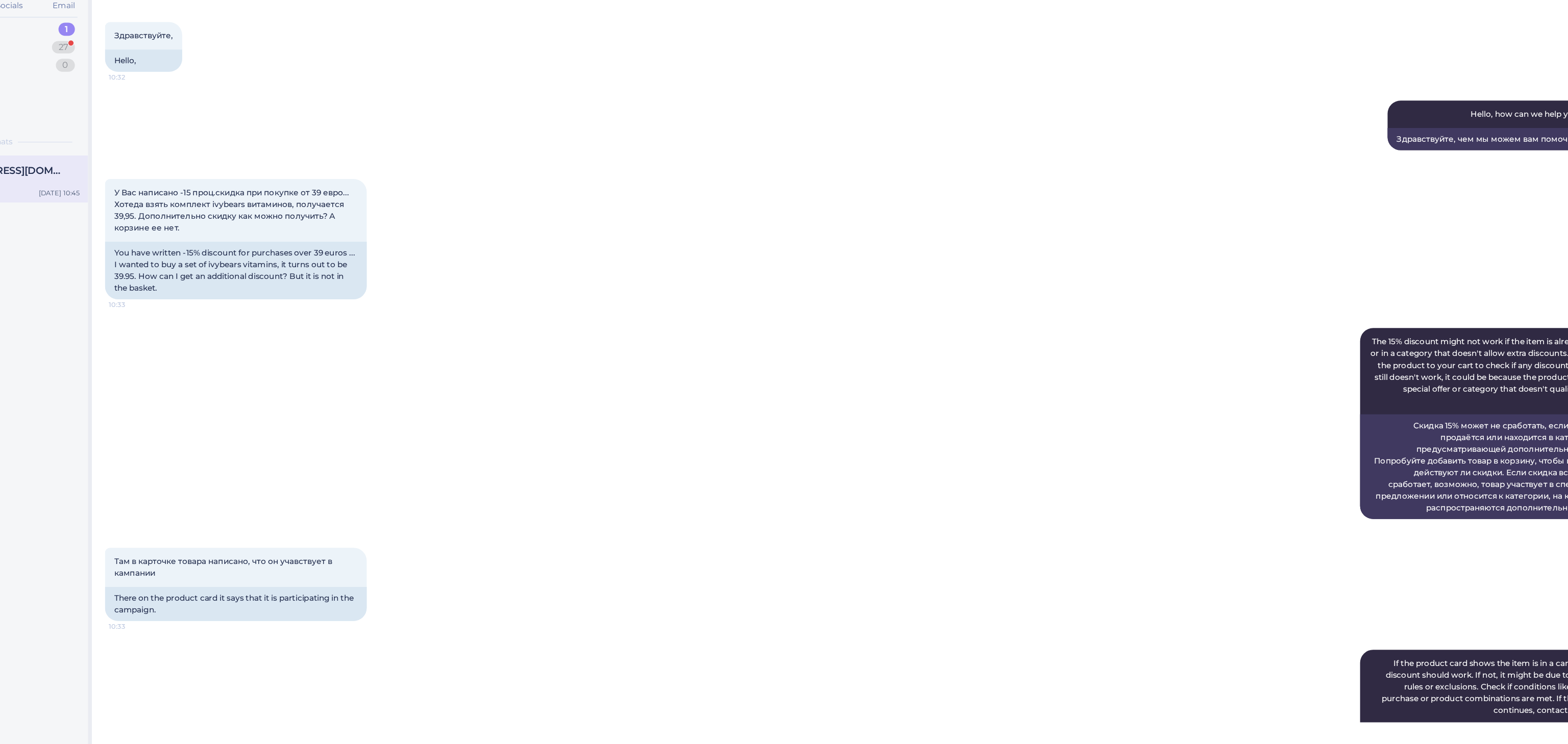
scroll to position [41, 0]
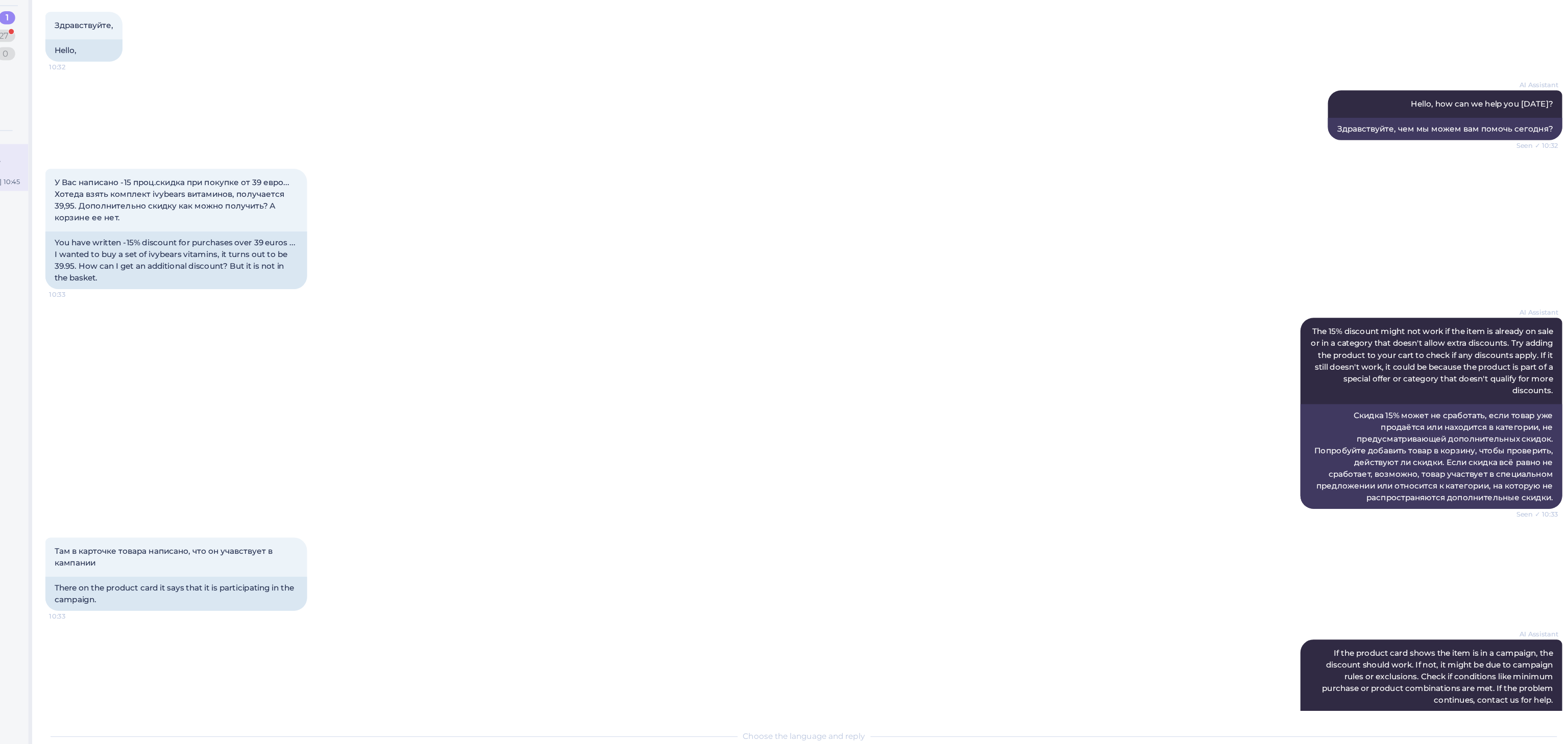
click at [441, 342] on div "AI Assistant The 15% discount might not work if the item is already on sale or …" at bounding box center [801, 406] width 1183 height 172
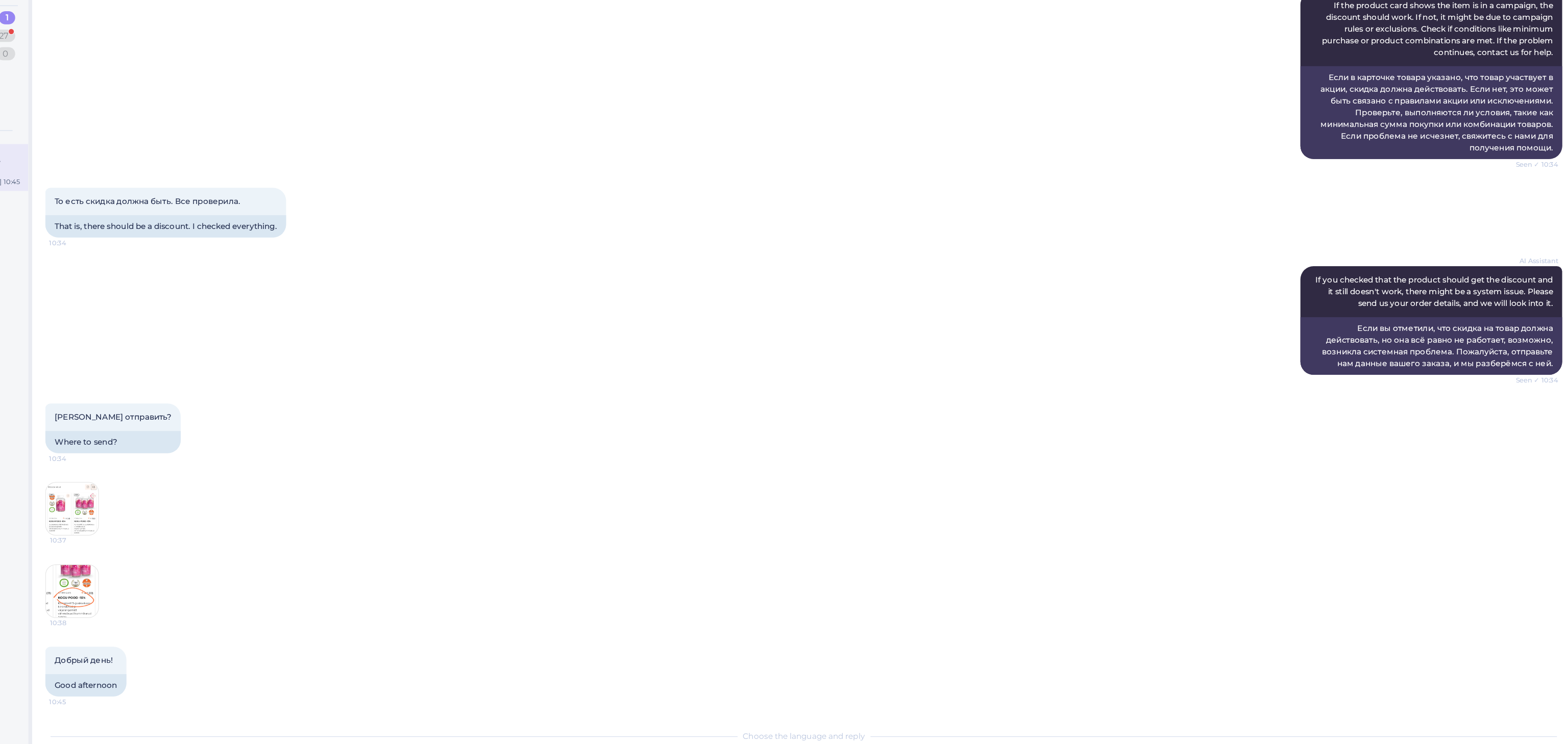
scroll to position [547, 0]
click at [223, 496] on img at bounding box center [230, 481] width 41 height 41
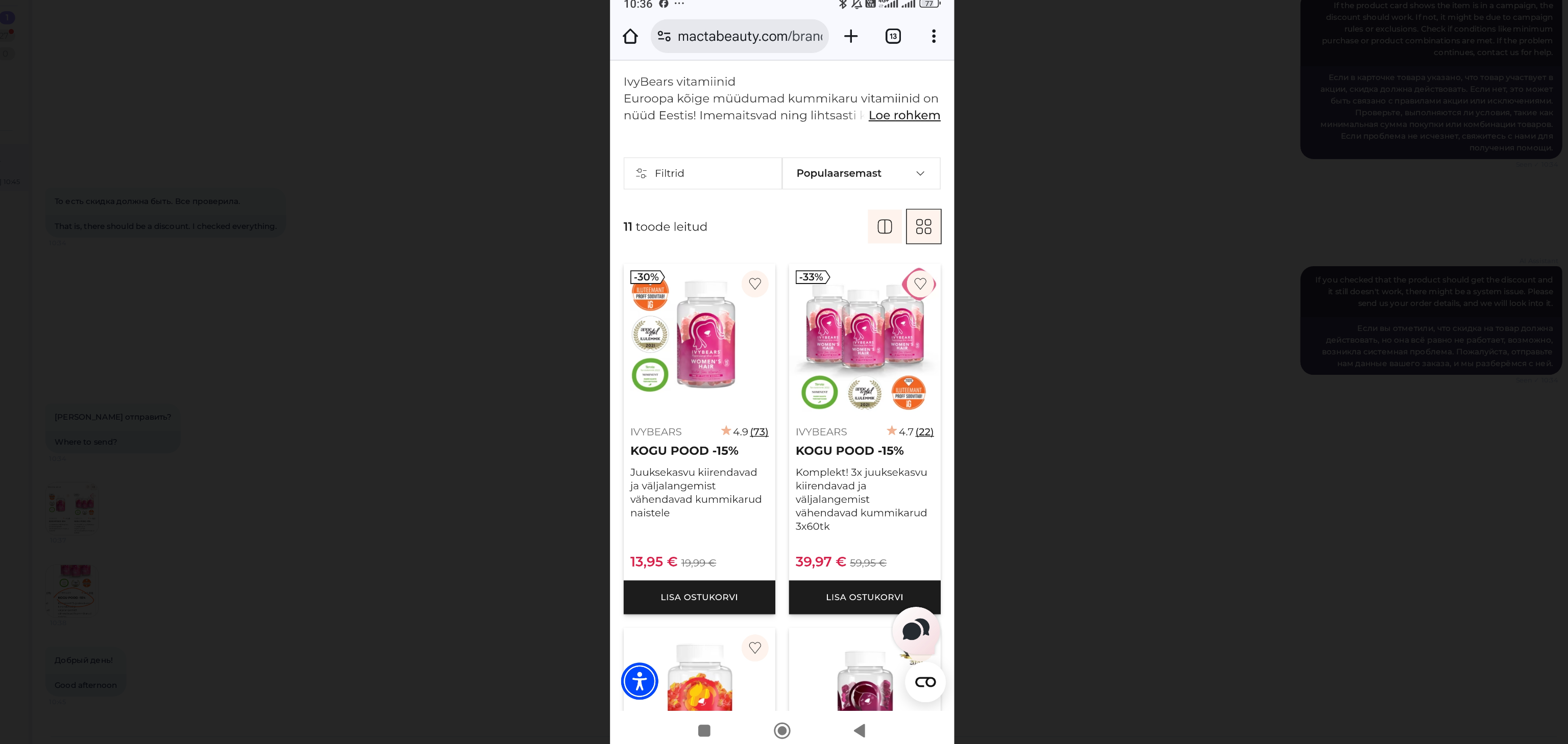
click at [987, 408] on div at bounding box center [784, 372] width 1568 height 744
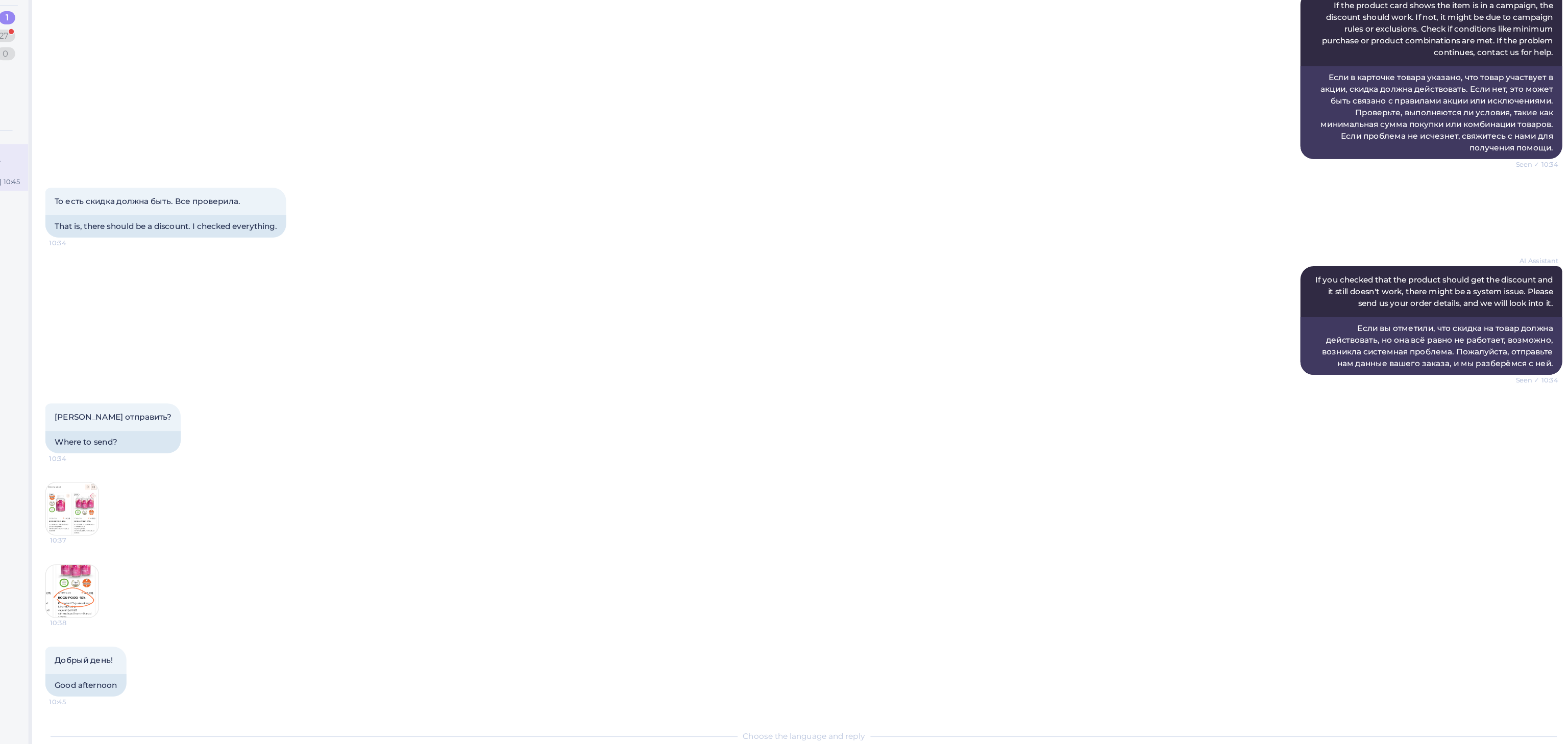
click at [222, 521] on div "10:38" at bounding box center [801, 546] width 1183 height 64
click at [236, 527] on img at bounding box center [230, 545] width 41 height 41
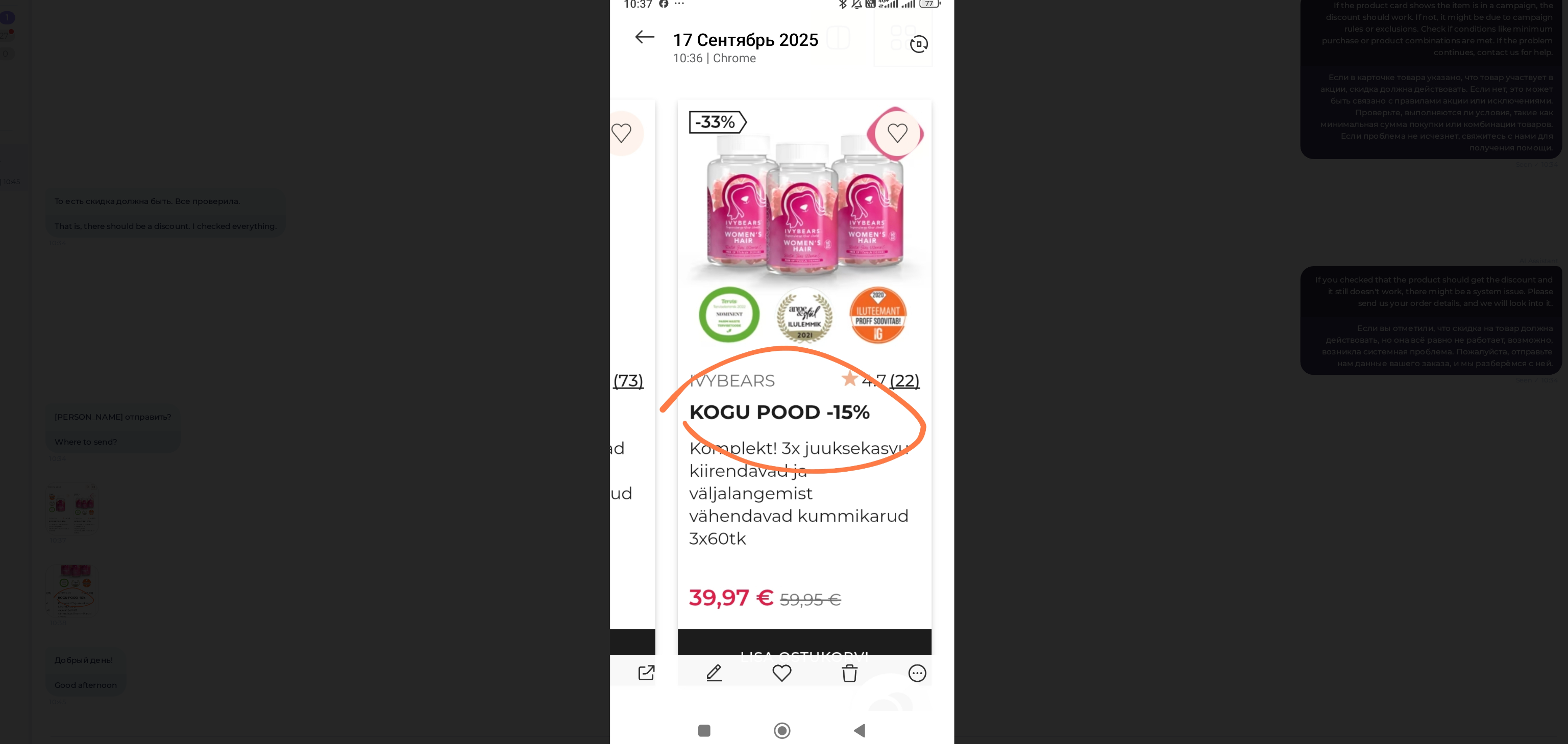
click at [1217, 514] on div at bounding box center [784, 372] width 1568 height 744
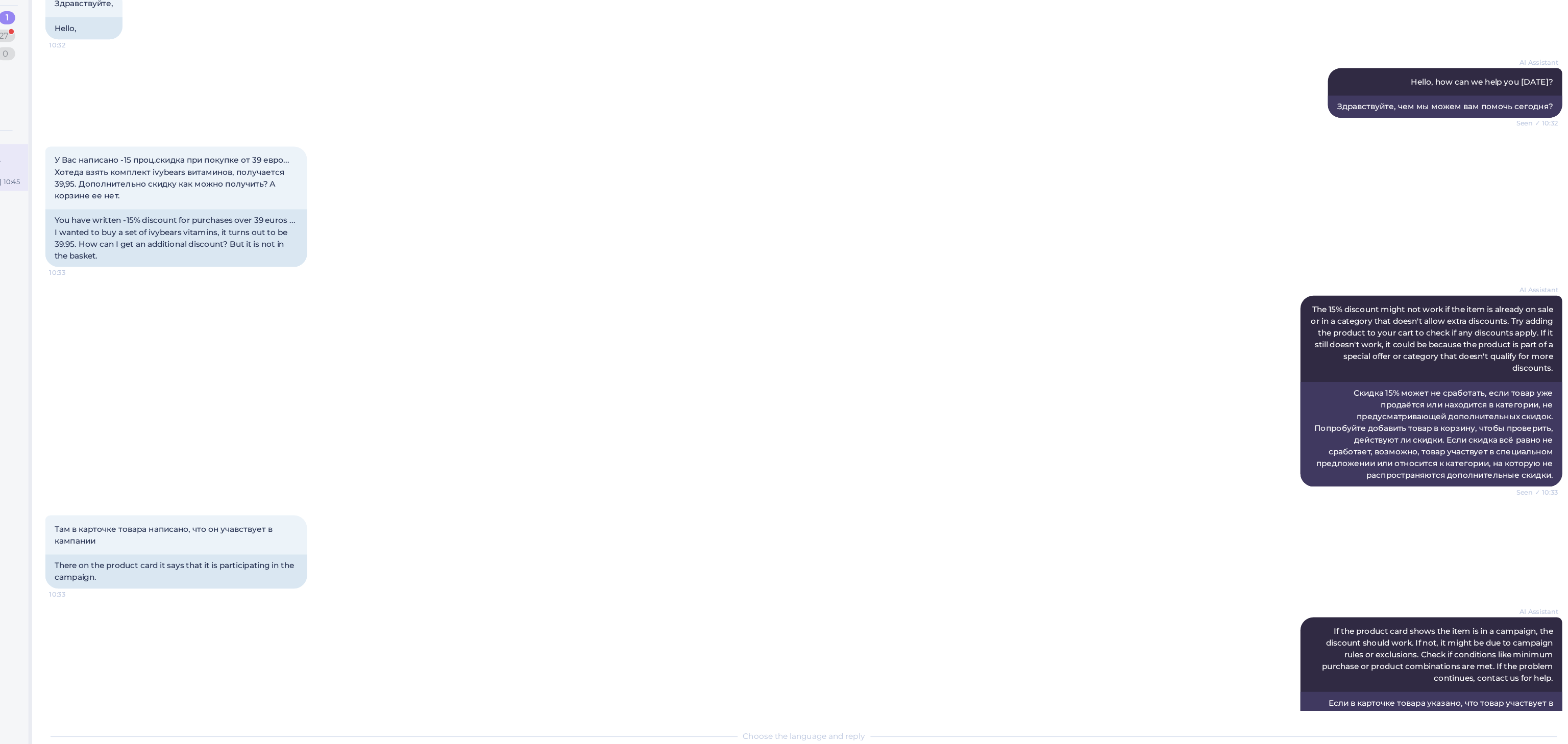
scroll to position [548, 0]
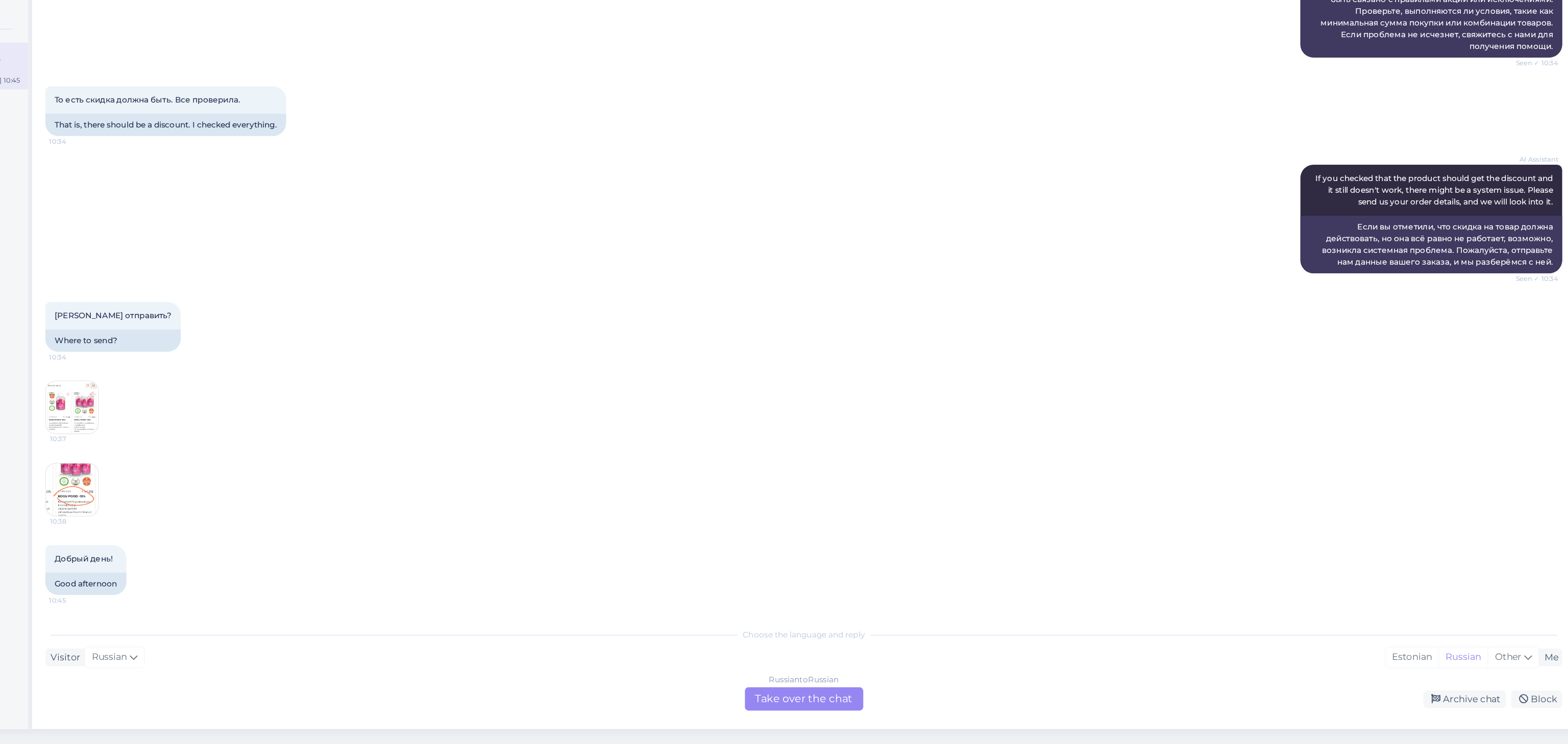
click at [224, 559] on img at bounding box center [230, 545] width 41 height 41
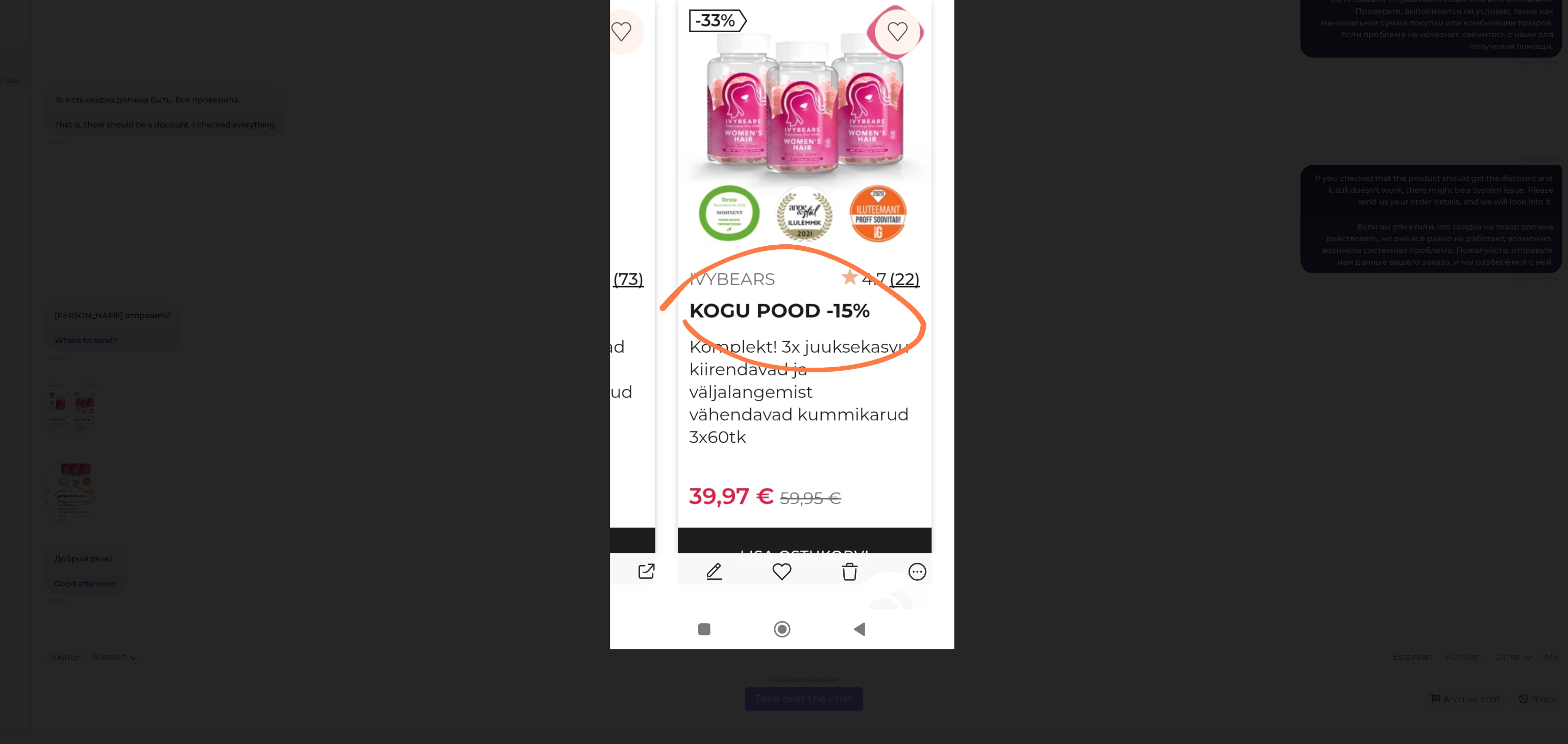
click at [1105, 495] on div at bounding box center [784, 372] width 1568 height 744
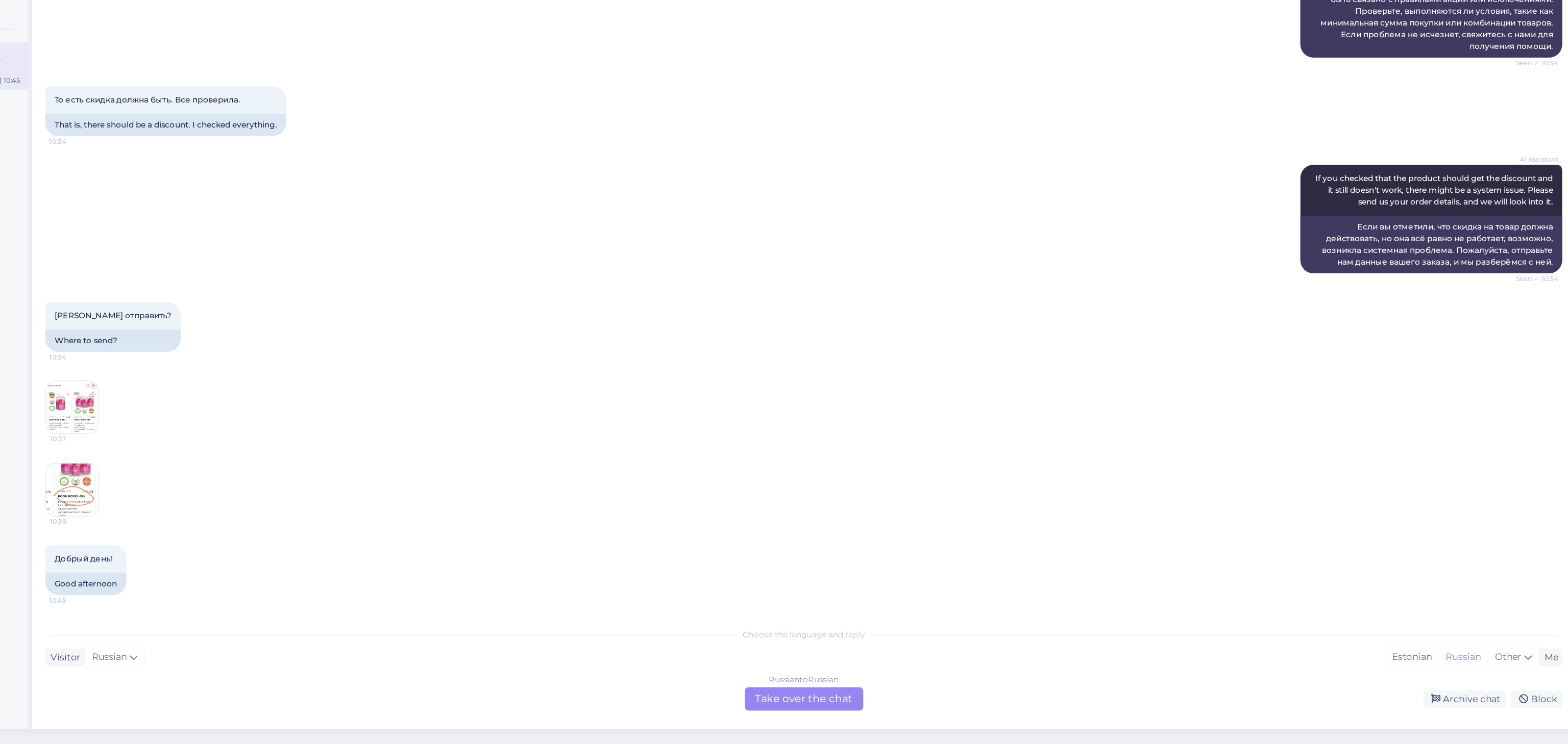
click at [236, 467] on img at bounding box center [230, 481] width 41 height 41
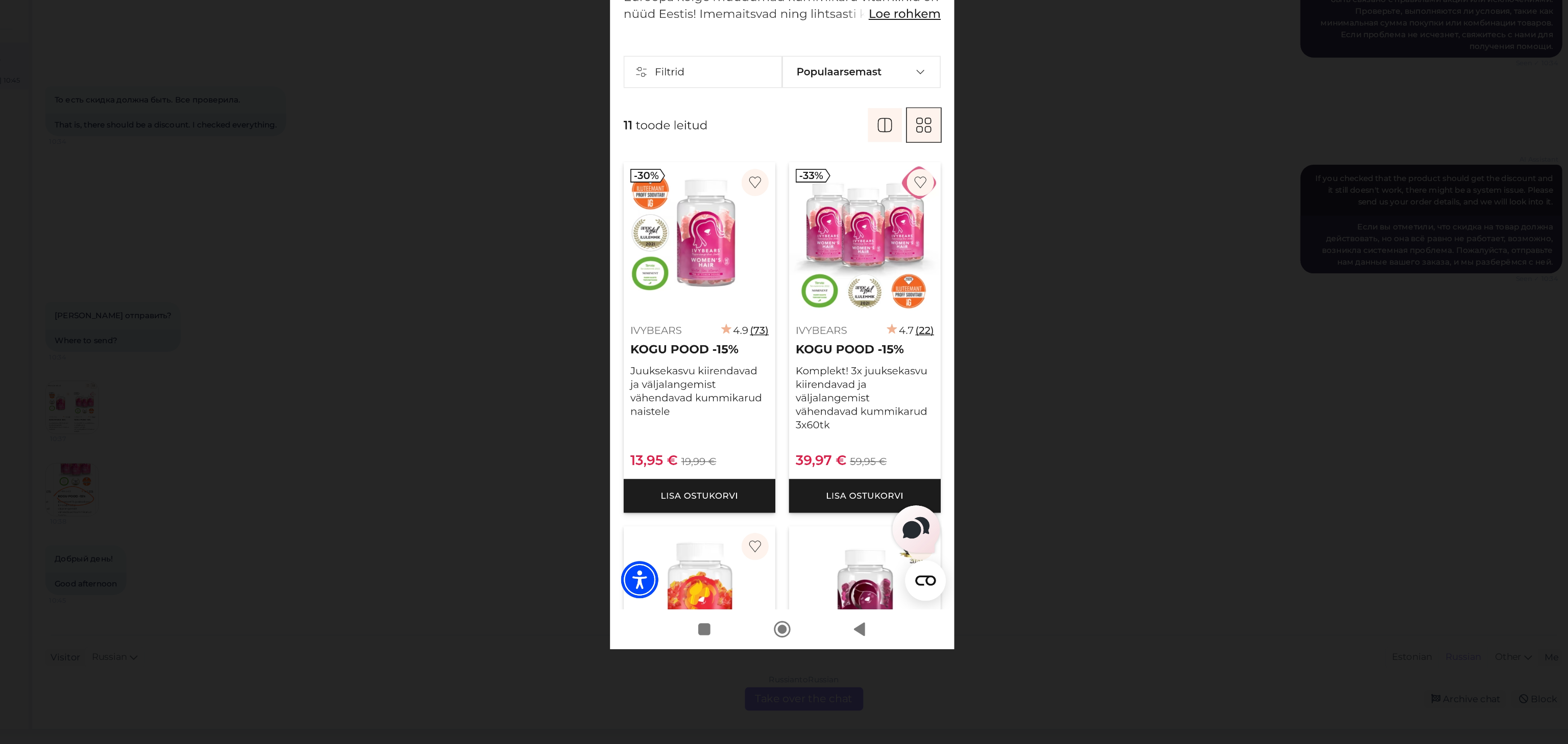
click at [1059, 621] on div at bounding box center [784, 372] width 1568 height 744
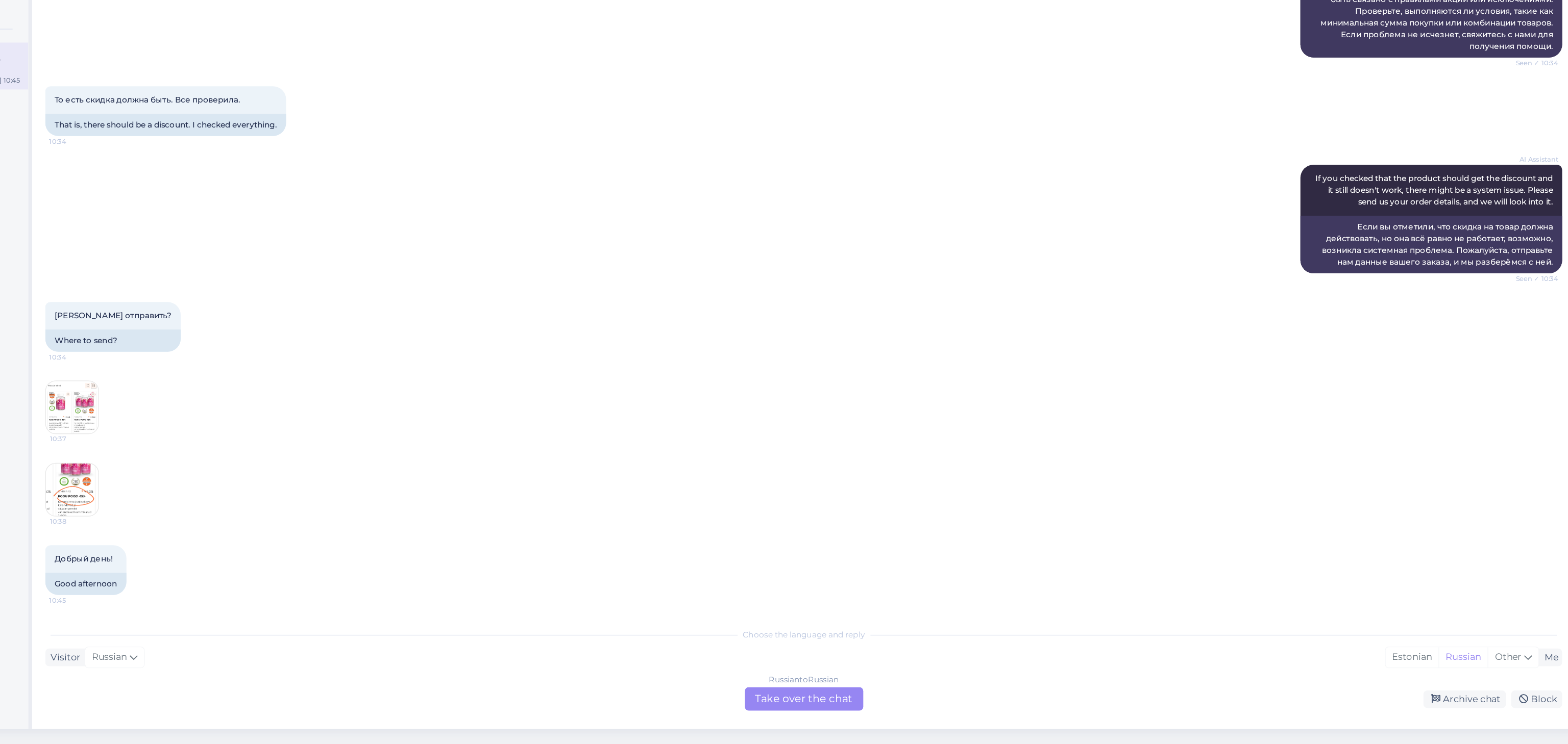
click at [807, 715] on div "Russian to Russian Take over the chat" at bounding box center [801, 709] width 93 height 18
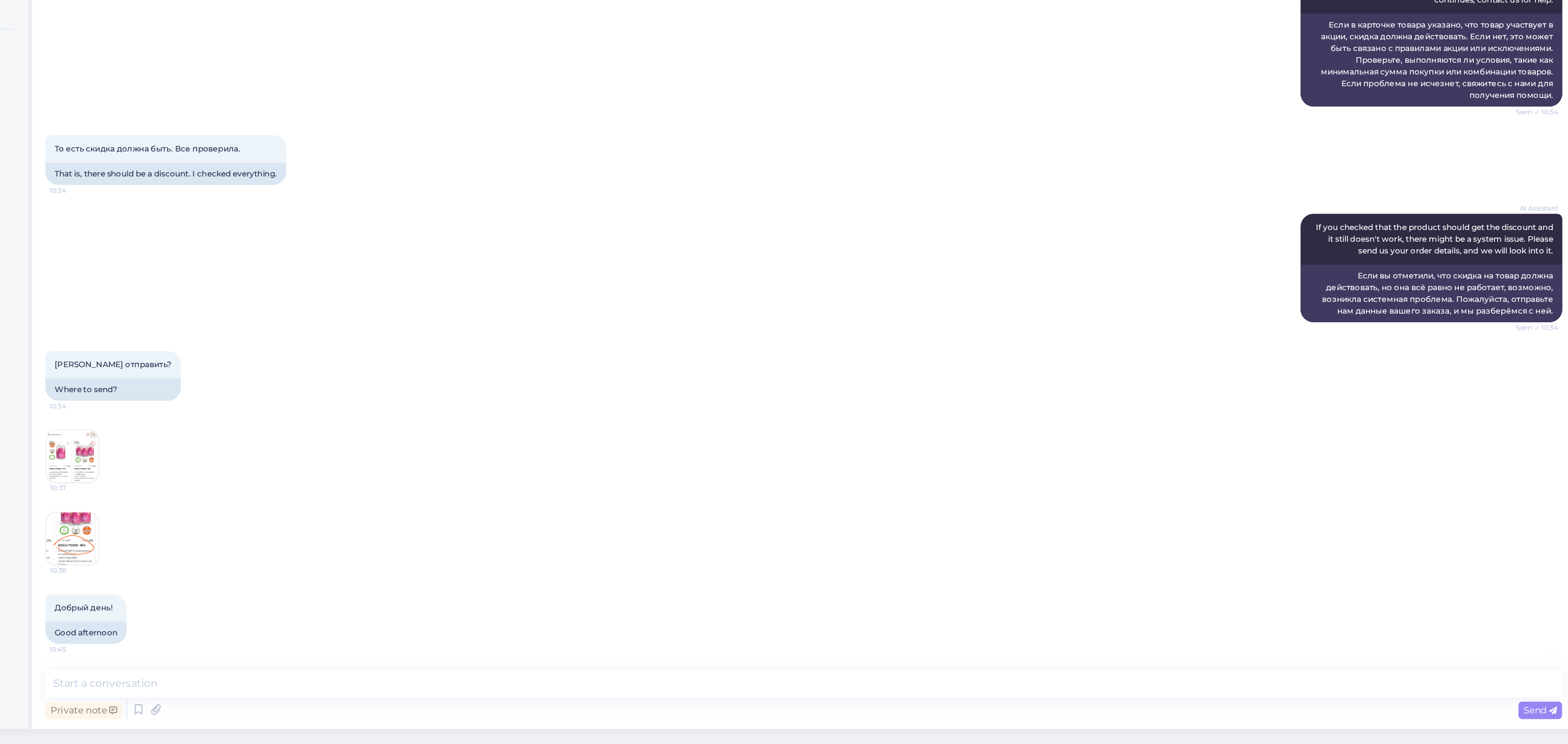
scroll to position [509, 0]
click at [505, 686] on textarea at bounding box center [801, 697] width 1183 height 21
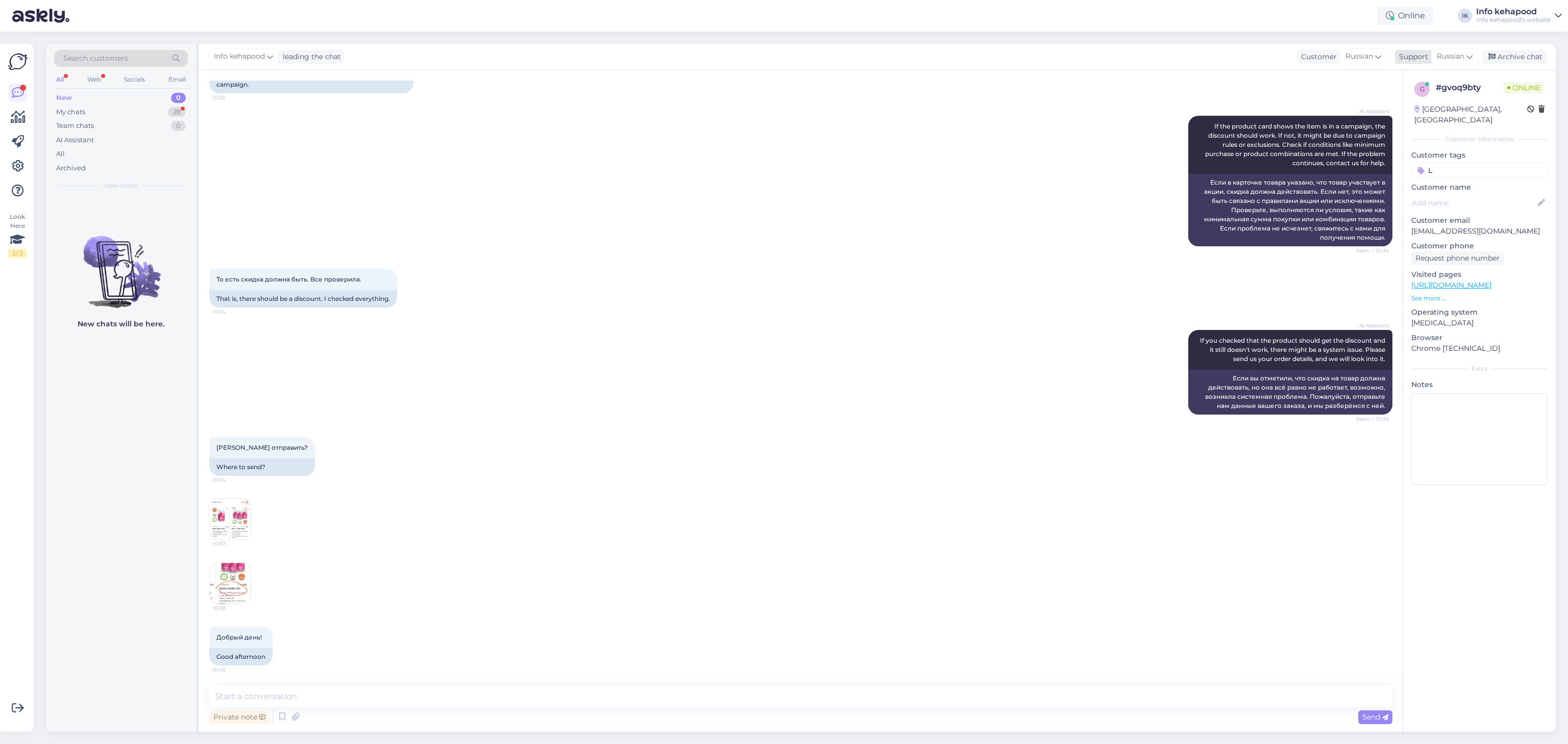
click at [1446, 57] on span "Russian" at bounding box center [1450, 57] width 27 height 11
type input "es"
click at [1419, 120] on link "Estonian" at bounding box center [1437, 118] width 112 height 16
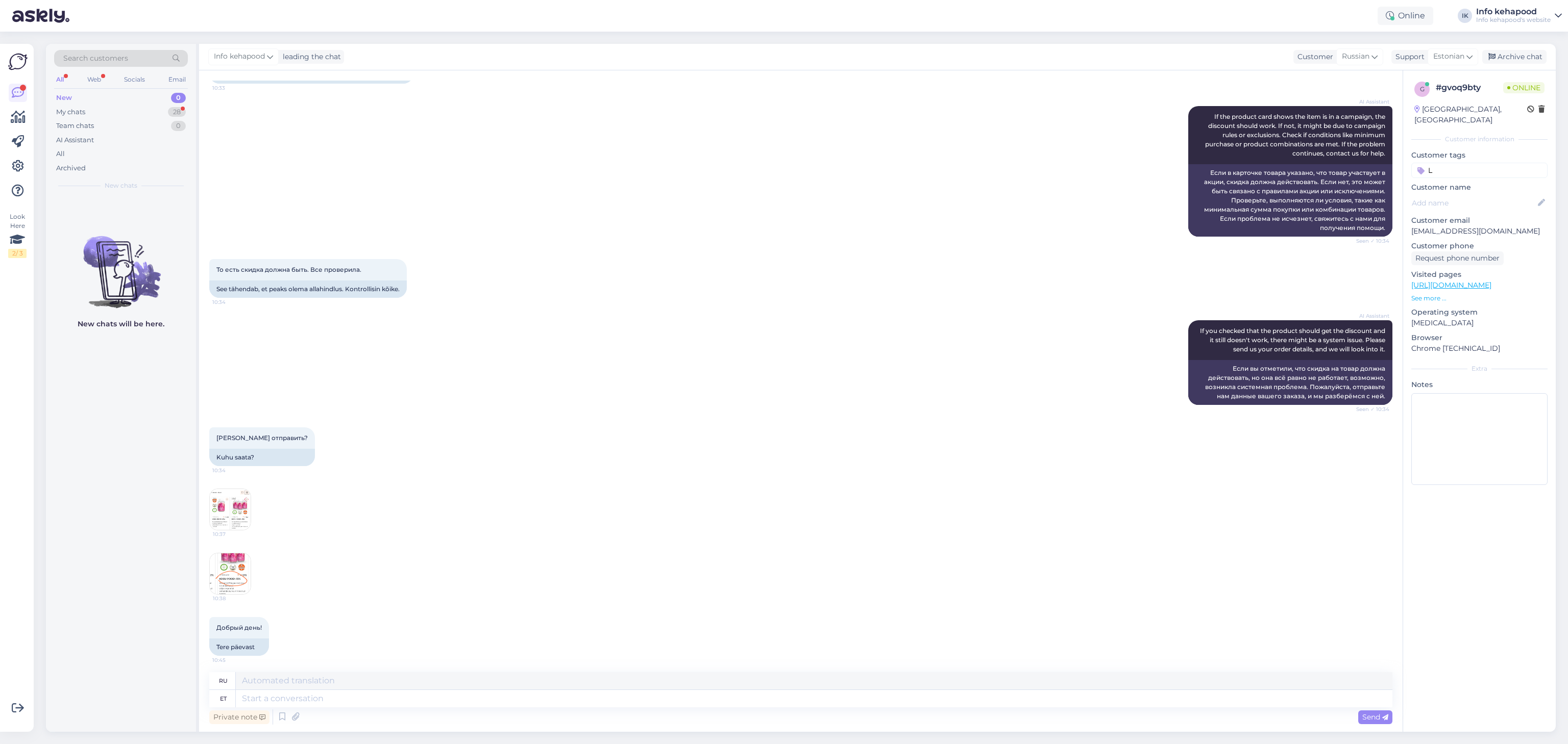
scroll to position [514, 0]
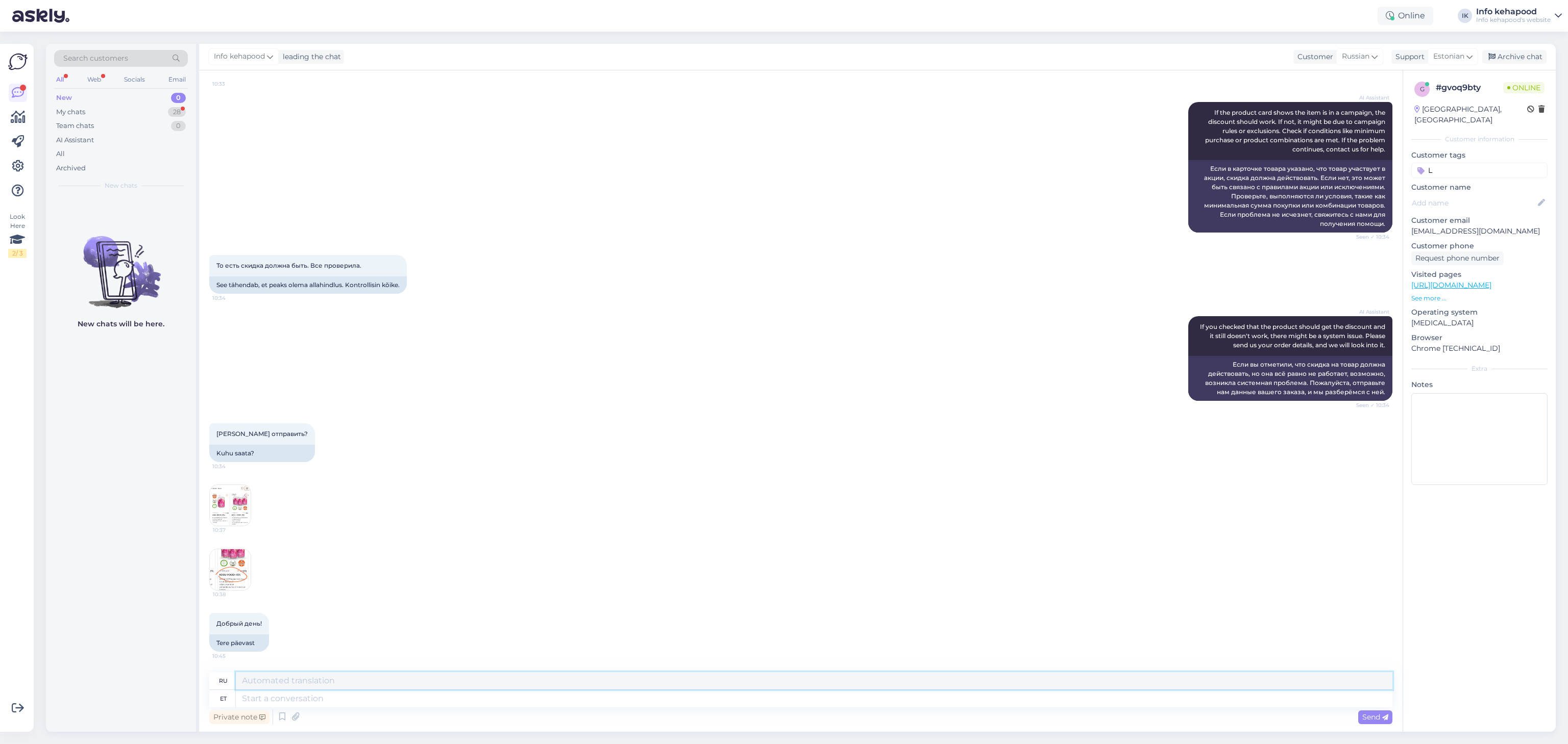
click at [414, 683] on textarea at bounding box center [814, 681] width 1157 height 18
click at [418, 695] on textarea at bounding box center [814, 699] width 1157 height 18
type textarea "Tere"
type textarea "Привет"
type textarea "Tere!"
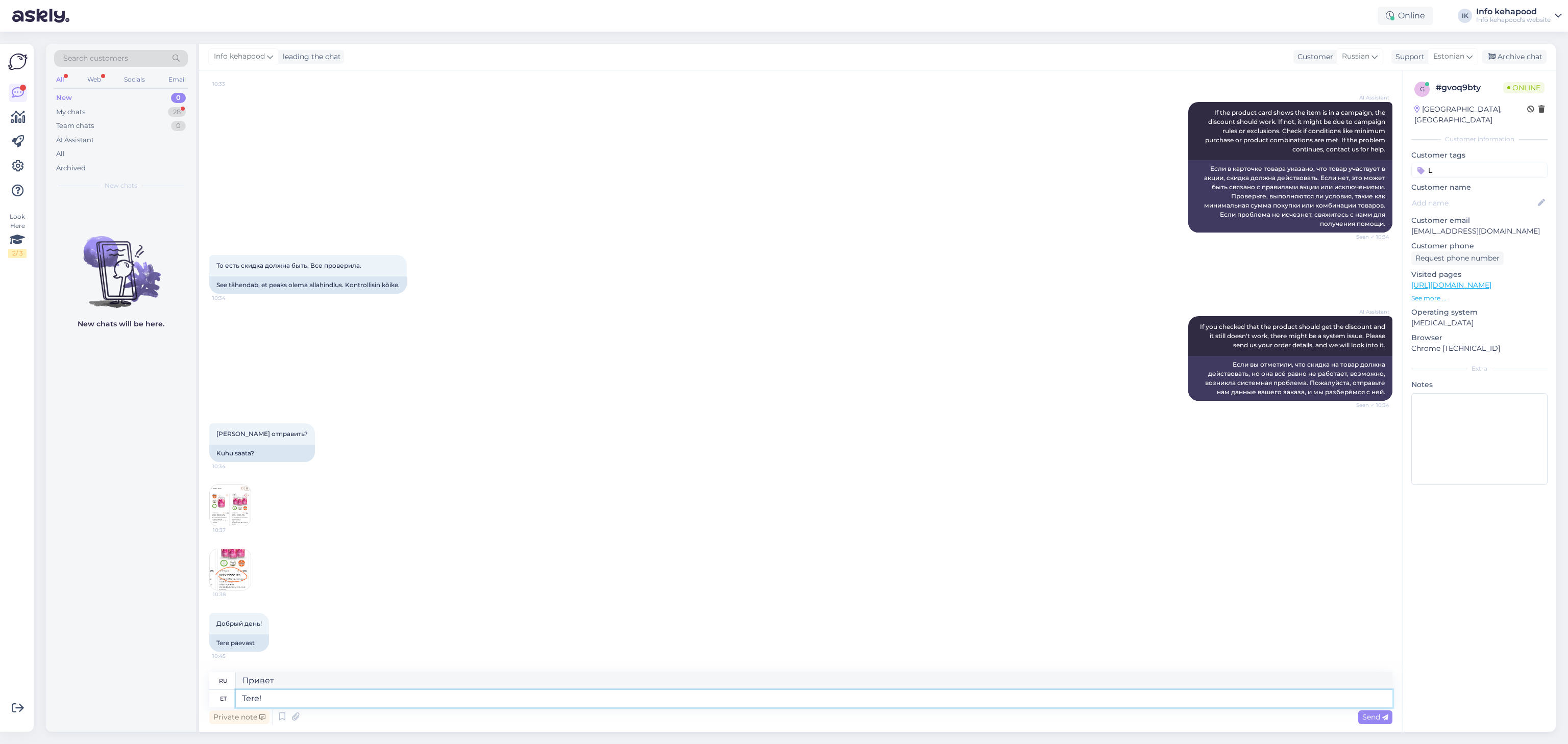
type textarea "Привет!"
type textarea "Tere! [DEMOGRAPHIC_DATA]"
type textarea "Привет! [DEMOGRAPHIC_DATA]"
type textarea "Tere! [DEMOGRAPHIC_DATA] toodetele ei rakendu uut soo"
type textarea "Здравствуйте! Не распространяется на товары со скидкой."
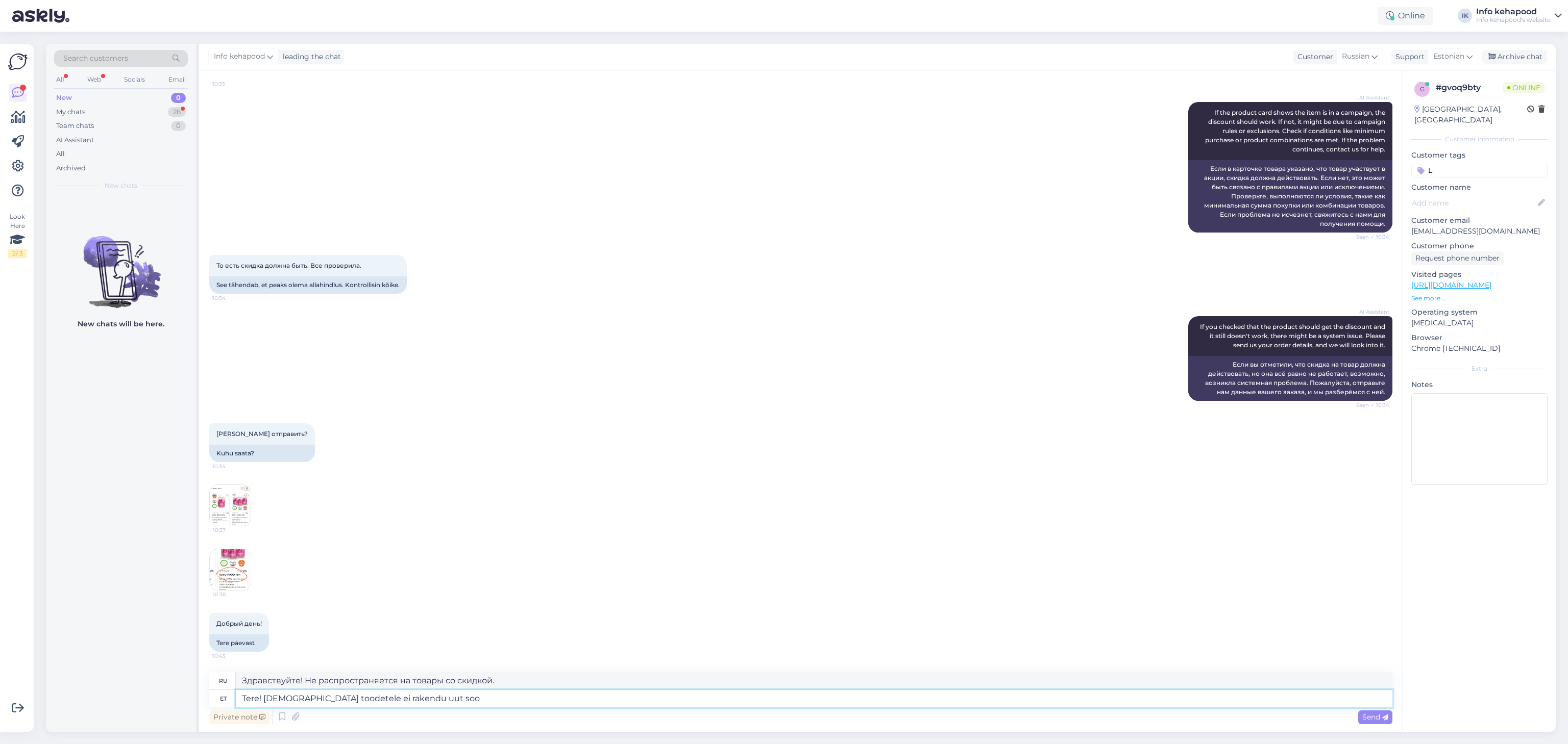
type textarea "Tere! [DEMOGRAPHIC_DATA] toodetele ei rakendu uut sood"
type textarea "Привет! Со скидкой"
type textarea "Tere! [DEMOGRAPHIC_DATA] toodetele ei rakendu uut soodustust."
type textarea "Здравствуйте! Новая скидка не распространяется на уценённые товары."
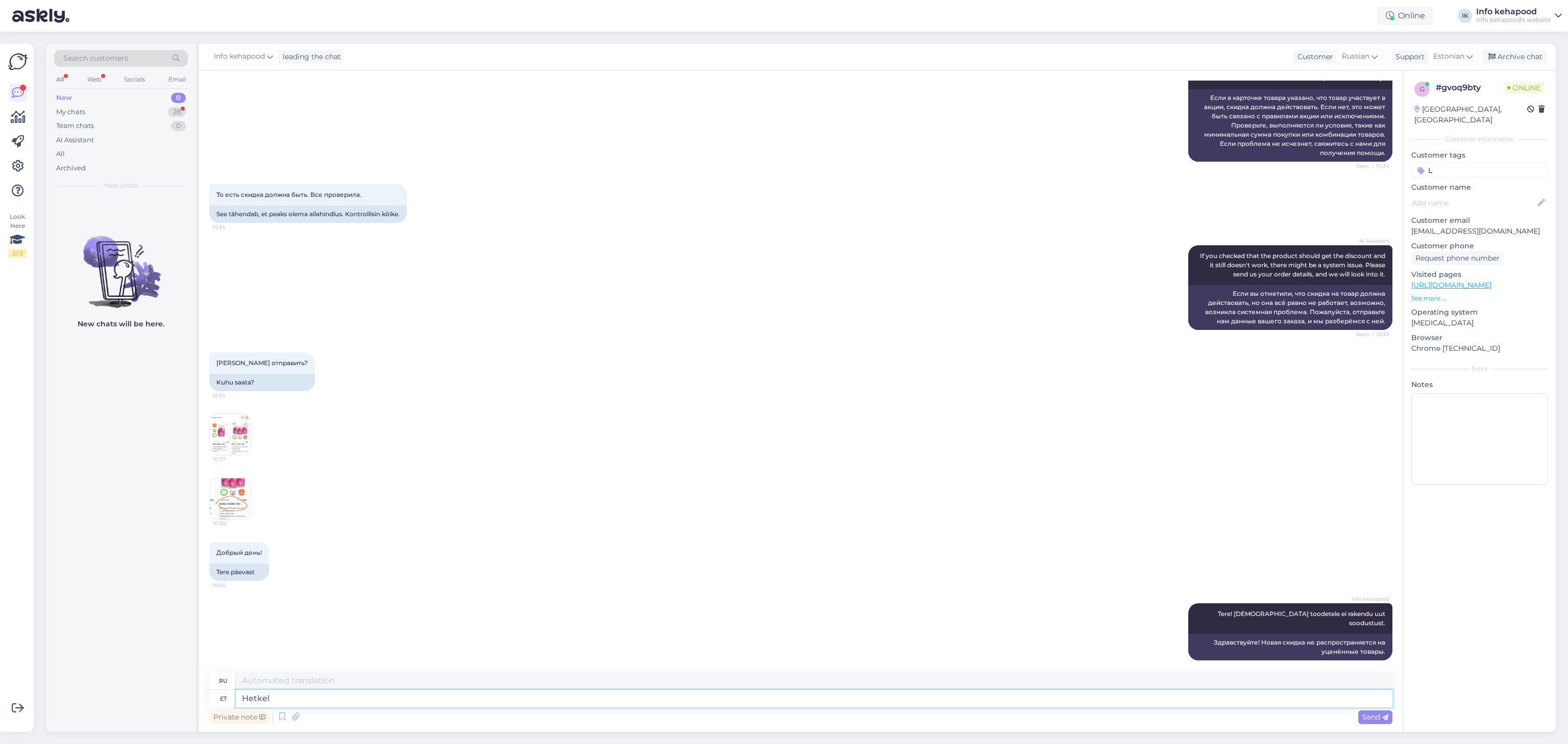
type textarea "Hetkel"
type textarea "В настоящее время"
type textarea "Hetkel kogu"
type textarea "В настоящее время доступно"
type textarea "Hetkel kogu pood"
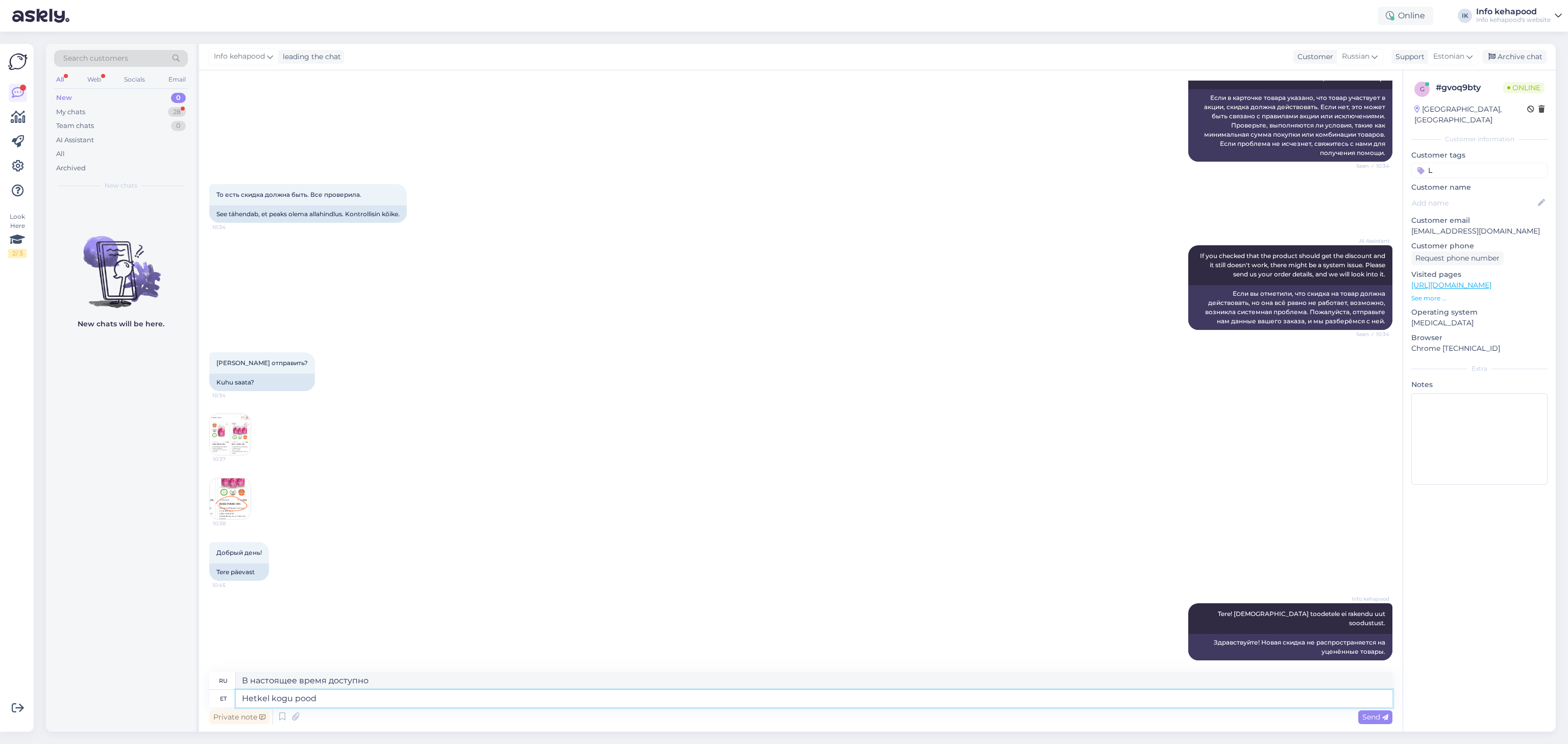
type textarea "В настоящее время весь магазин"
type textarea "Hetkel kogu pood -15"
type textarea "В настоящее время весь магазин находится в -15"
type textarea "Hetkel kogu pood -15"
click at [1386, 723] on div "Send" at bounding box center [1375, 717] width 34 height 14
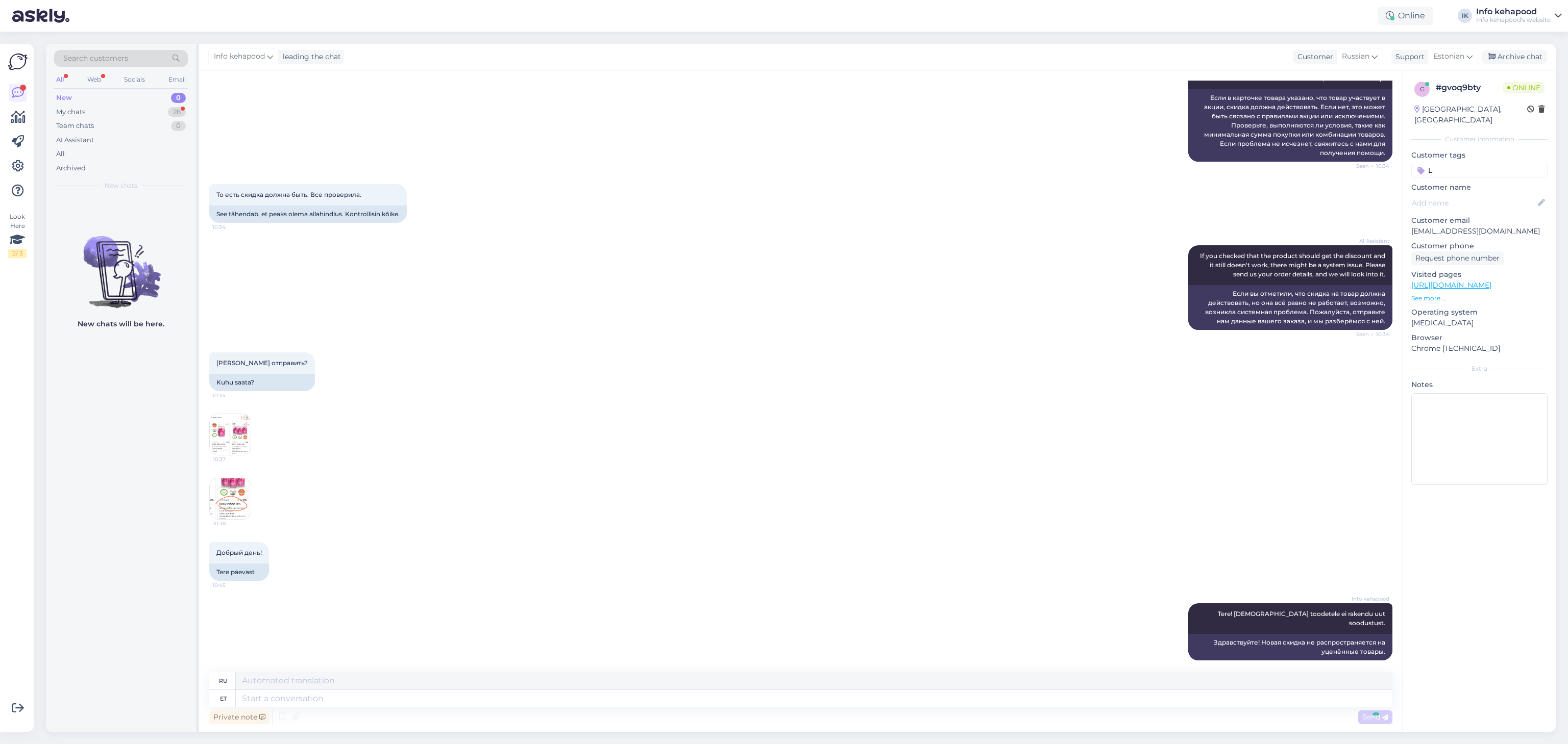
scroll to position [645, 0]
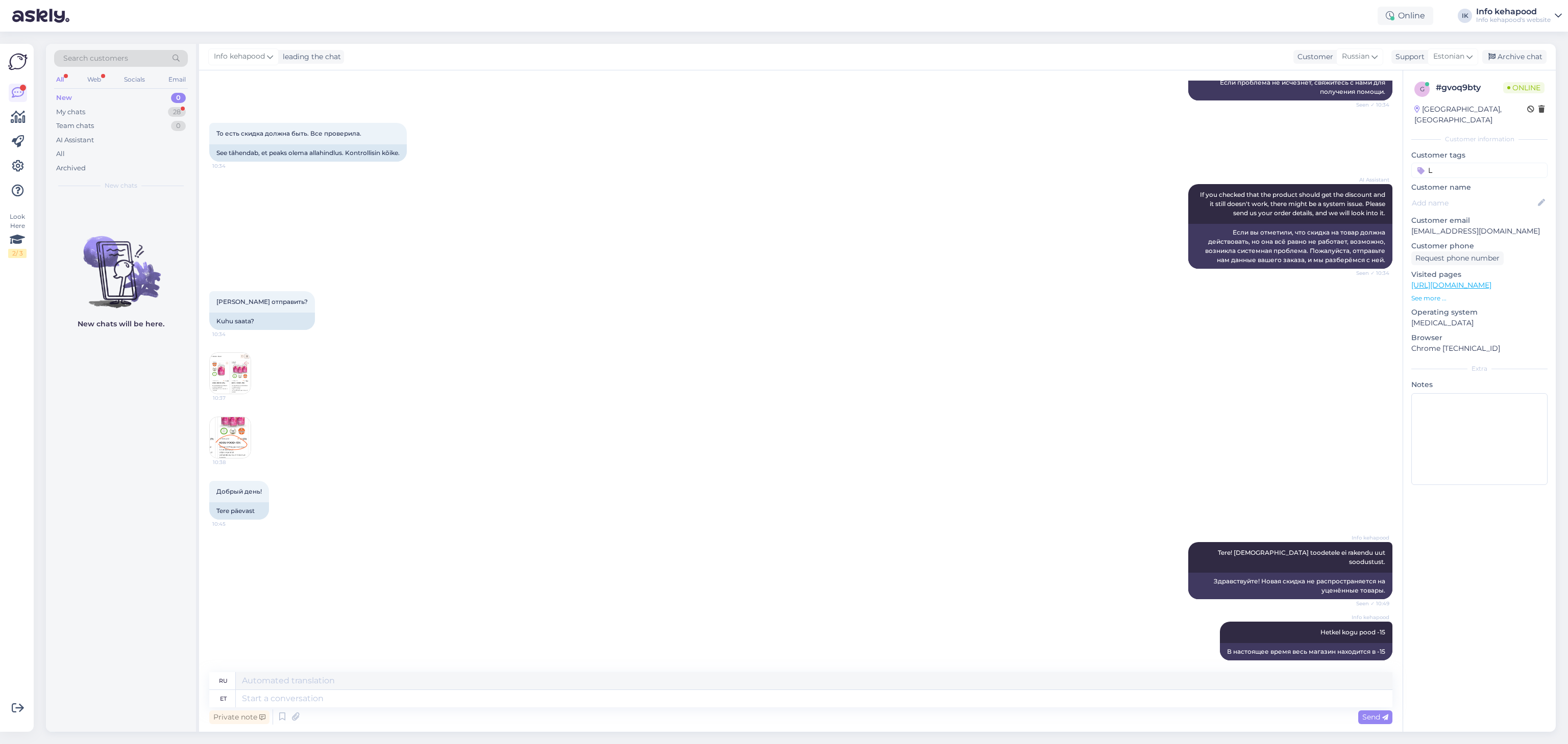
click at [247, 454] on img at bounding box center [230, 437] width 41 height 41
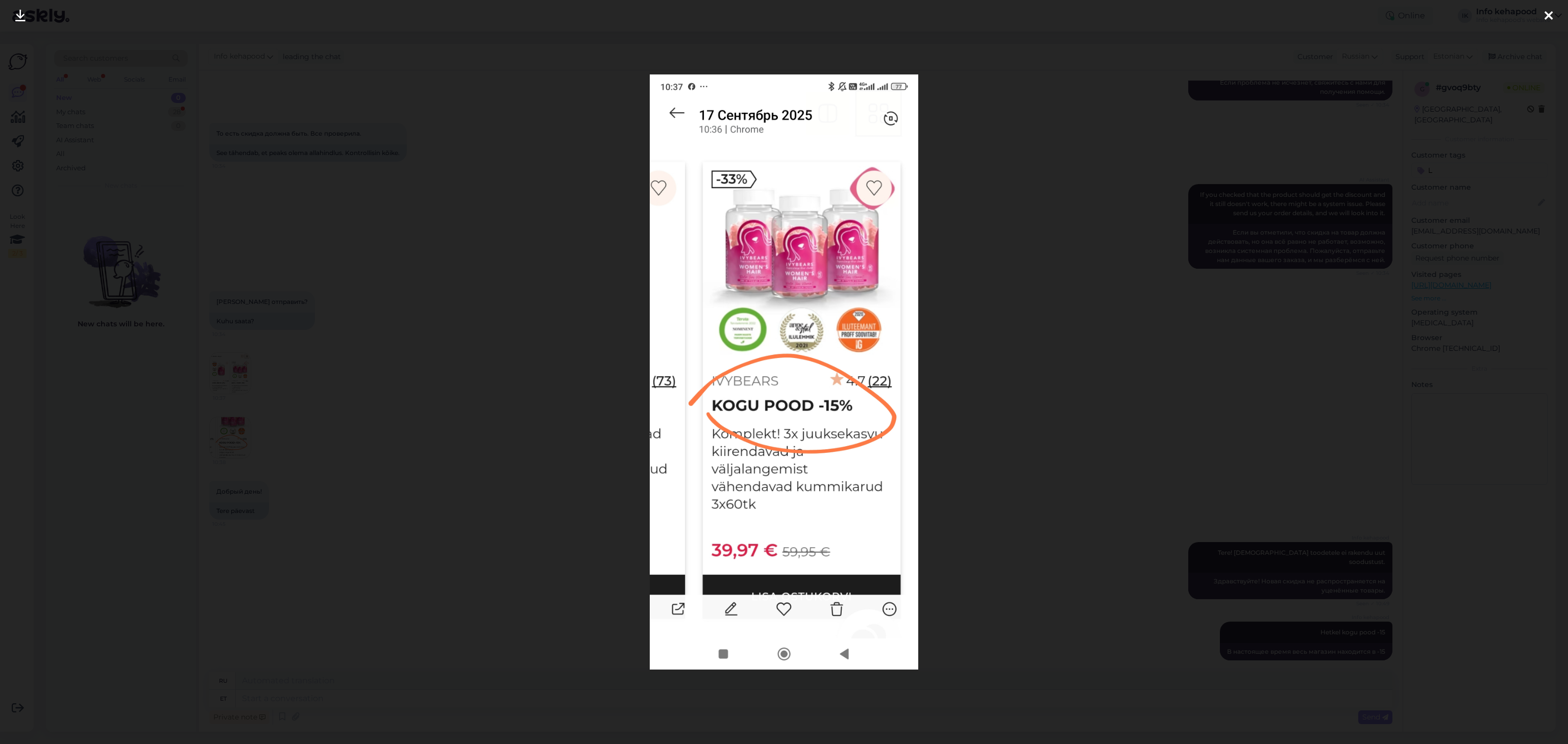
click at [396, 340] on div at bounding box center [784, 372] width 1568 height 744
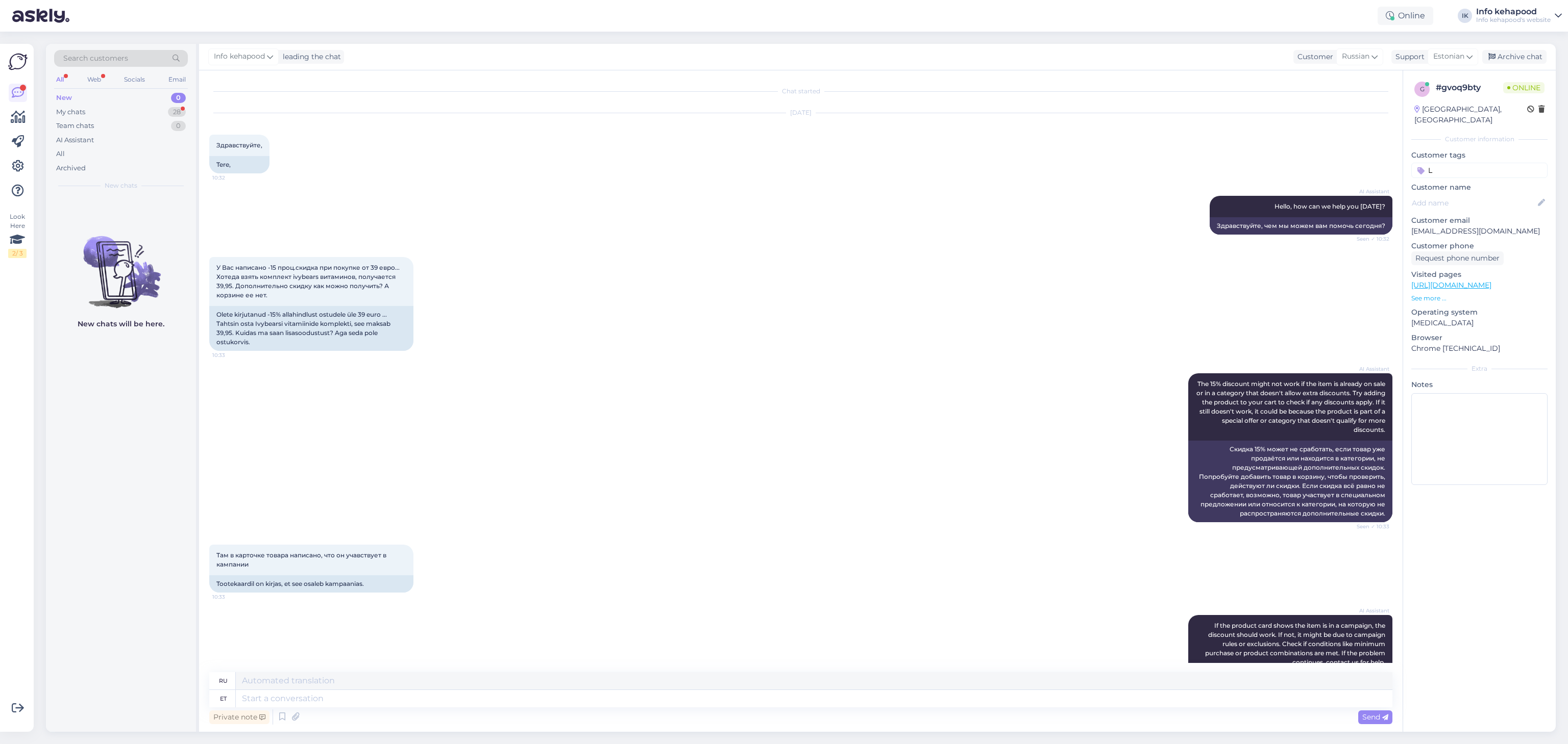
scroll to position [725, 0]
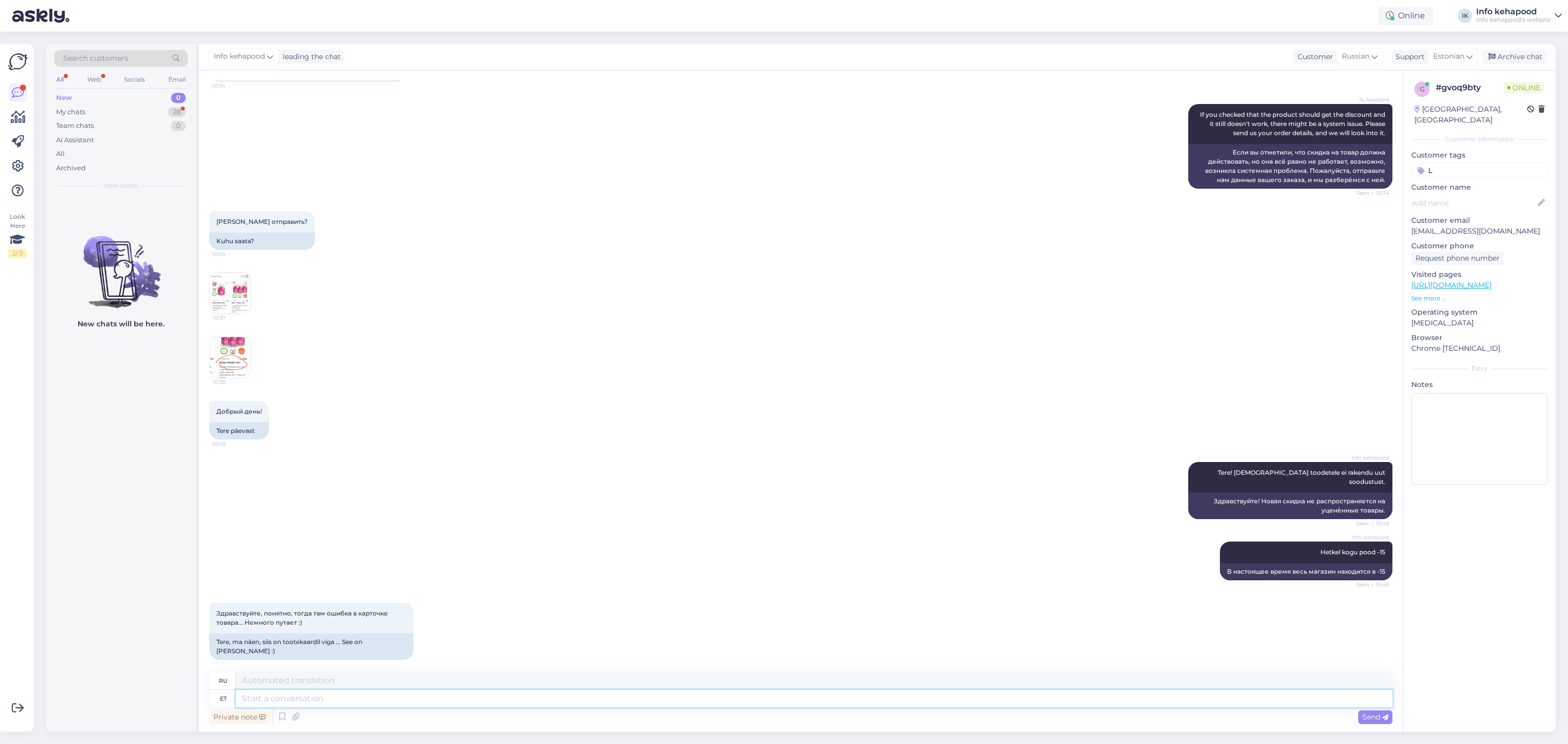
click at [455, 691] on textarea at bounding box center [814, 699] width 1157 height 18
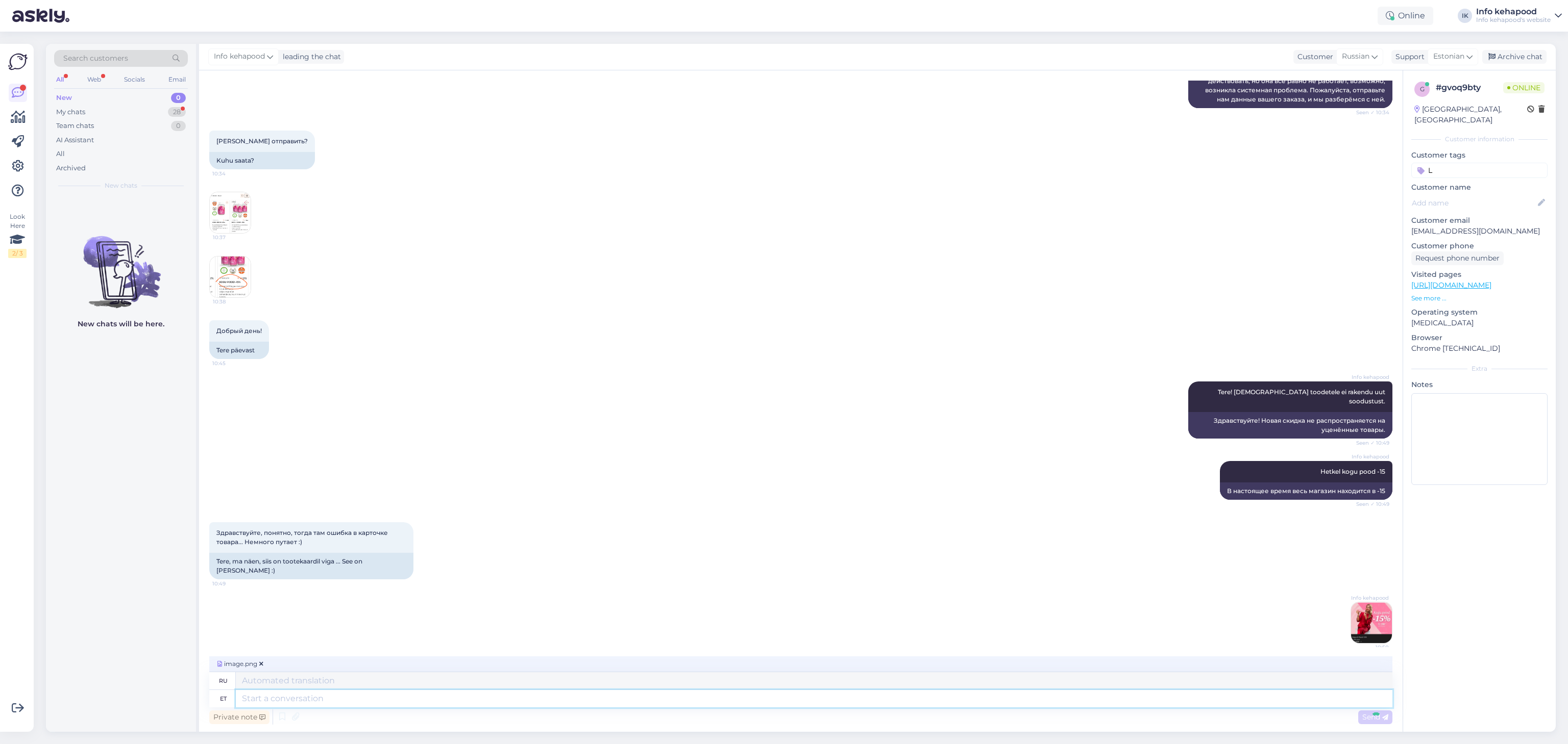
scroll to position [855, 0]
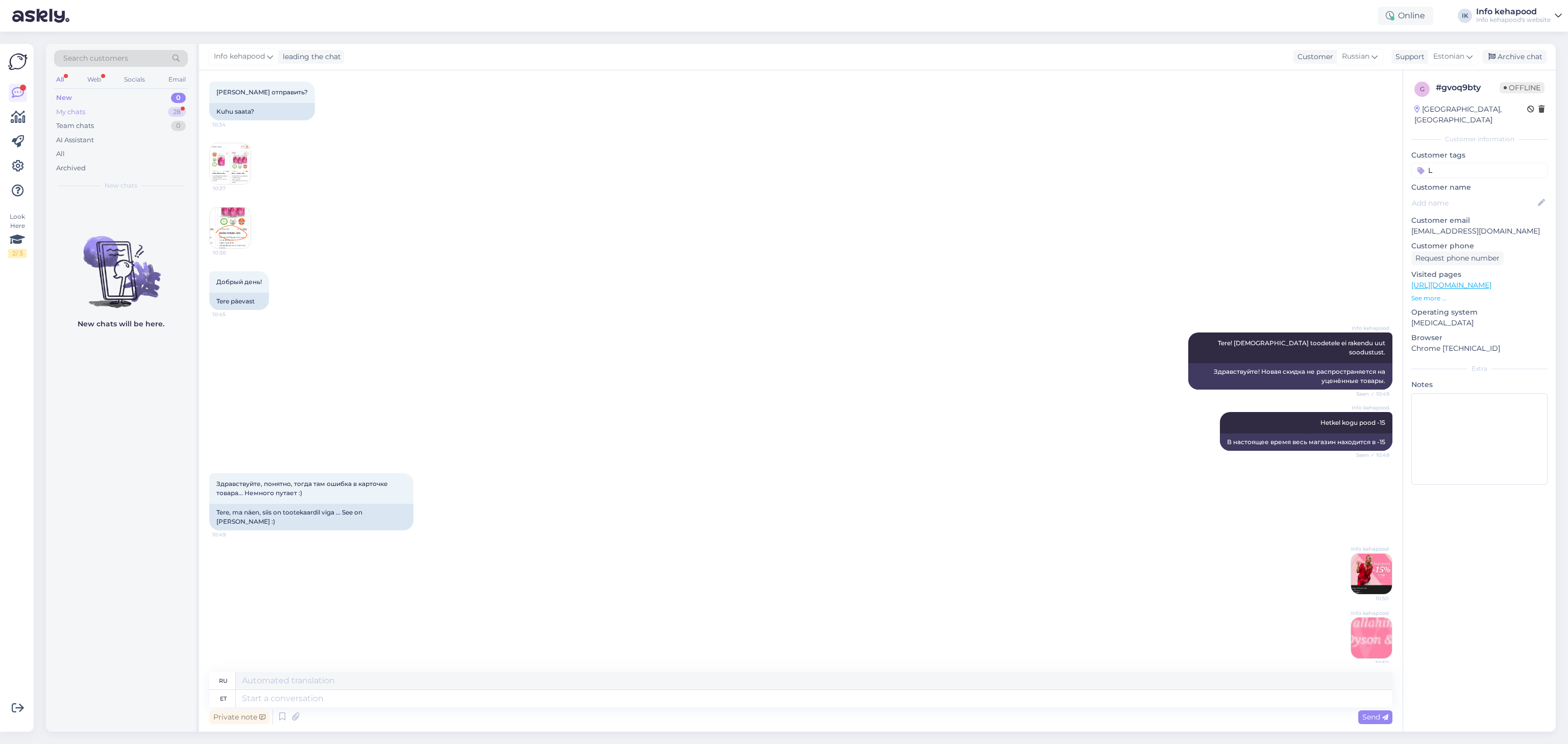
click at [93, 114] on div "My chats 28" at bounding box center [121, 112] width 134 height 14
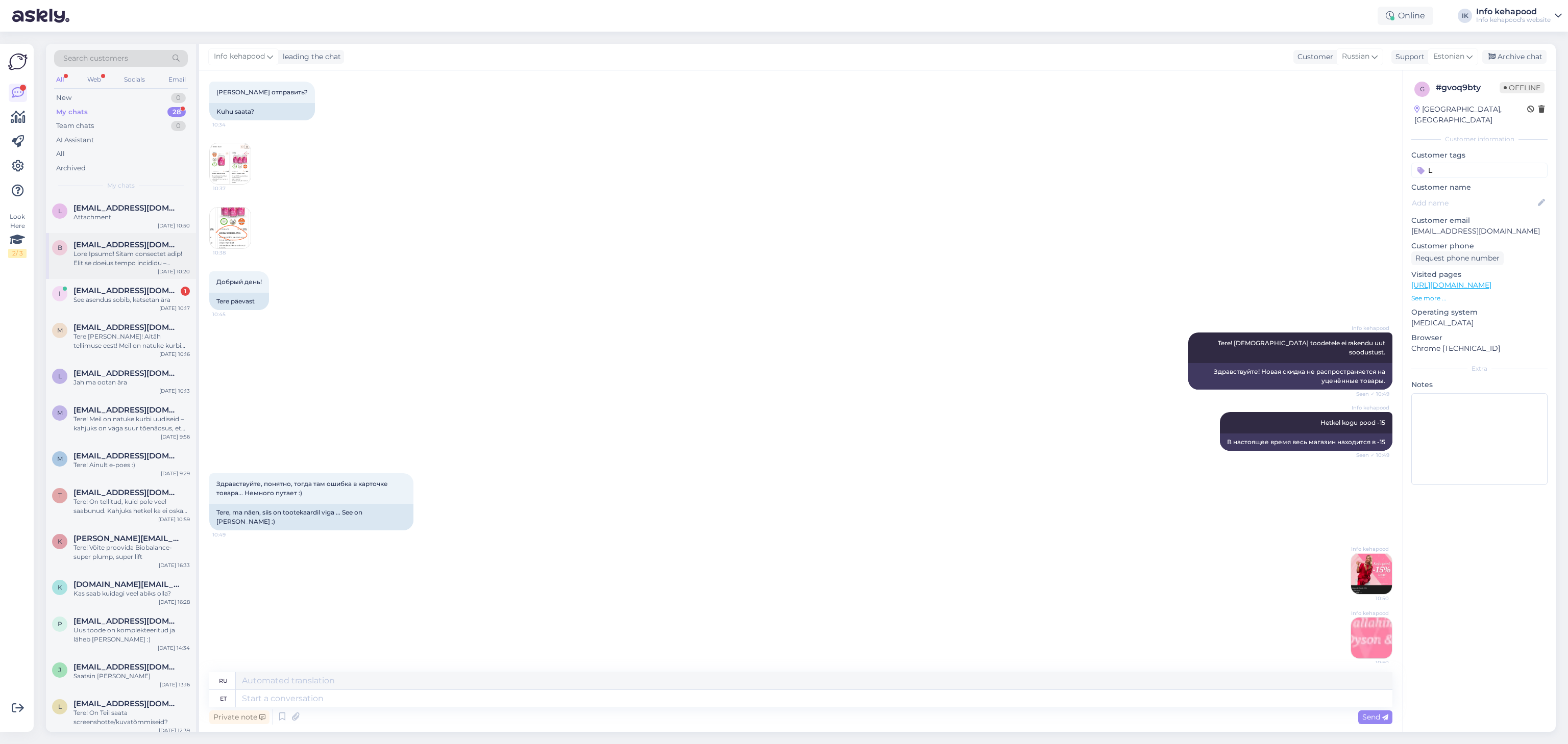
click at [121, 267] on div at bounding box center [131, 259] width 116 height 18
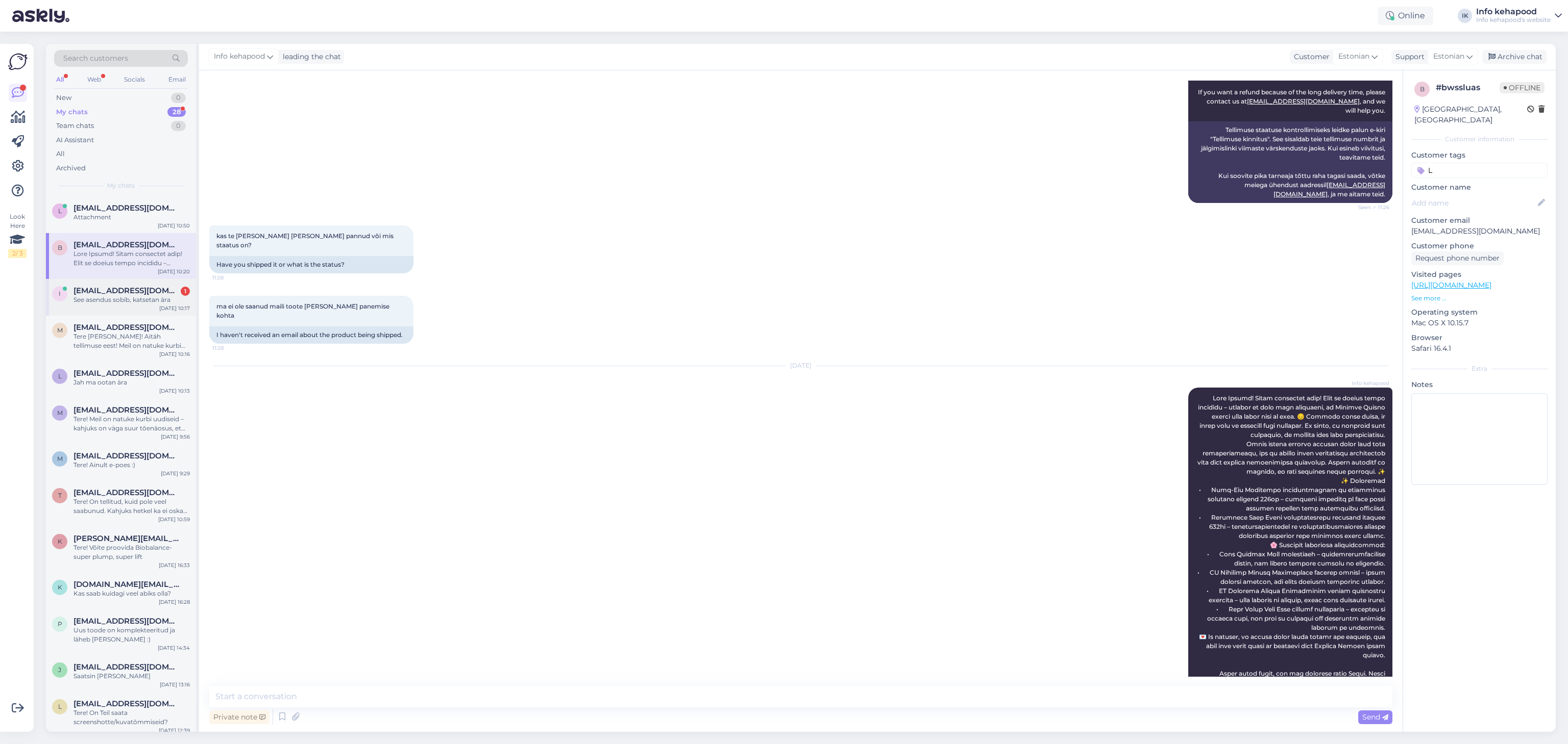
click at [125, 298] on div "See asendus sobib, katsetan ära" at bounding box center [131, 300] width 116 height 9
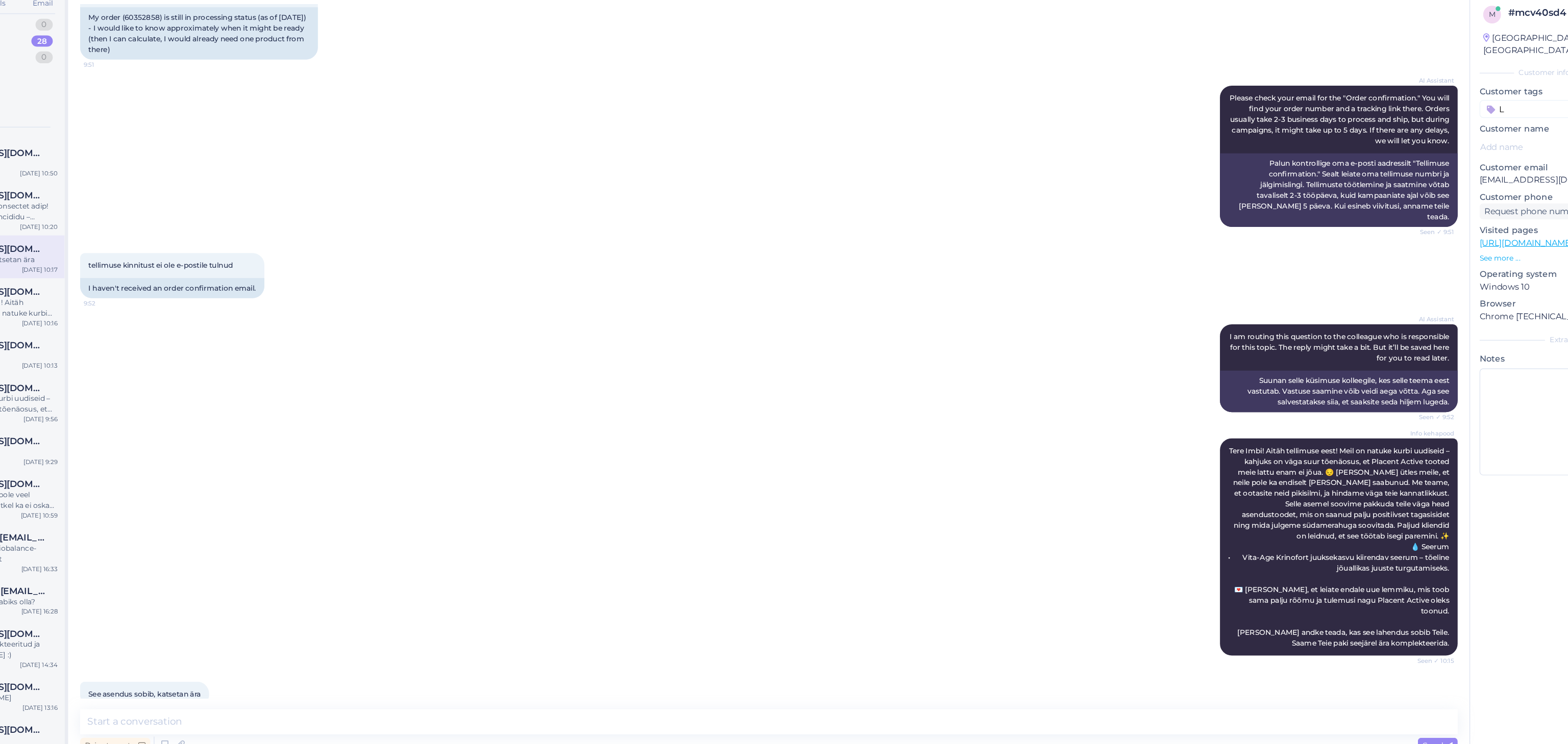
click at [1162, 442] on div "Info kehapood Tere Imbi! Aitäh tellimuse eest! Meil on natuke kurbi uudiseid – …" at bounding box center [801, 547] width 1183 height 209
drag, startPoint x: 1213, startPoint y: 548, endPoint x: 1367, endPoint y: 559, distance: 154.4
click at [1367, 559] on span "Tere Imbi! Aitäh tellimuse eest! Meil on natuke kurbi uudiseid – kahjuks on väg…" at bounding box center [1291, 546] width 191 height 173
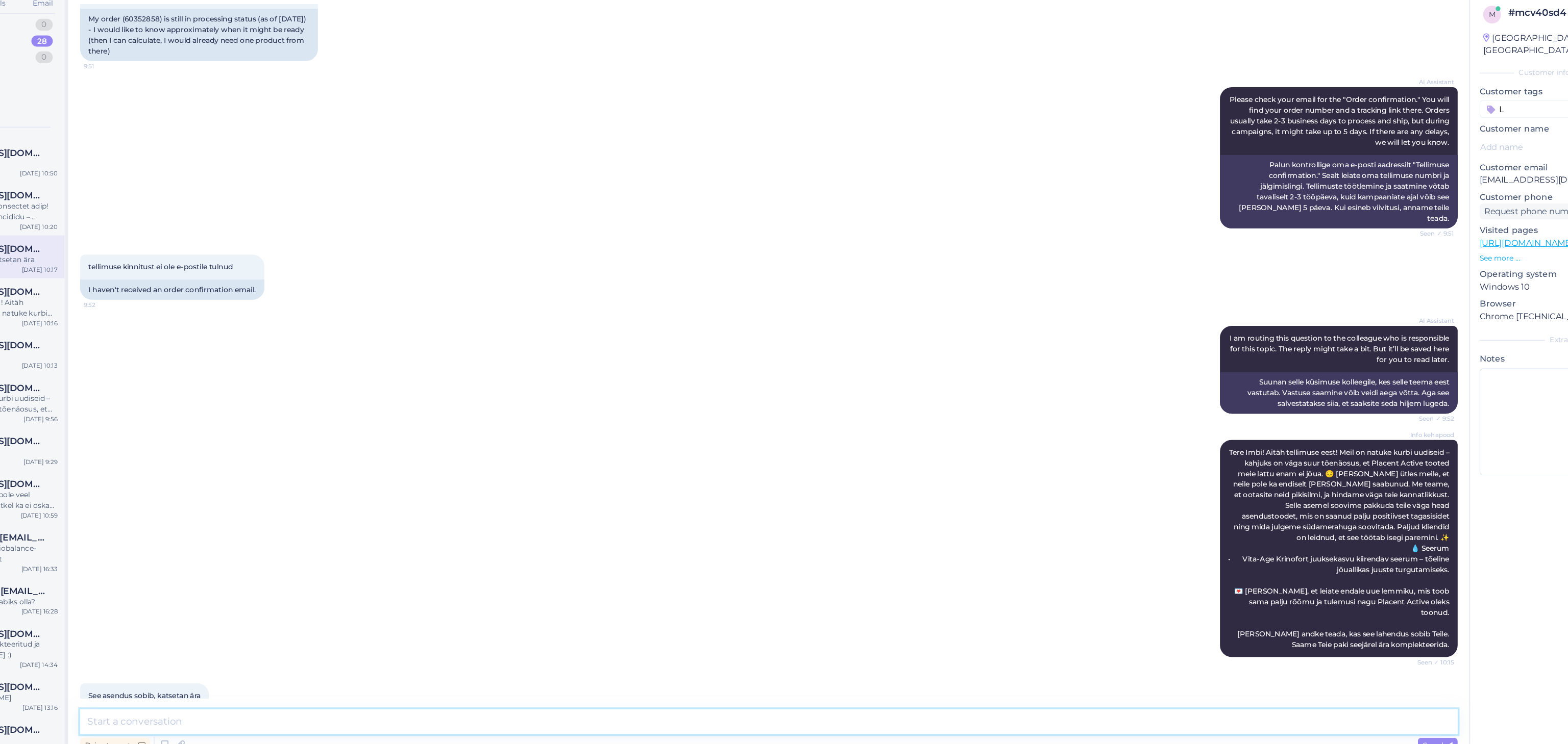
click at [637, 694] on textarea at bounding box center [801, 697] width 1183 height 21
type textarea "Asendatud. :) Läheb komplekteerimisse. :)"
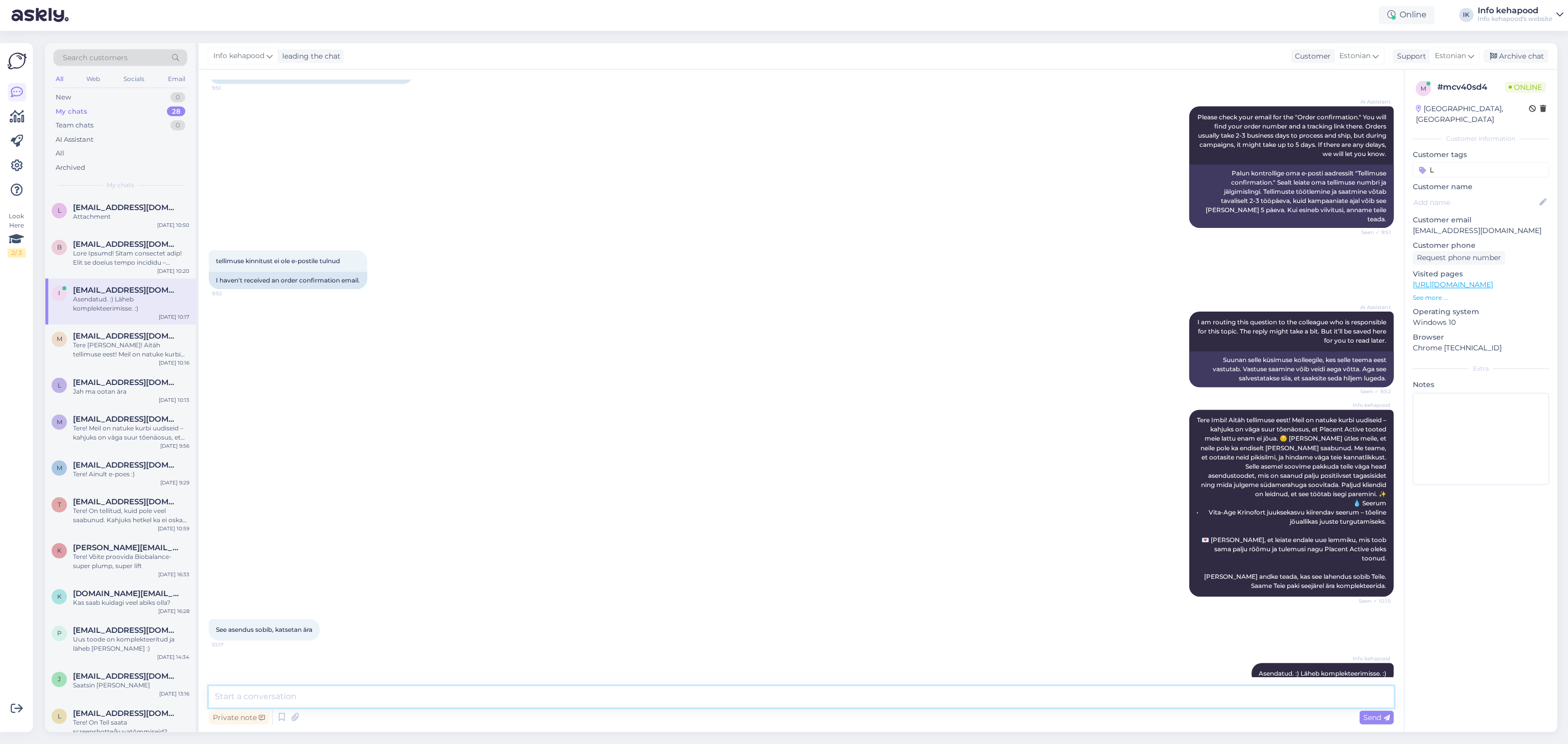
scroll to position [0, 0]
click at [163, 525] on div "Tere! On tellitud, kuid pole veel saabunud. Kahjuks hetkel ka ei oska öelda täp…" at bounding box center [131, 516] width 116 height 18
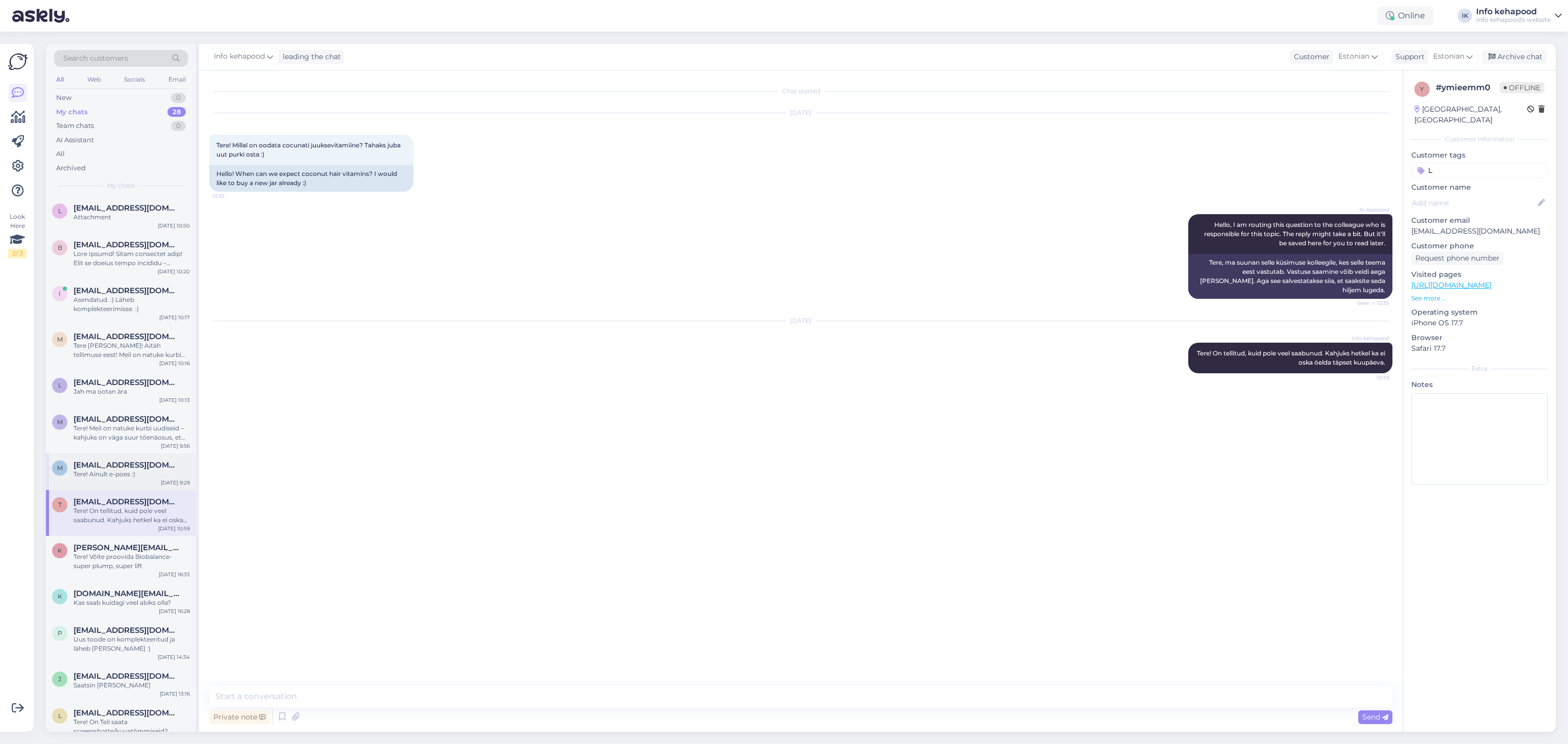
click at [139, 471] on div "Tere! Ainult e-poes :)" at bounding box center [131, 474] width 116 height 9
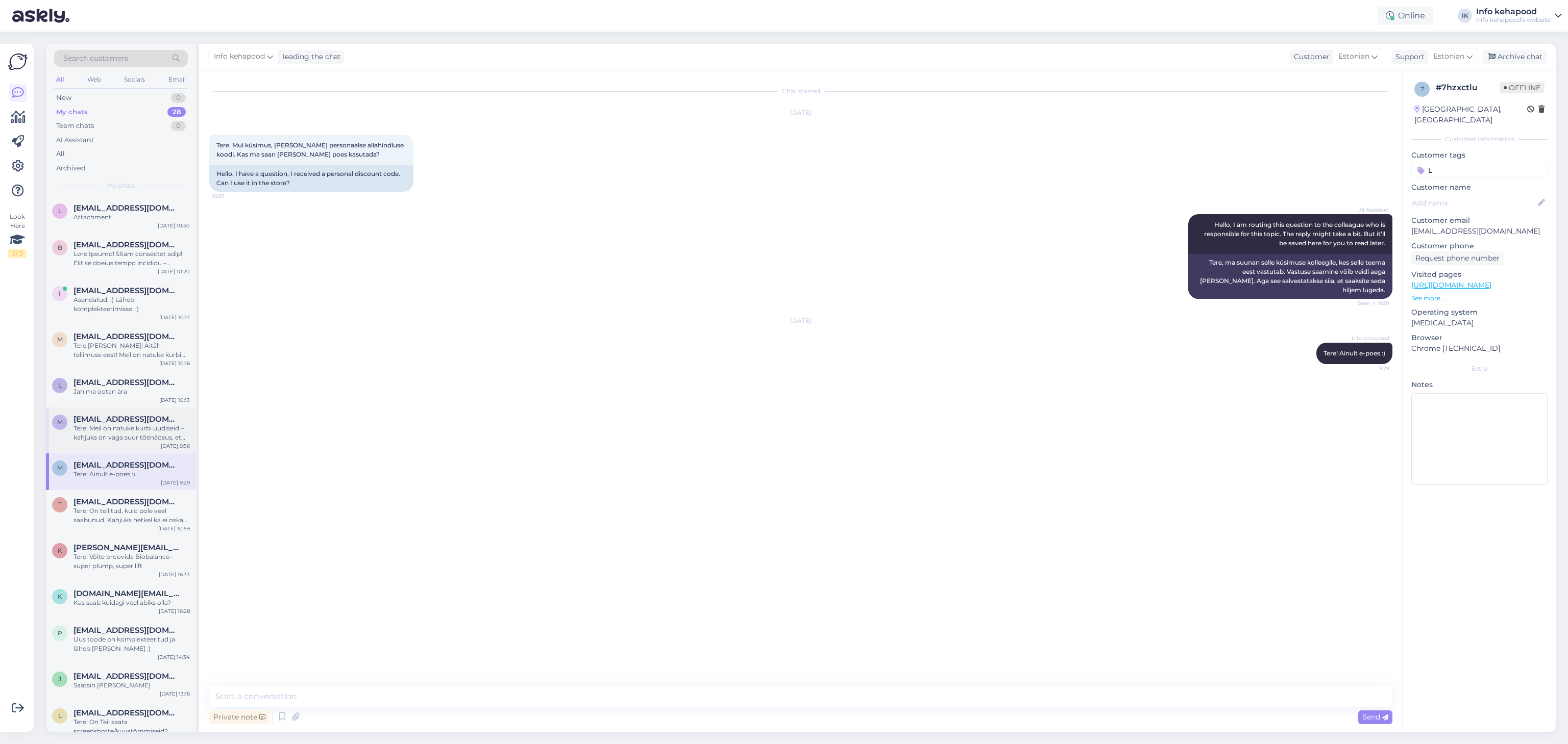
click at [141, 438] on div "Tere! Meil on natuke kurbi uudiseid – kahjuks on väga suur tõenäosus, et Placen…" at bounding box center [131, 433] width 116 height 18
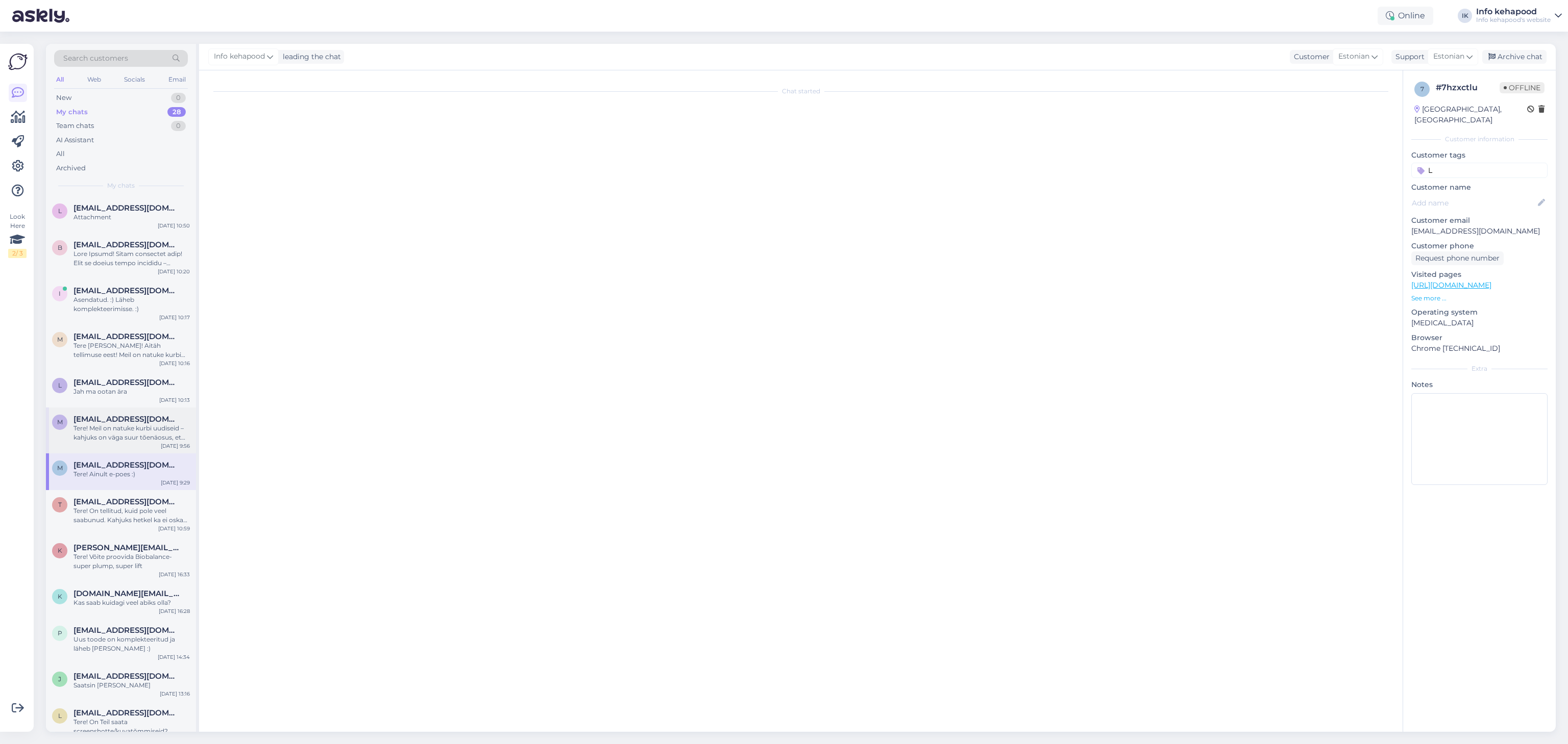
scroll to position [75, 0]
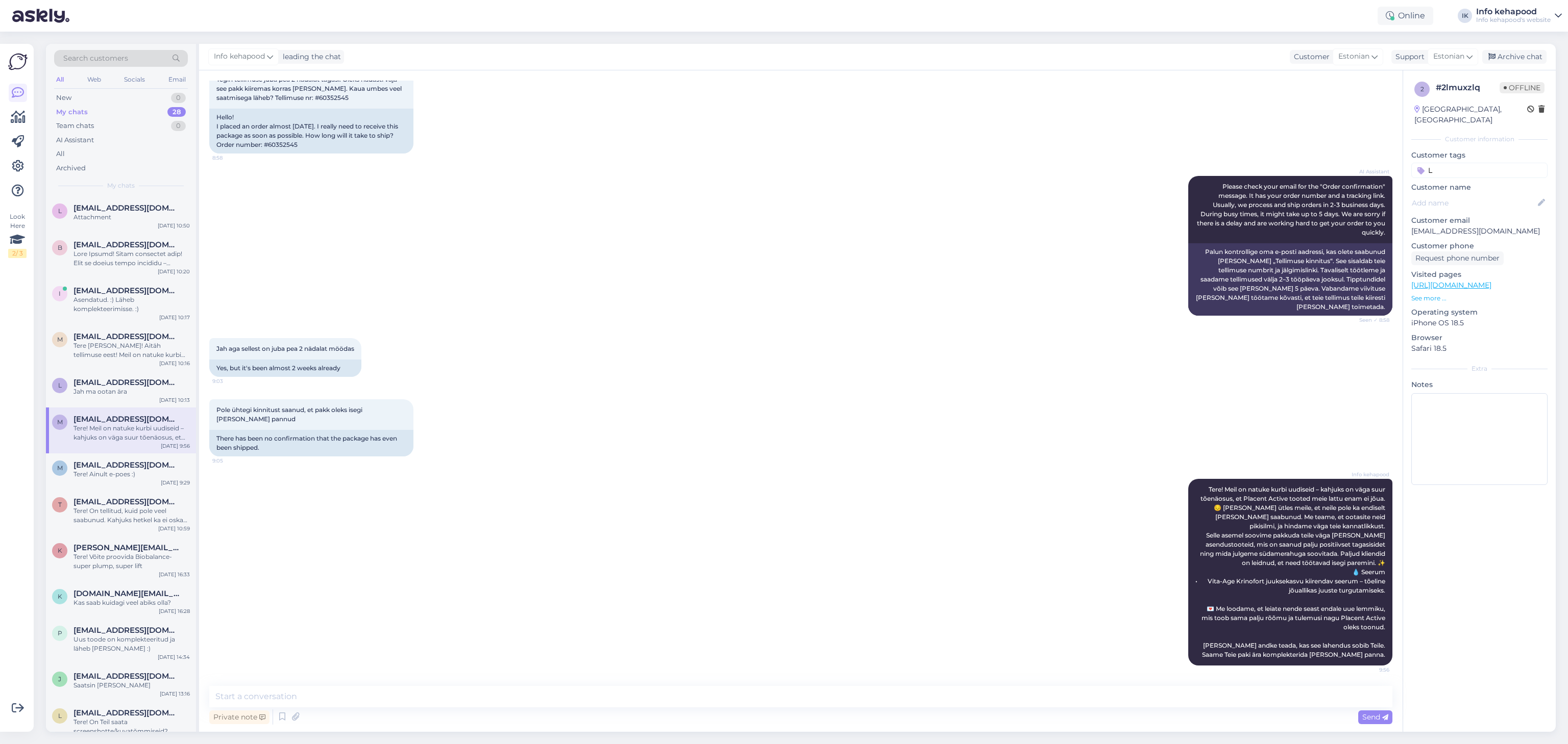
click at [115, 408] on div "m [EMAIL_ADDRESS][DOMAIN_NAME] Tere! Meil on natuke kurbi uudiseid – kahjuks on…" at bounding box center [121, 430] width 150 height 46
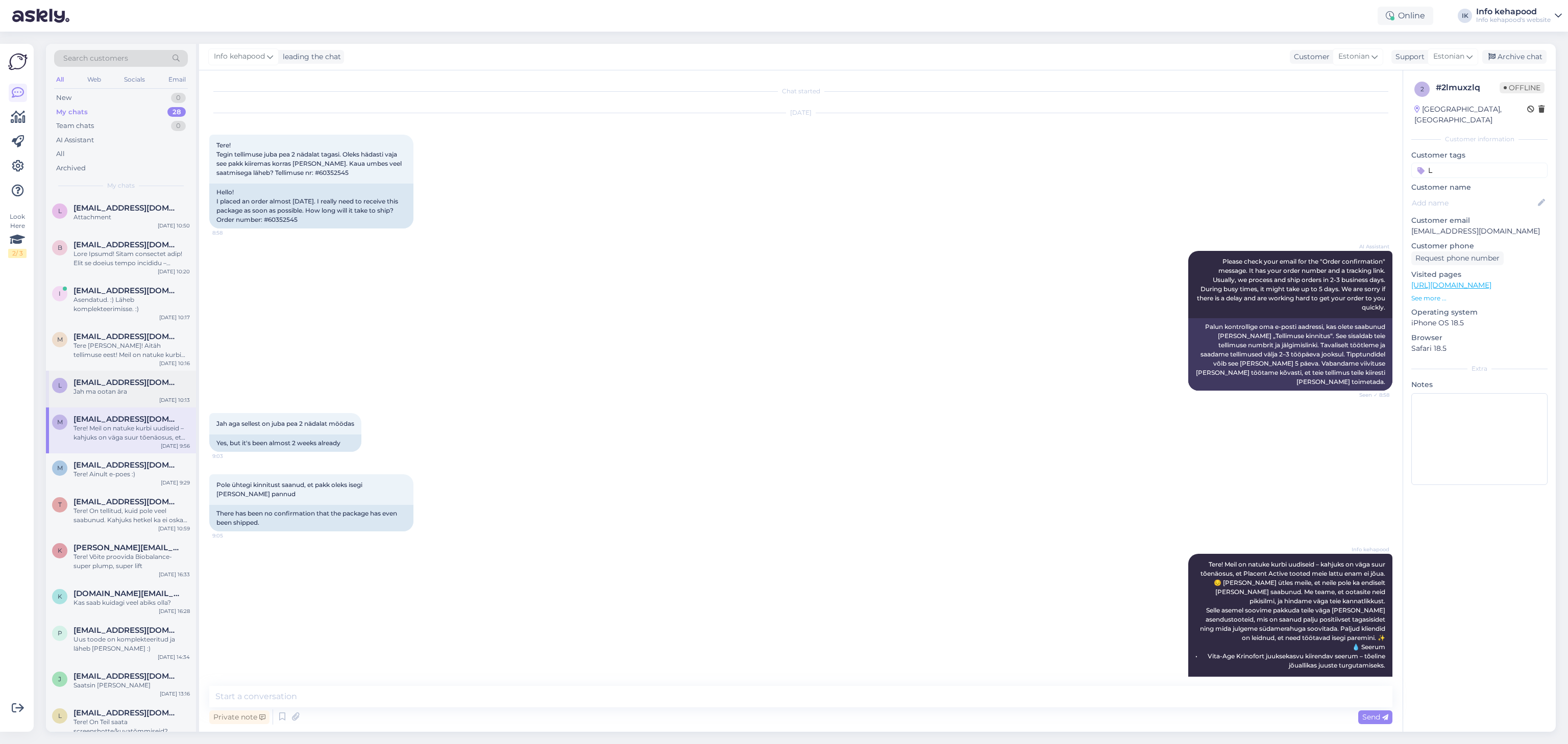
click at [110, 397] on div "l [EMAIL_ADDRESS][DOMAIN_NAME] Jah ma ootan ära [DATE] 10:13" at bounding box center [121, 389] width 150 height 37
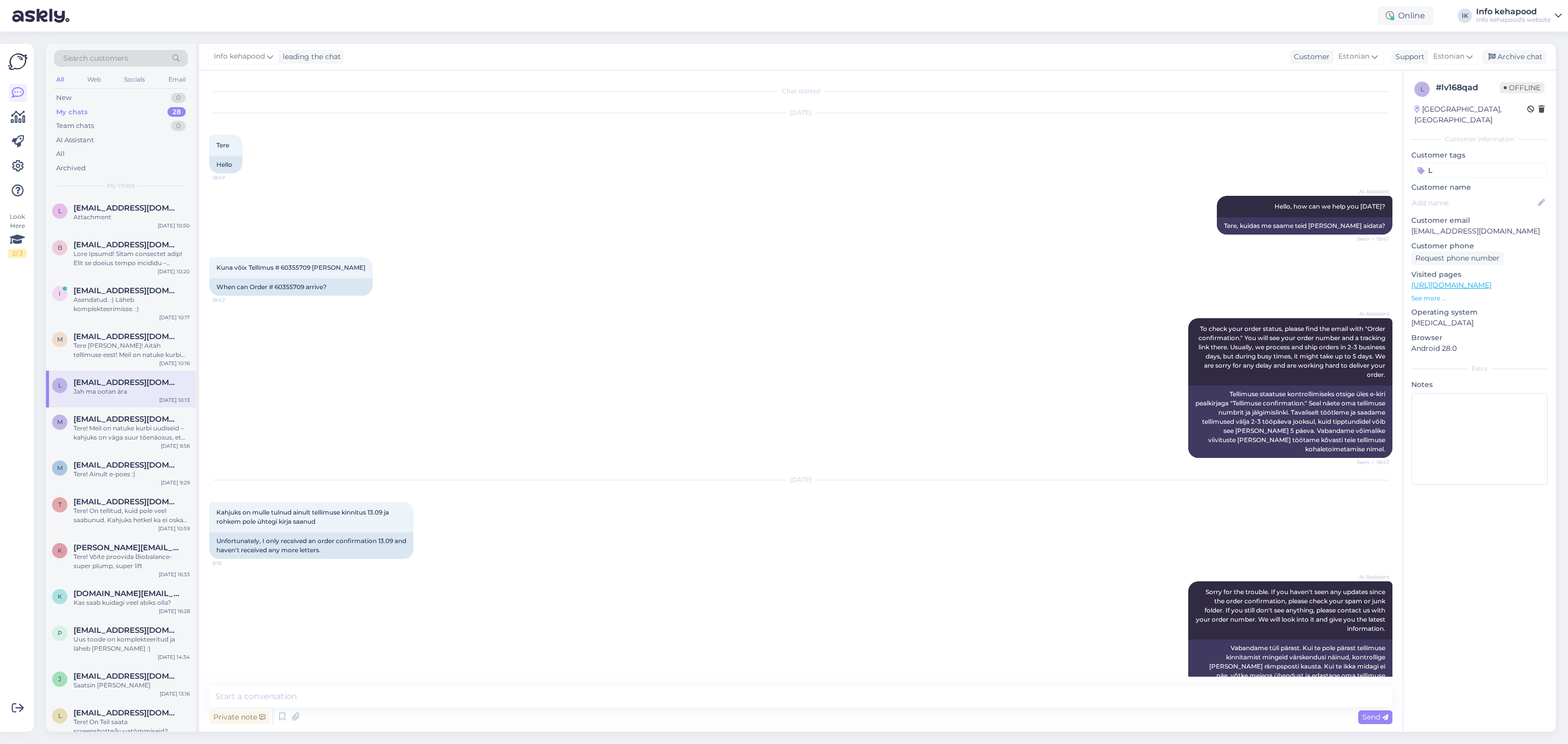
scroll to position [569, 0]
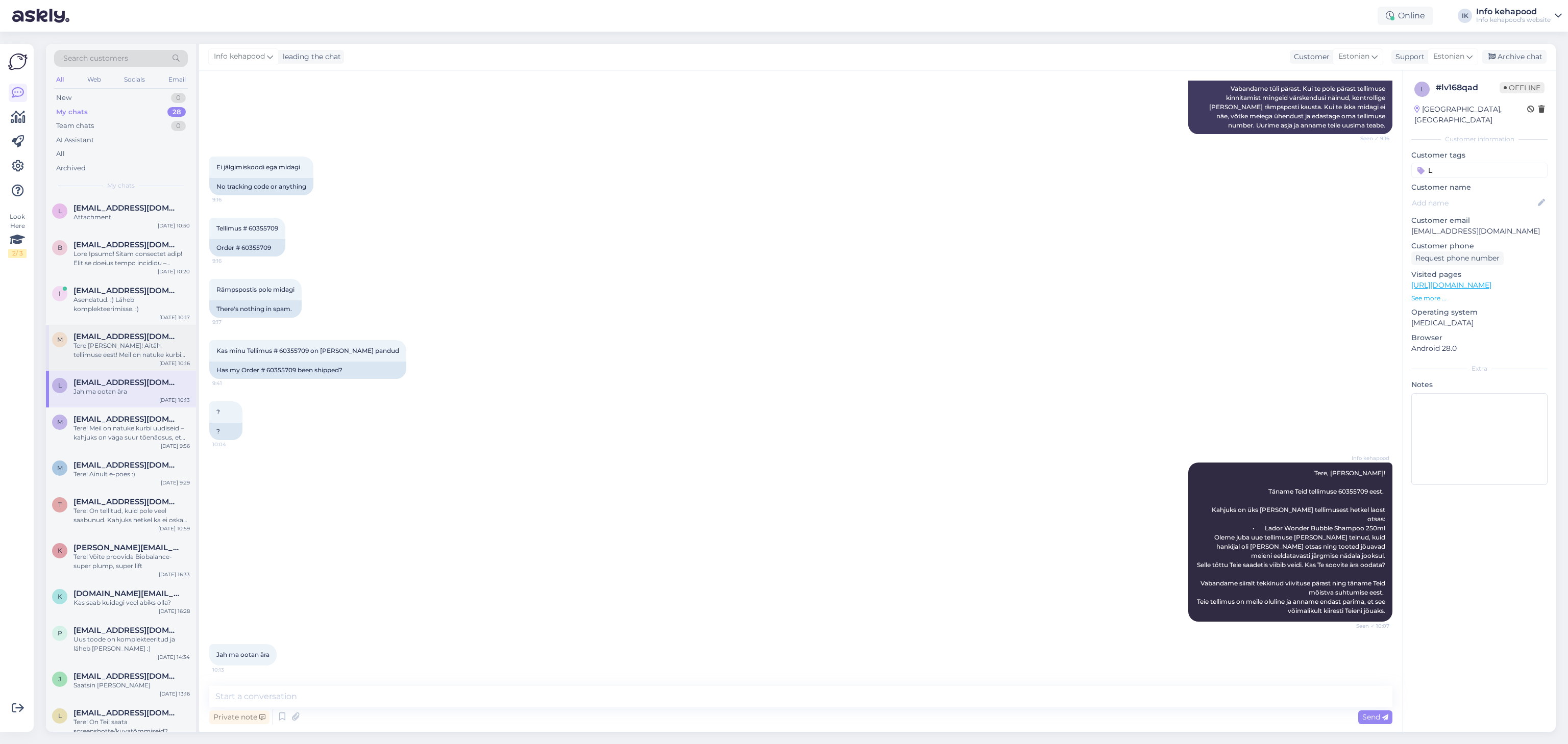
click at [90, 370] on div "m [EMAIL_ADDRESS][DOMAIN_NAME] Tere [PERSON_NAME]! Aitäh tellimuse eest! Meil o…" at bounding box center [121, 347] width 150 height 46
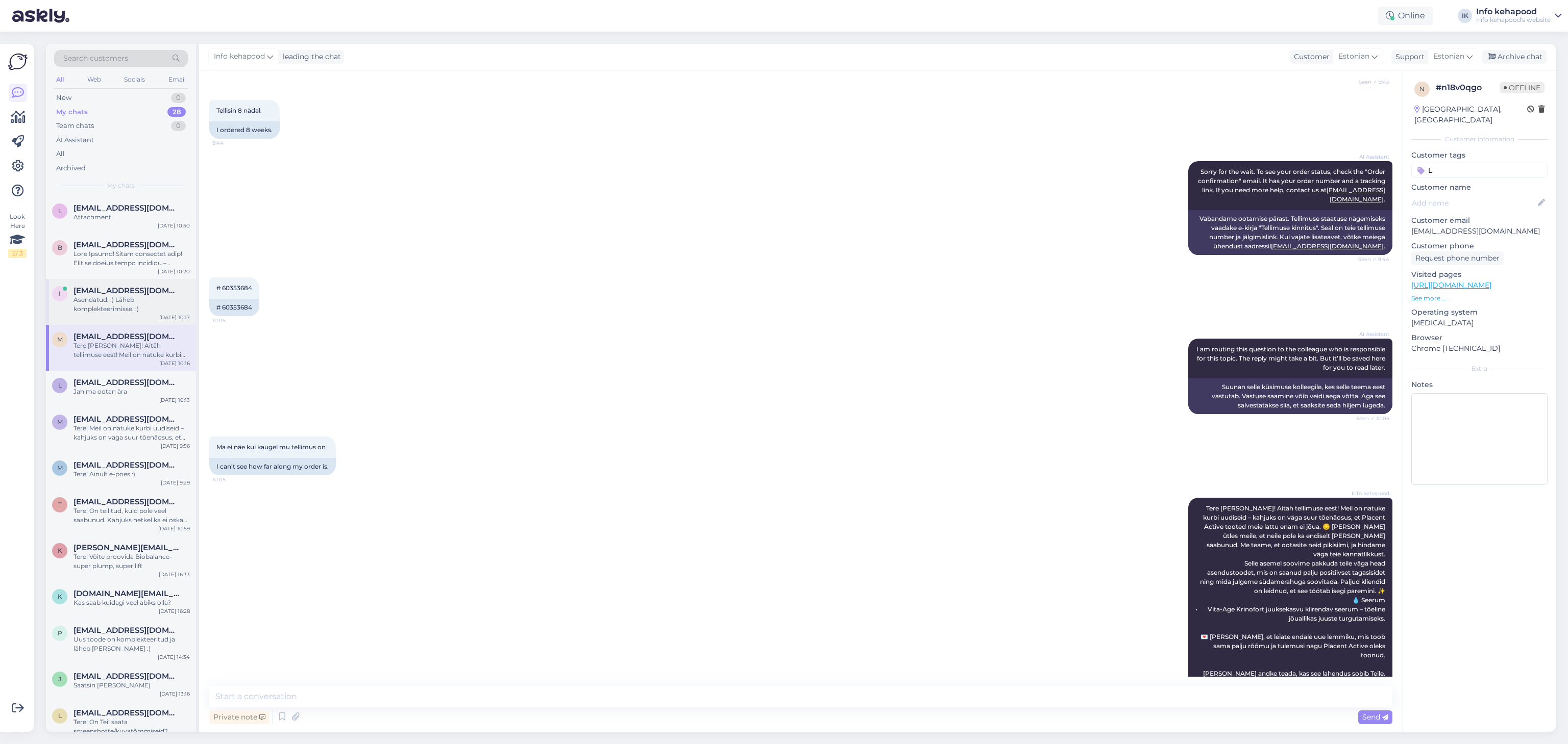
click at [87, 313] on div "Asendatud. :) Läheb komplekteerimisse. :)" at bounding box center [131, 305] width 116 height 18
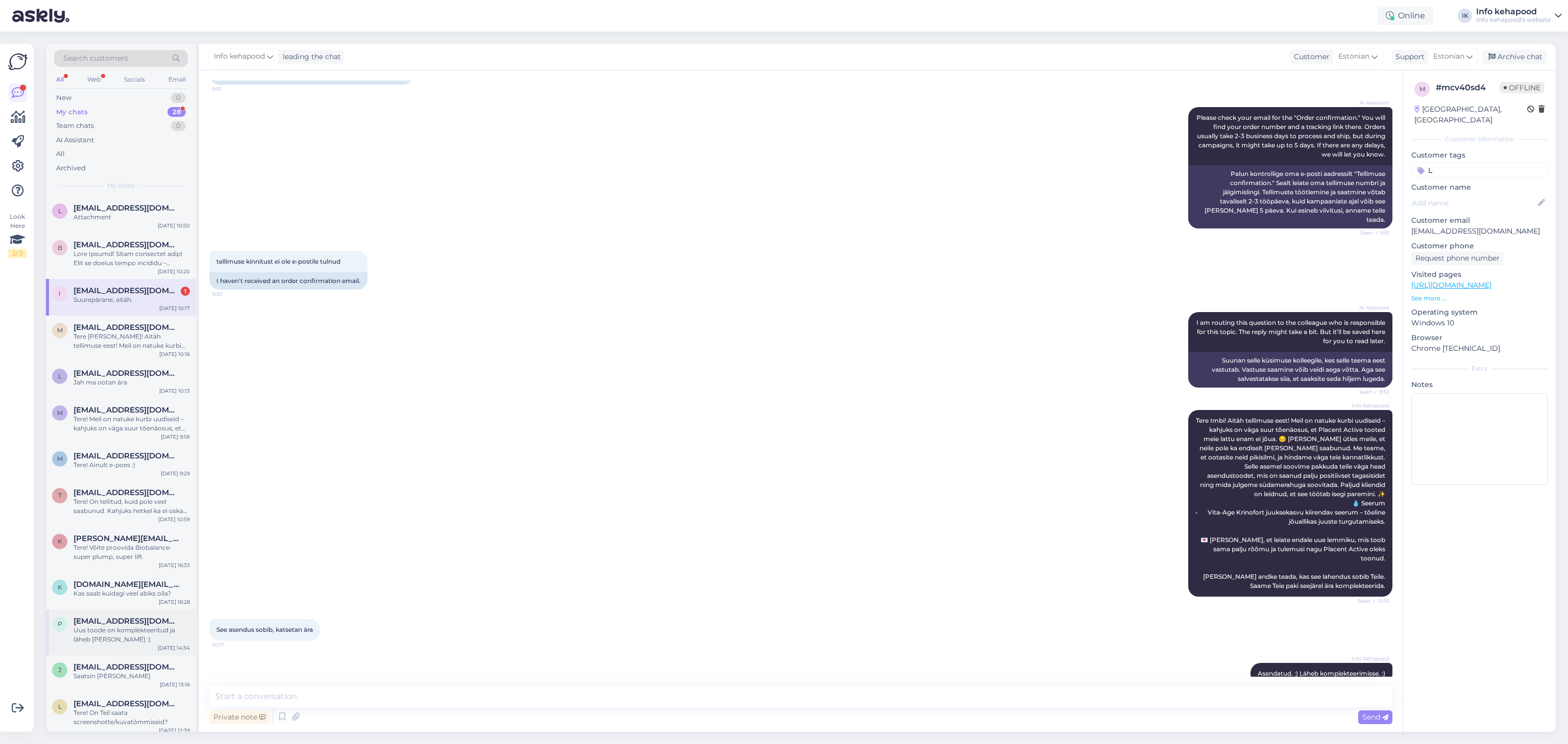
scroll to position [178, 0]
